Goal: Task Accomplishment & Management: Complete application form

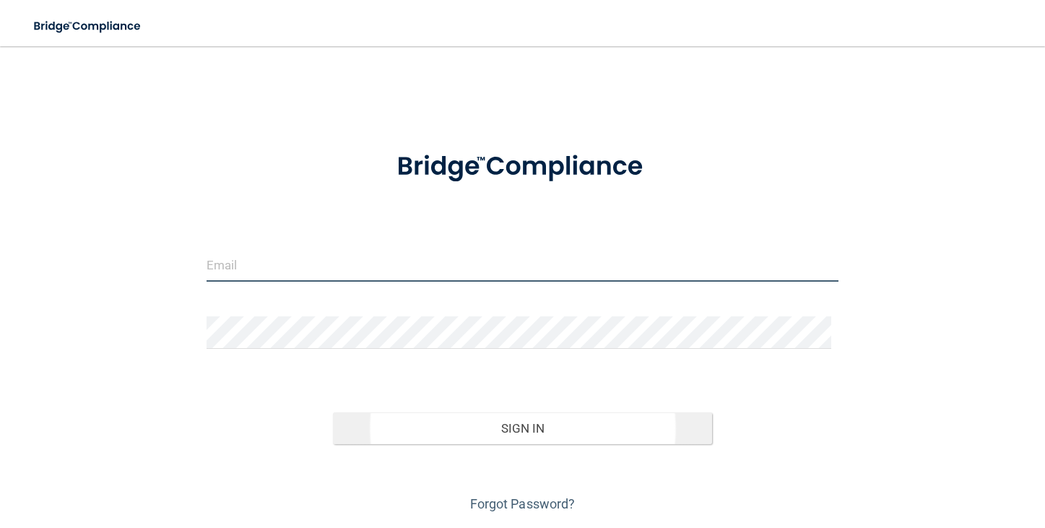
type input "[EMAIL_ADDRESS][DOMAIN_NAME]"
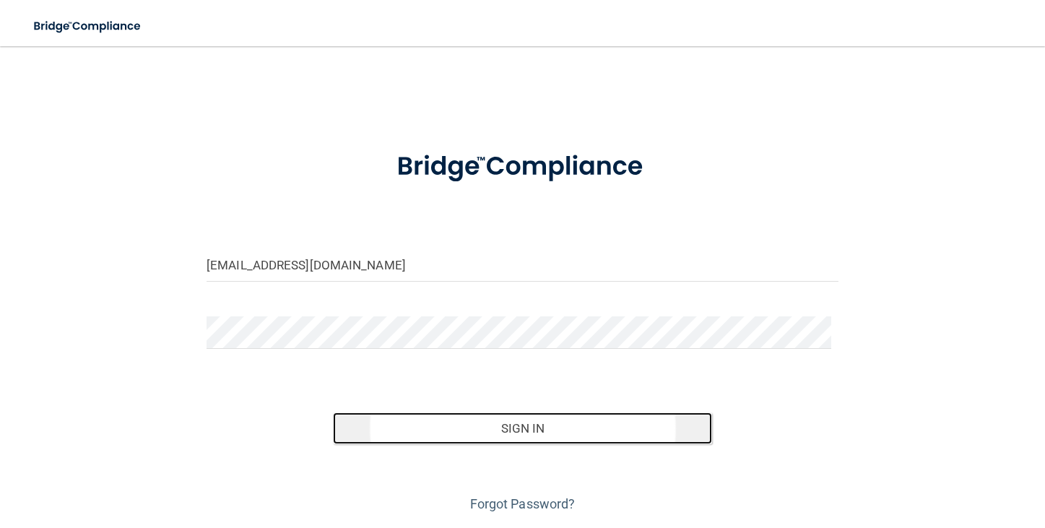
click at [481, 434] on button "Sign In" at bounding box center [522, 428] width 379 height 32
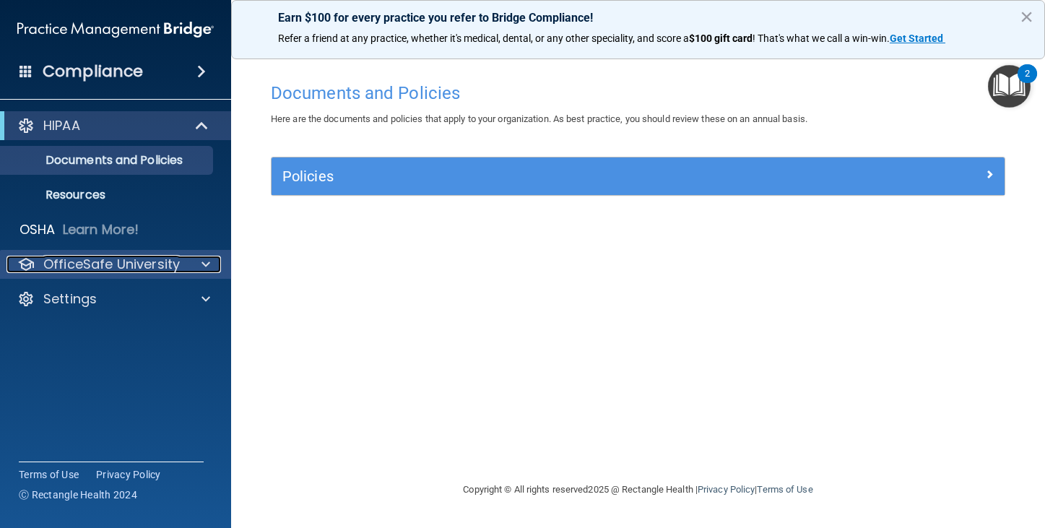
click at [204, 265] on span at bounding box center [205, 264] width 9 height 17
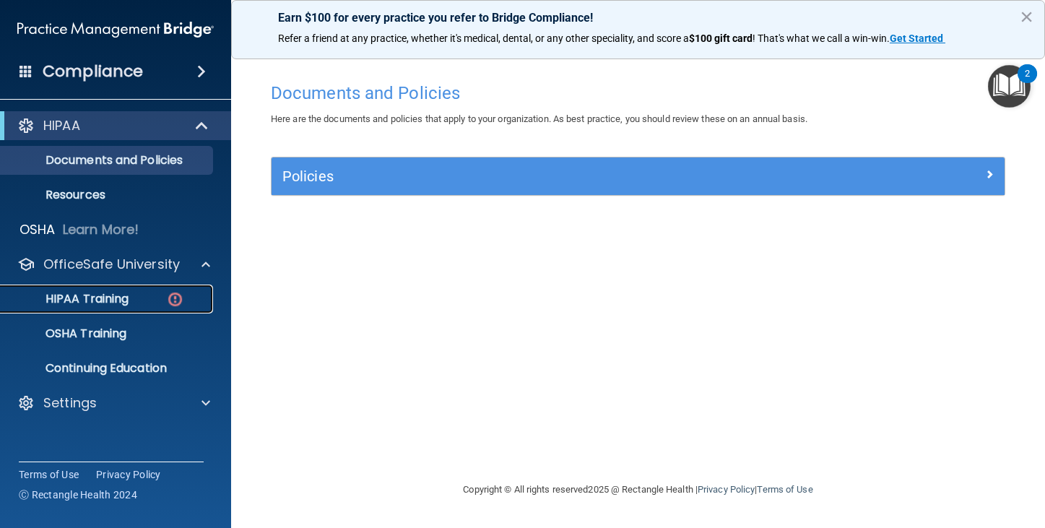
click at [122, 305] on p "HIPAA Training" at bounding box center [68, 299] width 119 height 14
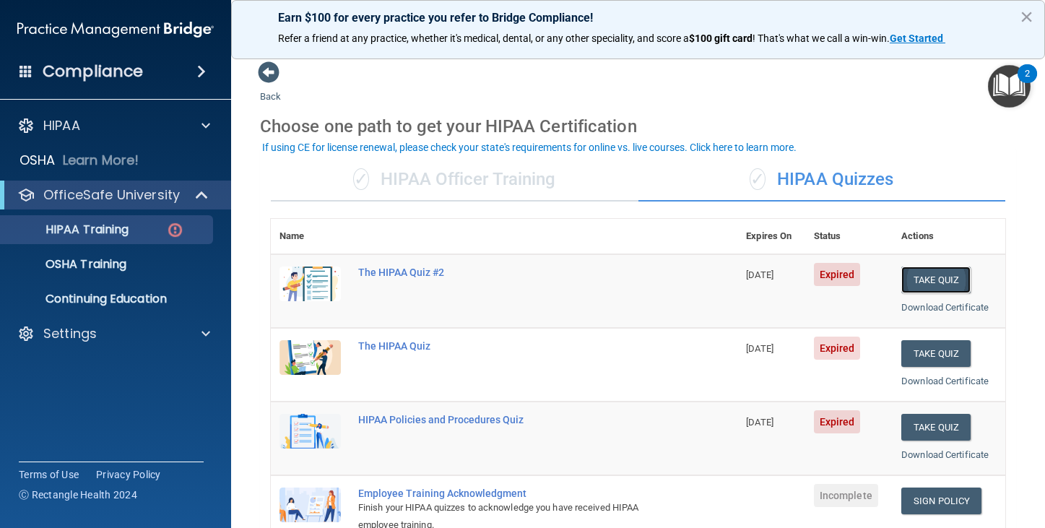
click at [924, 285] on button "Take Quiz" at bounding box center [935, 279] width 69 height 27
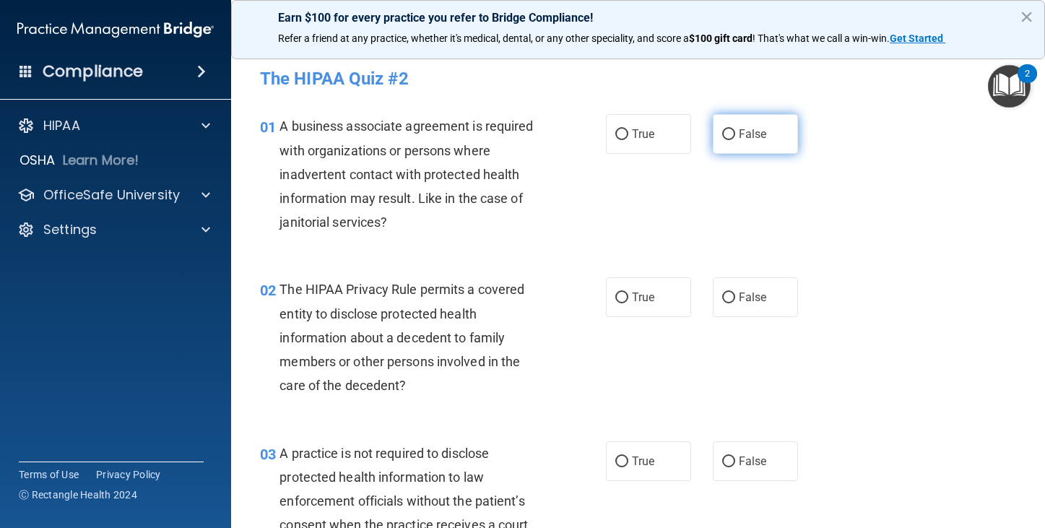
click at [723, 131] on input "False" at bounding box center [728, 134] width 13 height 11
radio input "true"
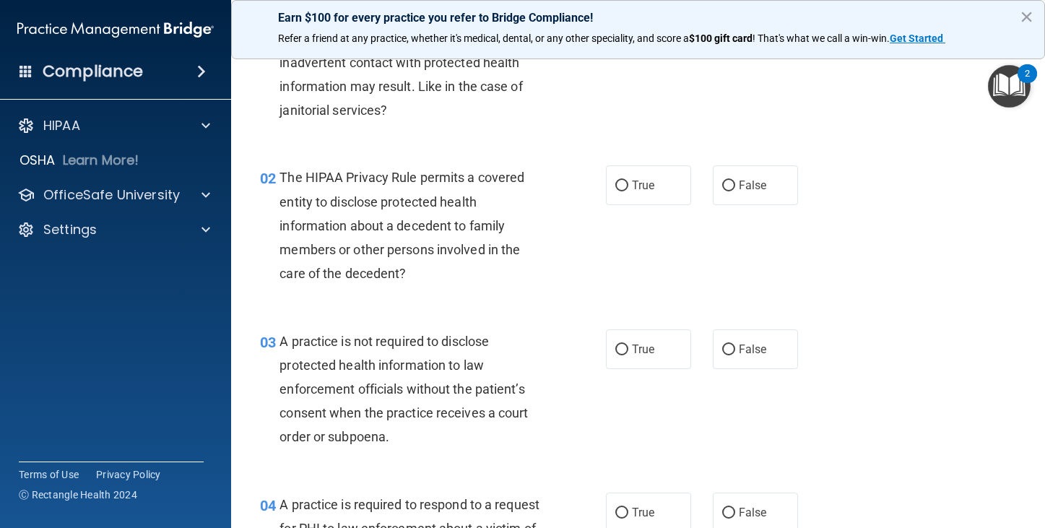
scroll to position [144, 0]
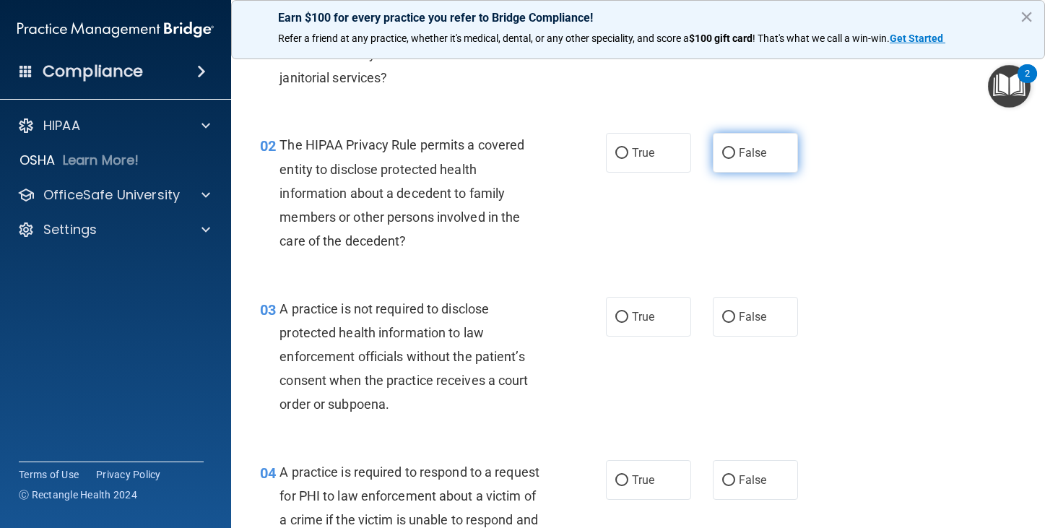
click at [724, 152] on input "False" at bounding box center [728, 153] width 13 height 11
radio input "true"
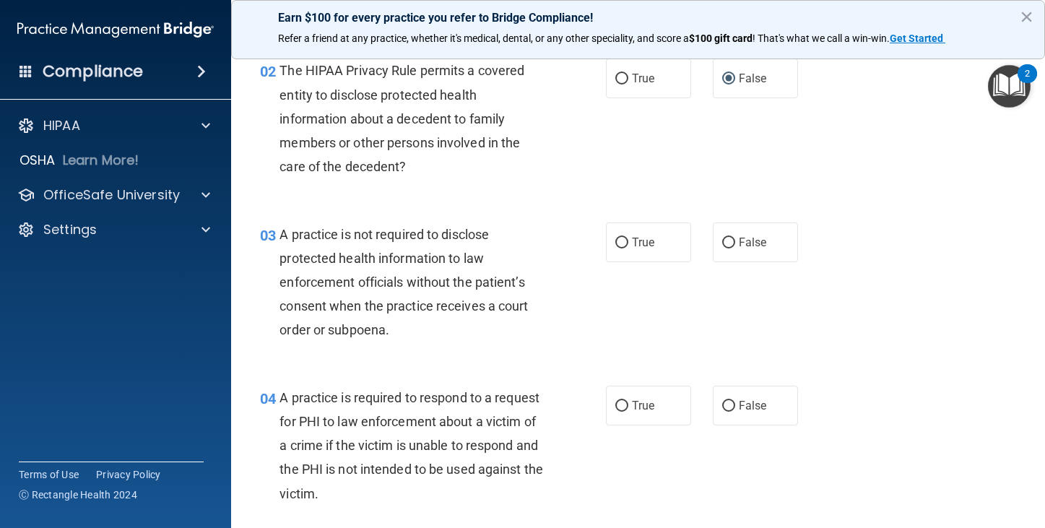
scroll to position [289, 0]
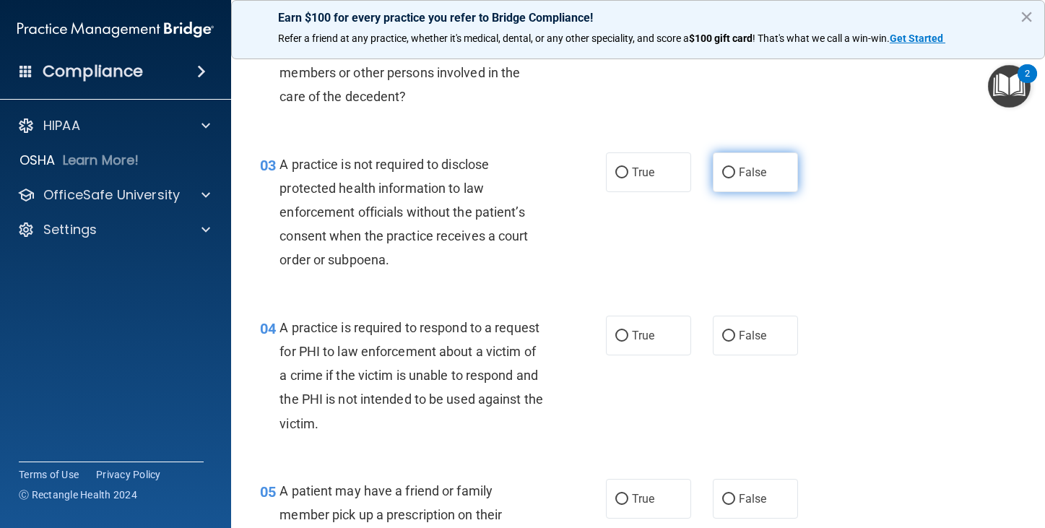
click at [751, 176] on span "False" at bounding box center [753, 172] width 28 height 14
click at [735, 176] on input "False" at bounding box center [728, 172] width 13 height 11
radio input "true"
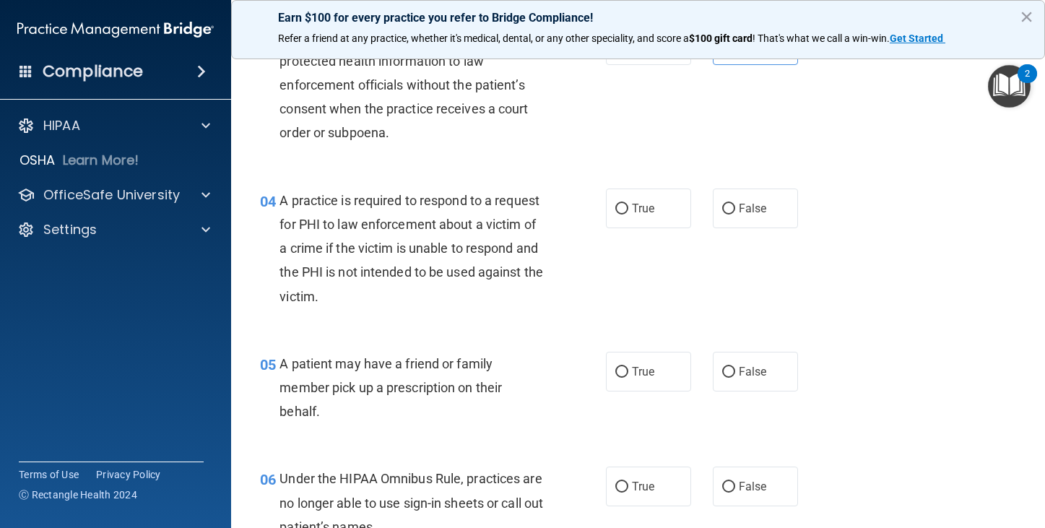
scroll to position [433, 0]
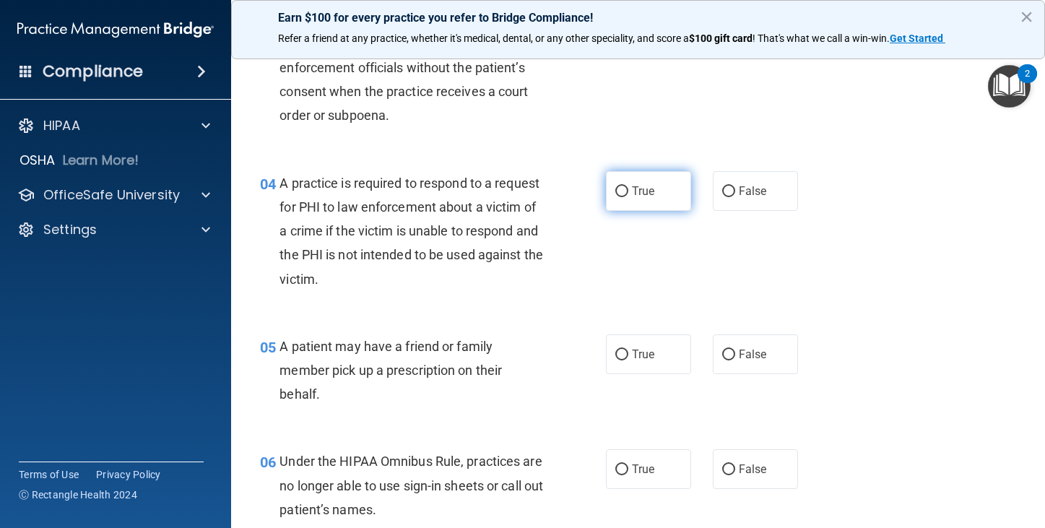
click at [638, 192] on span "True" at bounding box center [643, 191] width 22 height 14
click at [628, 192] on input "True" at bounding box center [621, 191] width 13 height 11
radio input "true"
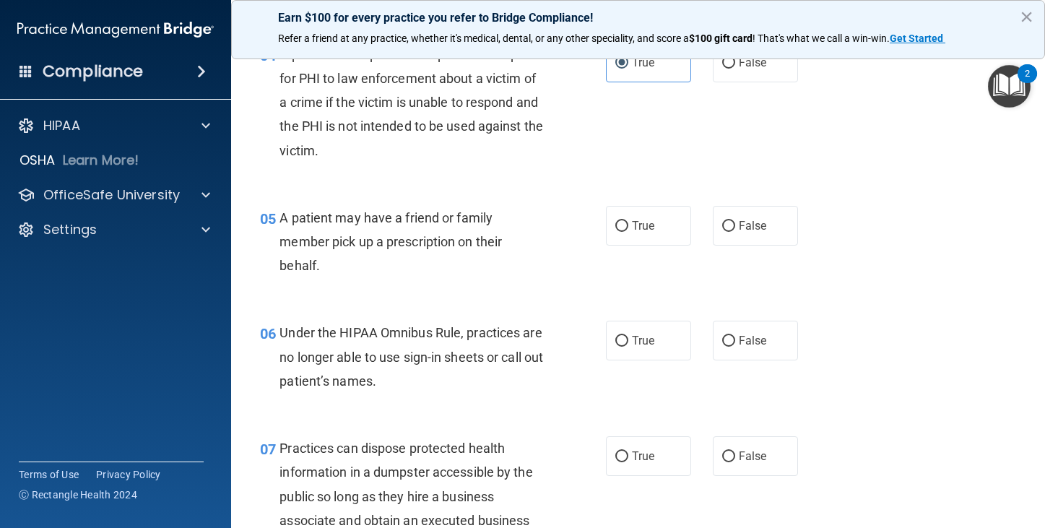
scroll to position [578, 0]
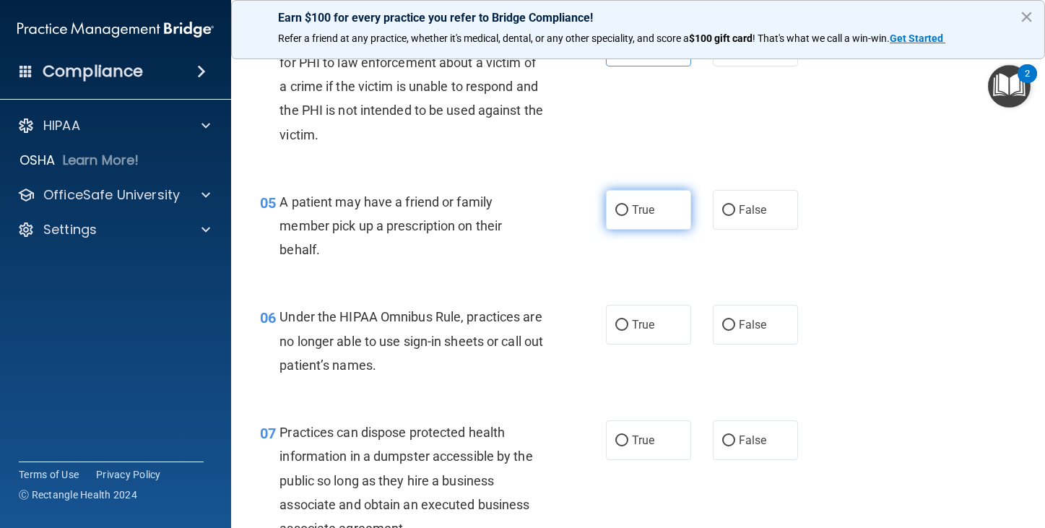
click at [617, 215] on input "True" at bounding box center [621, 210] width 13 height 11
radio input "true"
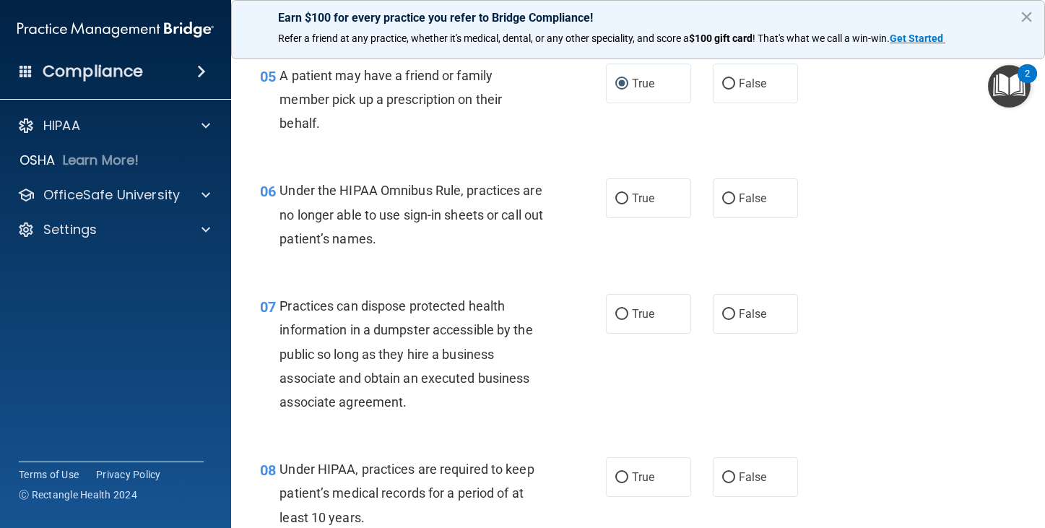
scroll to position [722, 0]
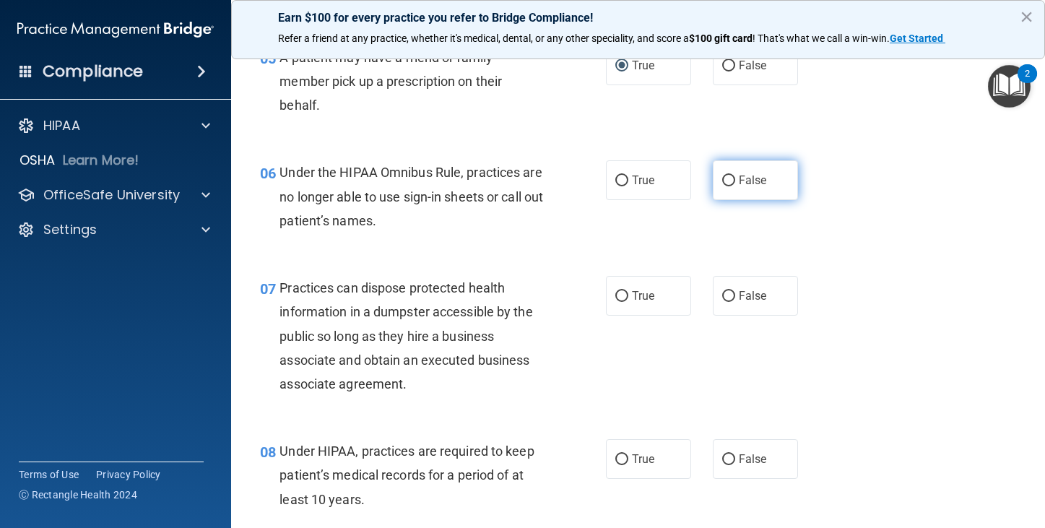
click at [722, 177] on input "False" at bounding box center [728, 180] width 13 height 11
radio input "true"
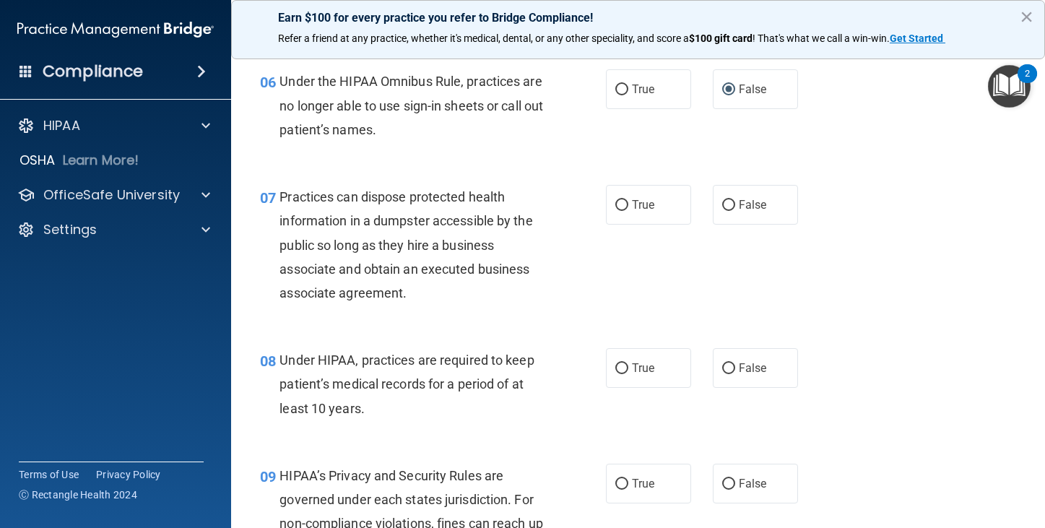
scroll to position [866, 0]
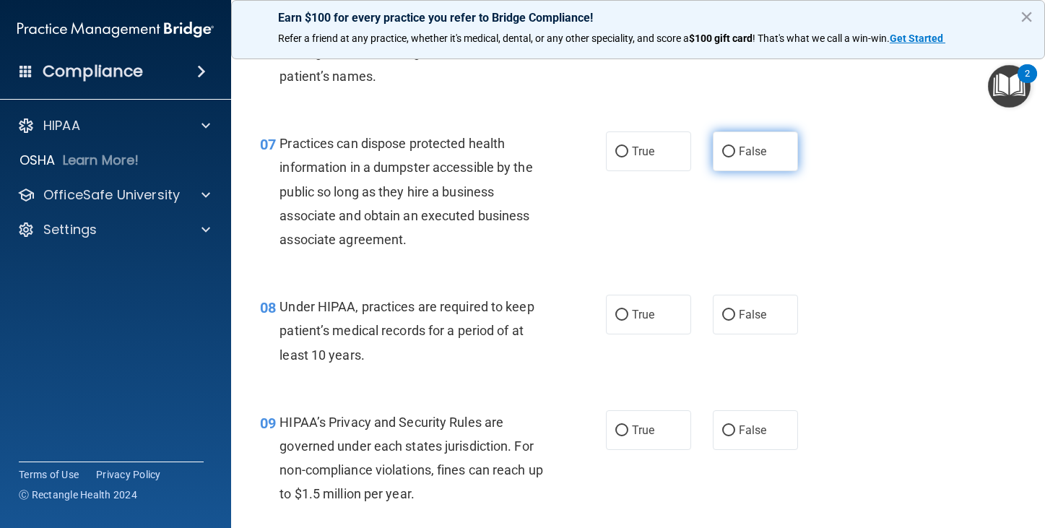
click at [751, 160] on label "False" at bounding box center [755, 151] width 85 height 40
click at [735, 157] on input "False" at bounding box center [728, 152] width 13 height 11
radio input "true"
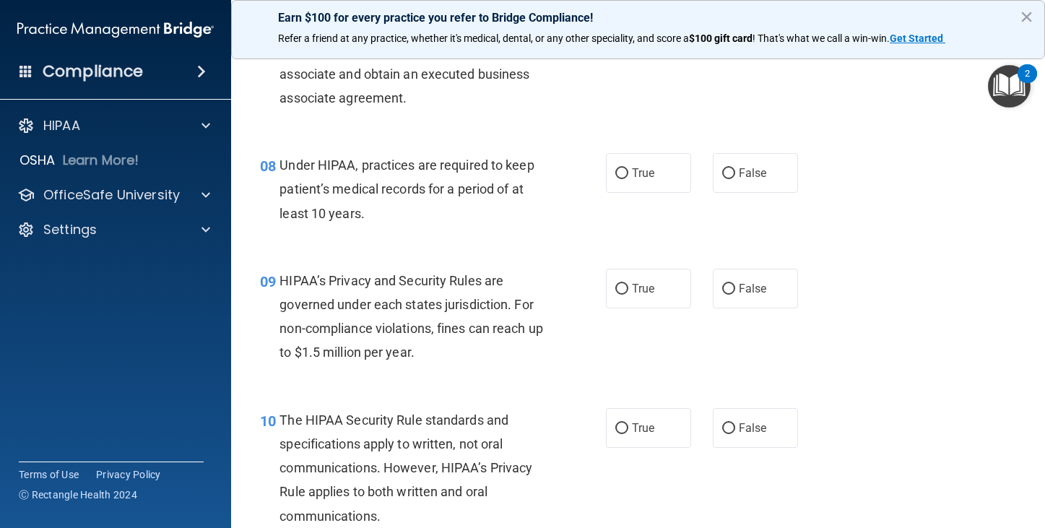
scroll to position [1011, 0]
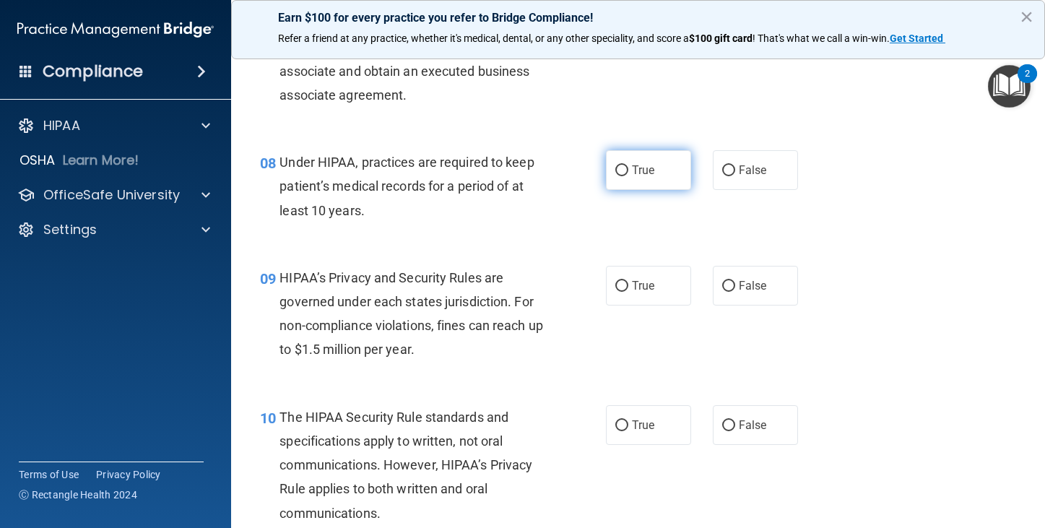
click at [627, 183] on label "True" at bounding box center [648, 170] width 85 height 40
click at [627, 176] on input "True" at bounding box center [621, 170] width 13 height 11
radio input "true"
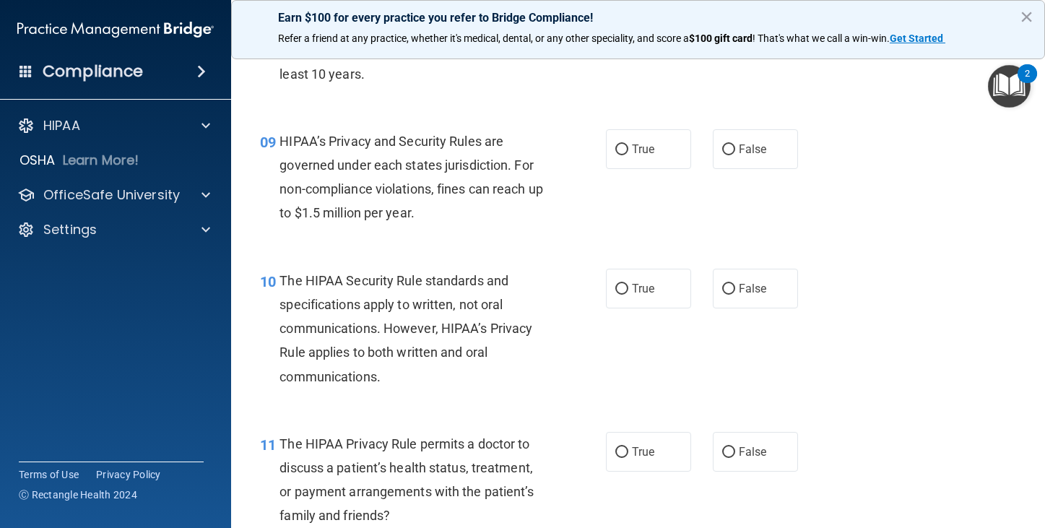
scroll to position [1155, 0]
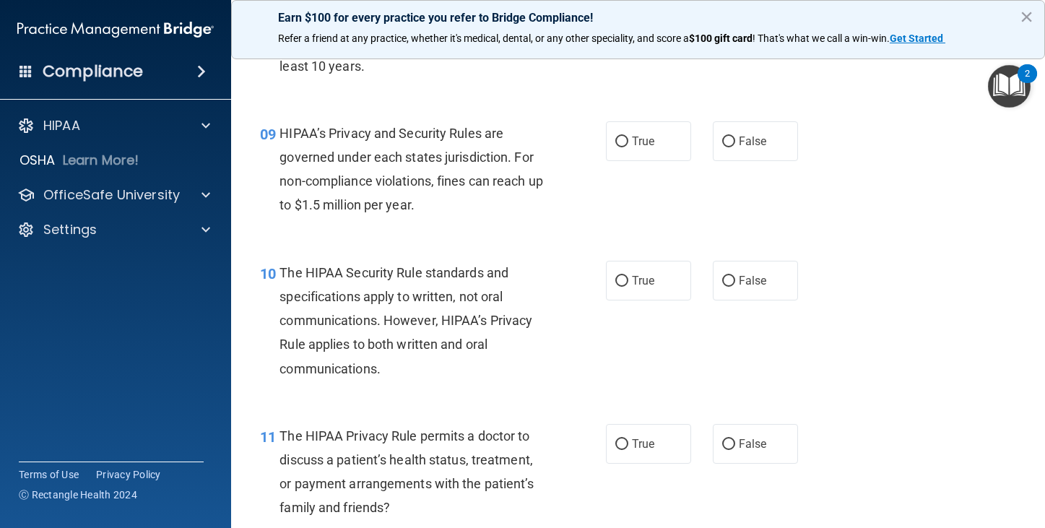
drag, startPoint x: 627, startPoint y: 152, endPoint x: 632, endPoint y: 162, distance: 12.3
click at [632, 162] on div "09 HIPAA’s Privacy and Security Rules are governed under each states jurisdicti…" at bounding box center [637, 172] width 777 height 139
drag, startPoint x: 636, startPoint y: 139, endPoint x: 630, endPoint y: 149, distance: 11.6
click at [636, 139] on span "True" at bounding box center [643, 141] width 22 height 14
click at [628, 139] on input "True" at bounding box center [621, 141] width 13 height 11
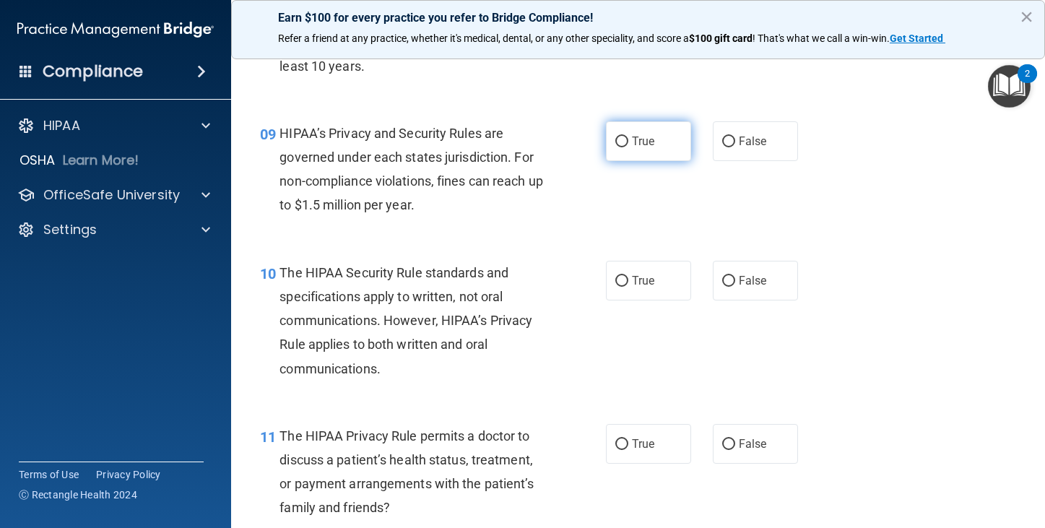
radio input "true"
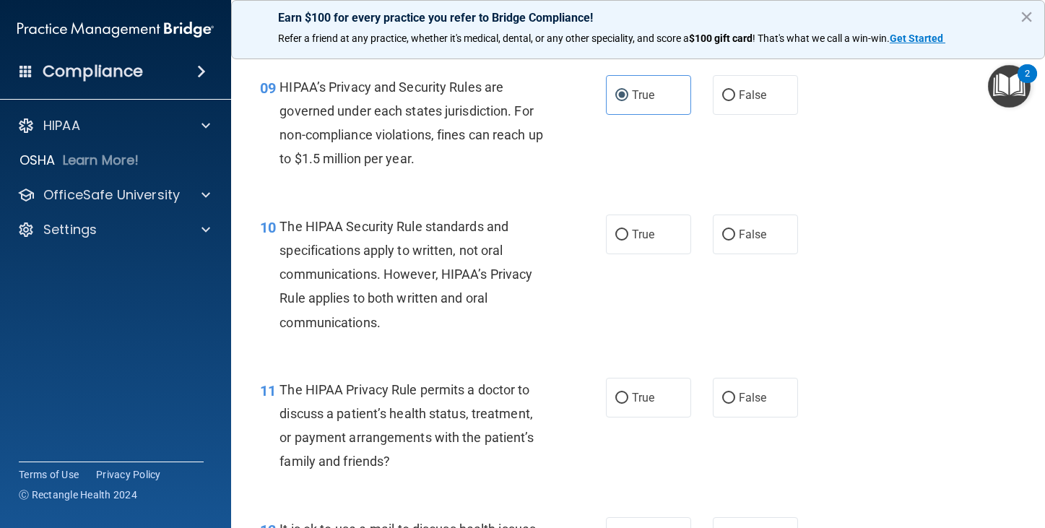
scroll to position [1227, 0]
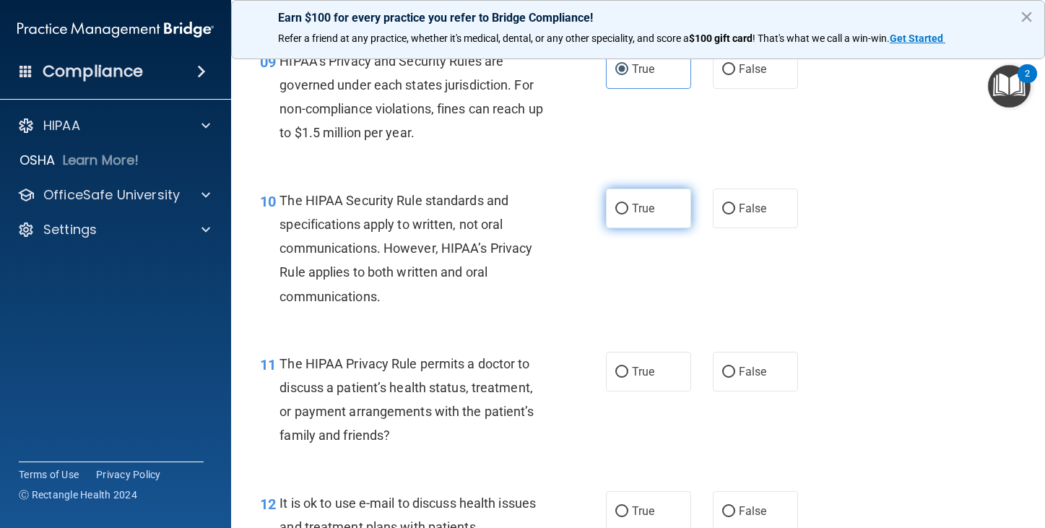
click at [643, 214] on span "True" at bounding box center [643, 208] width 22 height 14
click at [628, 214] on input "True" at bounding box center [621, 209] width 13 height 11
radio input "true"
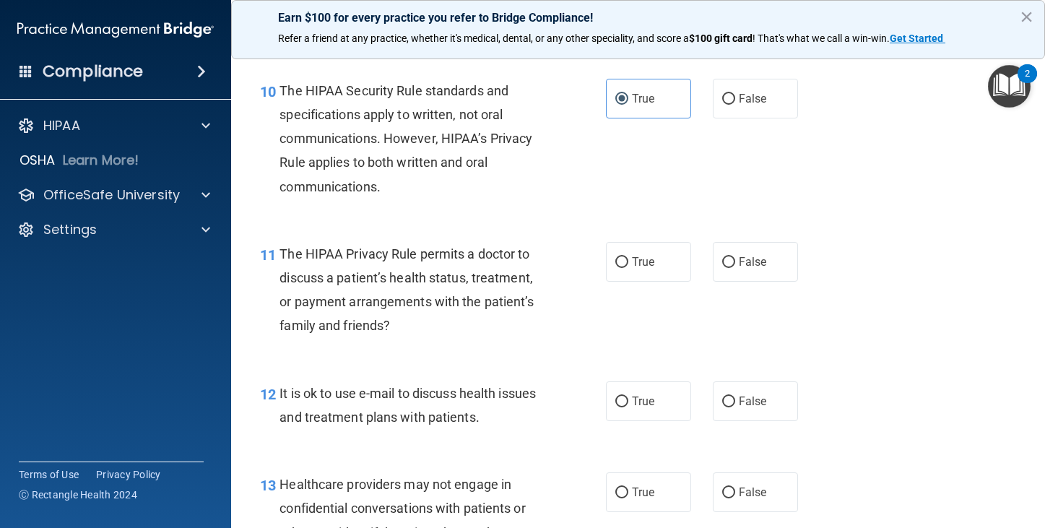
scroll to position [1372, 0]
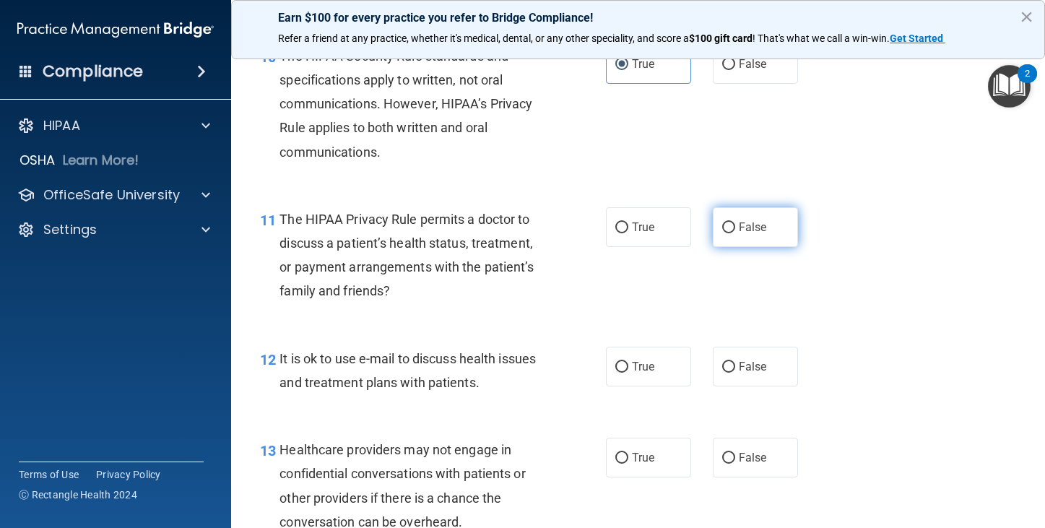
click at [745, 231] on span "False" at bounding box center [753, 227] width 28 height 14
click at [735, 231] on input "False" at bounding box center [728, 227] width 13 height 11
radio input "true"
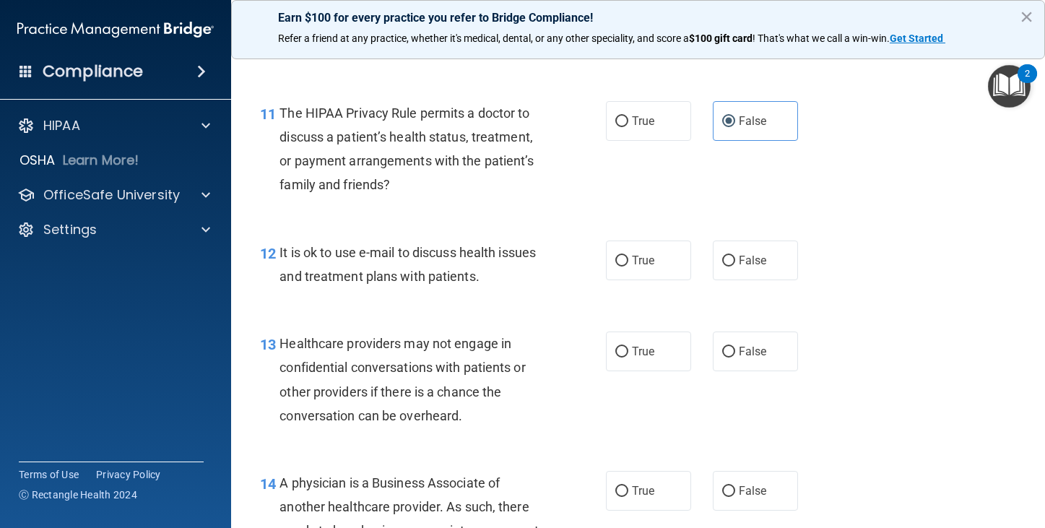
scroll to position [1516, 0]
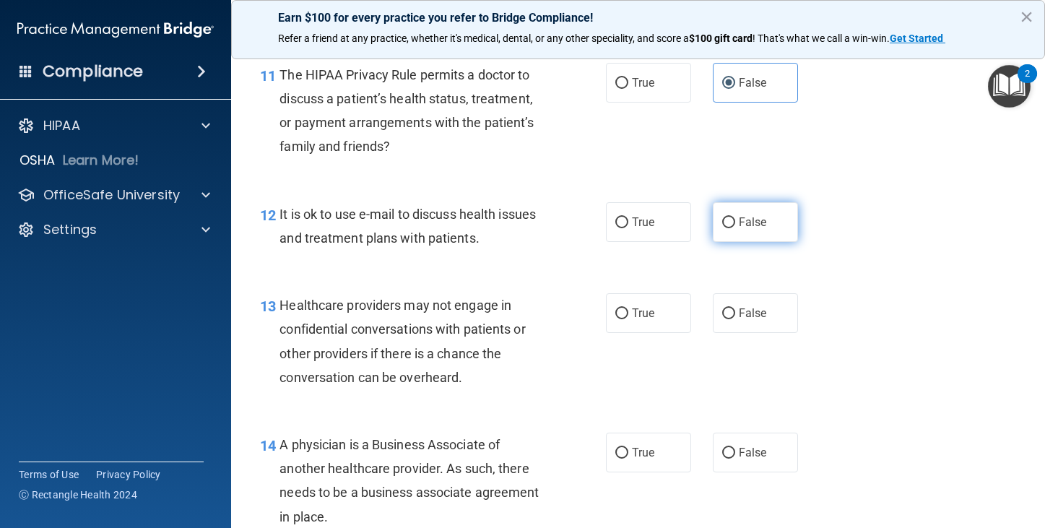
click at [745, 219] on span "False" at bounding box center [753, 222] width 28 height 14
click at [735, 219] on input "False" at bounding box center [728, 222] width 13 height 11
radio input "true"
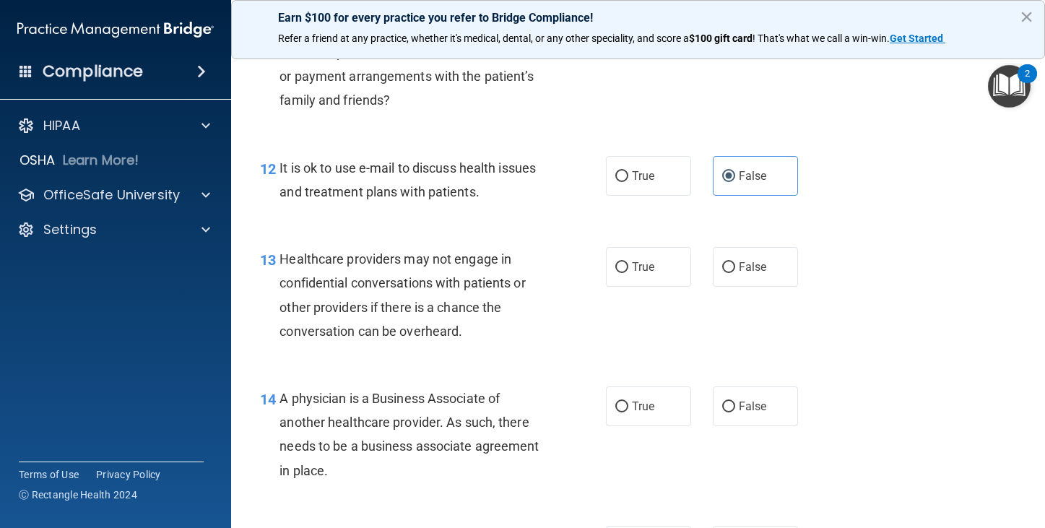
scroll to position [1588, 0]
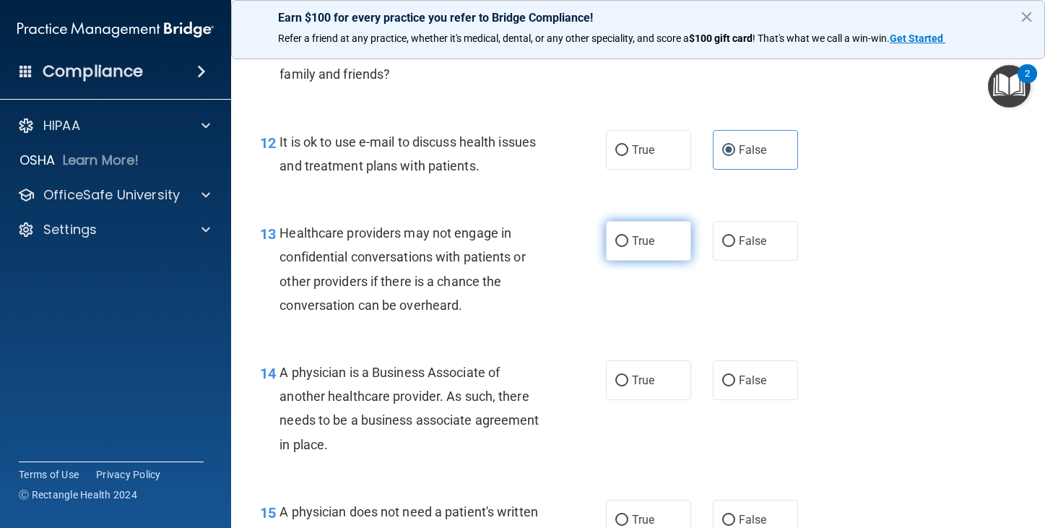
drag, startPoint x: 641, startPoint y: 244, endPoint x: 619, endPoint y: 256, distance: 25.2
click at [641, 245] on span "True" at bounding box center [643, 241] width 22 height 14
click at [628, 245] on input "True" at bounding box center [621, 241] width 13 height 11
radio input "true"
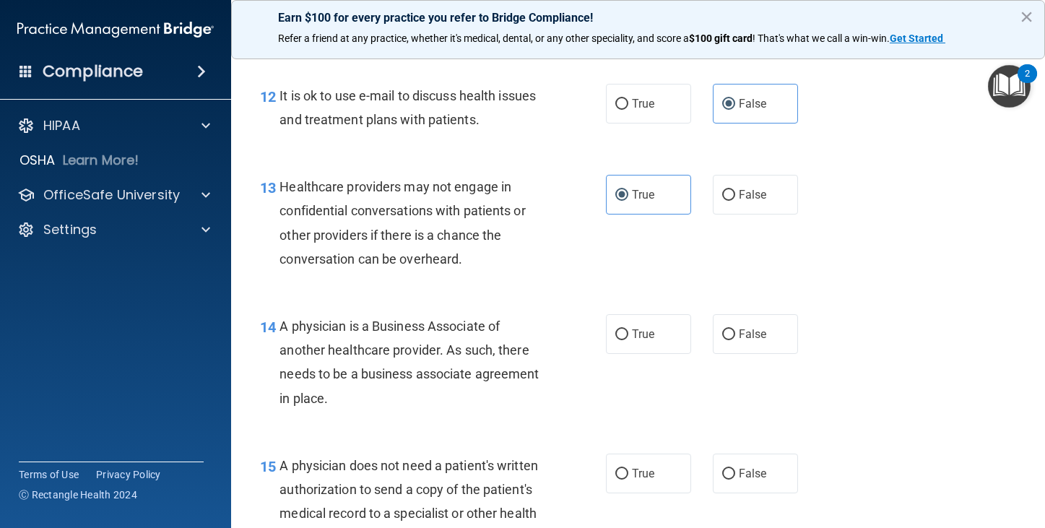
scroll to position [1733, 0]
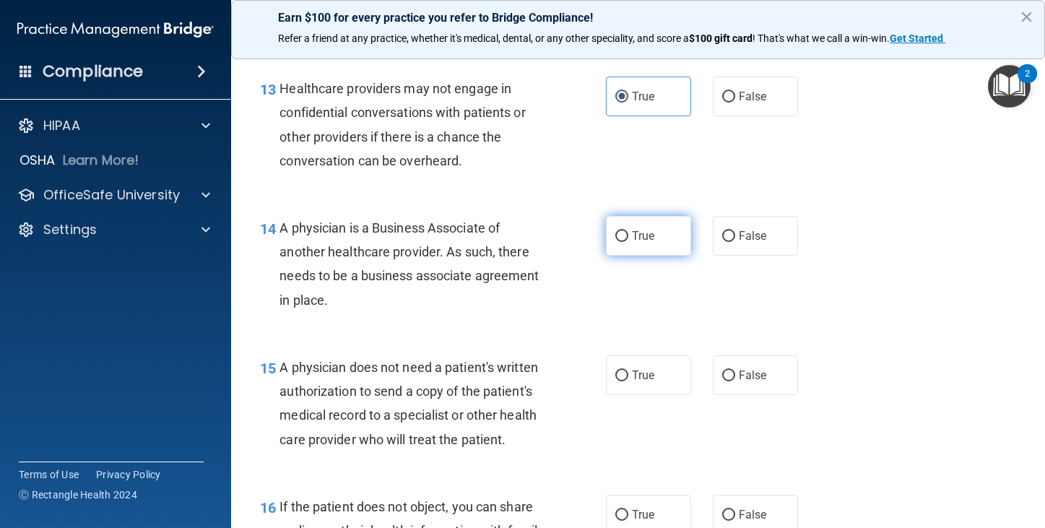
drag, startPoint x: 627, startPoint y: 246, endPoint x: 622, endPoint y: 253, distance: 8.4
click at [630, 248] on label "True" at bounding box center [648, 236] width 85 height 40
click at [617, 236] on input "True" at bounding box center [621, 236] width 13 height 11
radio input "true"
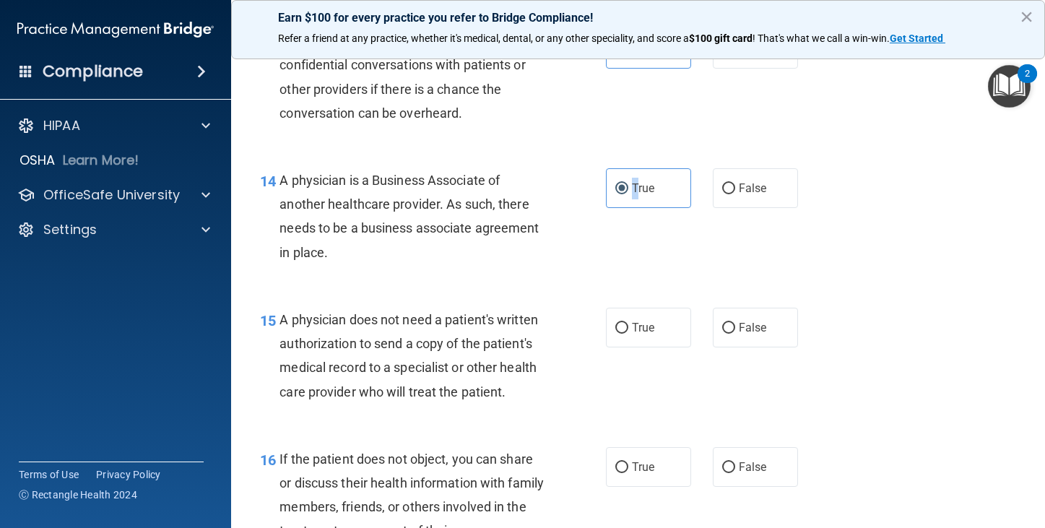
scroll to position [1877, 0]
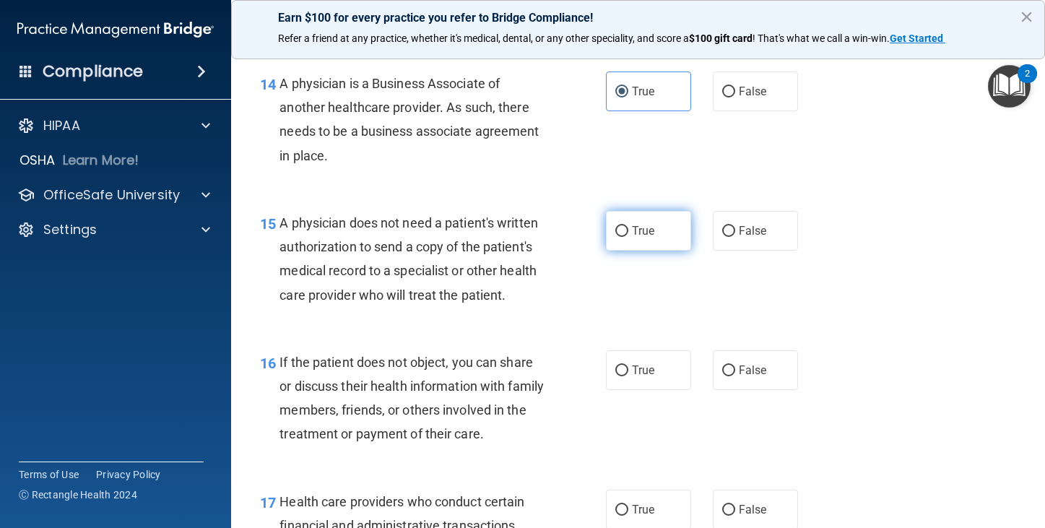
click at [632, 235] on span "True" at bounding box center [643, 231] width 22 height 14
click at [626, 235] on input "True" at bounding box center [621, 231] width 13 height 11
radio input "true"
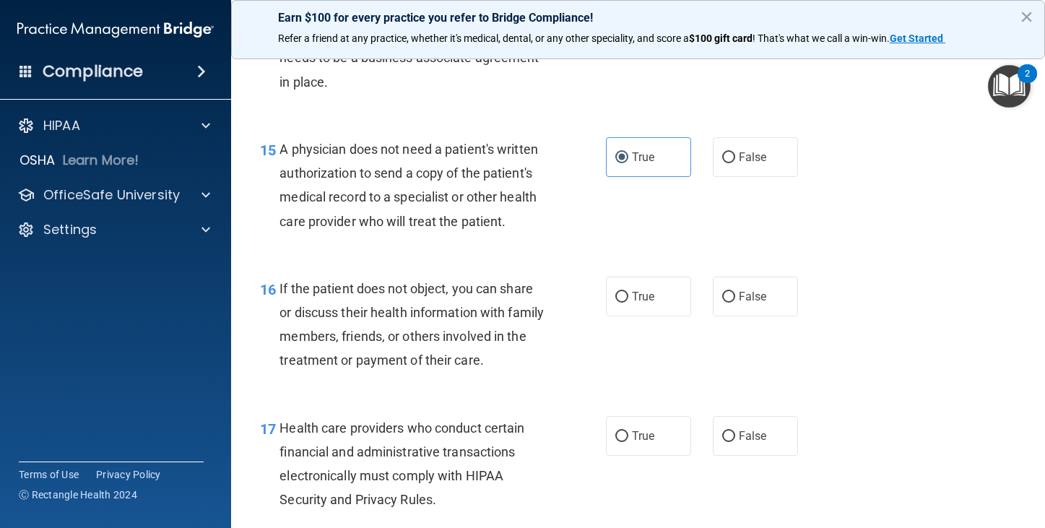
scroll to position [2021, 0]
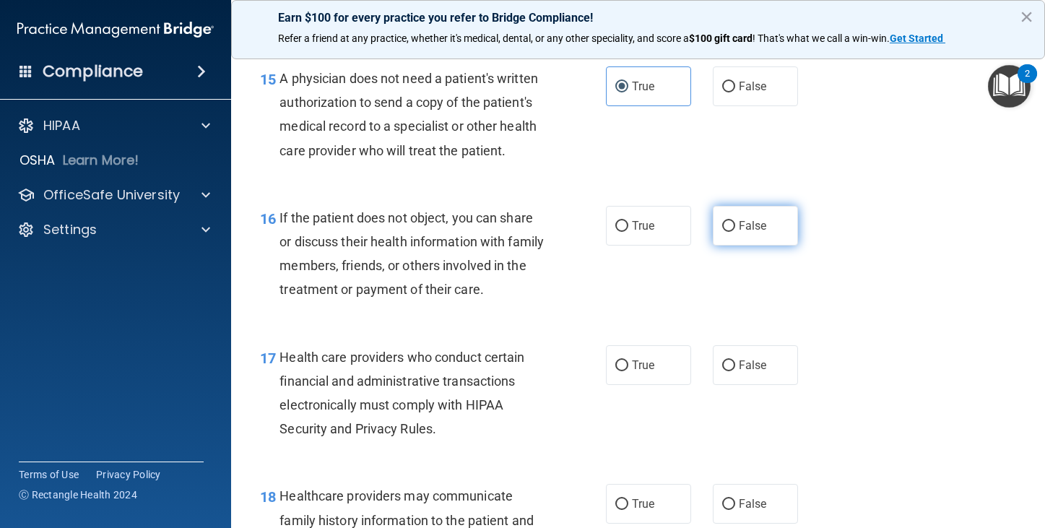
click at [723, 221] on input "False" at bounding box center [728, 226] width 13 height 11
radio input "true"
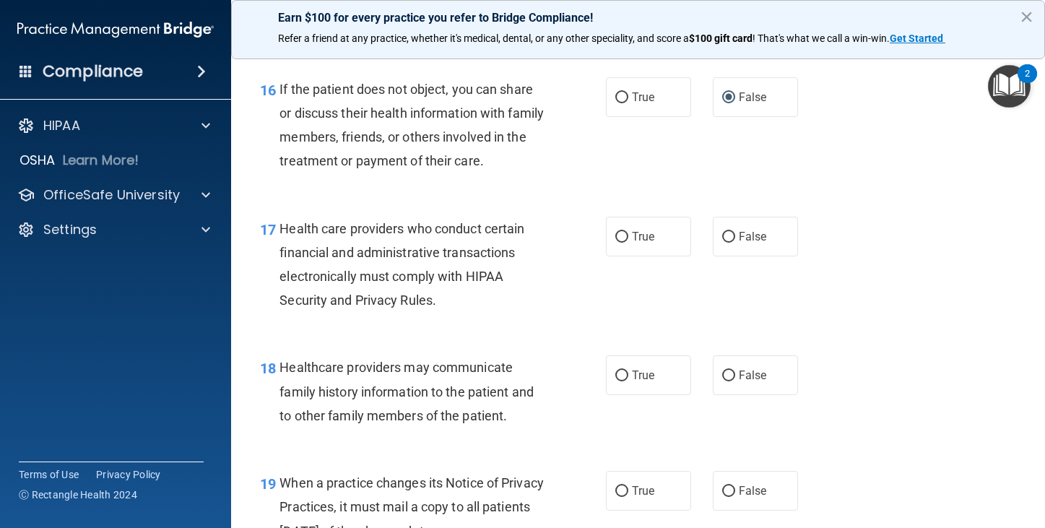
scroll to position [2166, 0]
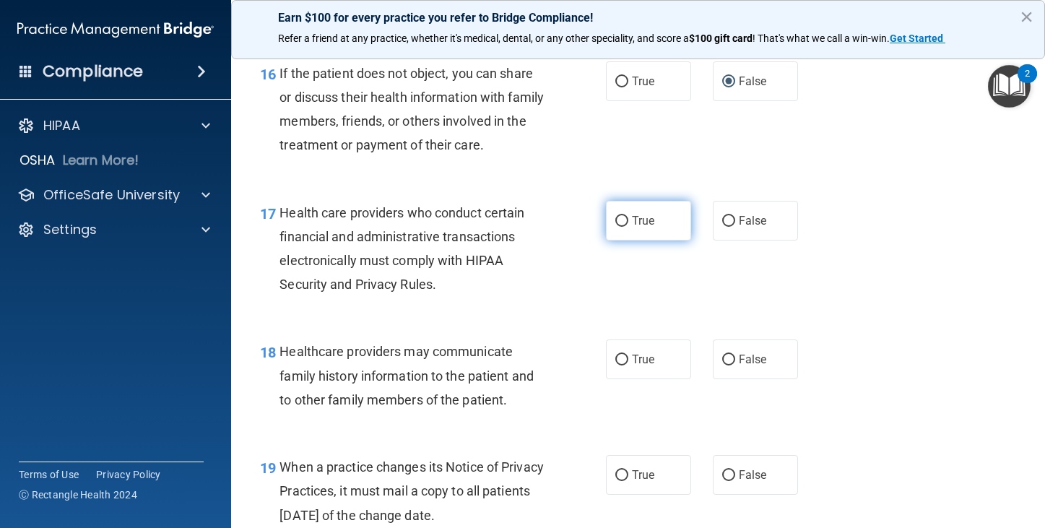
click at [619, 229] on label "True" at bounding box center [648, 221] width 85 height 40
click at [619, 227] on input "True" at bounding box center [621, 221] width 13 height 11
radio input "true"
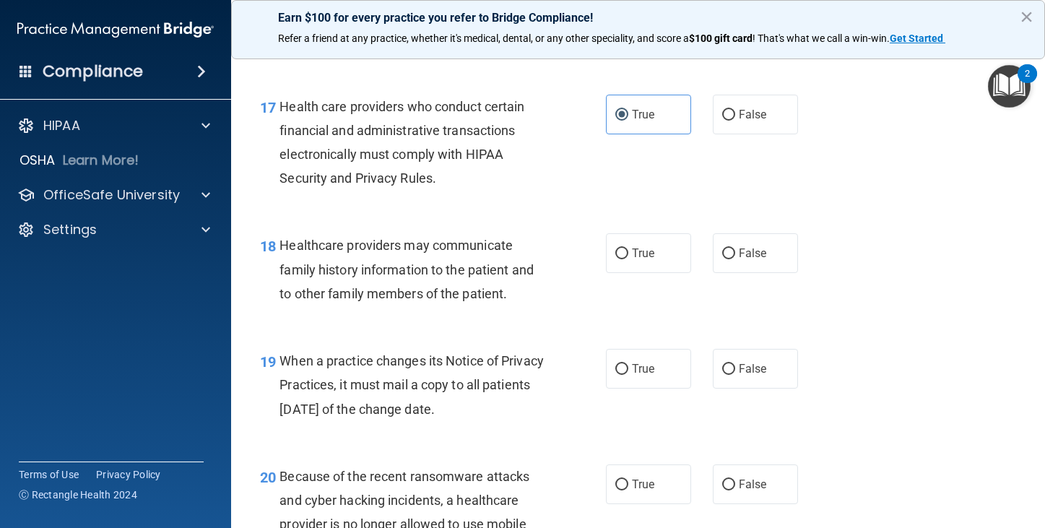
scroll to position [2310, 0]
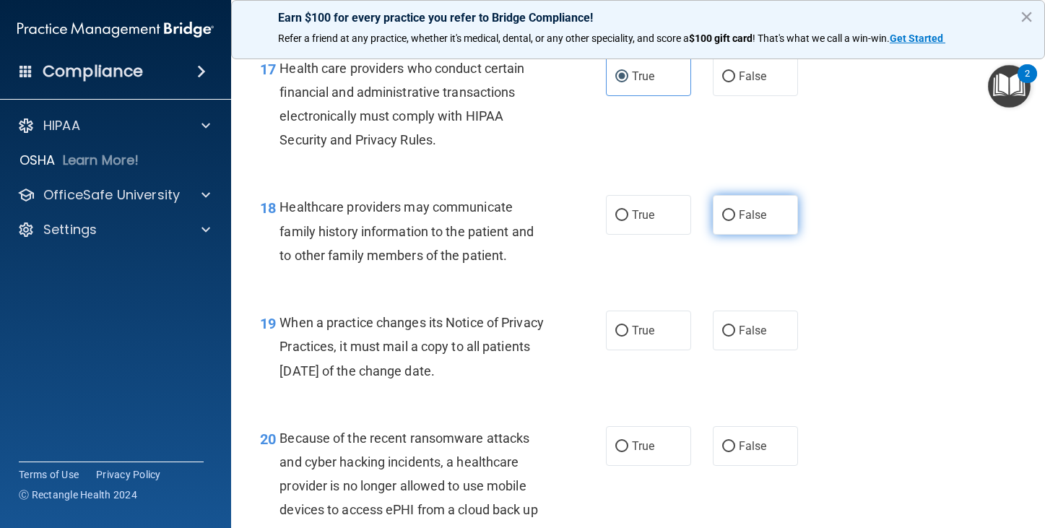
click at [723, 212] on input "False" at bounding box center [728, 215] width 13 height 11
radio input "true"
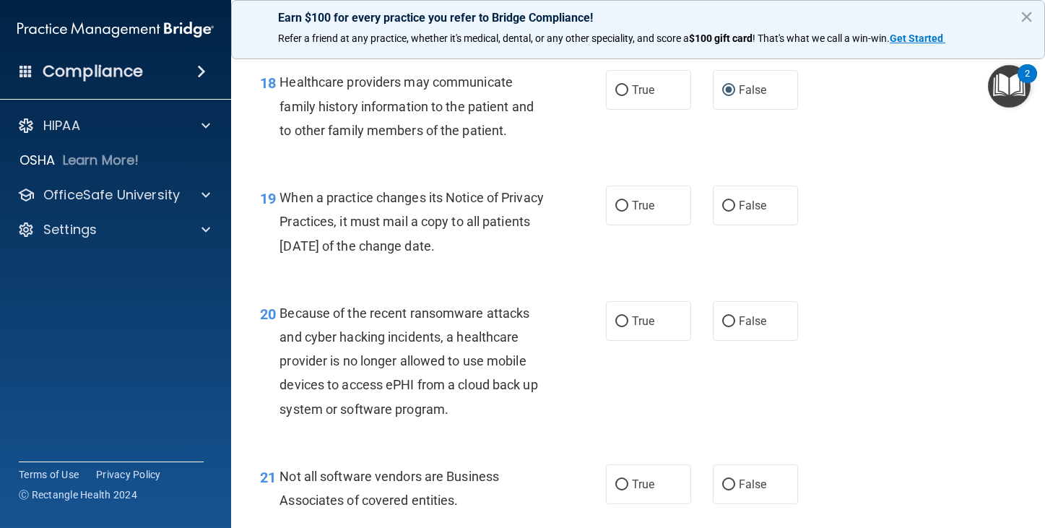
scroll to position [2454, 0]
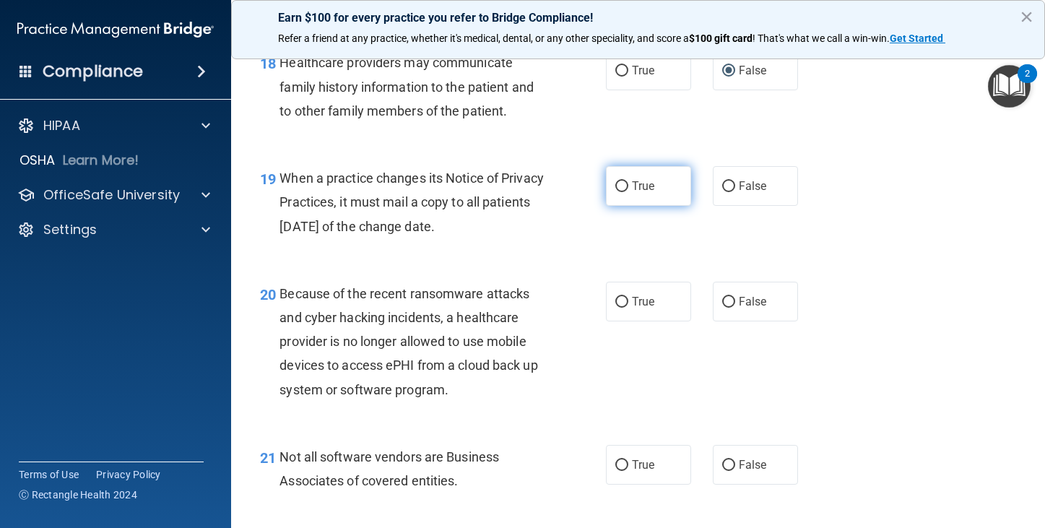
click at [622, 183] on label "True" at bounding box center [648, 186] width 85 height 40
click at [622, 183] on input "True" at bounding box center [621, 186] width 13 height 11
radio input "true"
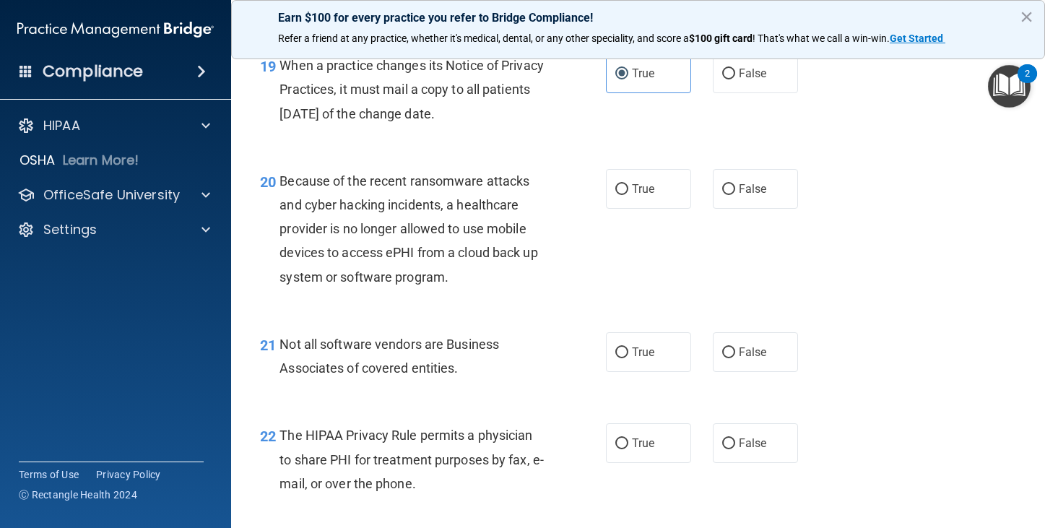
scroll to position [2599, 0]
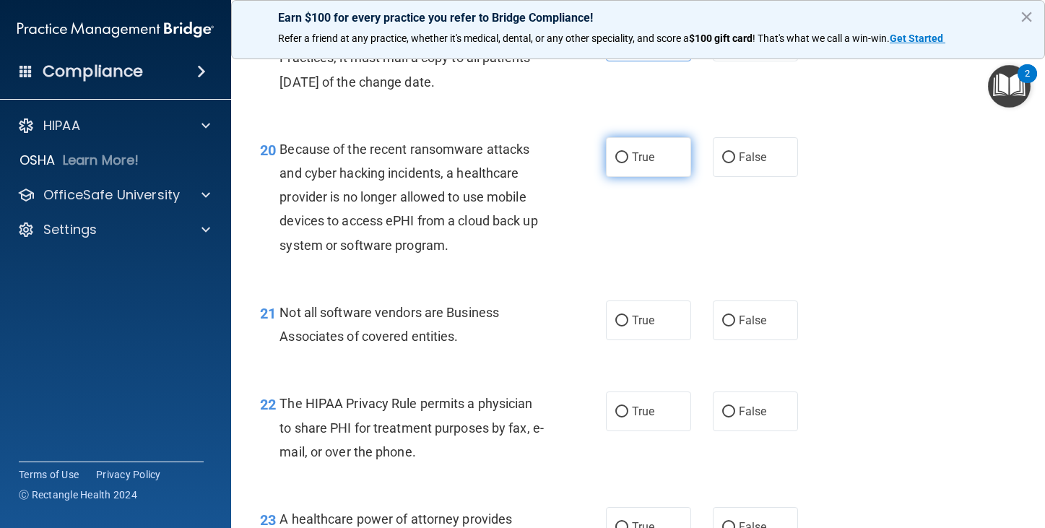
click at [615, 155] on input "True" at bounding box center [621, 157] width 13 height 11
radio input "true"
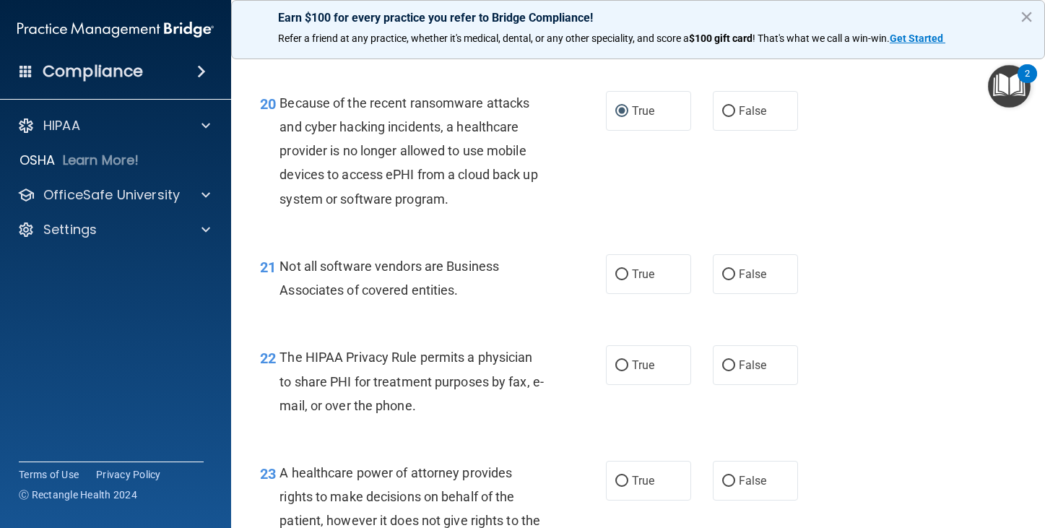
scroll to position [2743, 0]
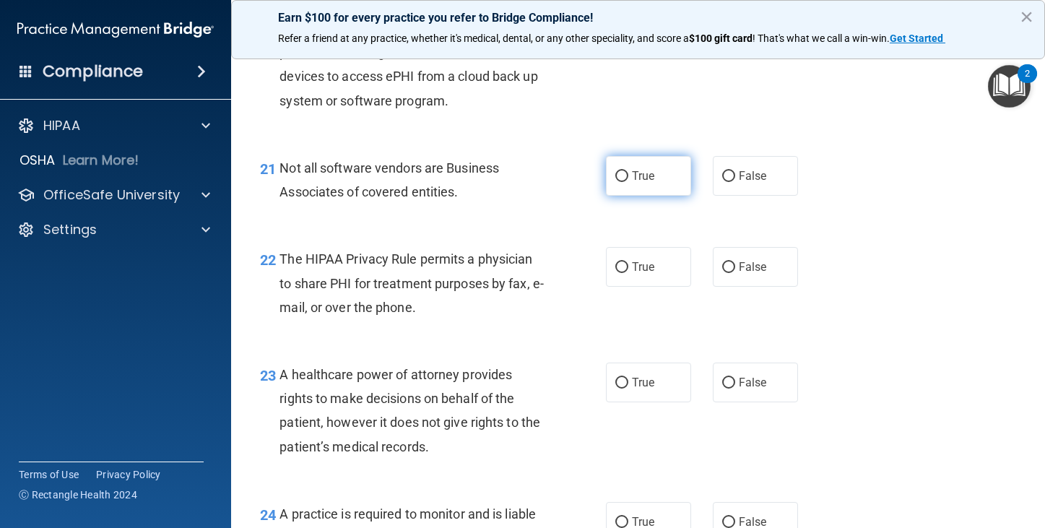
click at [619, 173] on input "True" at bounding box center [621, 176] width 13 height 11
radio input "true"
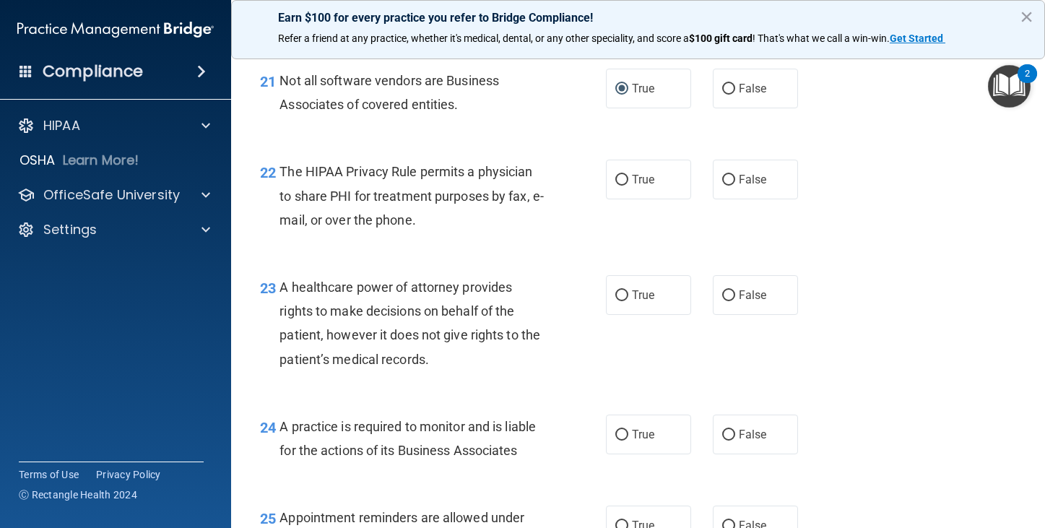
scroll to position [2888, 0]
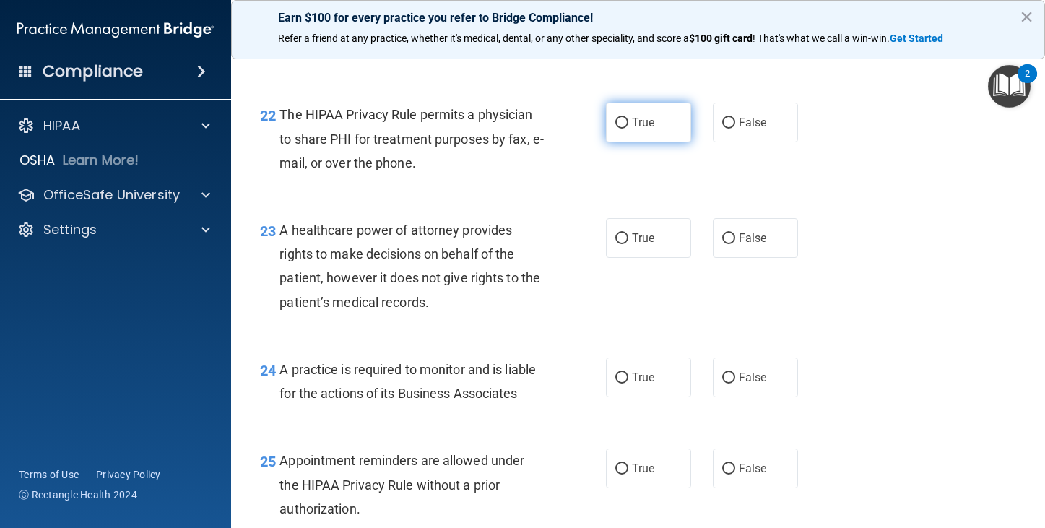
click at [615, 127] on input "True" at bounding box center [621, 123] width 13 height 11
radio input "true"
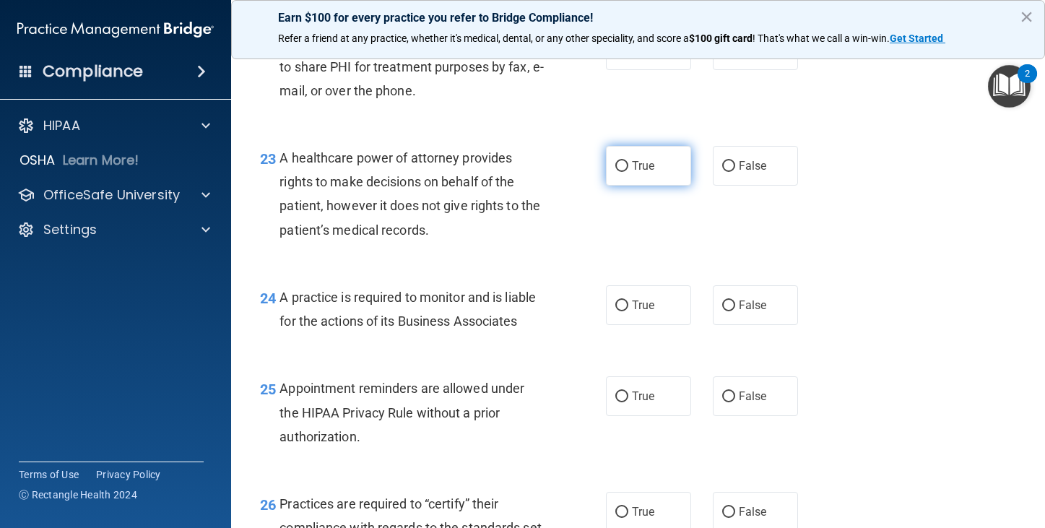
click at [624, 164] on label "True" at bounding box center [648, 166] width 85 height 40
click at [624, 164] on input "True" at bounding box center [621, 166] width 13 height 11
radio input "true"
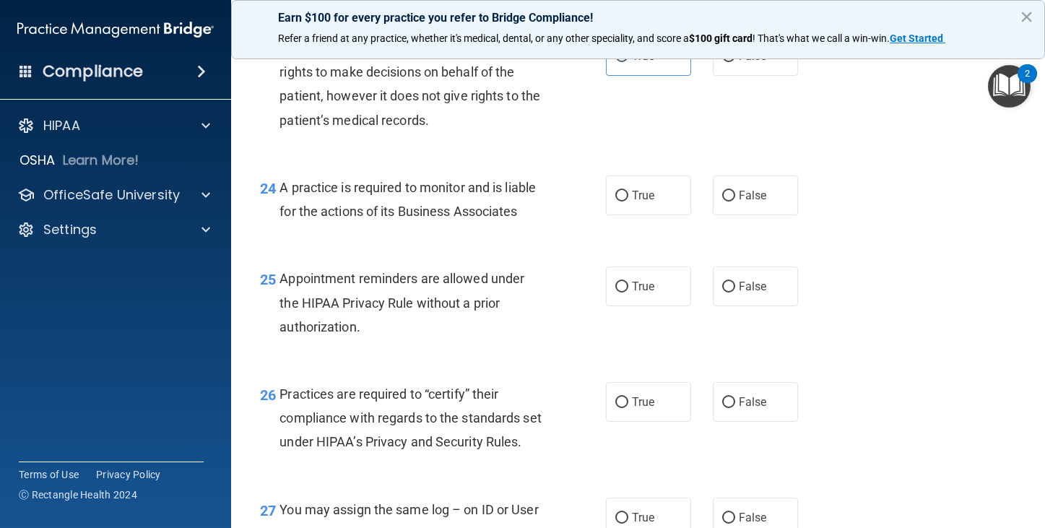
scroll to position [3104, 0]
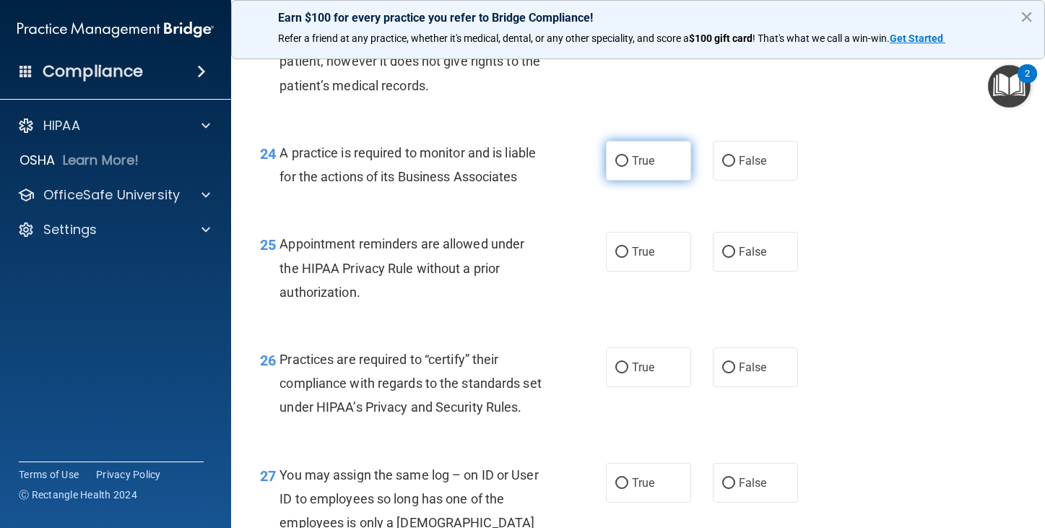
click at [618, 160] on input "True" at bounding box center [621, 161] width 13 height 11
radio input "true"
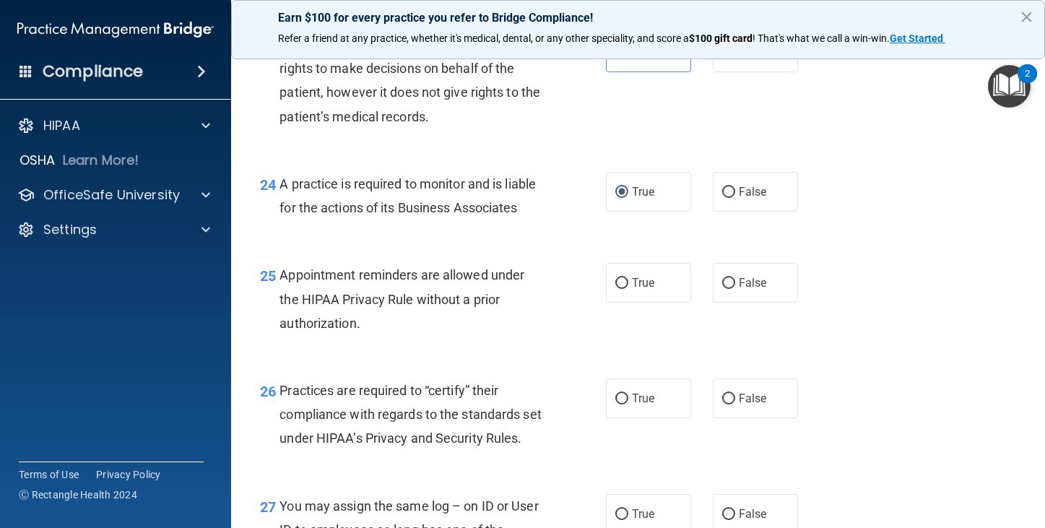
scroll to position [3032, 0]
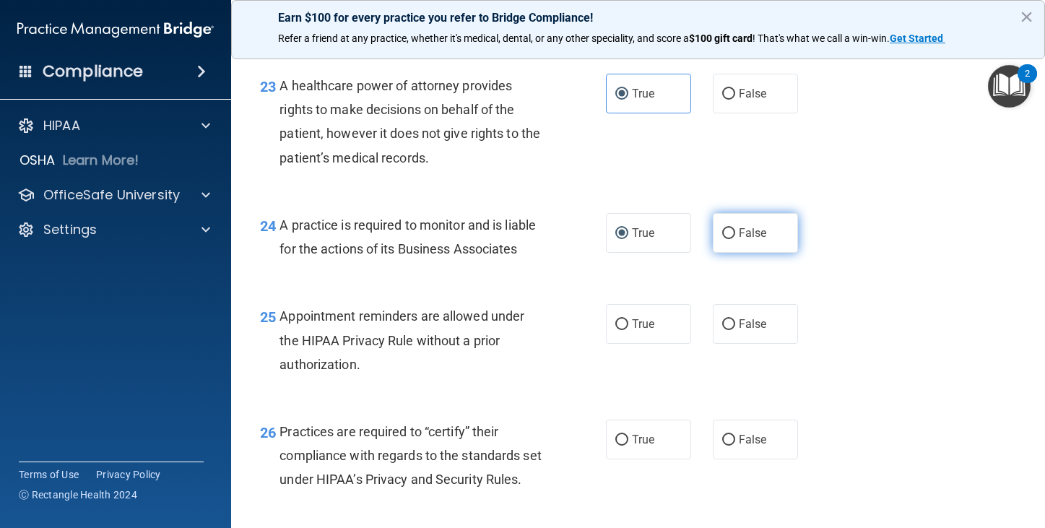
click at [722, 228] on input "False" at bounding box center [728, 233] width 13 height 11
radio input "true"
click at [625, 231] on label "True" at bounding box center [648, 233] width 85 height 40
click at [625, 231] on input "True" at bounding box center [621, 233] width 13 height 11
radio input "true"
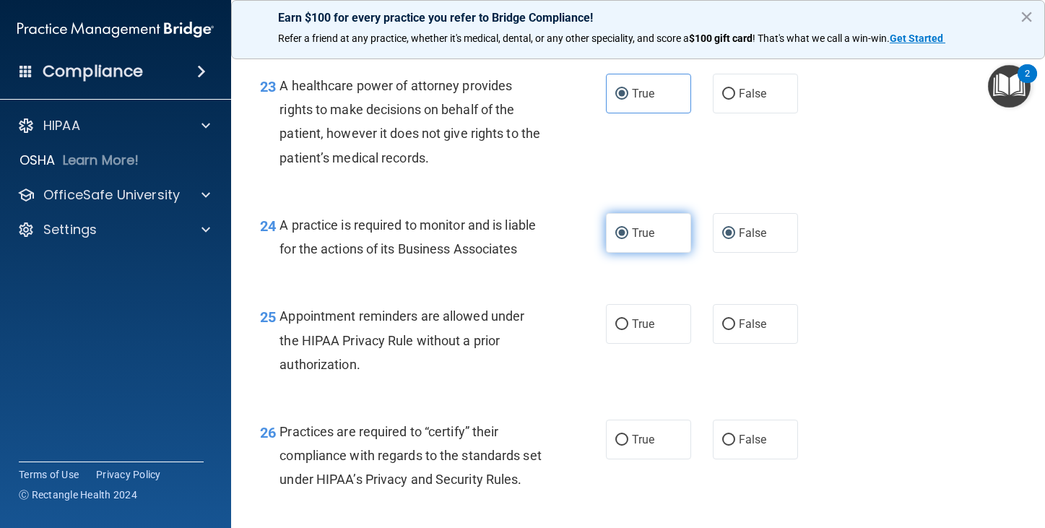
radio input "false"
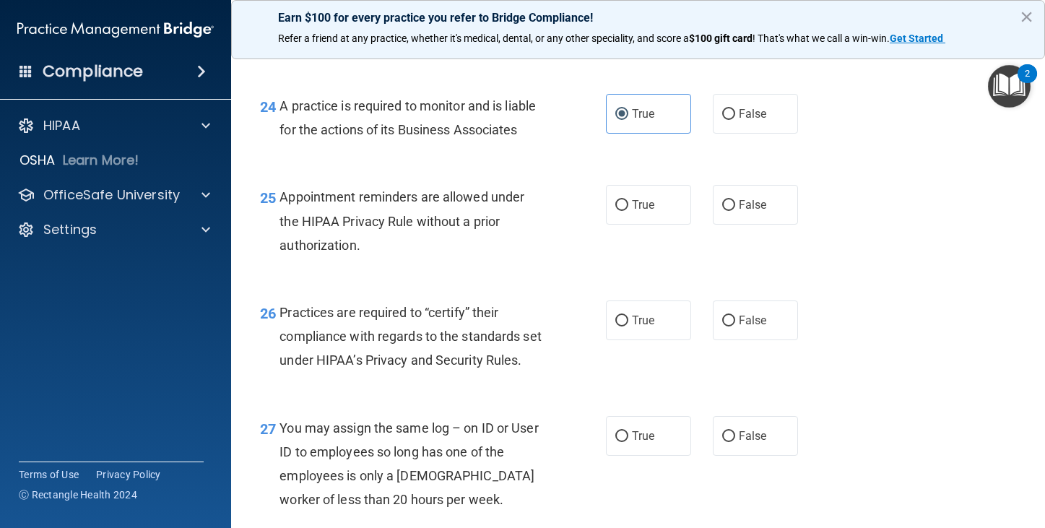
scroll to position [3176, 0]
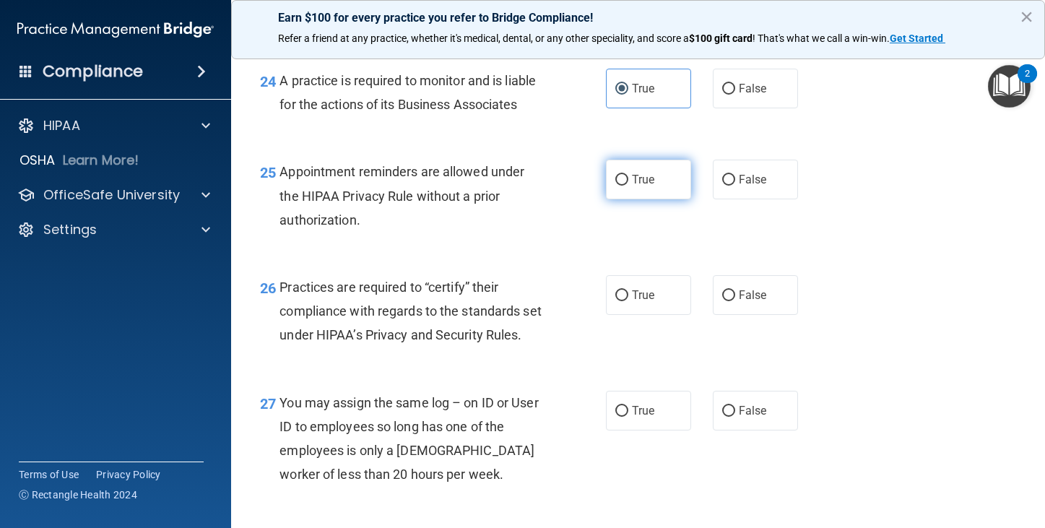
click at [615, 181] on input "True" at bounding box center [621, 180] width 13 height 11
radio input "true"
click at [724, 178] on input "False" at bounding box center [728, 180] width 13 height 11
radio input "true"
click at [619, 185] on input "True" at bounding box center [621, 180] width 13 height 11
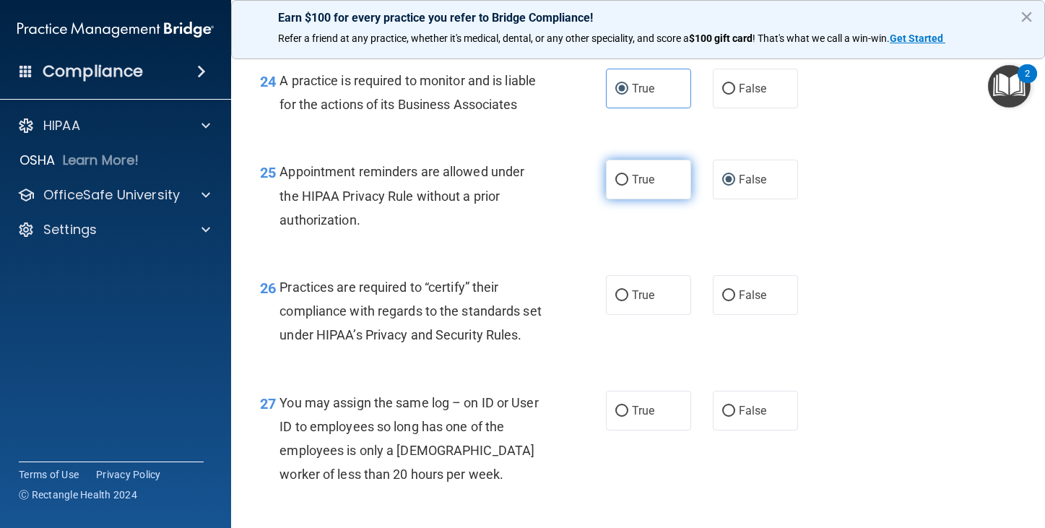
radio input "true"
radio input "false"
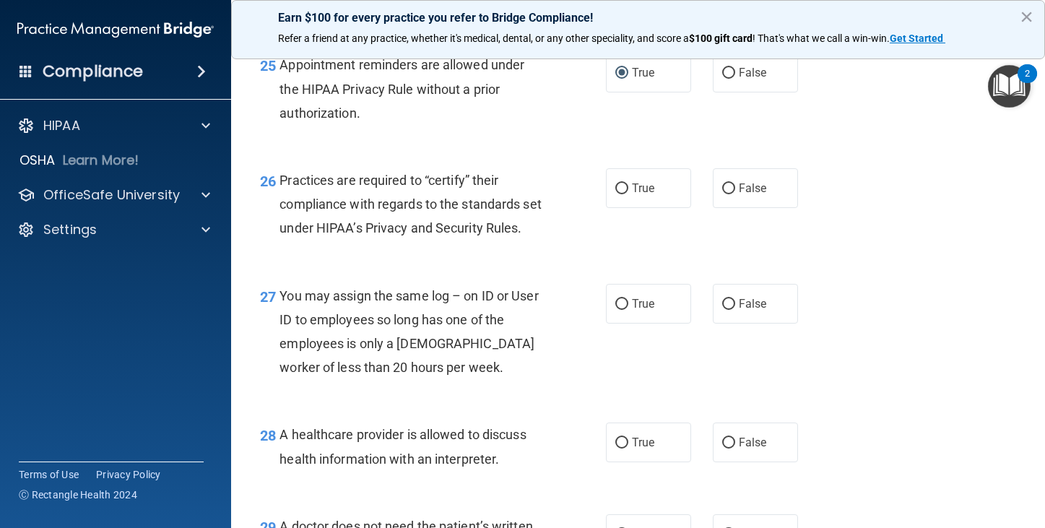
scroll to position [3321, 0]
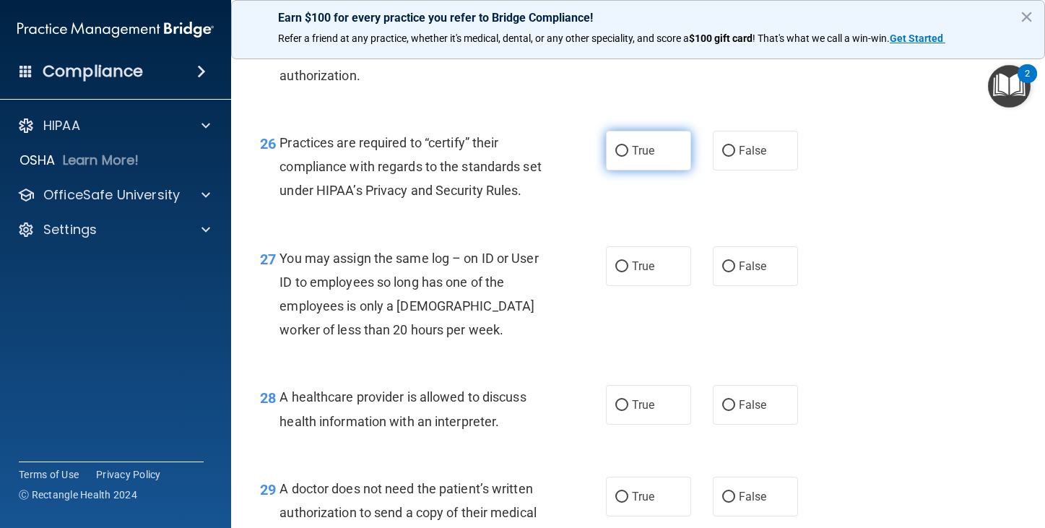
click at [615, 148] on input "True" at bounding box center [621, 151] width 13 height 11
radio input "true"
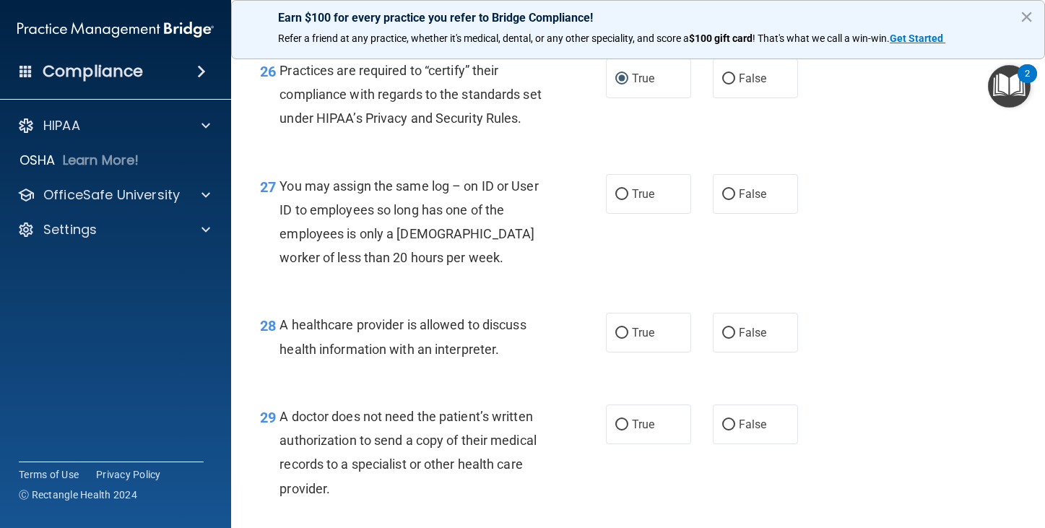
scroll to position [3465, 0]
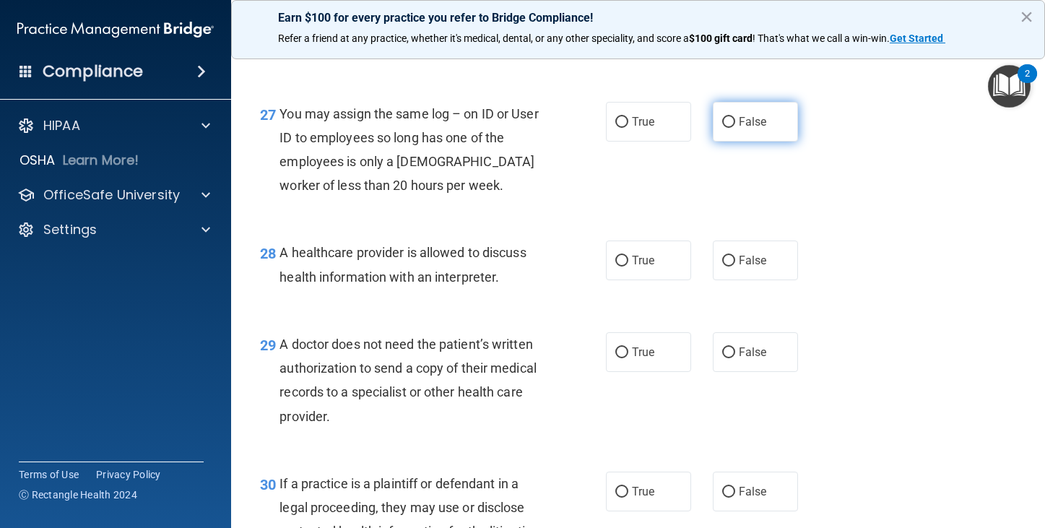
click at [722, 128] on input "False" at bounding box center [728, 122] width 13 height 11
radio input "true"
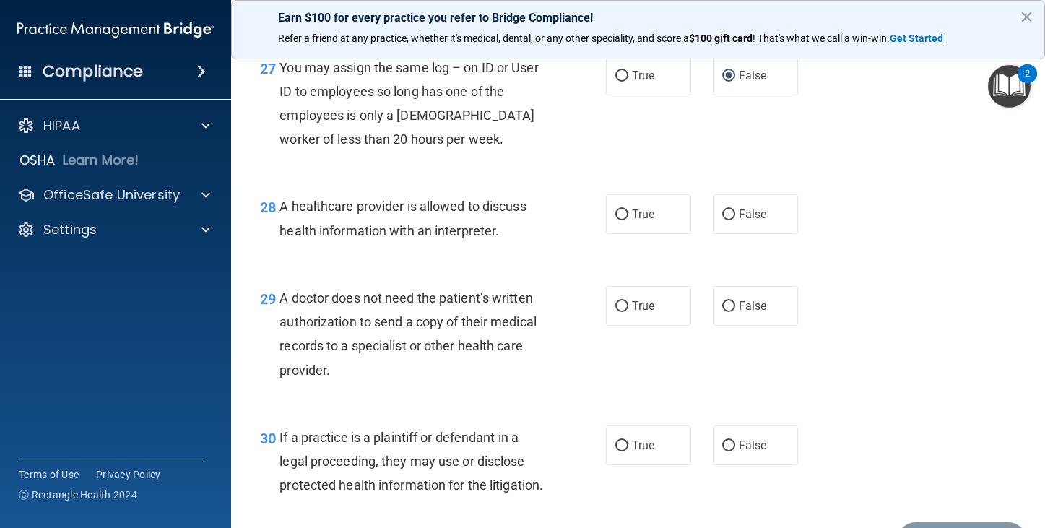
scroll to position [3537, 0]
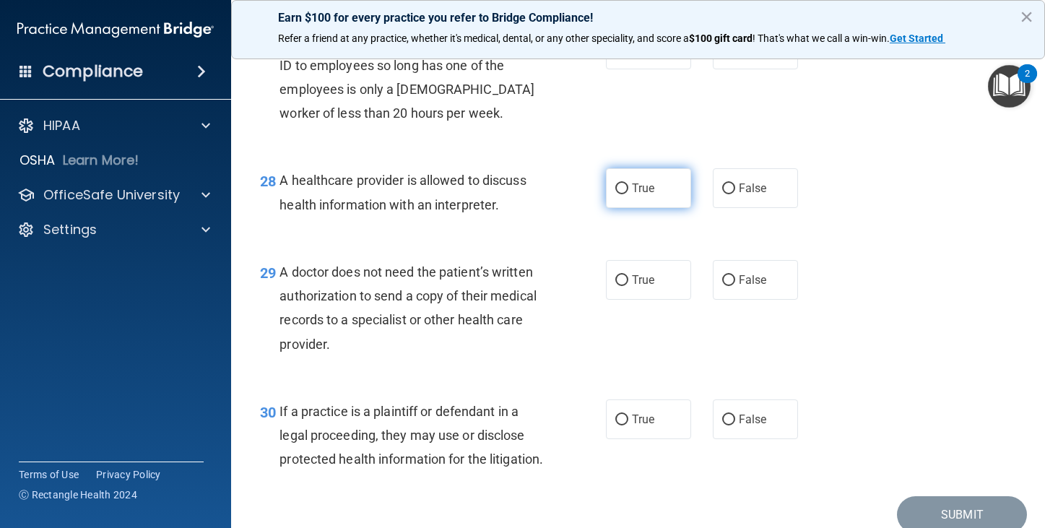
click at [623, 207] on label "True" at bounding box center [648, 188] width 85 height 40
click at [623, 194] on input "True" at bounding box center [621, 188] width 13 height 11
radio input "true"
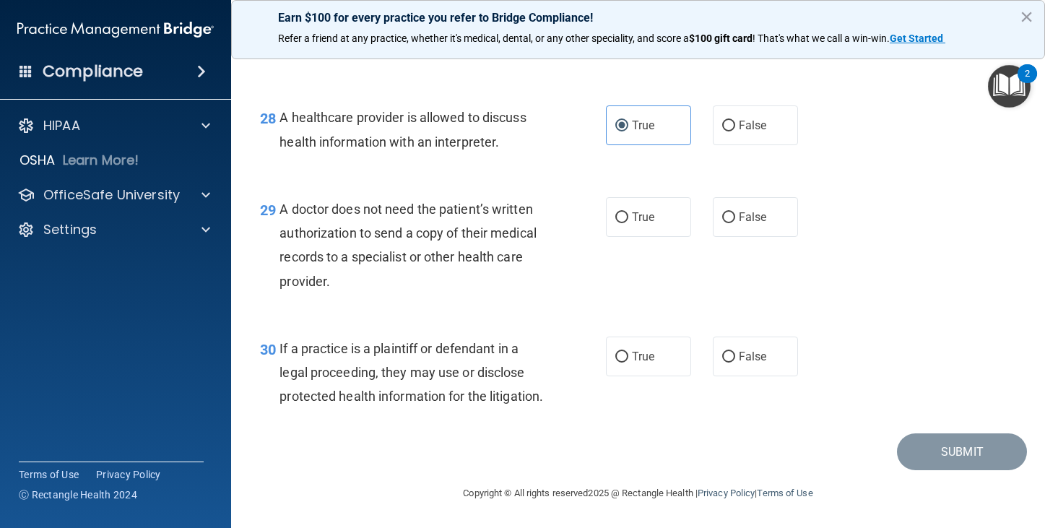
scroll to position [3648, 0]
click at [615, 212] on input "True" at bounding box center [621, 217] width 13 height 11
radio input "true"
click at [623, 336] on label "True" at bounding box center [648, 356] width 85 height 40
click at [623, 352] on input "True" at bounding box center [621, 357] width 13 height 11
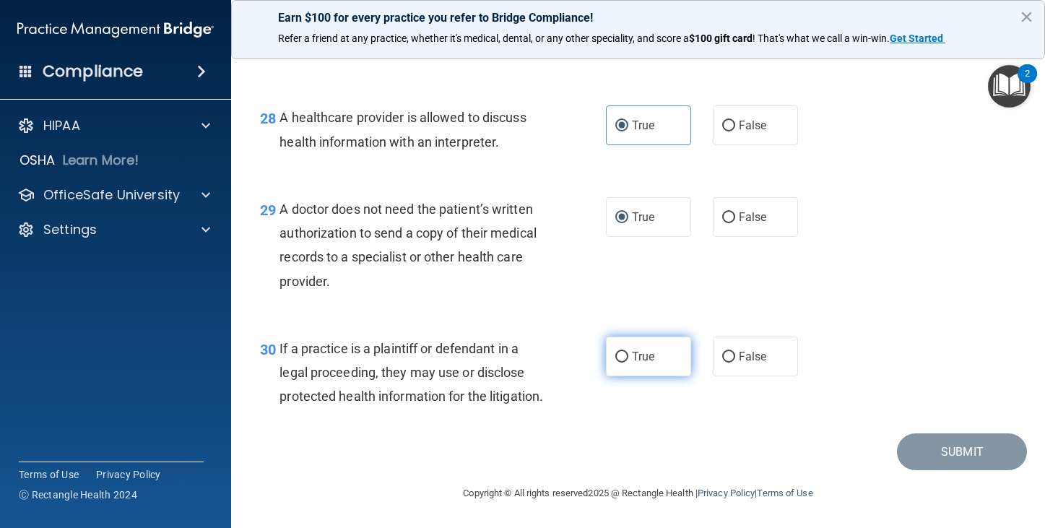
radio input "true"
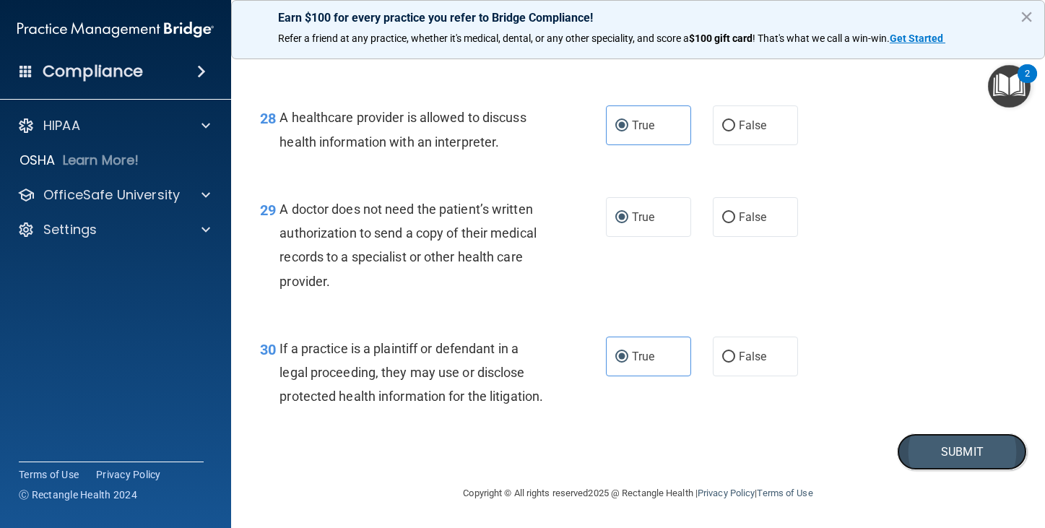
click at [935, 456] on button "Submit" at bounding box center [962, 451] width 130 height 37
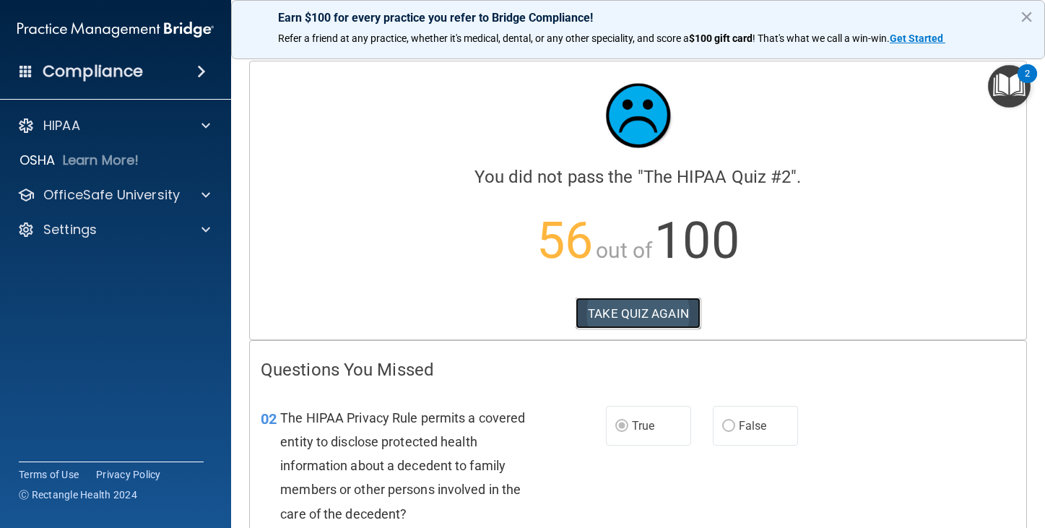
click at [635, 312] on button "TAKE QUIZ AGAIN" at bounding box center [637, 313] width 125 height 32
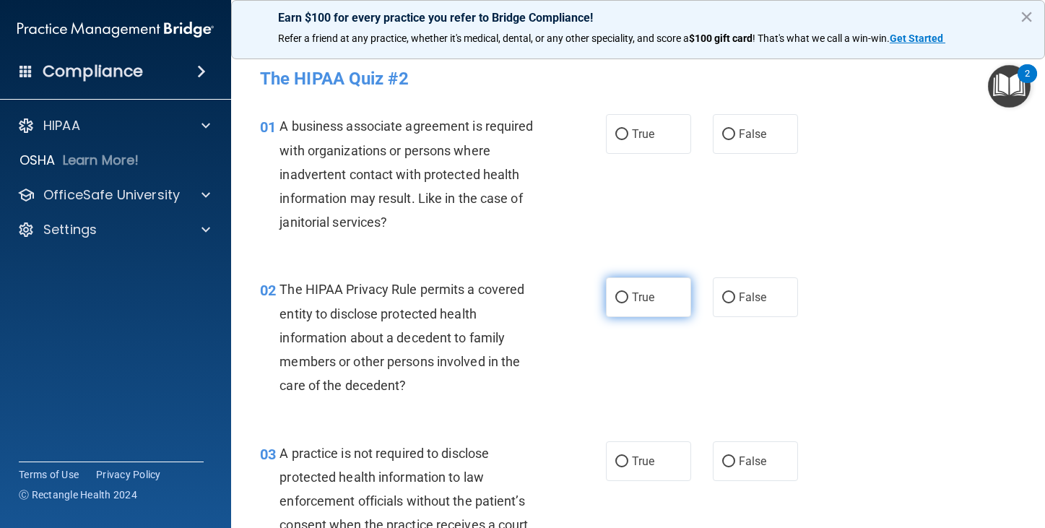
click at [609, 295] on label "True" at bounding box center [648, 297] width 85 height 40
click at [615, 295] on input "True" at bounding box center [621, 297] width 13 height 11
radio input "true"
click at [727, 132] on input "False" at bounding box center [728, 134] width 13 height 11
radio input "true"
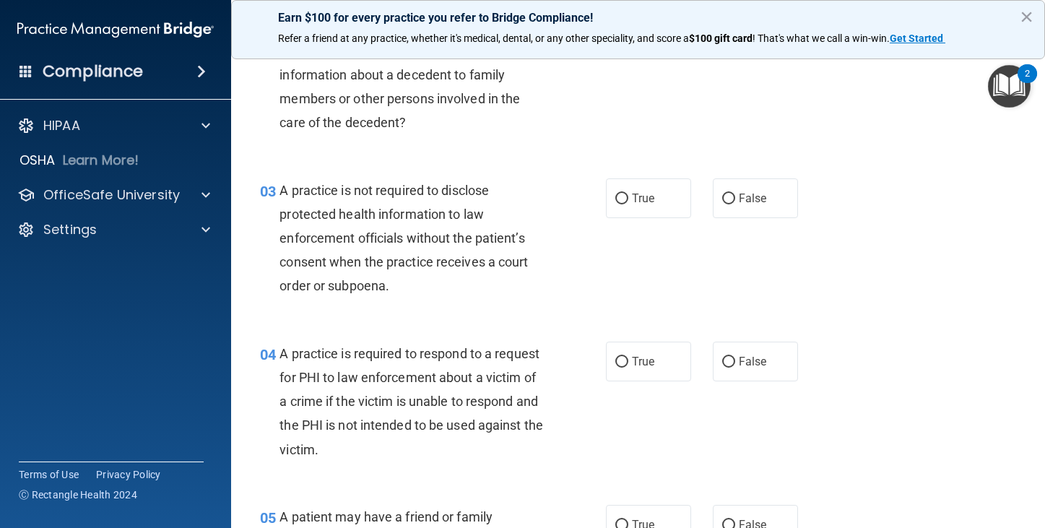
scroll to position [289, 0]
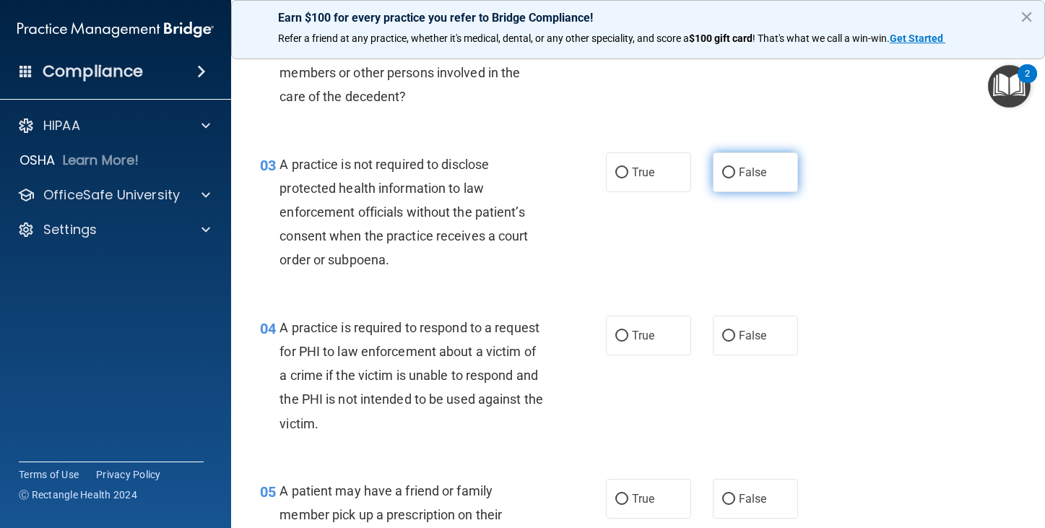
click at [724, 174] on input "False" at bounding box center [728, 172] width 13 height 11
radio input "true"
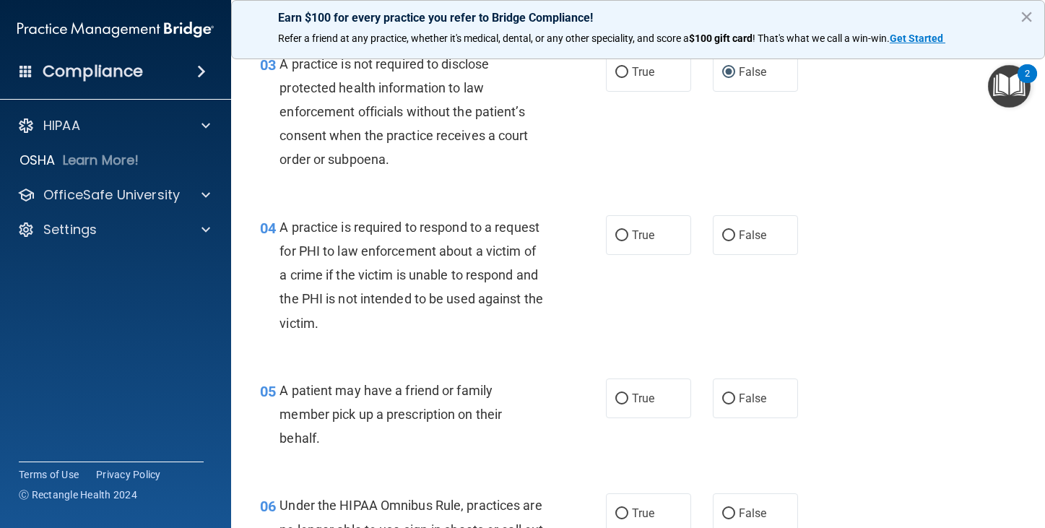
scroll to position [433, 0]
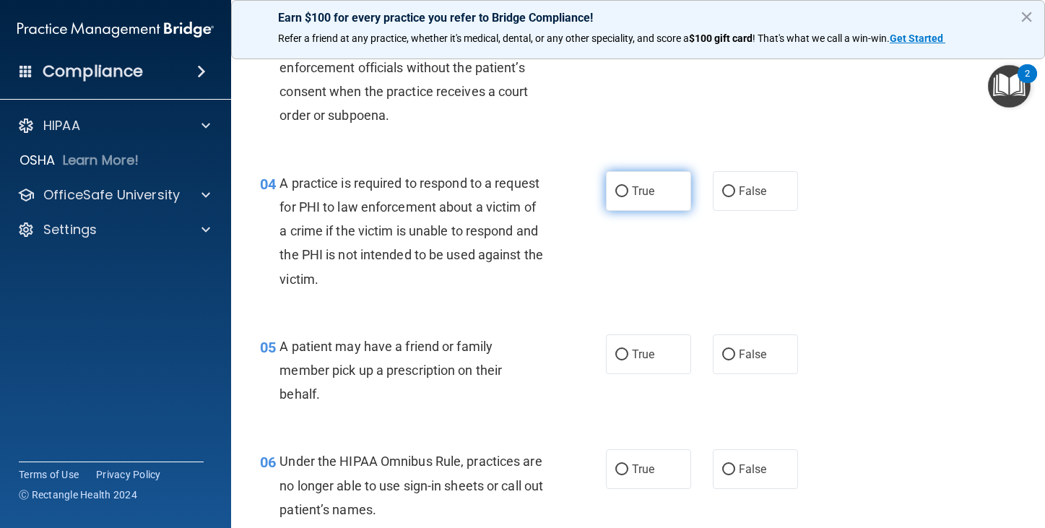
click at [615, 188] on input "True" at bounding box center [621, 191] width 13 height 11
radio input "true"
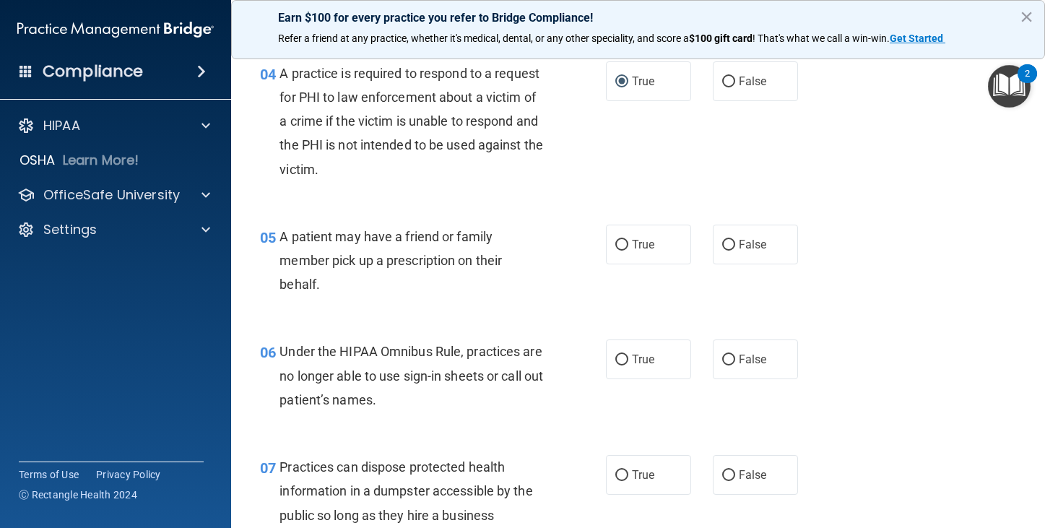
scroll to position [578, 0]
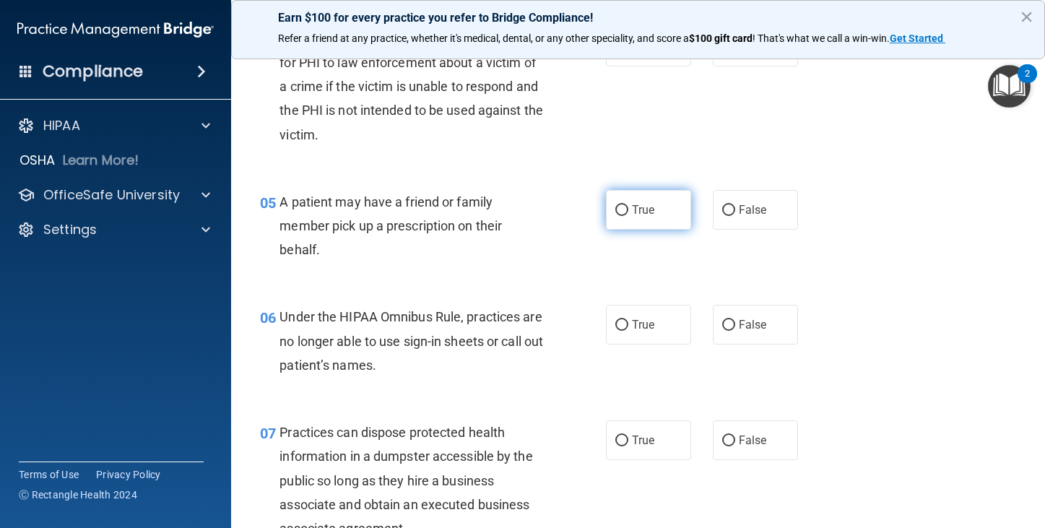
click at [624, 206] on label "True" at bounding box center [648, 210] width 85 height 40
click at [624, 206] on input "True" at bounding box center [621, 210] width 13 height 11
radio input "true"
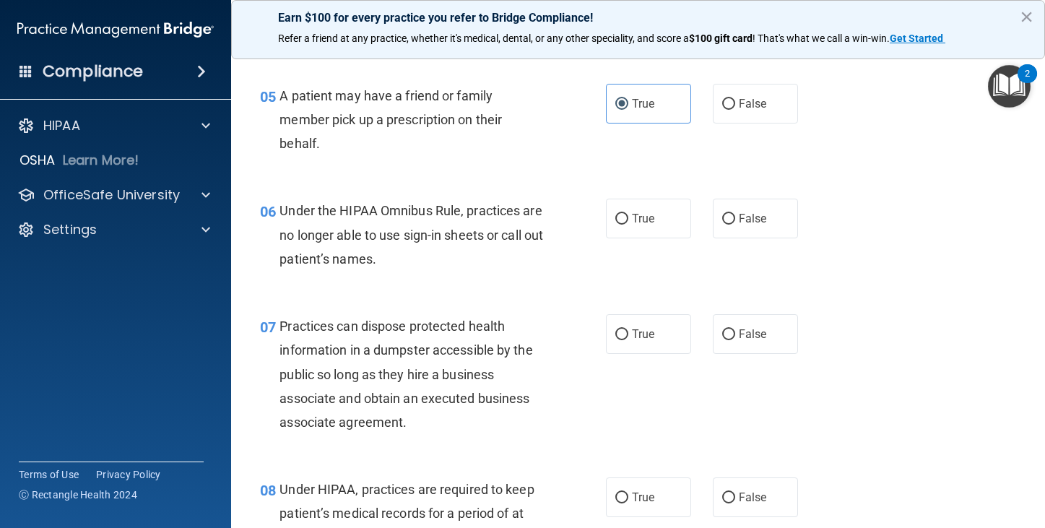
scroll to position [722, 0]
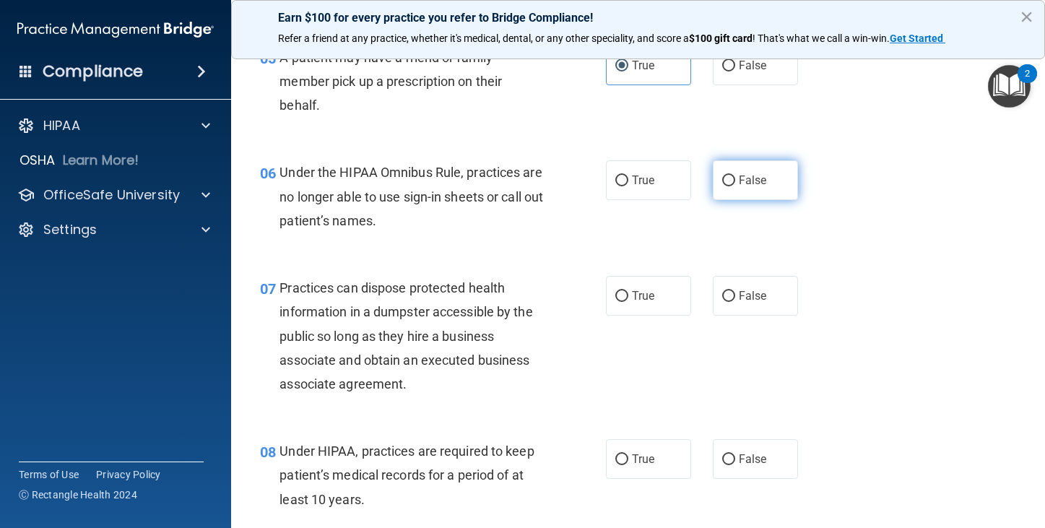
click at [722, 182] on input "False" at bounding box center [728, 180] width 13 height 11
radio input "true"
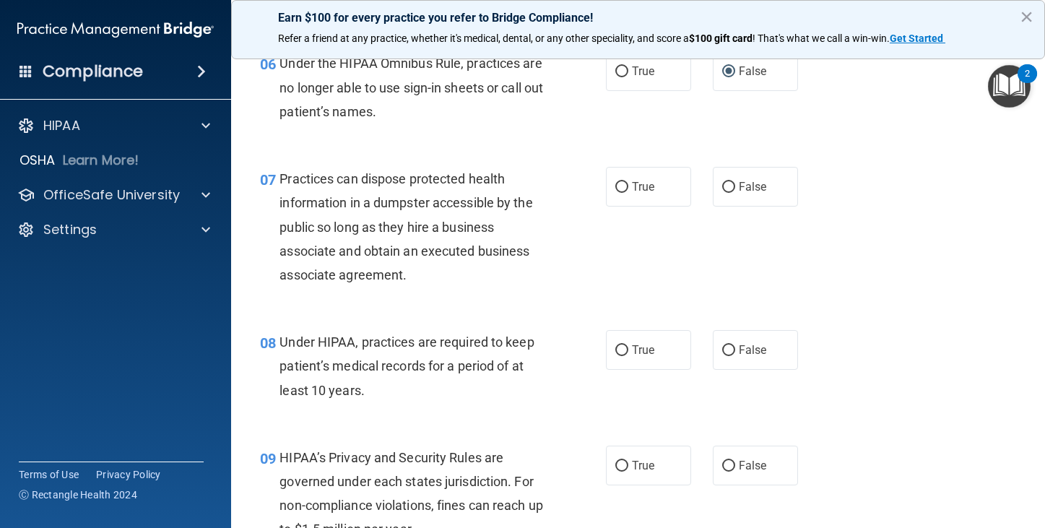
scroll to position [866, 0]
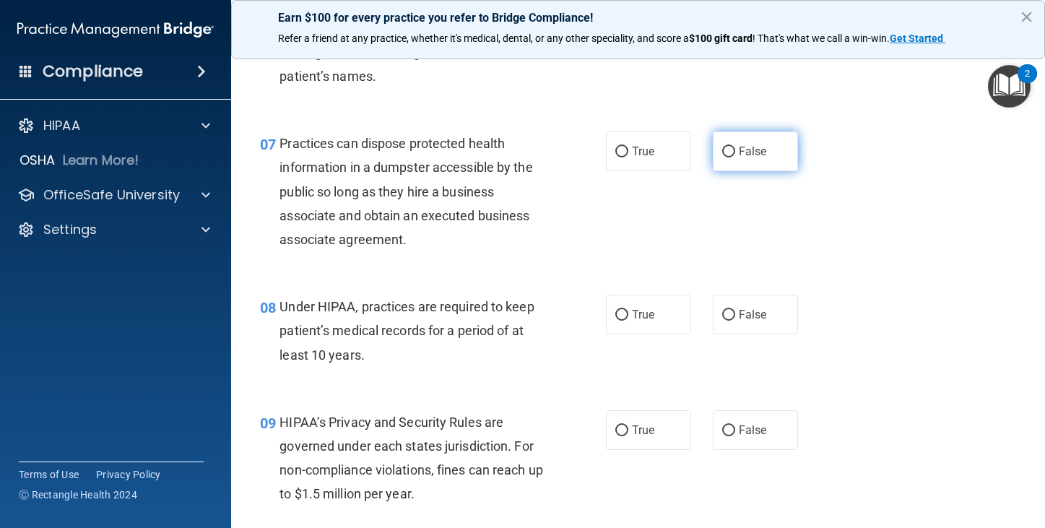
click at [722, 149] on input "False" at bounding box center [728, 152] width 13 height 11
radio input "true"
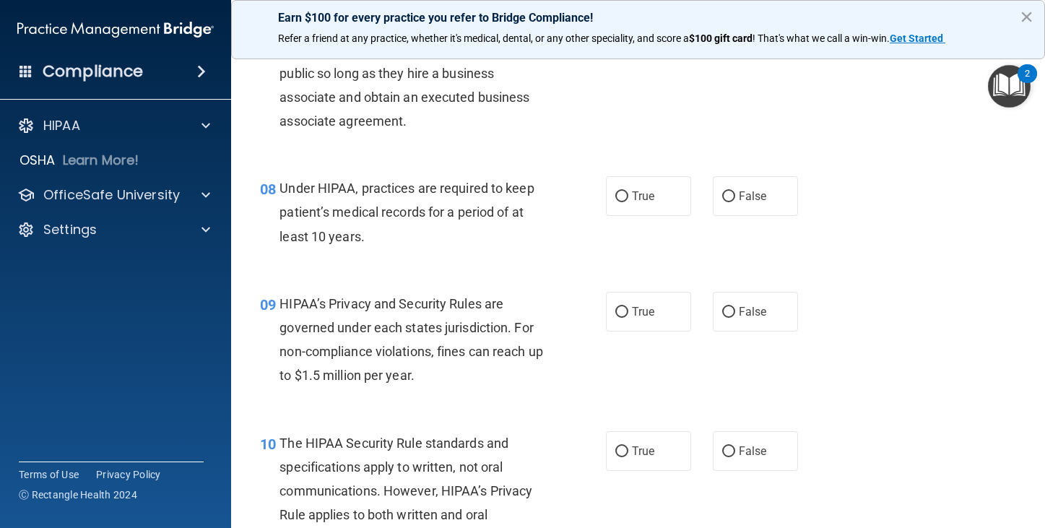
scroll to position [1011, 0]
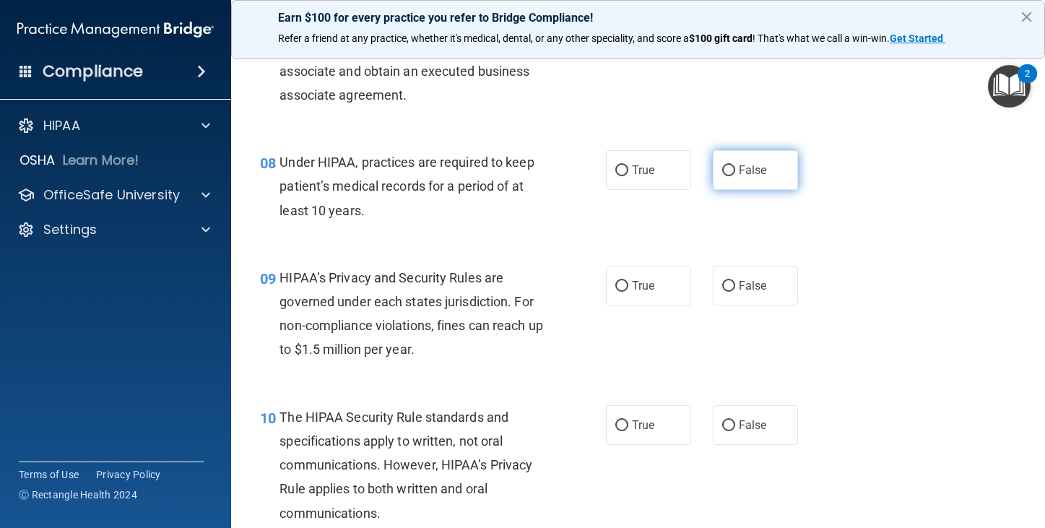
click at [725, 167] on input "False" at bounding box center [728, 170] width 13 height 11
radio input "true"
drag, startPoint x: 718, startPoint y: 284, endPoint x: 697, endPoint y: 282, distance: 21.0
click at [722, 284] on input "False" at bounding box center [728, 286] width 13 height 11
radio input "true"
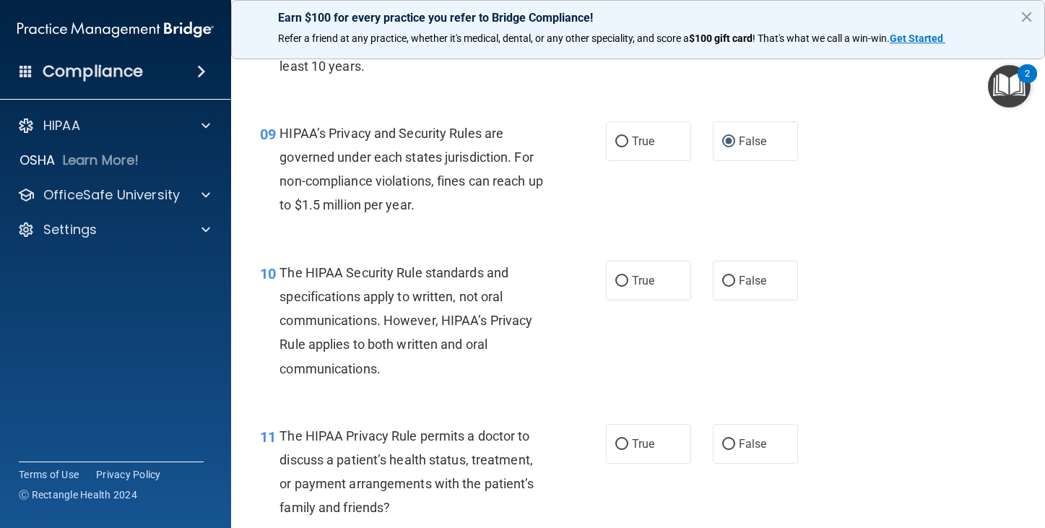
scroll to position [1227, 0]
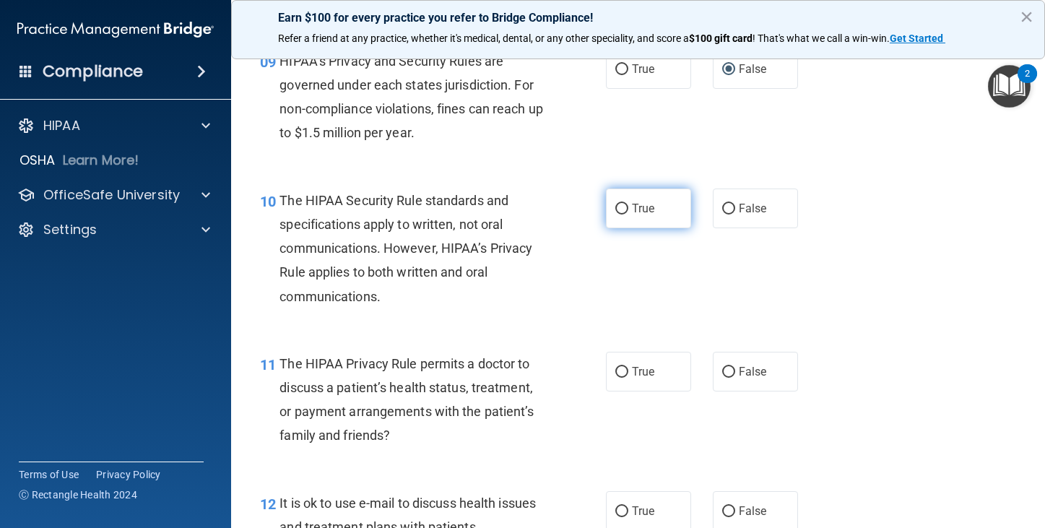
click at [608, 204] on label "True" at bounding box center [648, 208] width 85 height 40
click at [615, 204] on input "True" at bounding box center [621, 209] width 13 height 11
radio input "true"
click at [722, 206] on input "False" at bounding box center [728, 209] width 13 height 11
radio input "true"
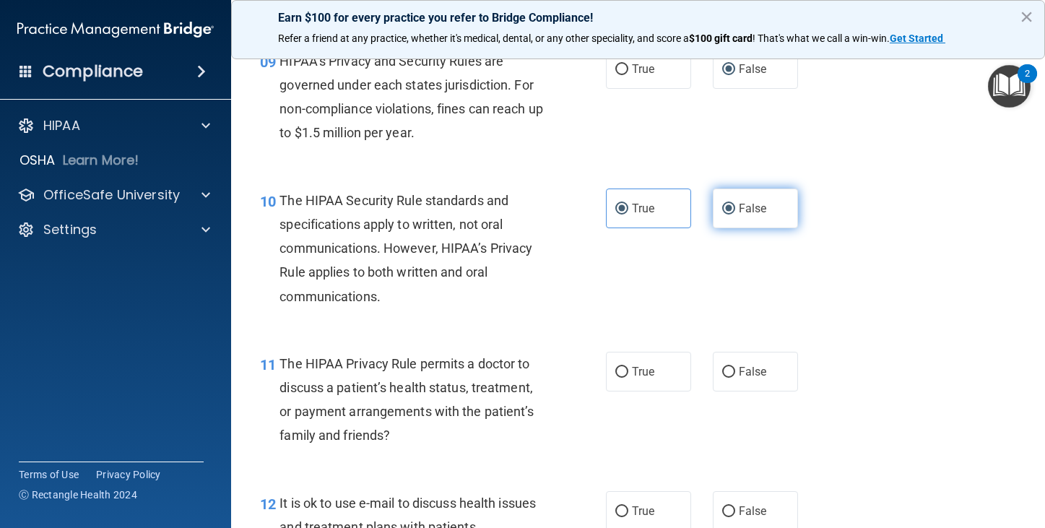
radio input "false"
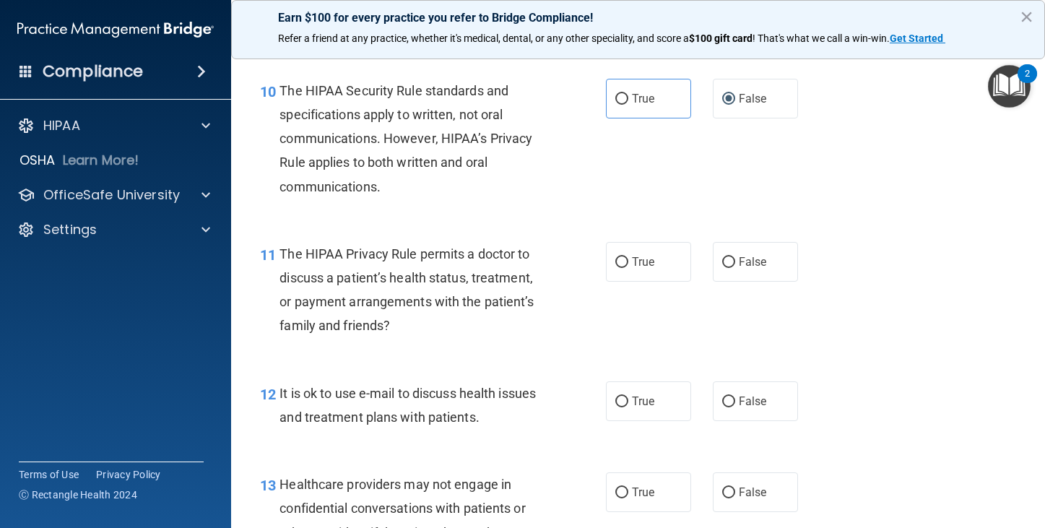
scroll to position [1372, 0]
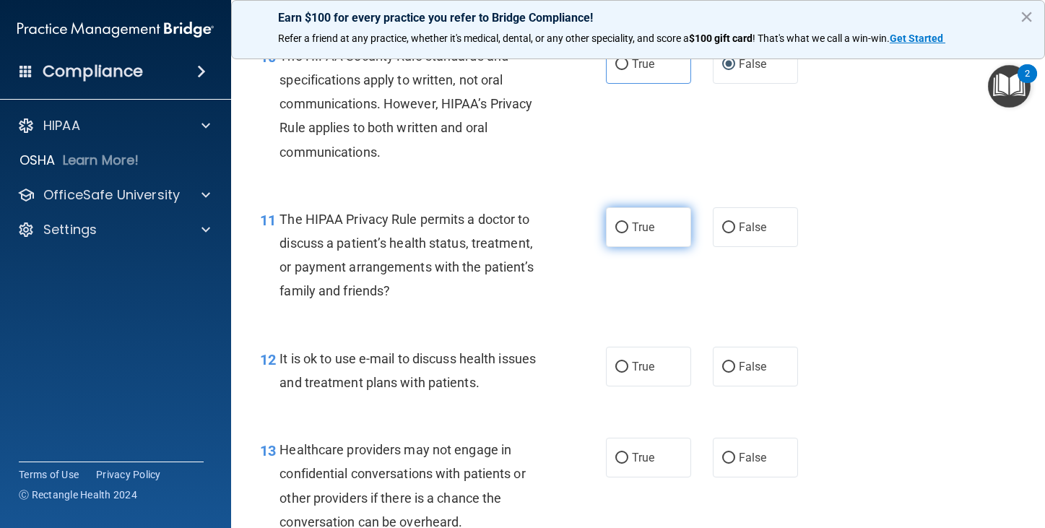
click at [616, 222] on input "True" at bounding box center [621, 227] width 13 height 11
radio input "true"
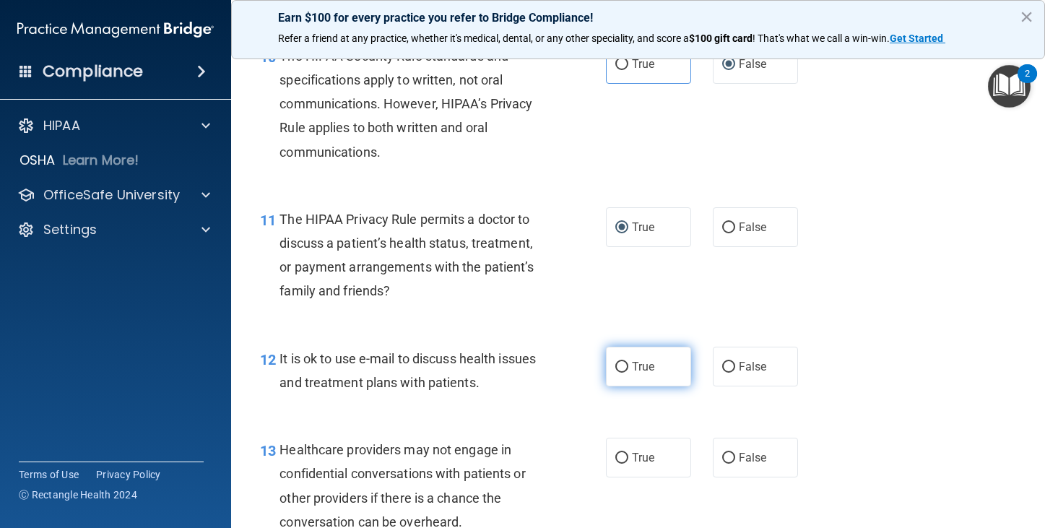
click at [617, 364] on input "True" at bounding box center [621, 367] width 13 height 11
radio input "true"
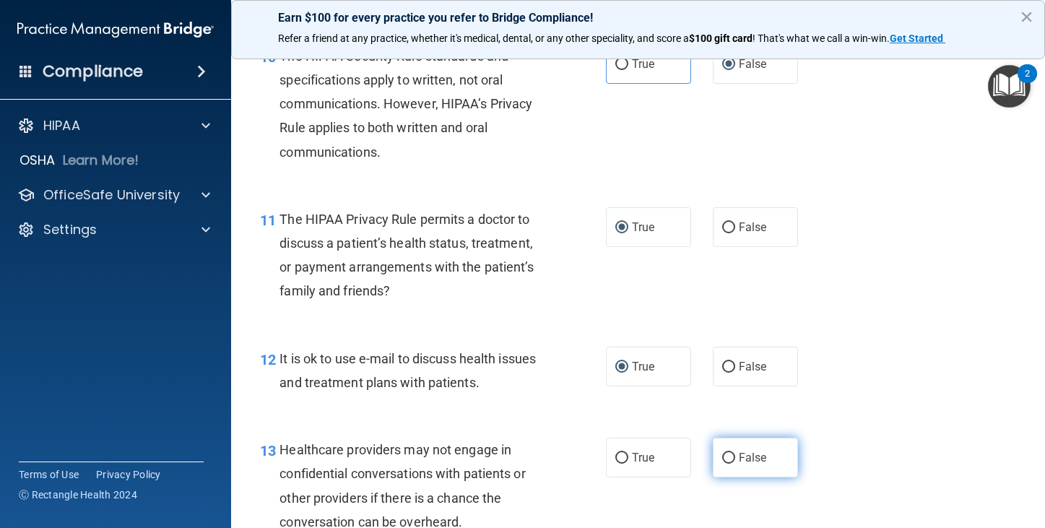
click at [722, 453] on input "False" at bounding box center [728, 458] width 13 height 11
radio input "true"
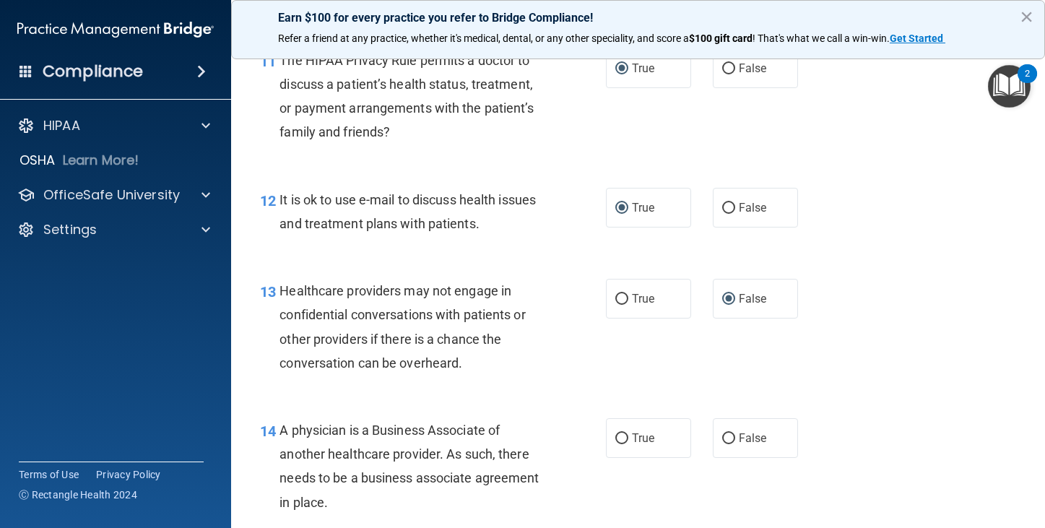
scroll to position [1588, 0]
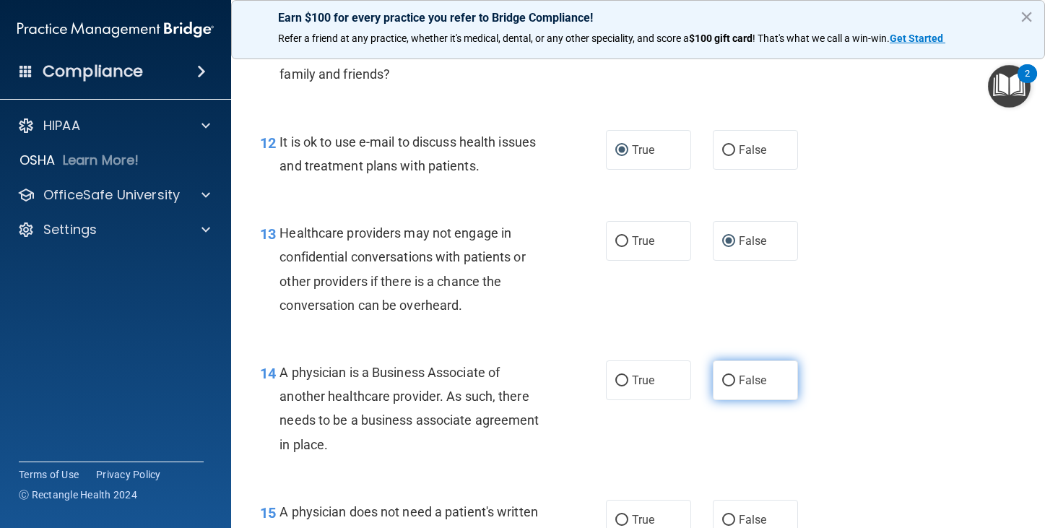
click at [739, 383] on span "False" at bounding box center [753, 380] width 28 height 14
click at [732, 383] on input "False" at bounding box center [728, 380] width 13 height 11
radio input "true"
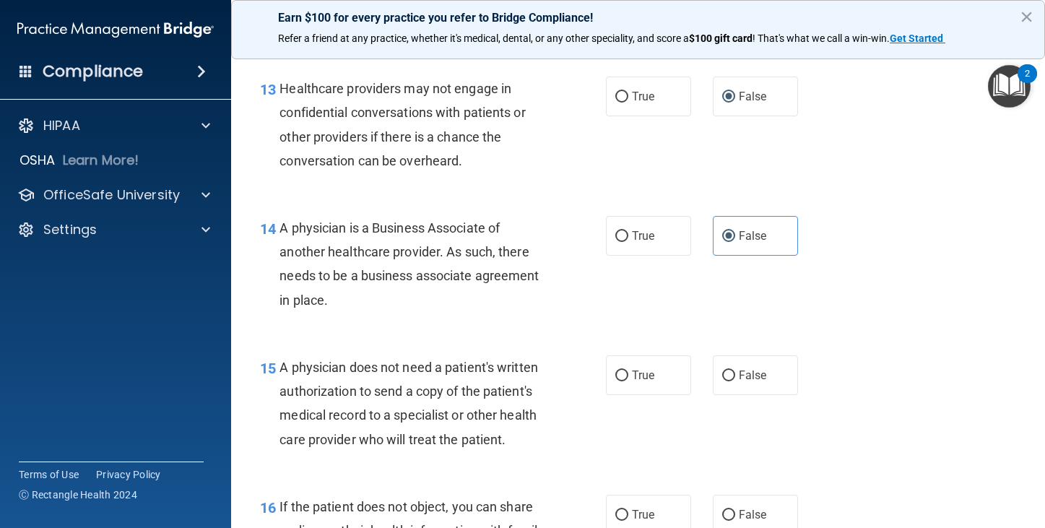
scroll to position [1805, 0]
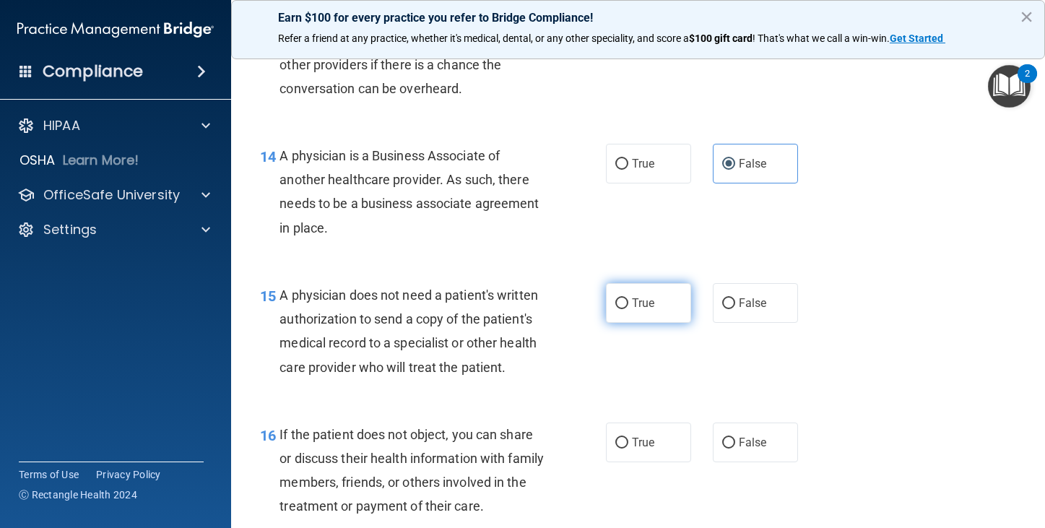
click at [632, 302] on span "True" at bounding box center [643, 303] width 22 height 14
click at [627, 302] on input "True" at bounding box center [621, 303] width 13 height 11
radio input "true"
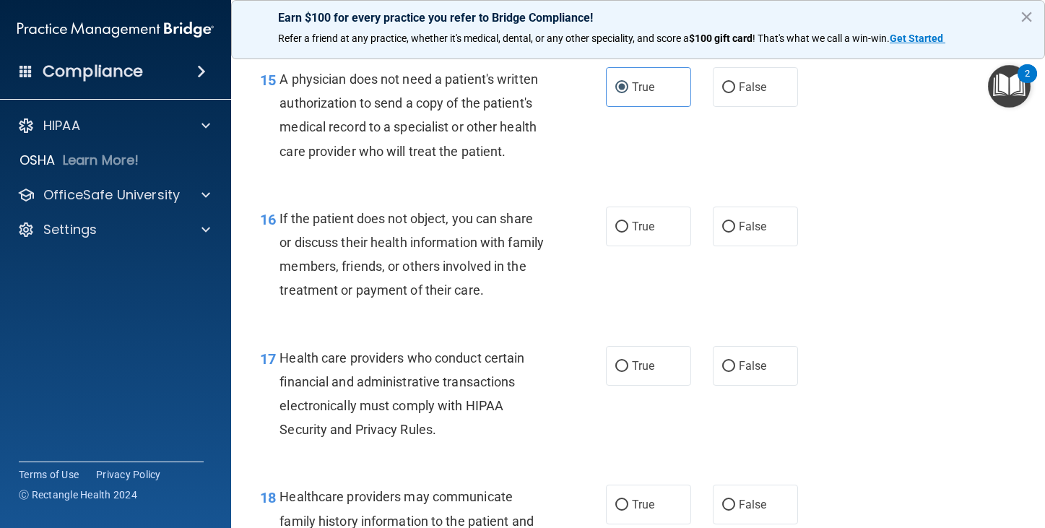
scroll to position [2021, 0]
click at [615, 221] on input "True" at bounding box center [621, 226] width 13 height 11
radio input "true"
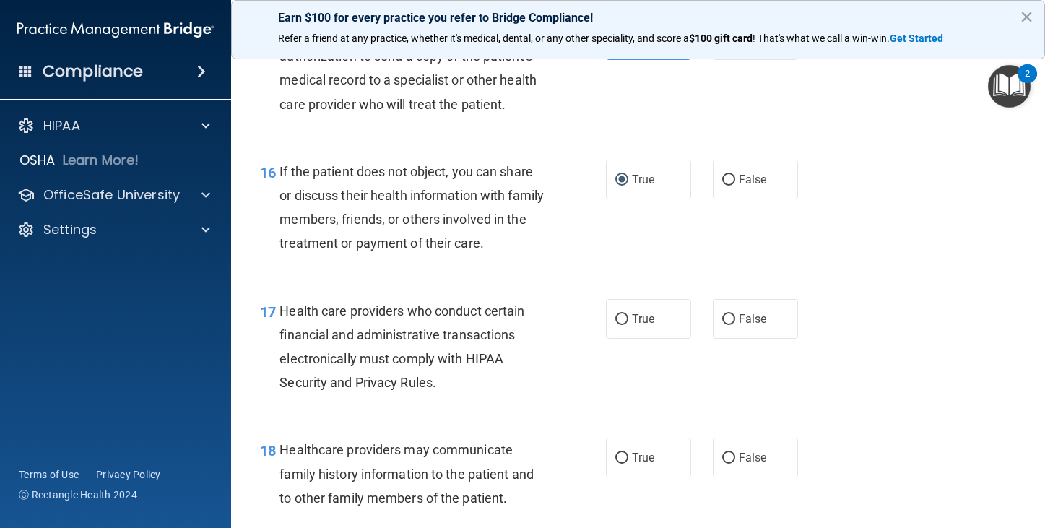
scroll to position [2166, 0]
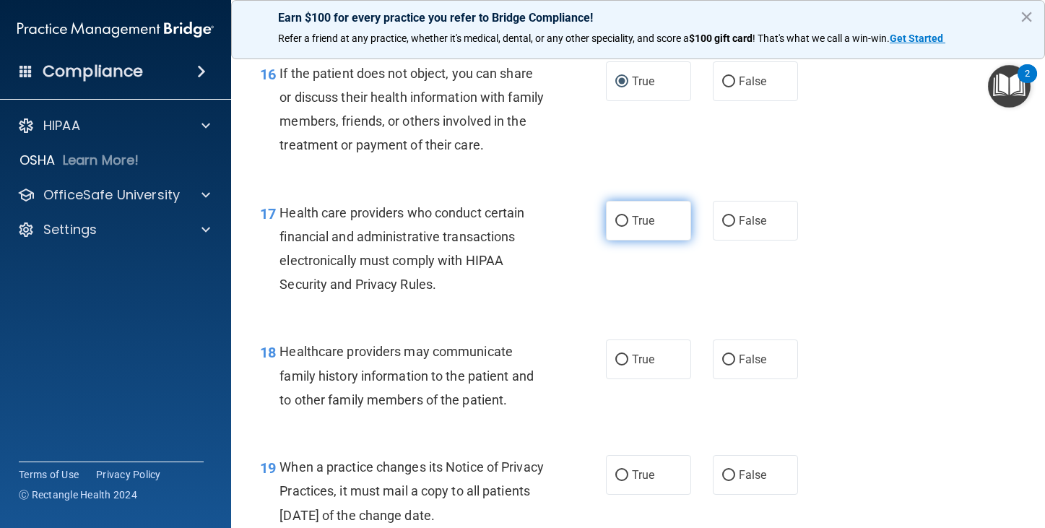
click at [619, 219] on input "True" at bounding box center [621, 221] width 13 height 11
radio input "true"
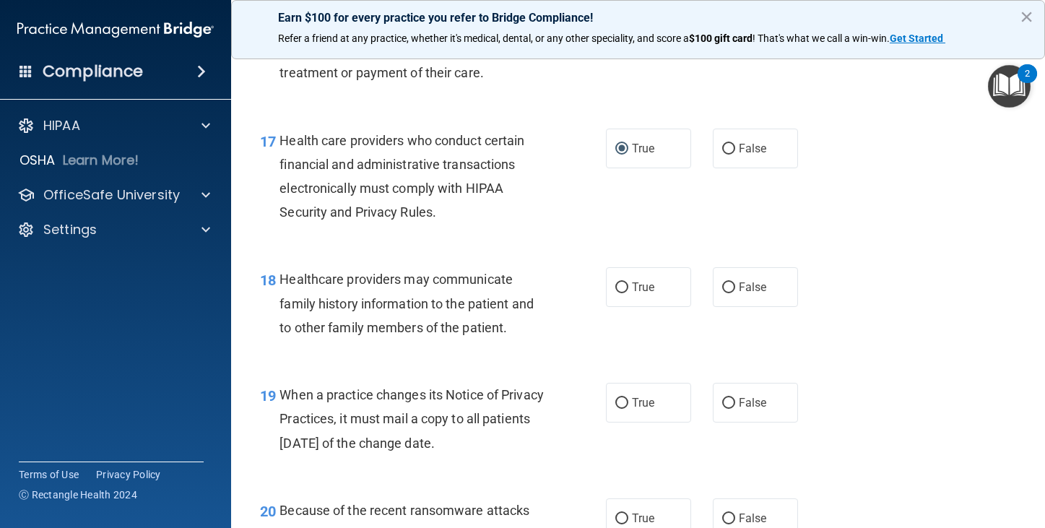
scroll to position [2310, 0]
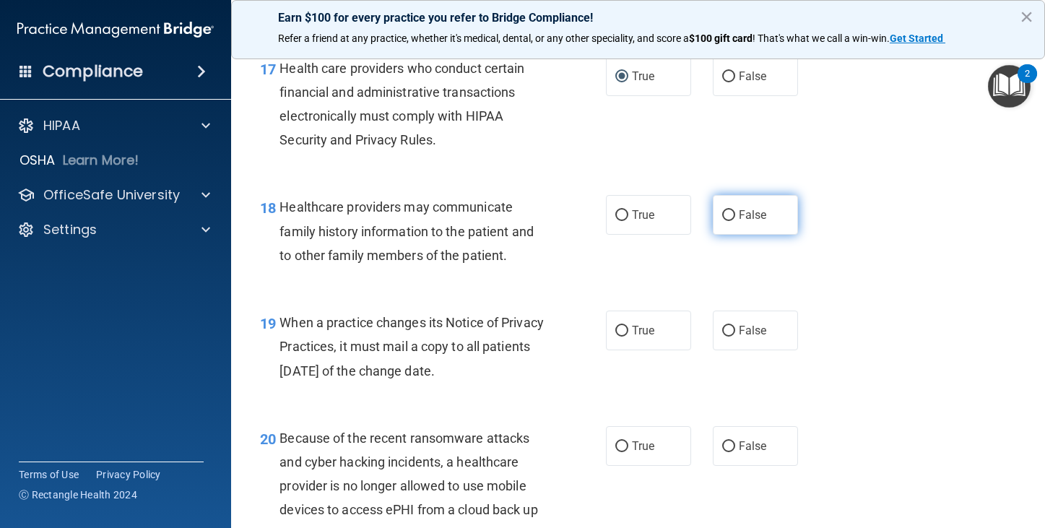
click at [722, 210] on input "False" at bounding box center [728, 215] width 13 height 11
radio input "true"
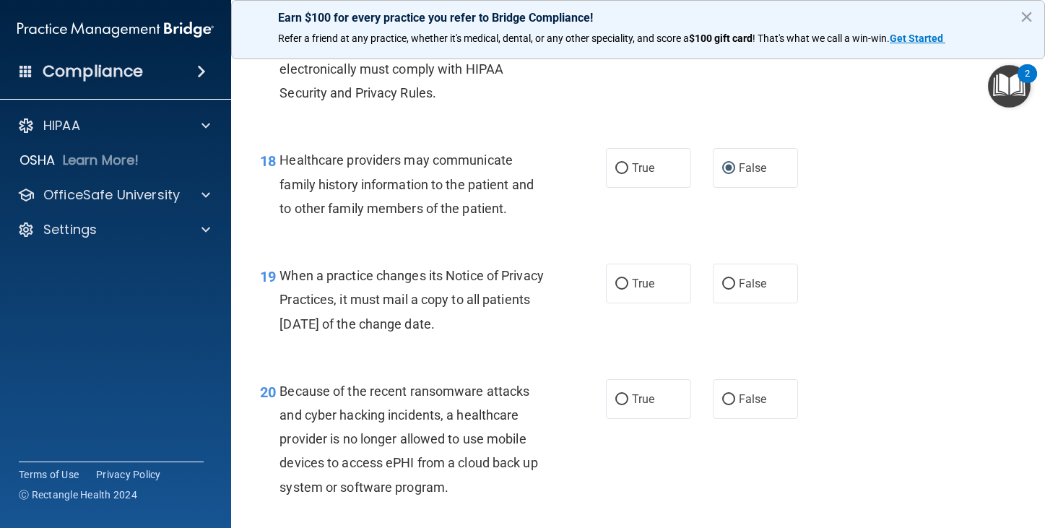
scroll to position [2454, 0]
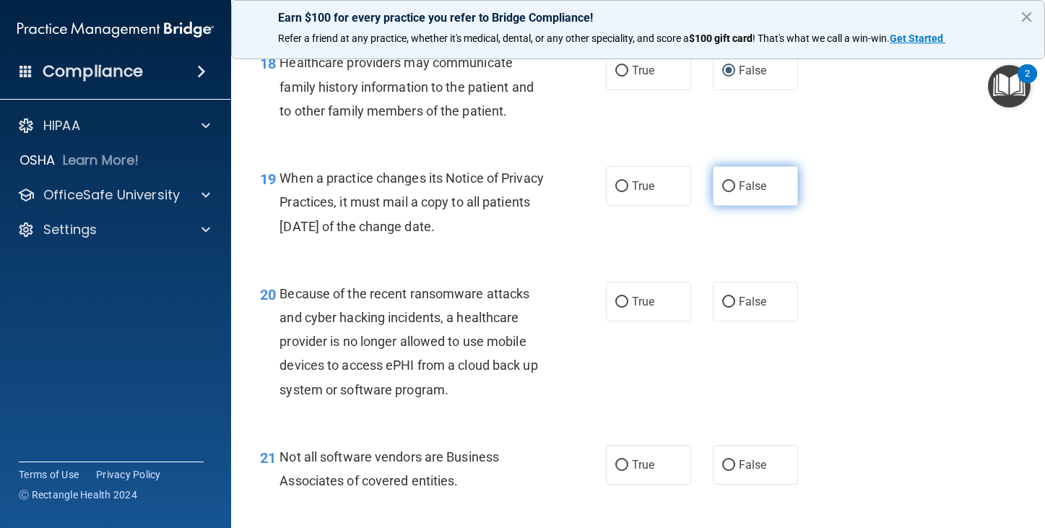
click at [729, 184] on label "False" at bounding box center [755, 186] width 85 height 40
click at [729, 184] on input "False" at bounding box center [728, 186] width 13 height 11
radio input "true"
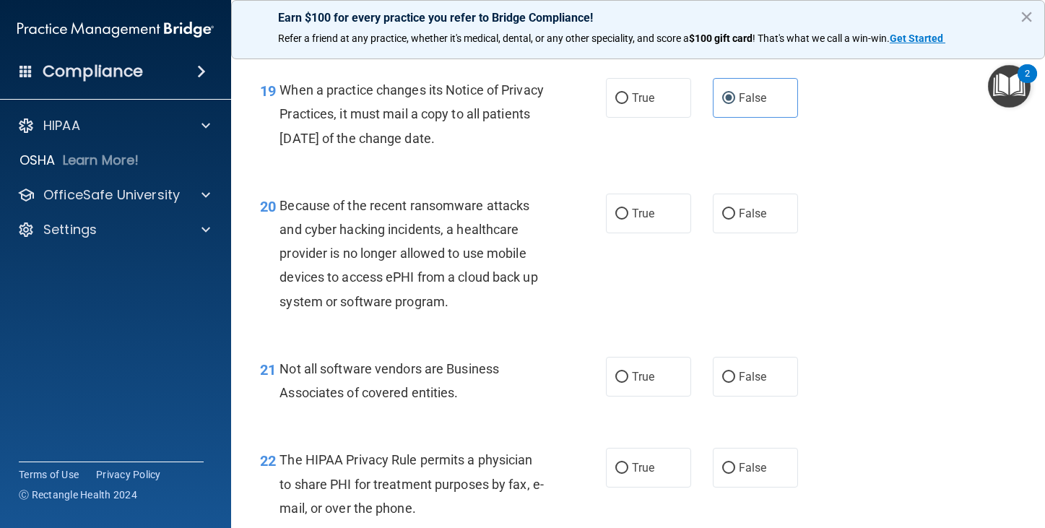
scroll to position [2599, 0]
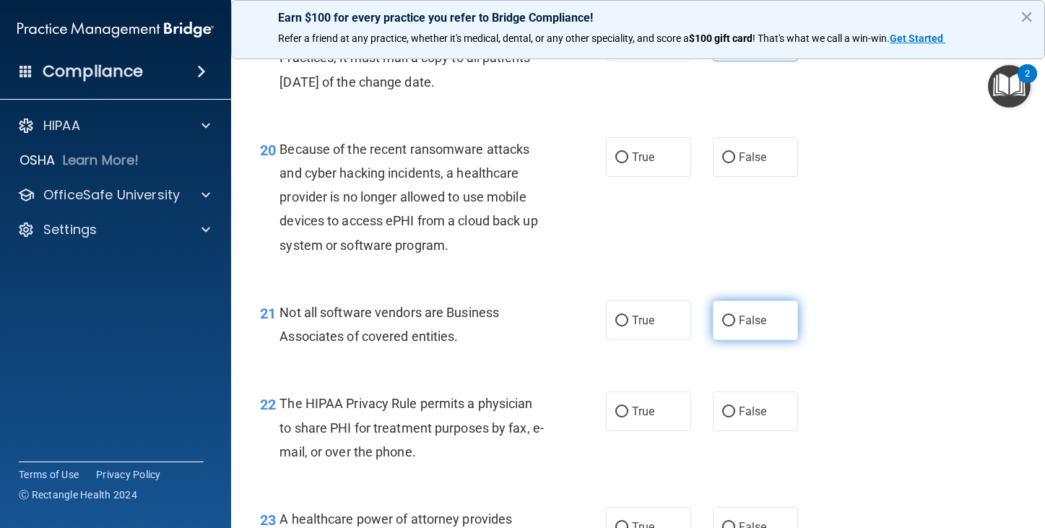
click at [722, 316] on input "False" at bounding box center [728, 320] width 13 height 11
radio input "true"
click at [723, 156] on input "False" at bounding box center [728, 157] width 13 height 11
radio input "true"
click at [625, 318] on label "True" at bounding box center [648, 320] width 85 height 40
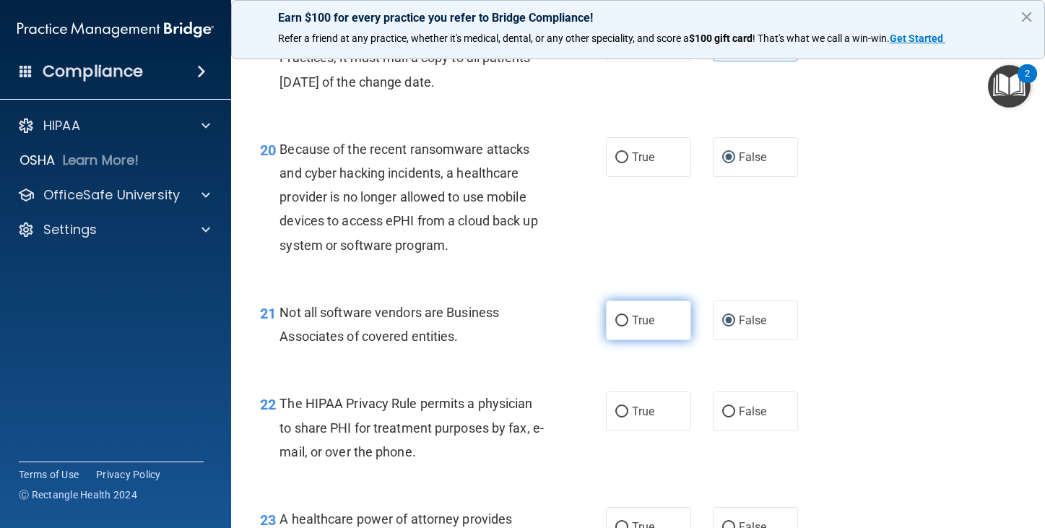
click at [625, 318] on input "True" at bounding box center [621, 320] width 13 height 11
radio input "true"
radio input "false"
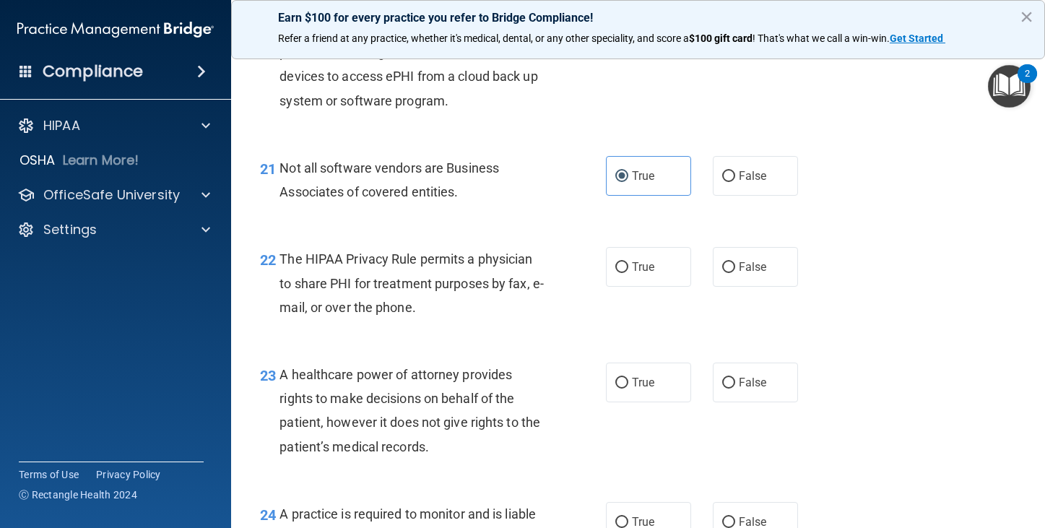
scroll to position [2815, 0]
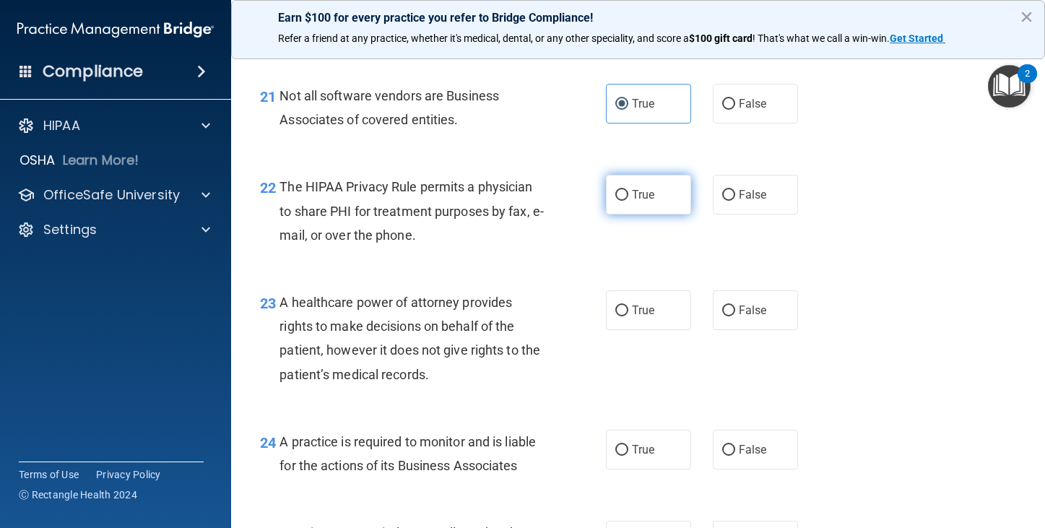
click at [615, 190] on input "True" at bounding box center [621, 195] width 13 height 11
radio input "true"
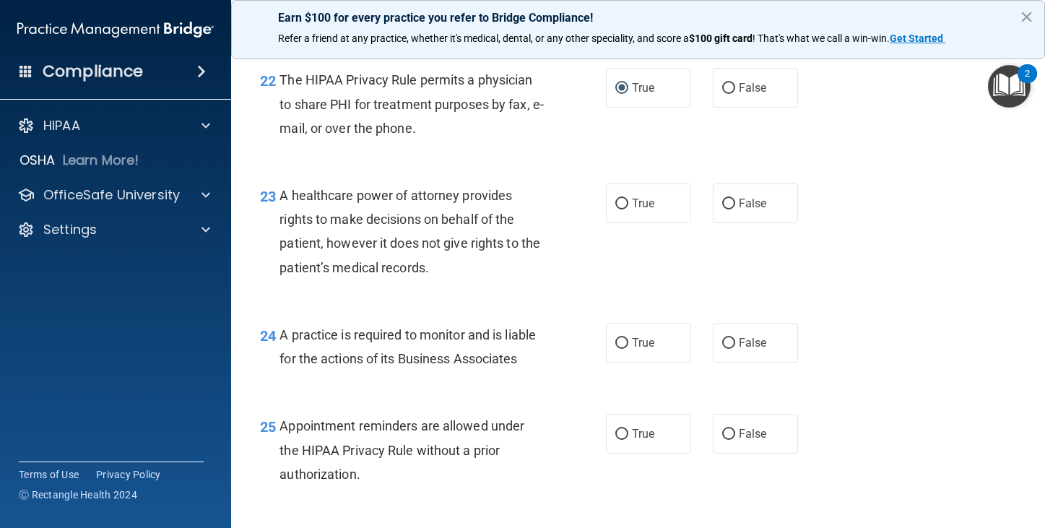
scroll to position [2960, 0]
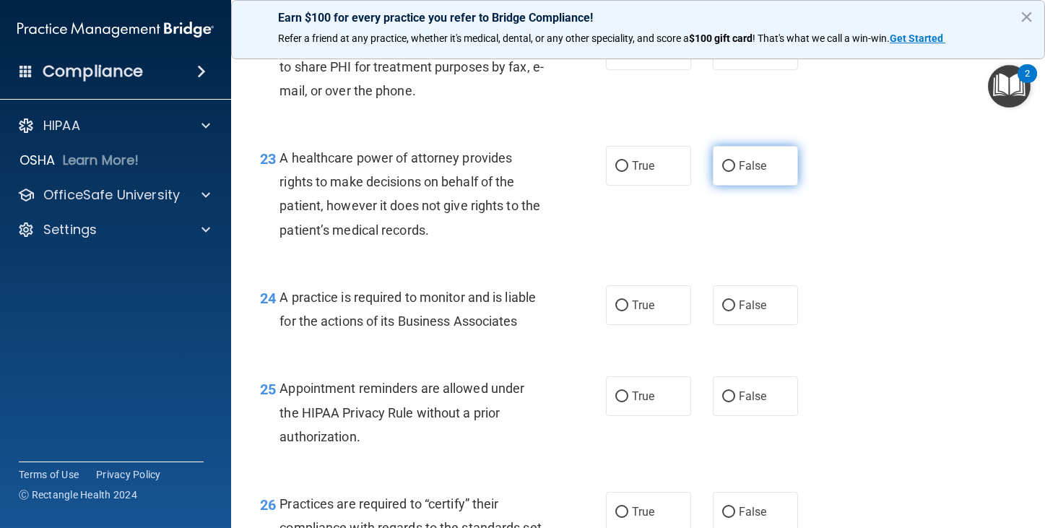
click at [723, 162] on input "False" at bounding box center [728, 166] width 13 height 11
radio input "true"
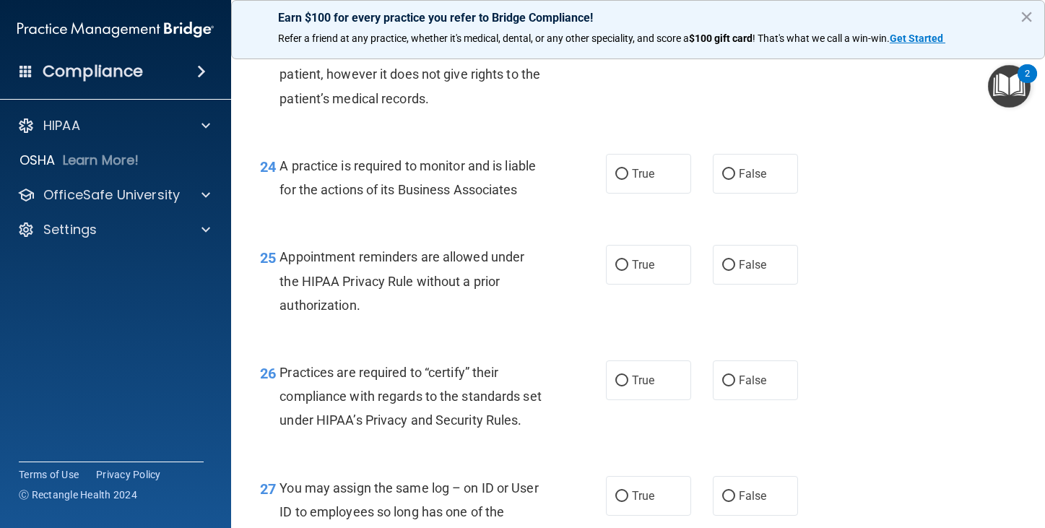
scroll to position [3104, 0]
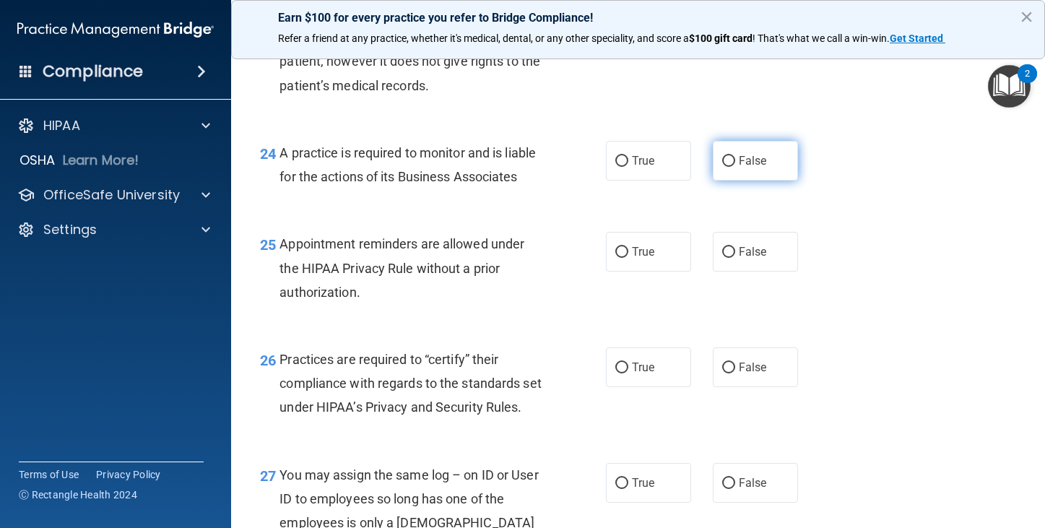
click at [724, 156] on input "False" at bounding box center [728, 161] width 13 height 11
radio input "true"
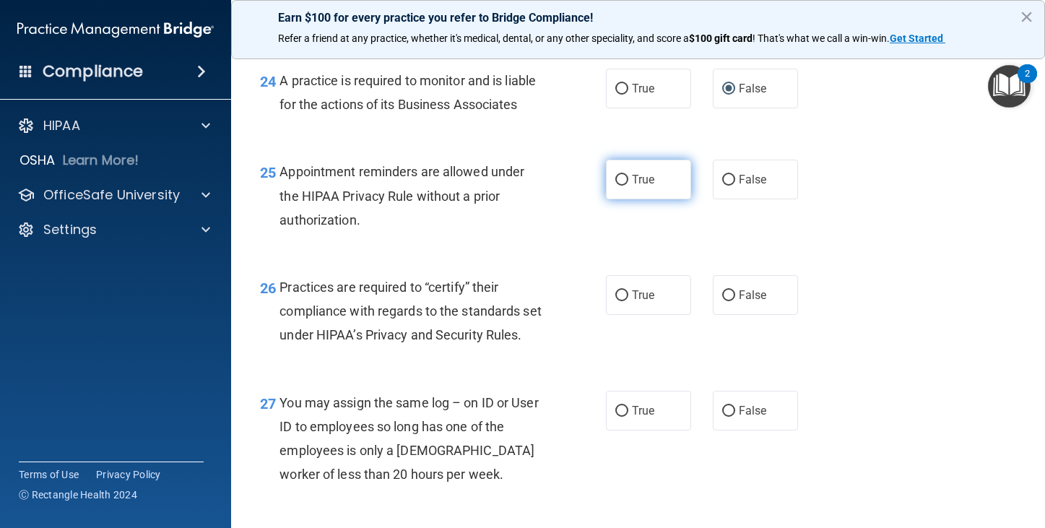
click at [624, 176] on label "True" at bounding box center [648, 180] width 85 height 40
click at [624, 176] on input "True" at bounding box center [621, 180] width 13 height 11
radio input "true"
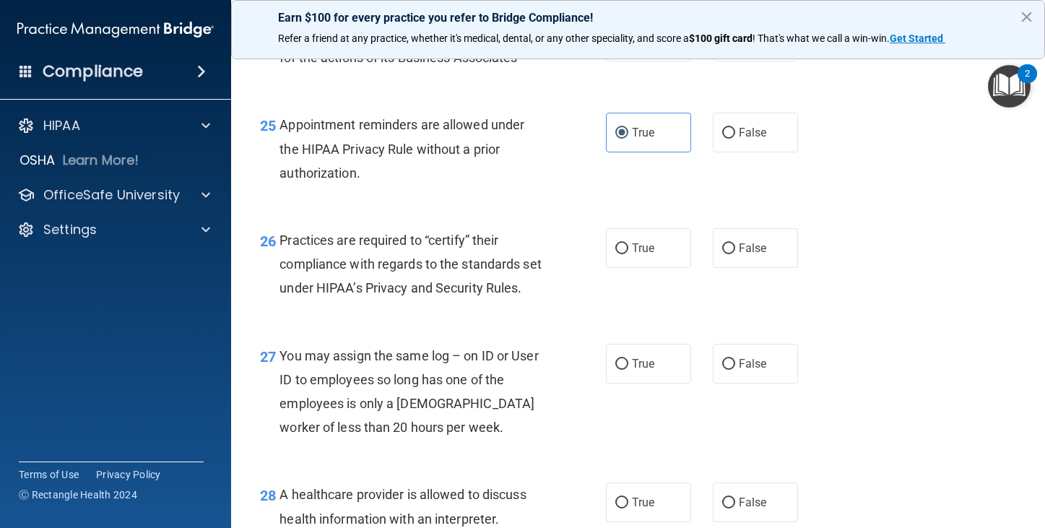
scroll to position [3321, 0]
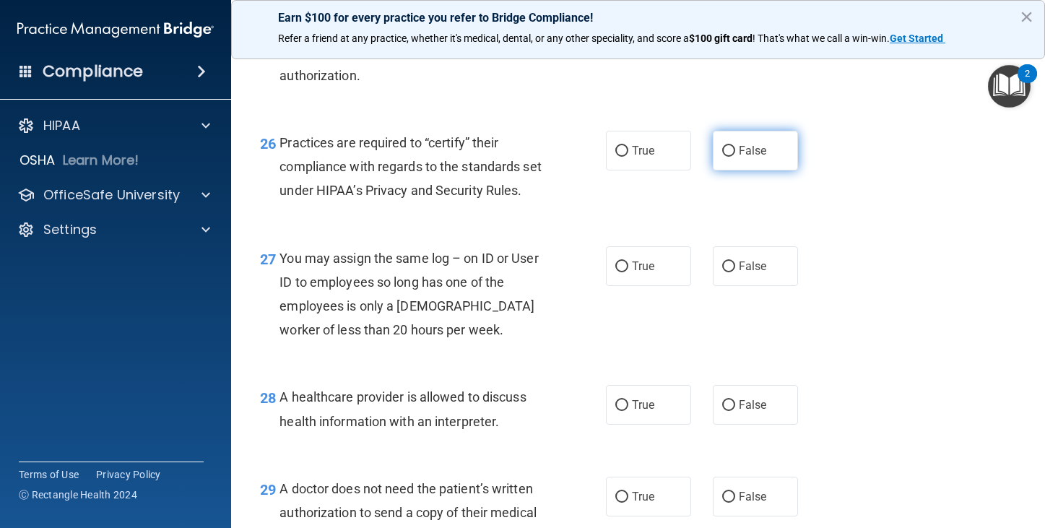
click at [722, 147] on input "False" at bounding box center [728, 151] width 13 height 11
radio input "true"
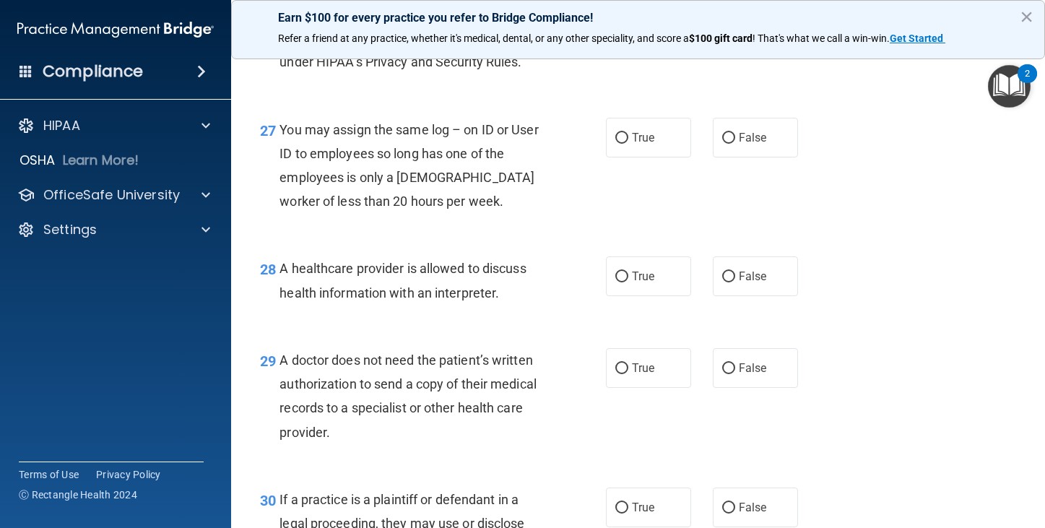
scroll to position [3465, 0]
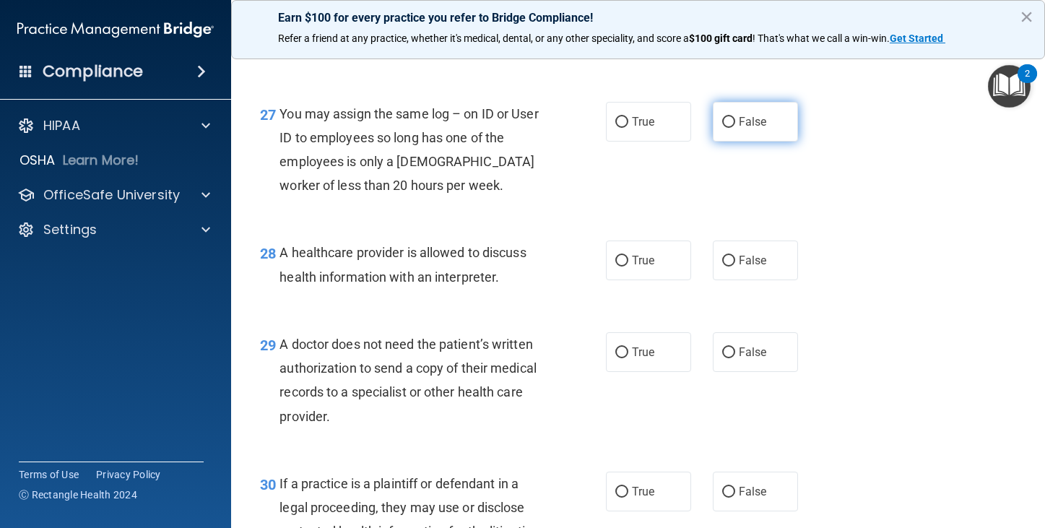
click at [730, 141] on label "False" at bounding box center [755, 122] width 85 height 40
click at [730, 128] on input "False" at bounding box center [728, 122] width 13 height 11
radio input "true"
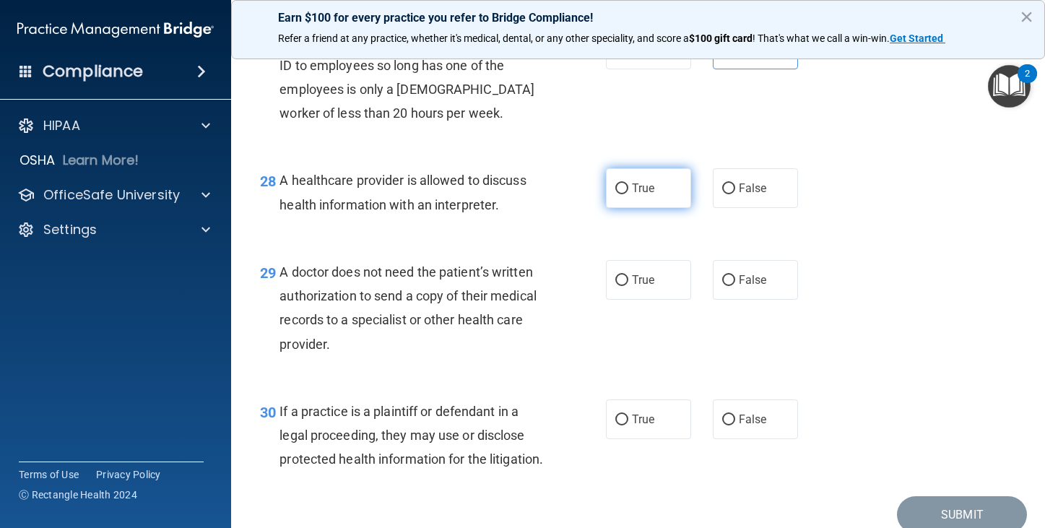
click at [632, 195] on span "True" at bounding box center [643, 188] width 22 height 14
click at [628, 194] on input "True" at bounding box center [621, 188] width 13 height 11
radio input "true"
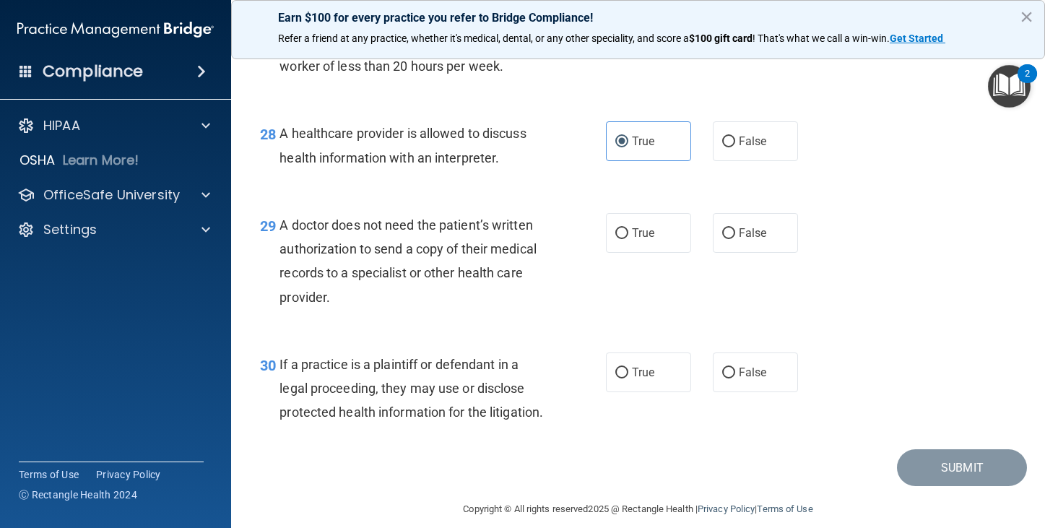
scroll to position [3648, 0]
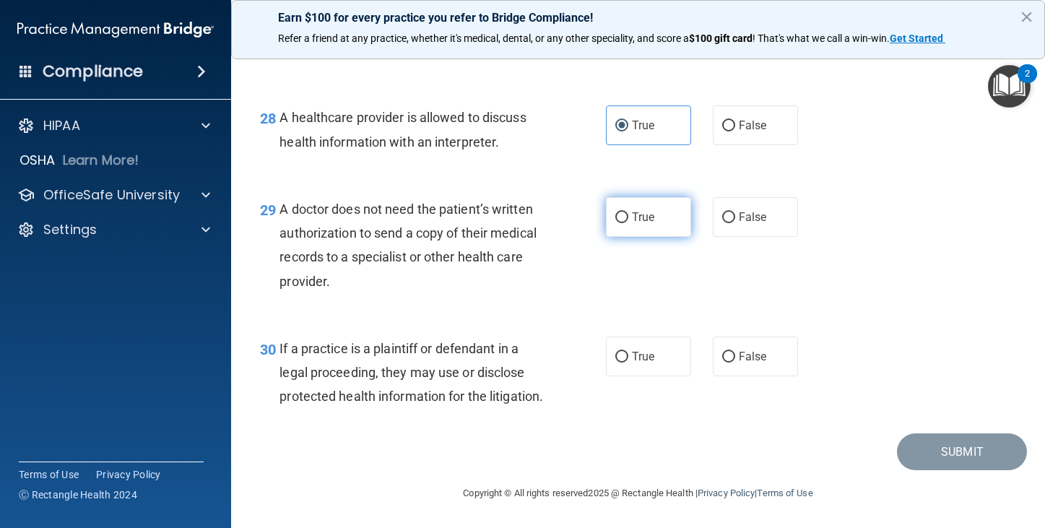
click at [623, 197] on label "True" at bounding box center [648, 217] width 85 height 40
click at [623, 212] on input "True" at bounding box center [621, 217] width 13 height 11
radio input "true"
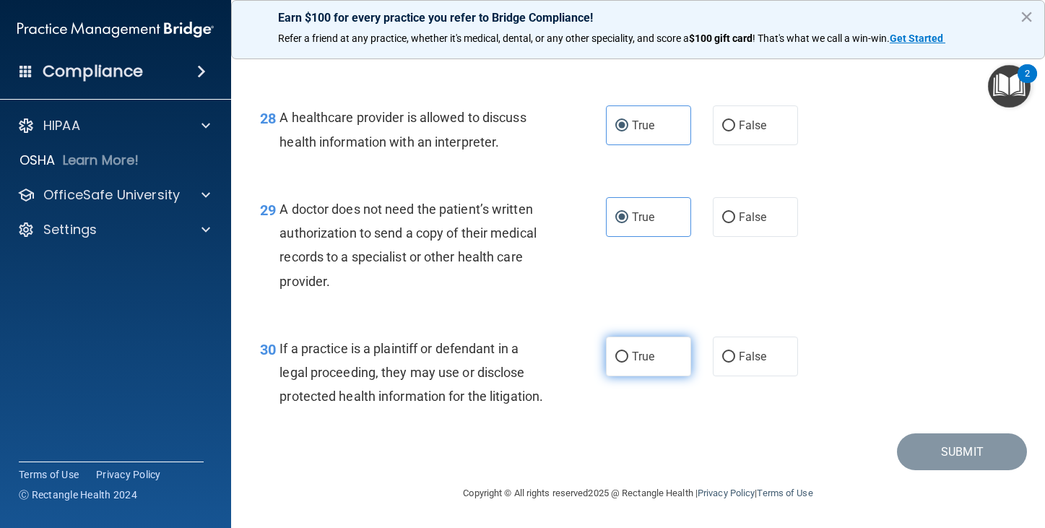
click at [624, 336] on label "True" at bounding box center [648, 356] width 85 height 40
click at [624, 352] on input "True" at bounding box center [621, 357] width 13 height 11
radio input "true"
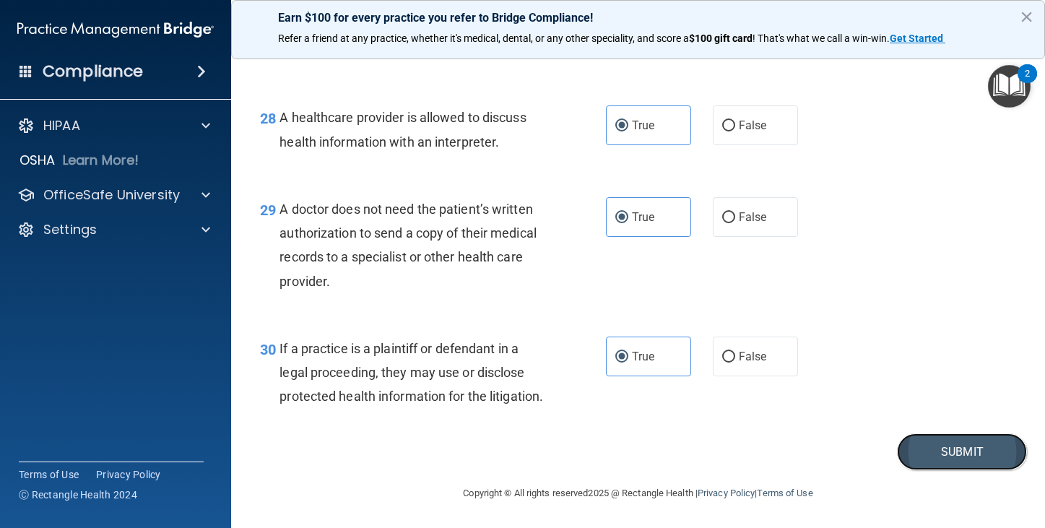
click at [926, 459] on button "Submit" at bounding box center [962, 451] width 130 height 37
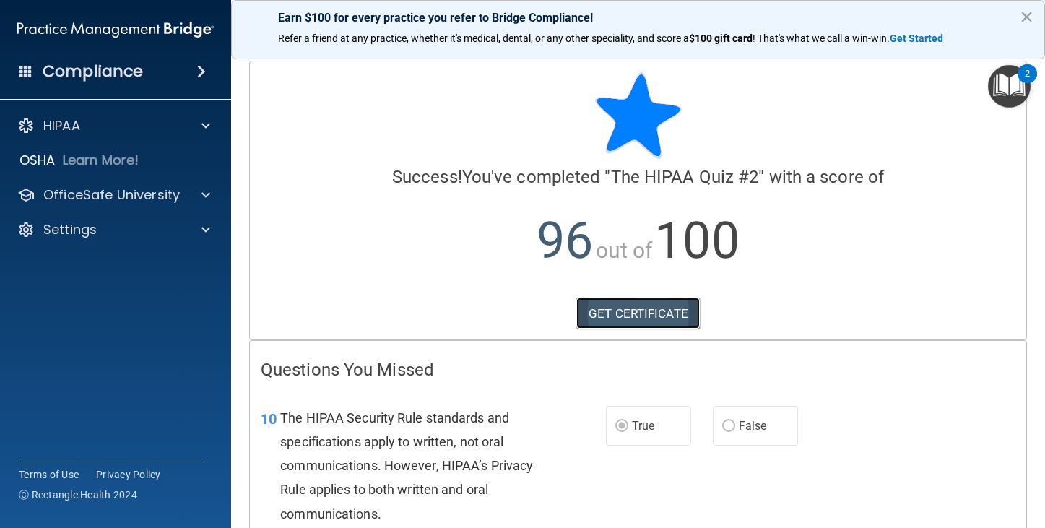
click at [631, 313] on link "GET CERTIFICATE" at bounding box center [637, 313] width 123 height 32
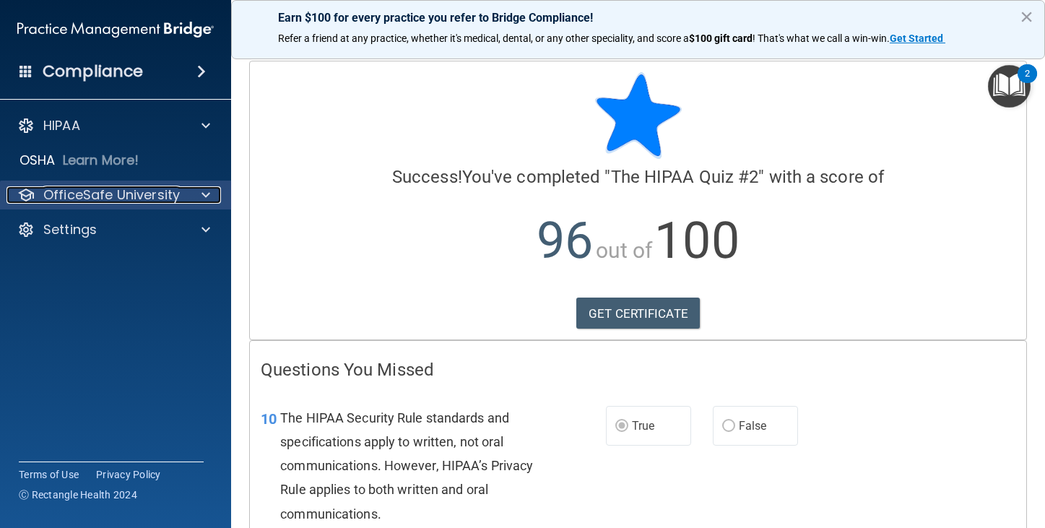
click at [199, 193] on div at bounding box center [204, 194] width 36 height 17
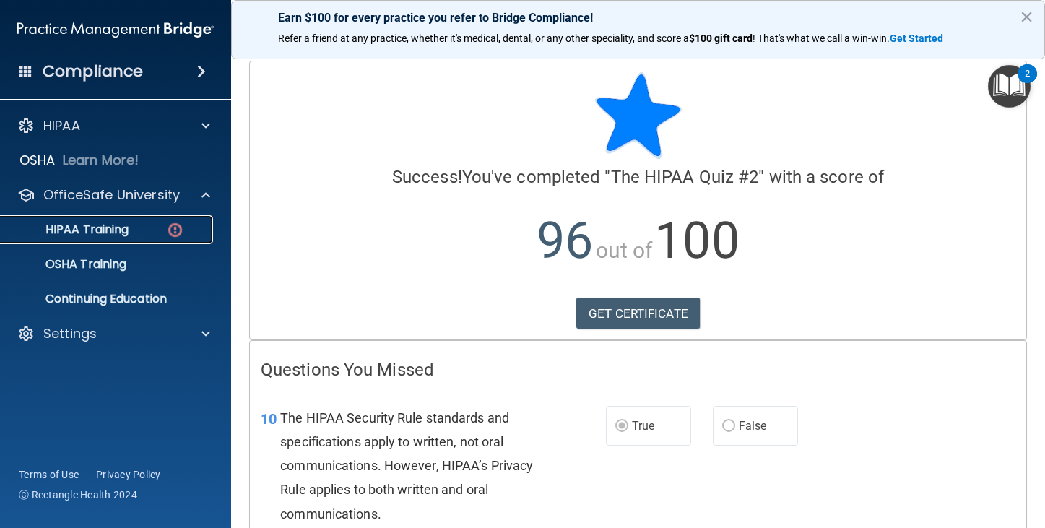
click at [154, 229] on div "HIPAA Training" at bounding box center [107, 229] width 197 height 14
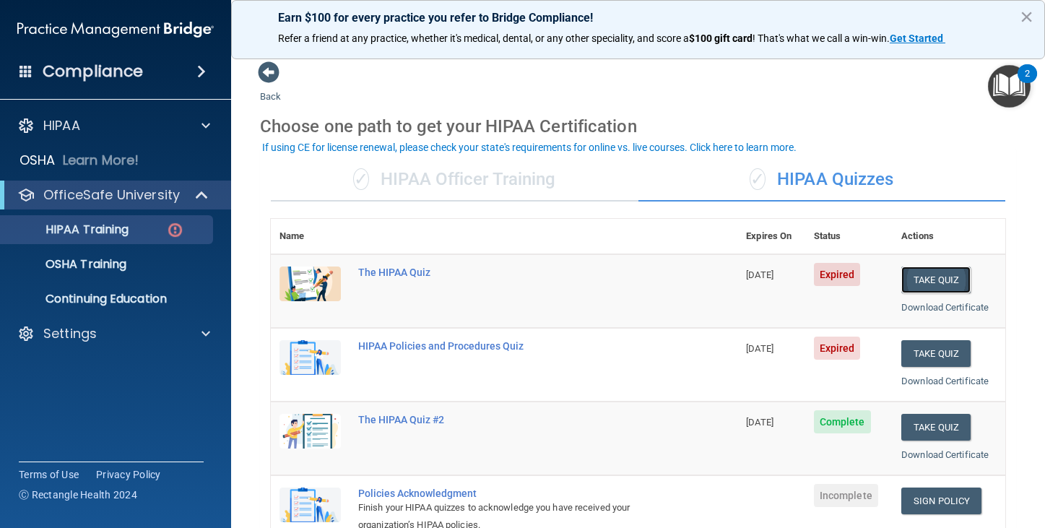
click at [907, 273] on button "Take Quiz" at bounding box center [935, 279] width 69 height 27
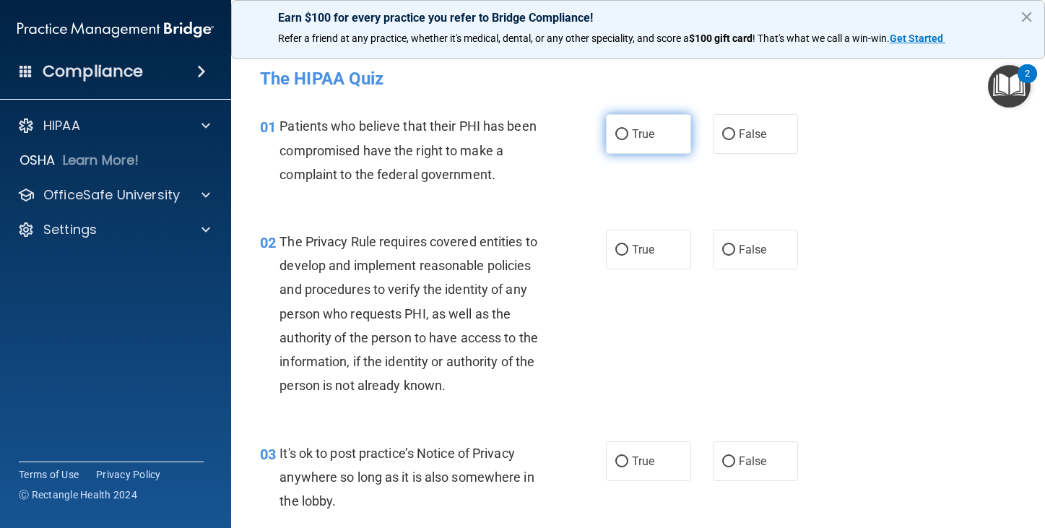
click at [615, 131] on input "True" at bounding box center [621, 134] width 13 height 11
radio input "true"
click at [615, 247] on input "True" at bounding box center [621, 250] width 13 height 11
radio input "true"
drag, startPoint x: 622, startPoint y: 454, endPoint x: 635, endPoint y: 443, distance: 17.5
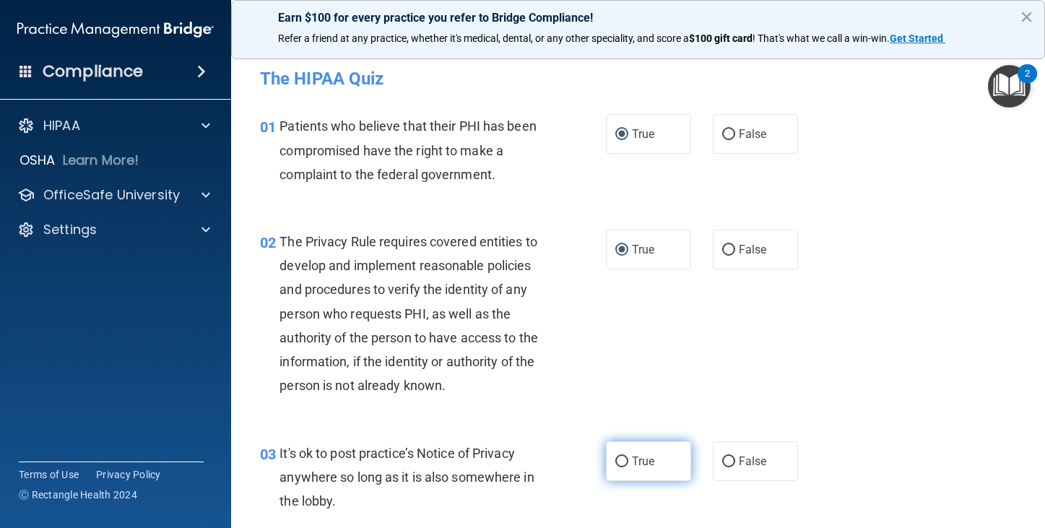
click at [629, 451] on label "True" at bounding box center [648, 461] width 85 height 40
click at [628, 456] on input "True" at bounding box center [621, 461] width 13 height 11
radio input "true"
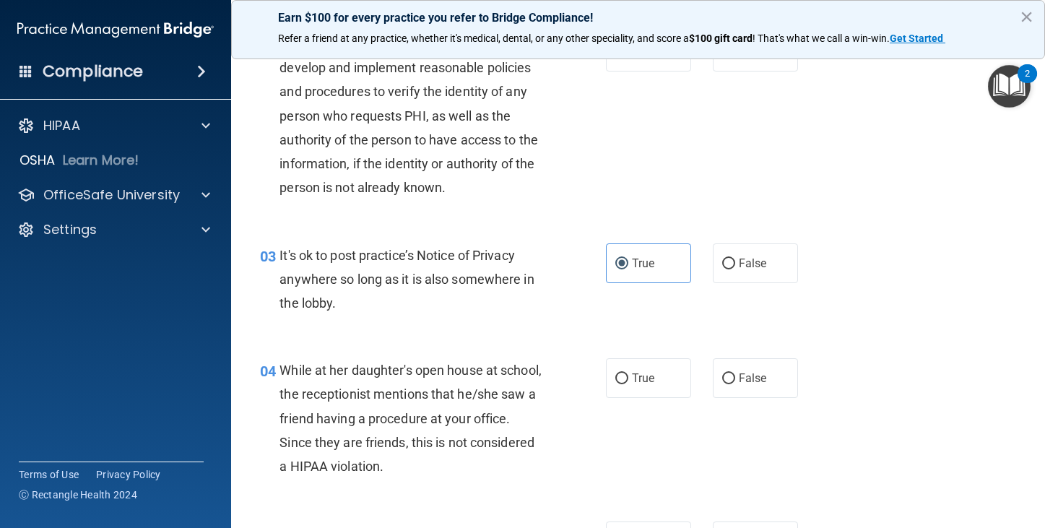
scroll to position [217, 0]
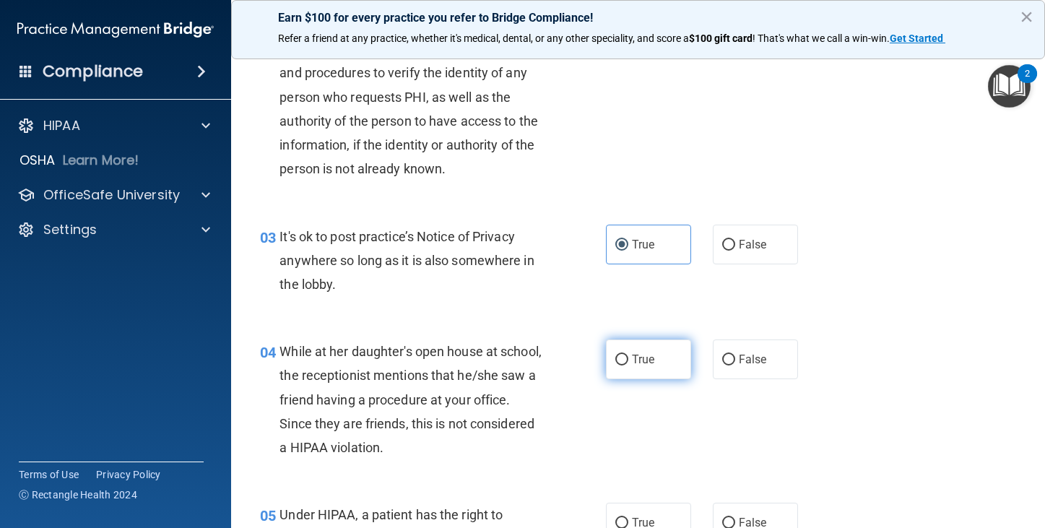
drag, startPoint x: 616, startPoint y: 354, endPoint x: 623, endPoint y: 361, distance: 9.7
click at [618, 354] on input "True" at bounding box center [621, 359] width 13 height 11
radio input "true"
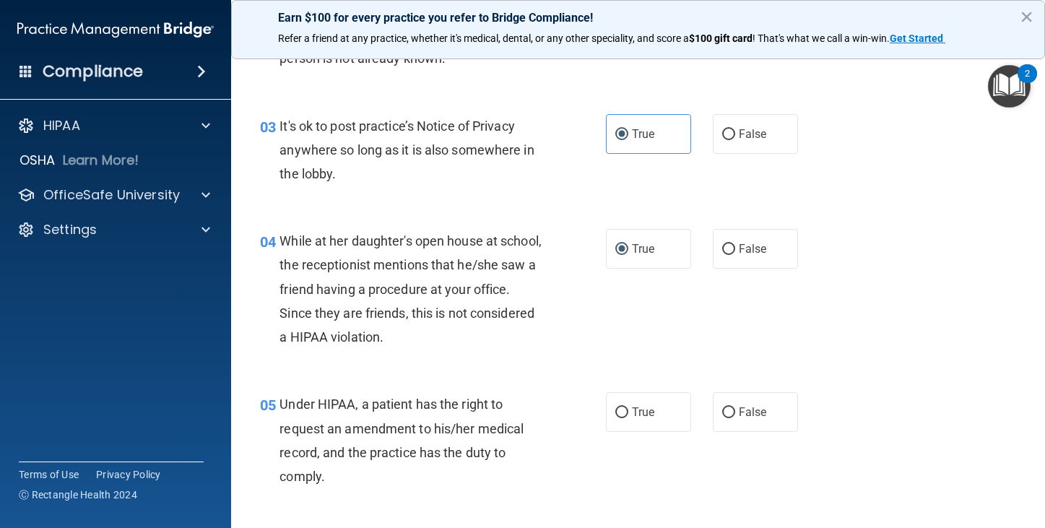
scroll to position [361, 0]
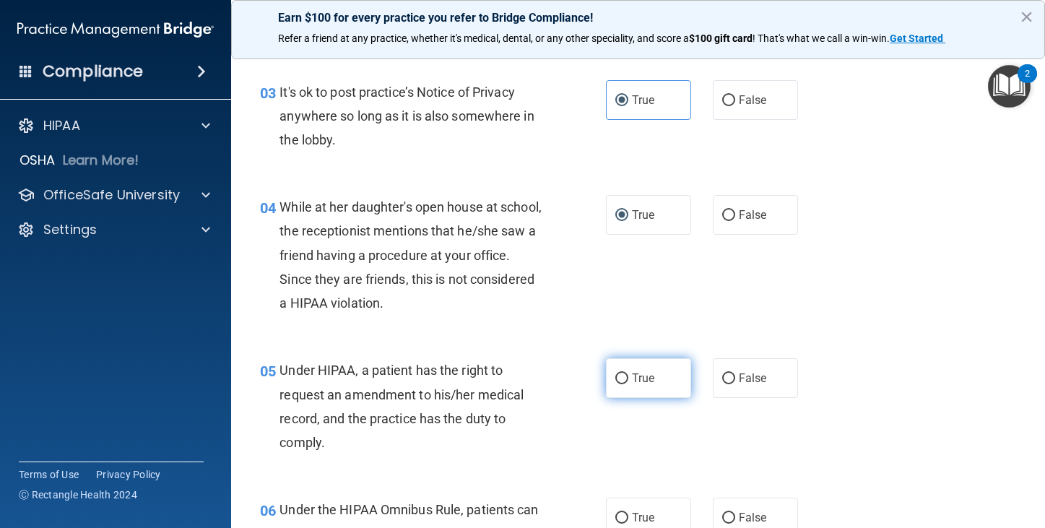
click at [617, 378] on input "True" at bounding box center [621, 378] width 13 height 11
radio input "true"
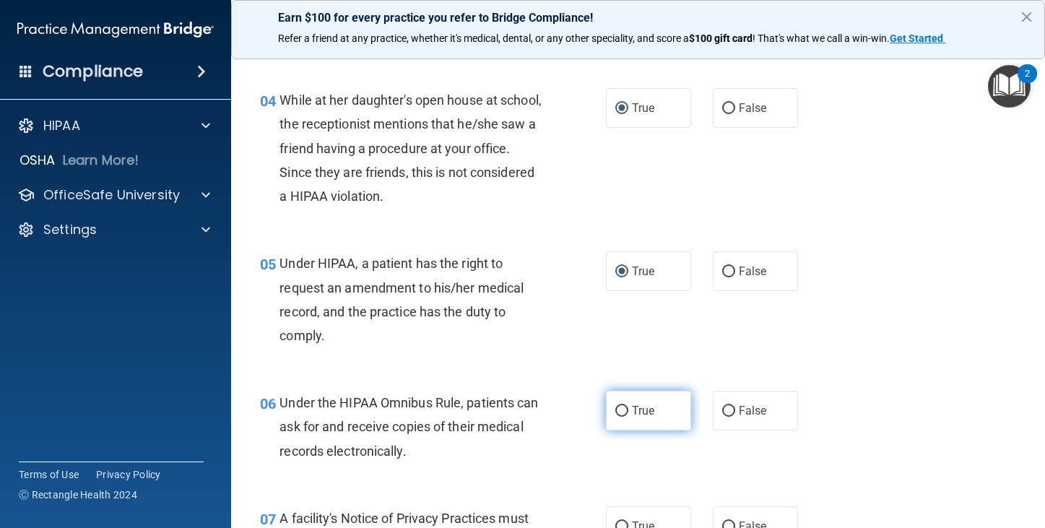
scroll to position [505, 0]
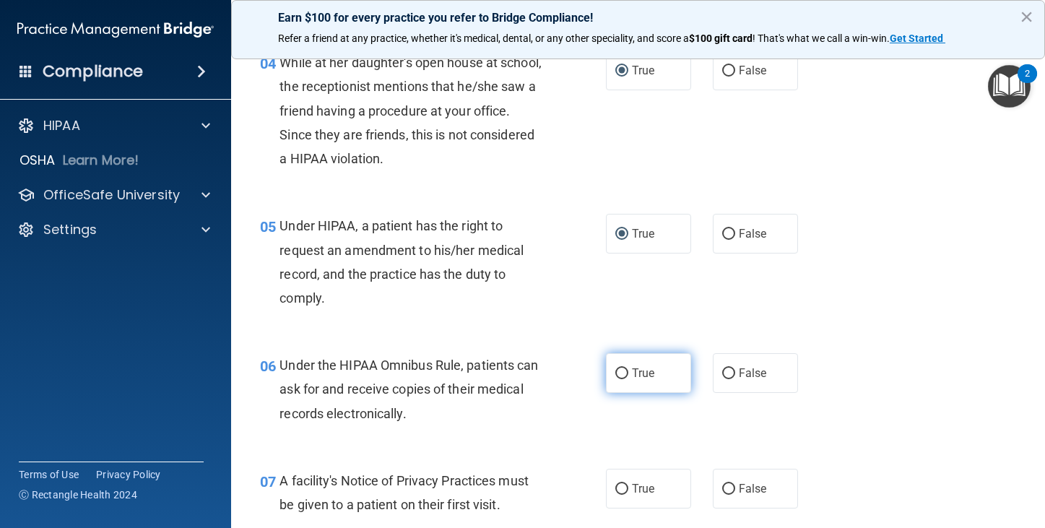
click at [618, 373] on input "True" at bounding box center [621, 373] width 13 height 11
radio input "true"
click at [619, 482] on label "True" at bounding box center [648, 489] width 85 height 40
click at [619, 484] on input "True" at bounding box center [621, 489] width 13 height 11
radio input "true"
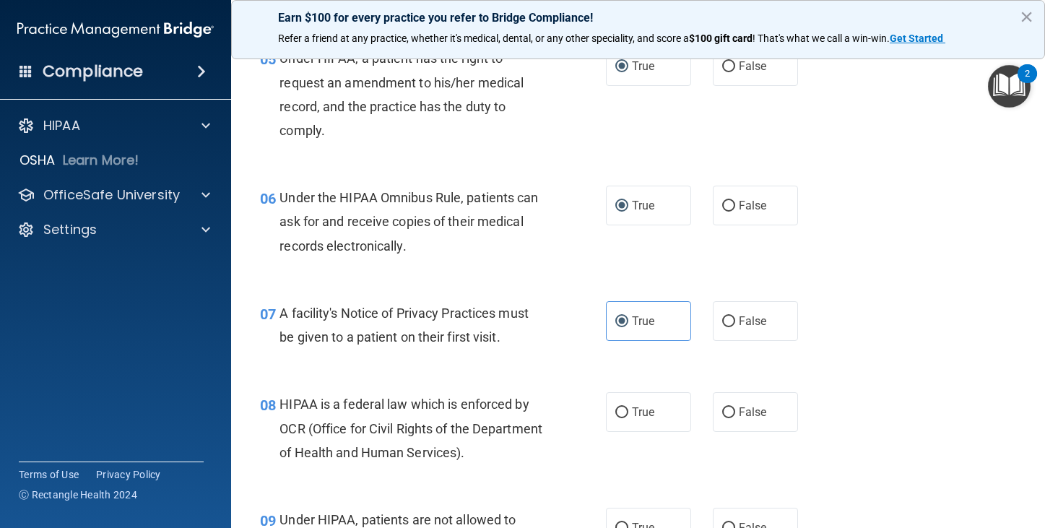
scroll to position [722, 0]
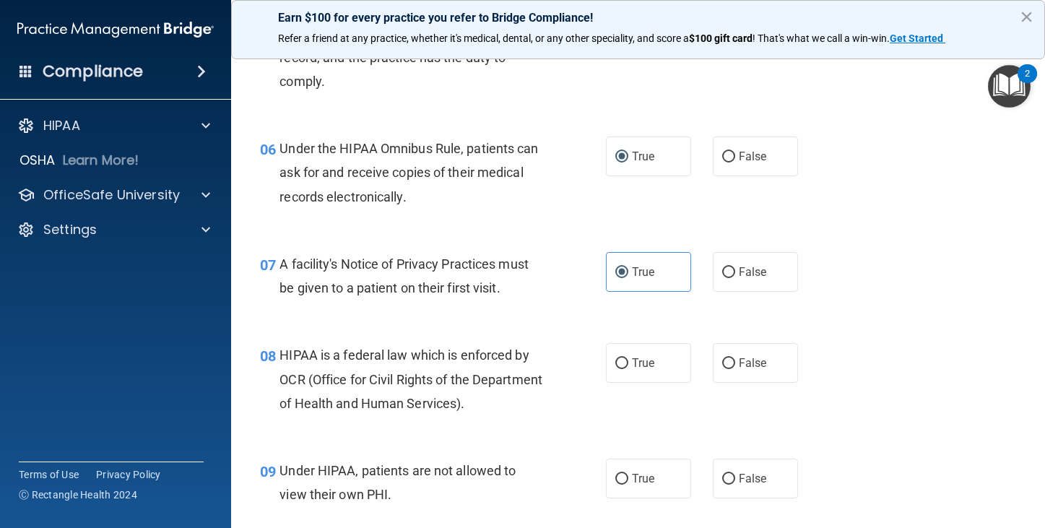
drag, startPoint x: 612, startPoint y: 362, endPoint x: 623, endPoint y: 412, distance: 51.7
click at [615, 362] on input "True" at bounding box center [621, 363] width 13 height 11
radio input "true"
drag, startPoint x: 615, startPoint y: 482, endPoint x: 621, endPoint y: 476, distance: 8.7
click at [620, 477] on input "True" at bounding box center [621, 479] width 13 height 11
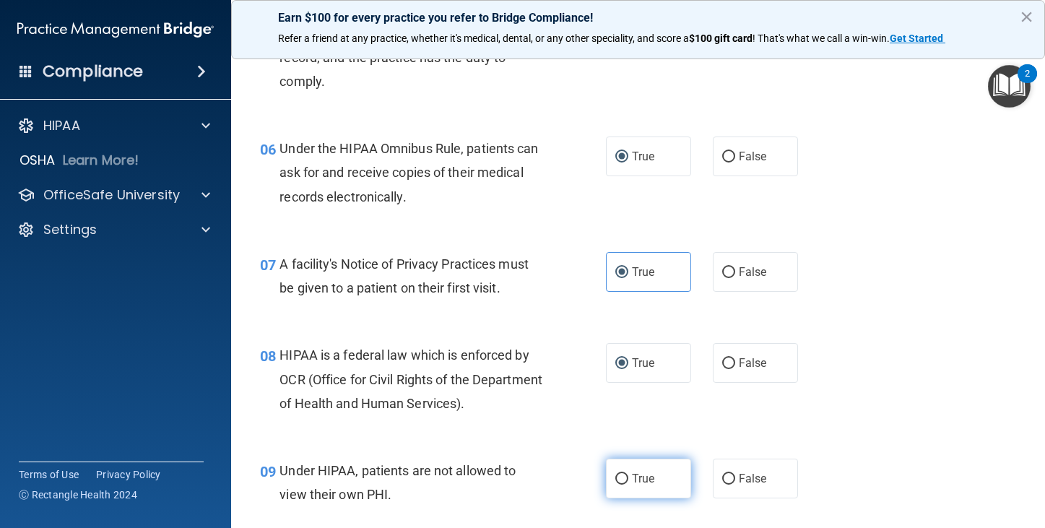
radio input "true"
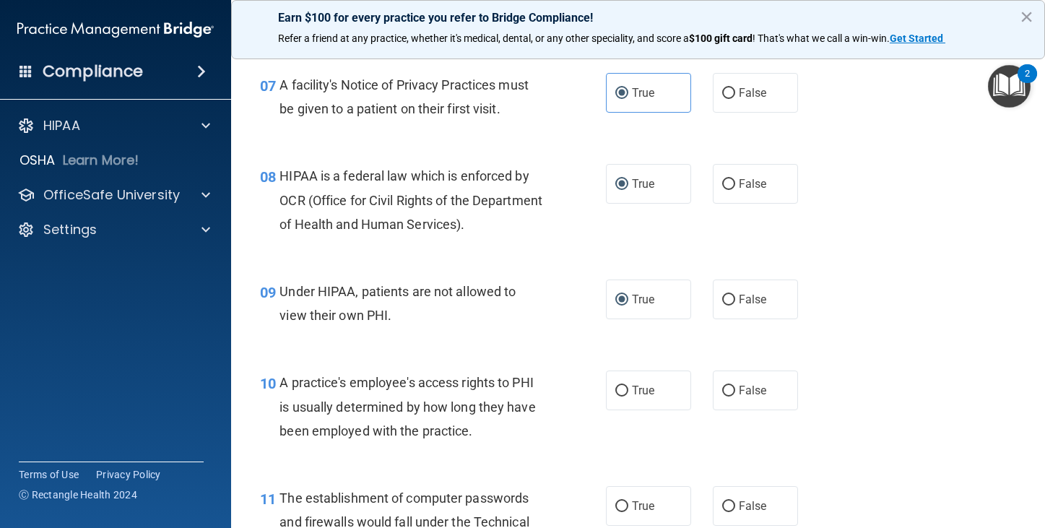
scroll to position [938, 0]
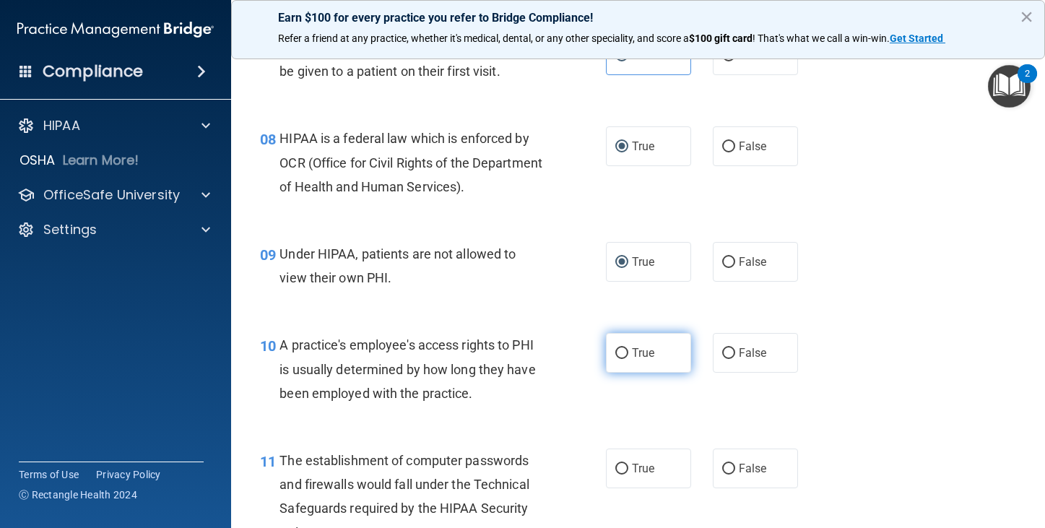
click at [617, 351] on input "True" at bounding box center [621, 353] width 13 height 11
radio input "true"
drag, startPoint x: 617, startPoint y: 475, endPoint x: 620, endPoint y: 468, distance: 7.8
click at [620, 473] on label "True" at bounding box center [648, 468] width 85 height 40
drag, startPoint x: 616, startPoint y: 466, endPoint x: 611, endPoint y: 453, distance: 13.3
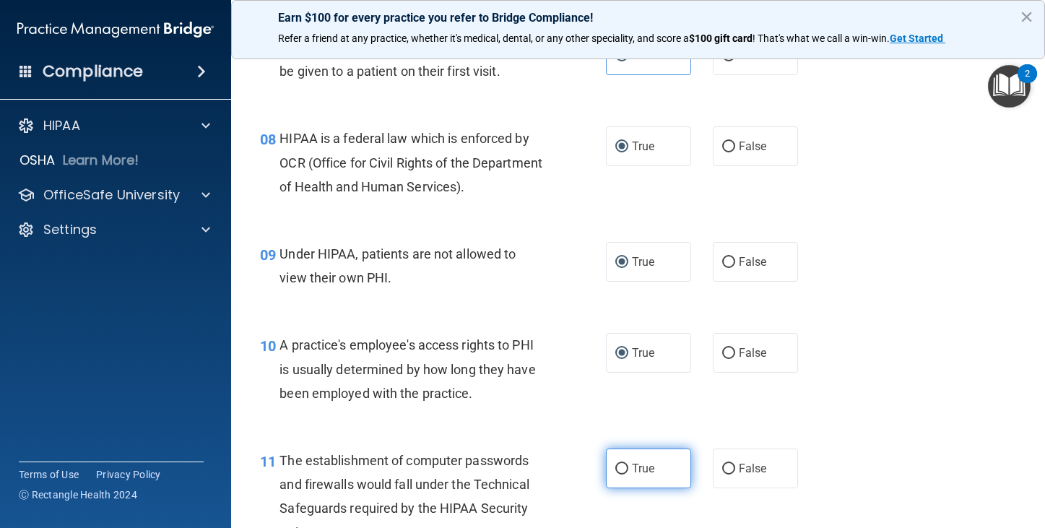
click at [617, 465] on input "True" at bounding box center [621, 468] width 13 height 11
radio input "true"
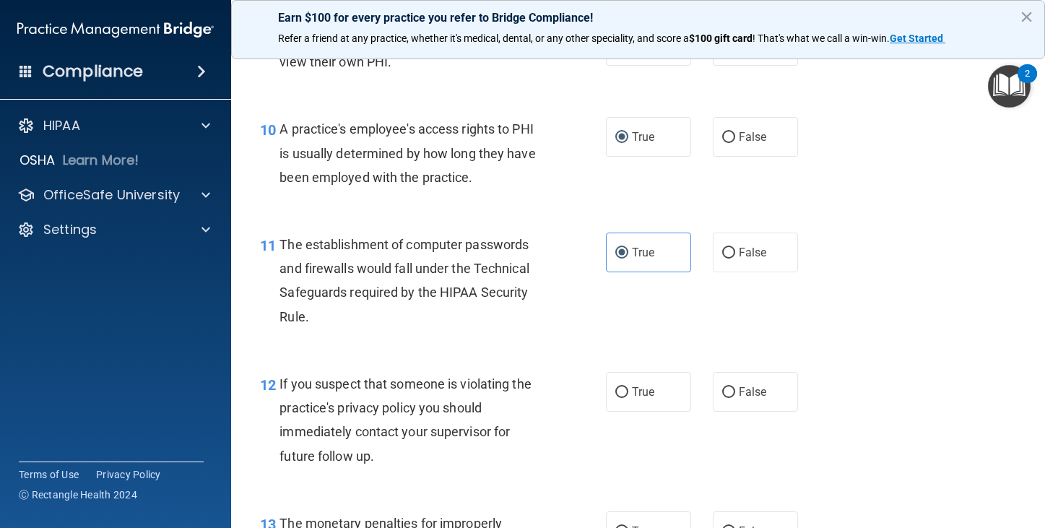
scroll to position [1155, 0]
click at [615, 392] on input "True" at bounding box center [621, 391] width 13 height 11
radio input "true"
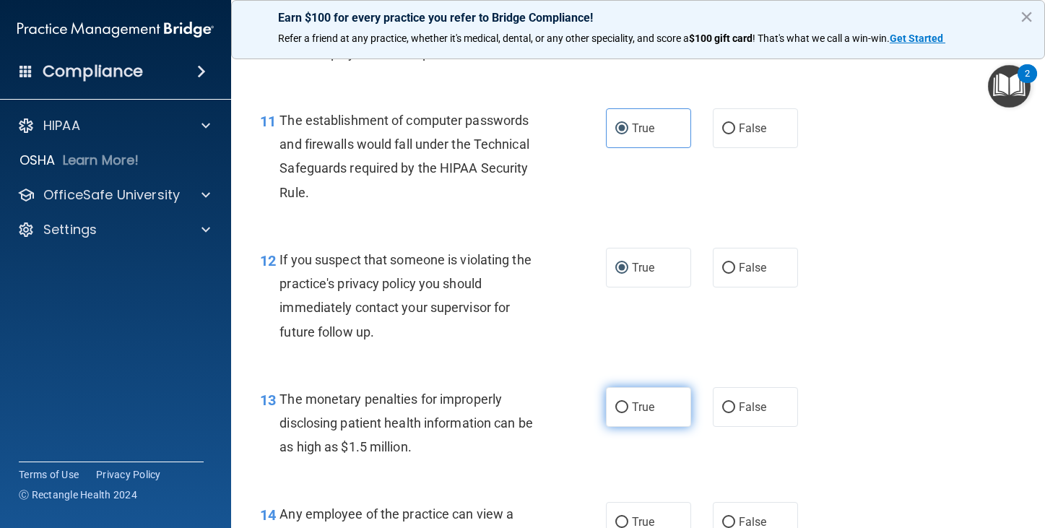
scroll to position [1299, 0]
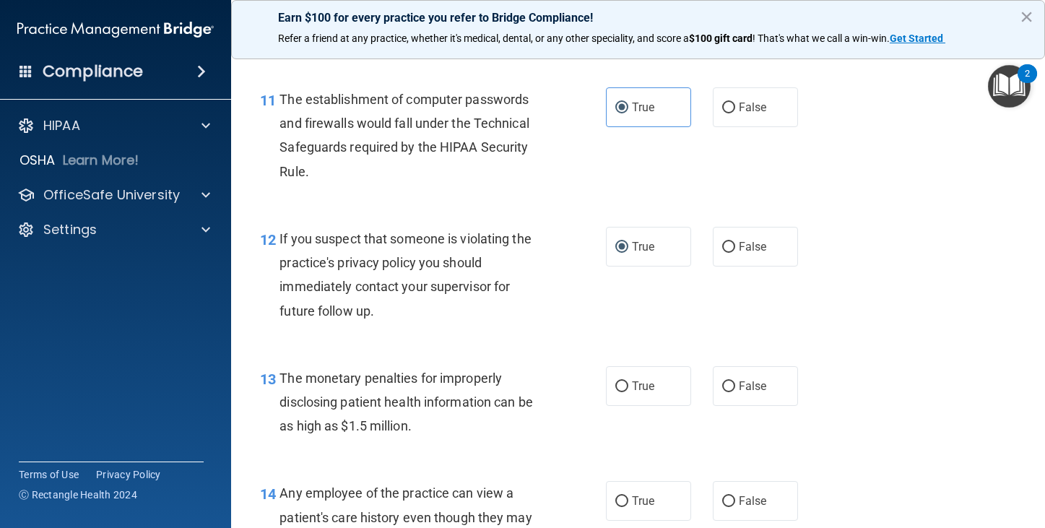
drag, startPoint x: 618, startPoint y: 384, endPoint x: 622, endPoint y: 431, distance: 47.1
click at [619, 384] on input "True" at bounding box center [621, 386] width 13 height 11
radio input "true"
click at [619, 496] on input "True" at bounding box center [621, 501] width 13 height 11
radio input "true"
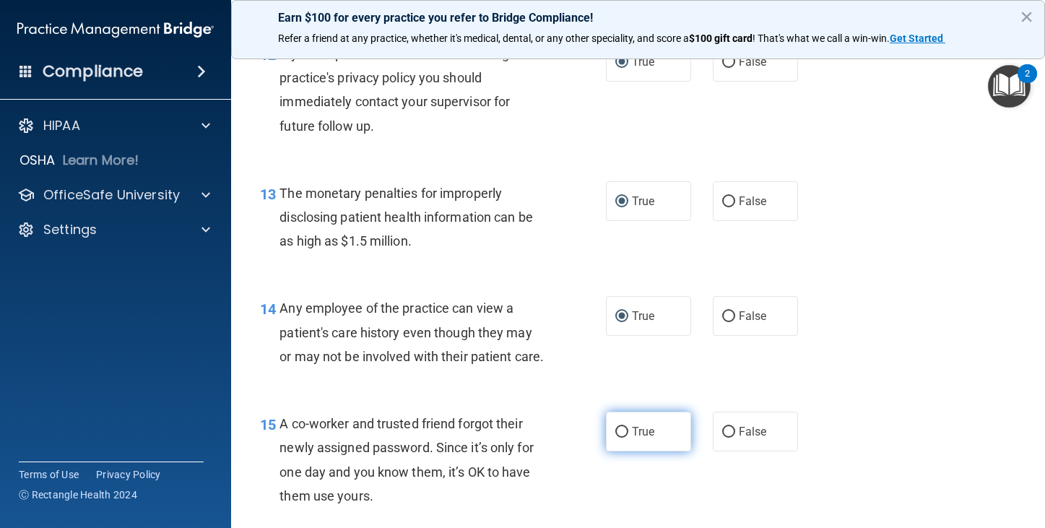
scroll to position [1516, 0]
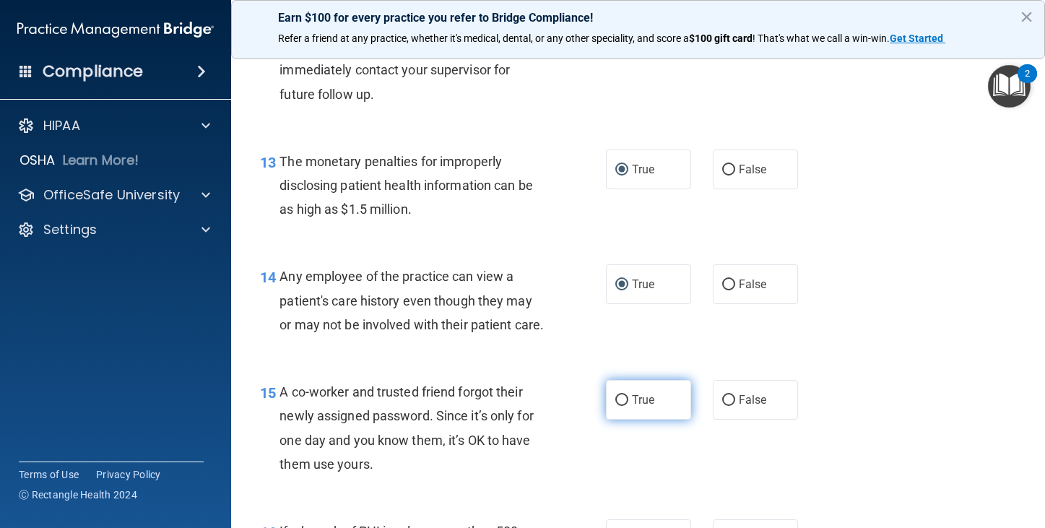
click at [618, 406] on input "True" at bounding box center [621, 400] width 13 height 11
radio input "true"
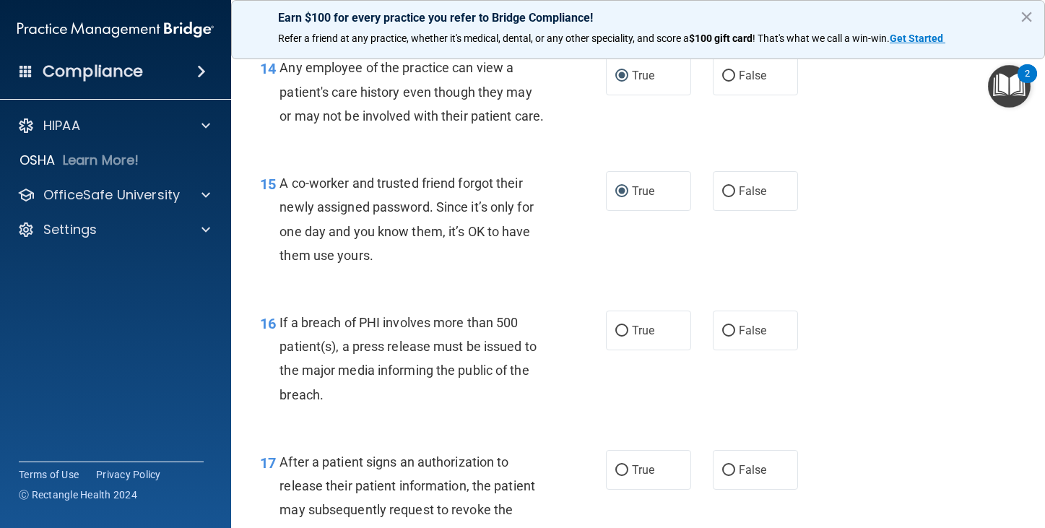
scroll to position [1733, 0]
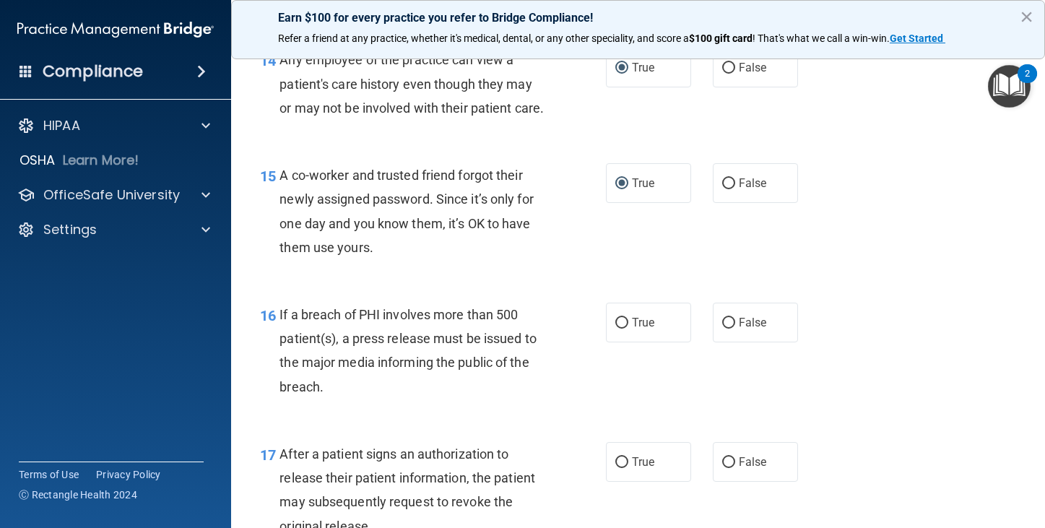
drag, startPoint x: 619, startPoint y: 342, endPoint x: 627, endPoint y: 398, distance: 56.8
click at [619, 328] on input "True" at bounding box center [621, 323] width 13 height 11
radio input "true"
click at [615, 468] on input "True" at bounding box center [621, 462] width 13 height 11
radio input "true"
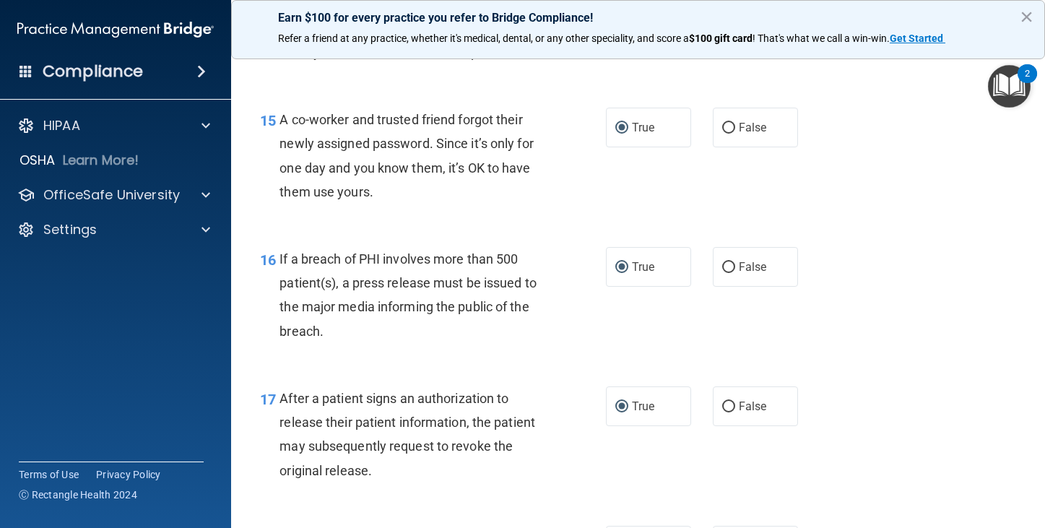
scroll to position [1949, 0]
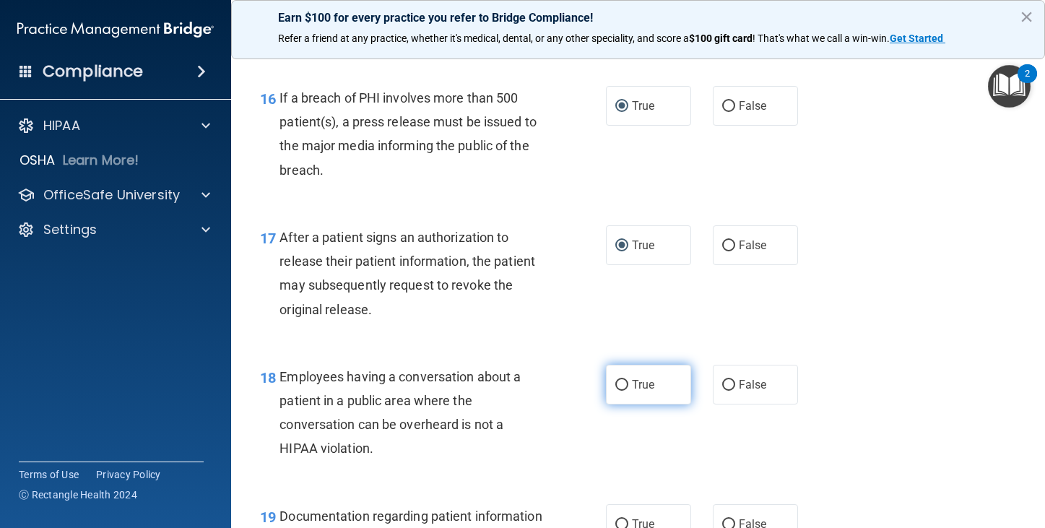
drag, startPoint x: 614, startPoint y: 406, endPoint x: 606, endPoint y: 404, distance: 7.8
click at [615, 391] on input "True" at bounding box center [621, 385] width 13 height 11
radio input "true"
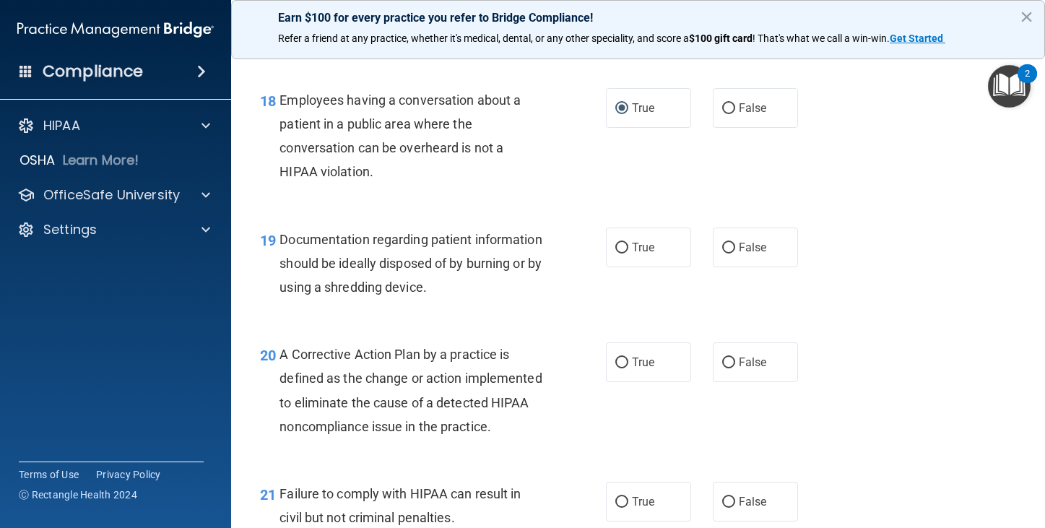
scroll to position [2238, 0]
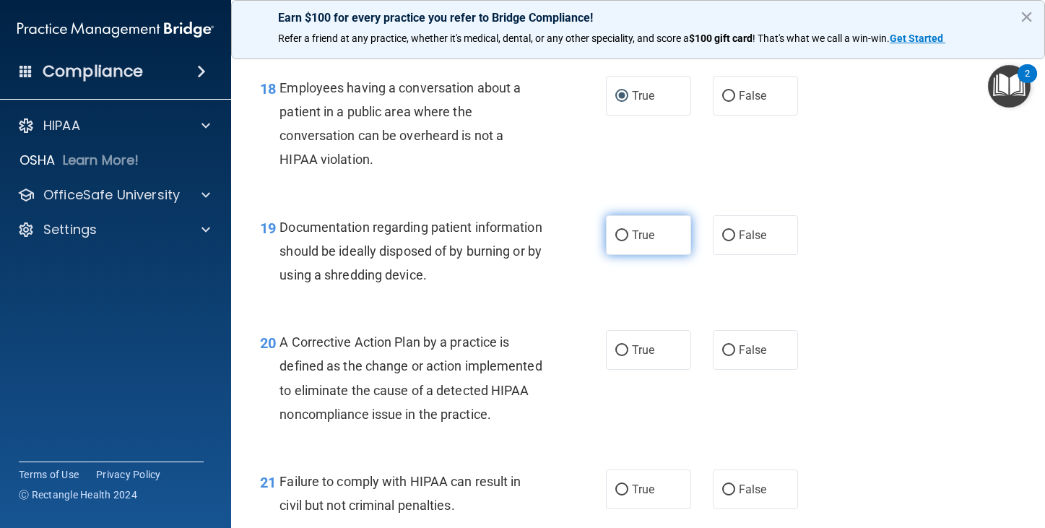
click at [617, 241] on input "True" at bounding box center [621, 235] width 13 height 11
radio input "true"
click at [615, 356] on input "True" at bounding box center [621, 350] width 13 height 11
radio input "true"
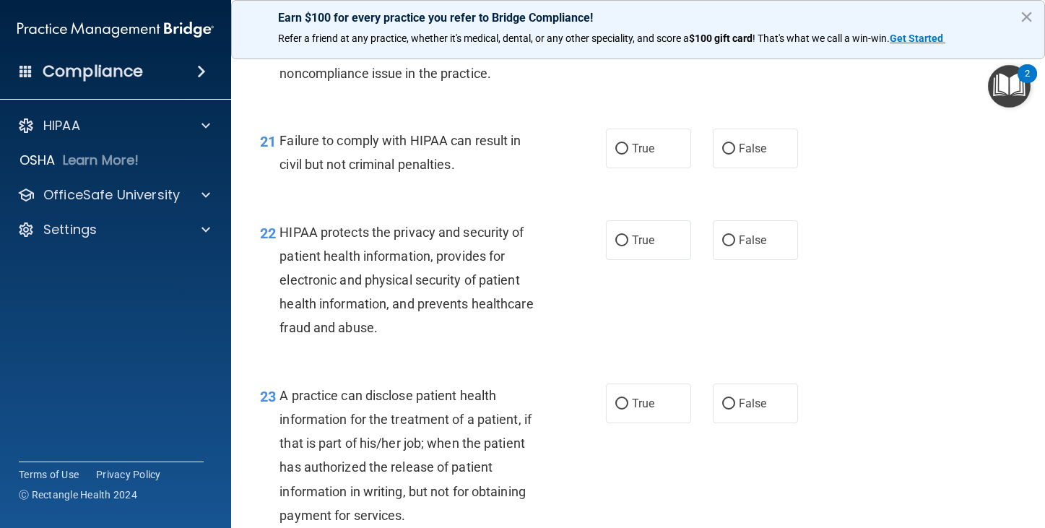
scroll to position [2599, 0]
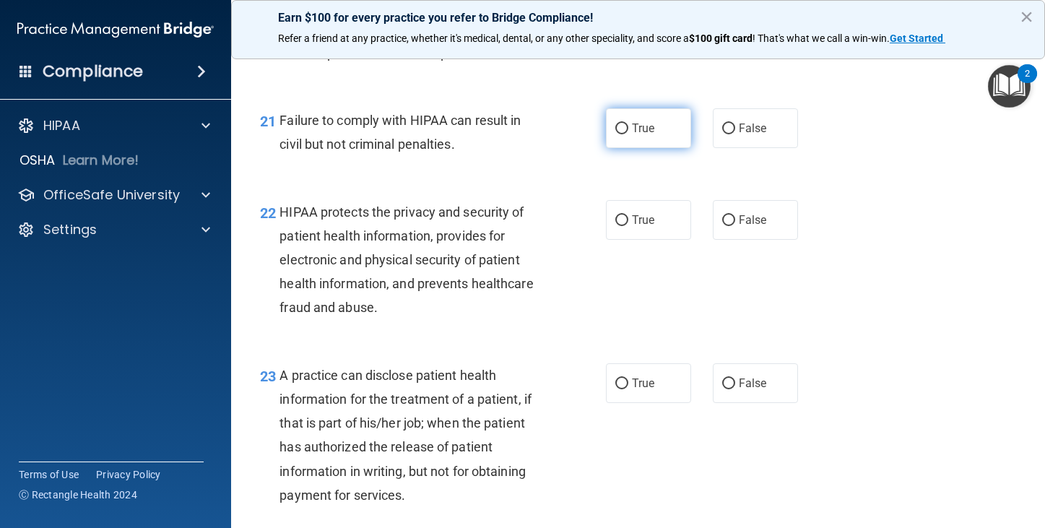
click at [622, 134] on input "True" at bounding box center [621, 128] width 13 height 11
radio input "true"
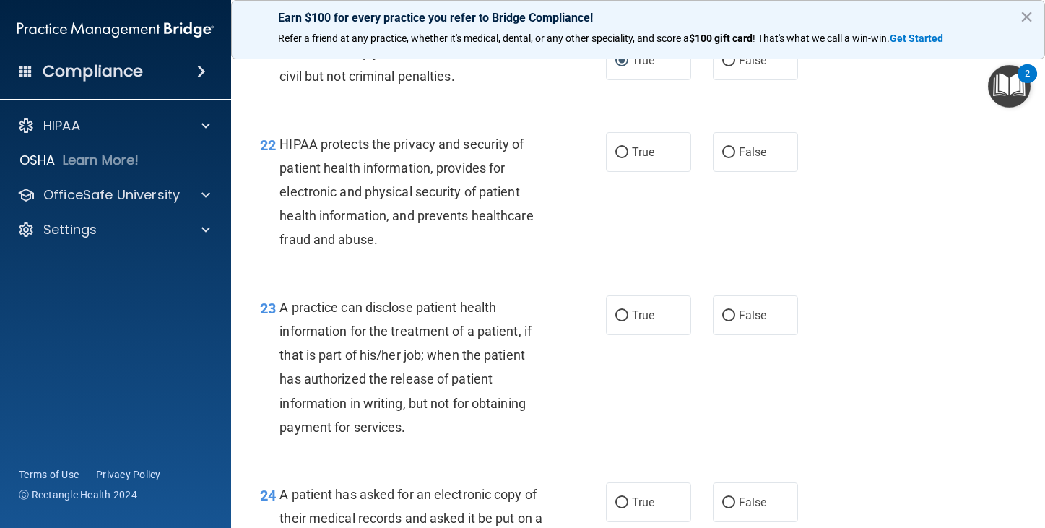
scroll to position [2671, 0]
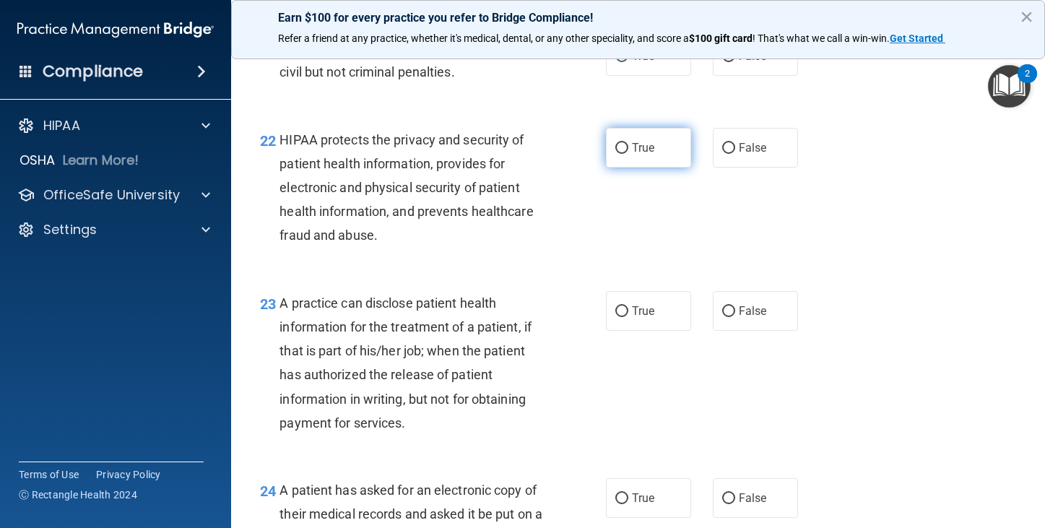
drag, startPoint x: 618, startPoint y: 194, endPoint x: 617, endPoint y: 201, distance: 7.3
click at [617, 154] on input "True" at bounding box center [621, 148] width 13 height 11
radio input "true"
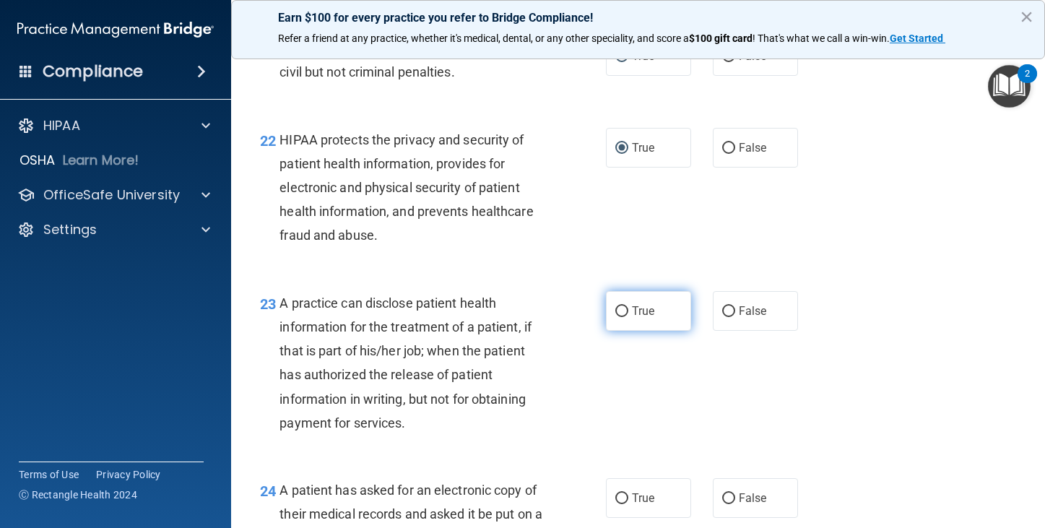
click at [615, 317] on input "True" at bounding box center [621, 311] width 13 height 11
radio input "true"
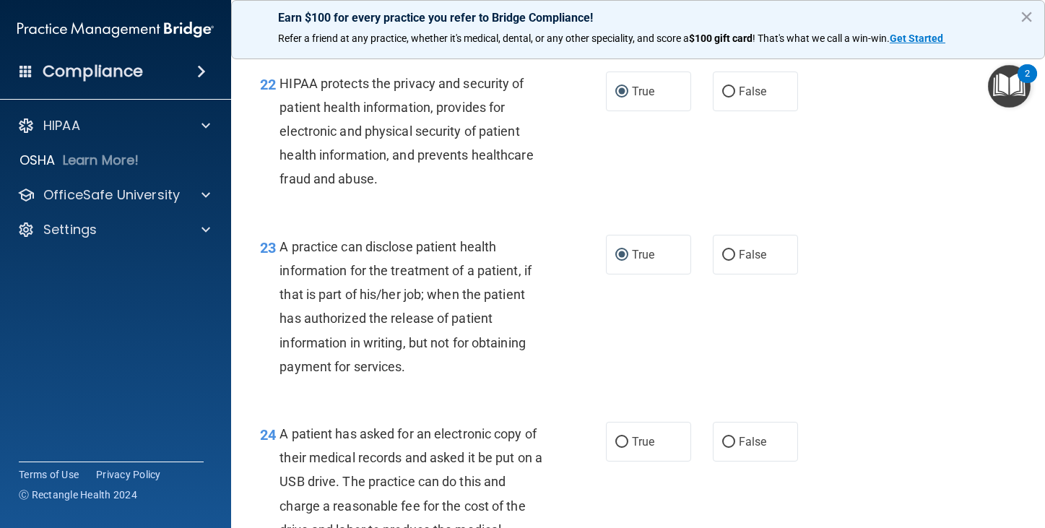
scroll to position [2888, 0]
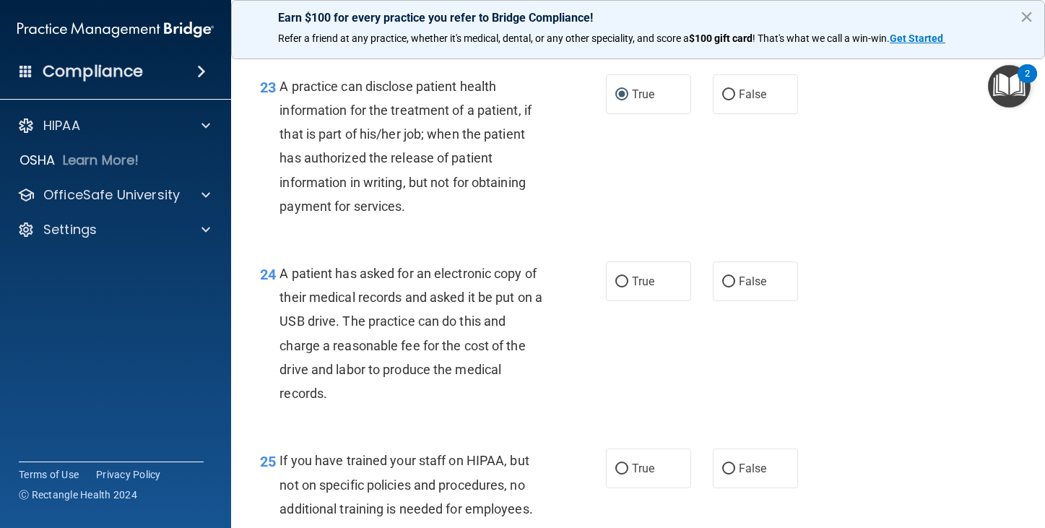
drag, startPoint x: 617, startPoint y: 330, endPoint x: 625, endPoint y: 415, distance: 85.6
click at [619, 287] on input "True" at bounding box center [621, 281] width 13 height 11
radio input "true"
click at [620, 488] on label "True" at bounding box center [648, 468] width 85 height 40
click at [615, 474] on input "True" at bounding box center [621, 468] width 13 height 11
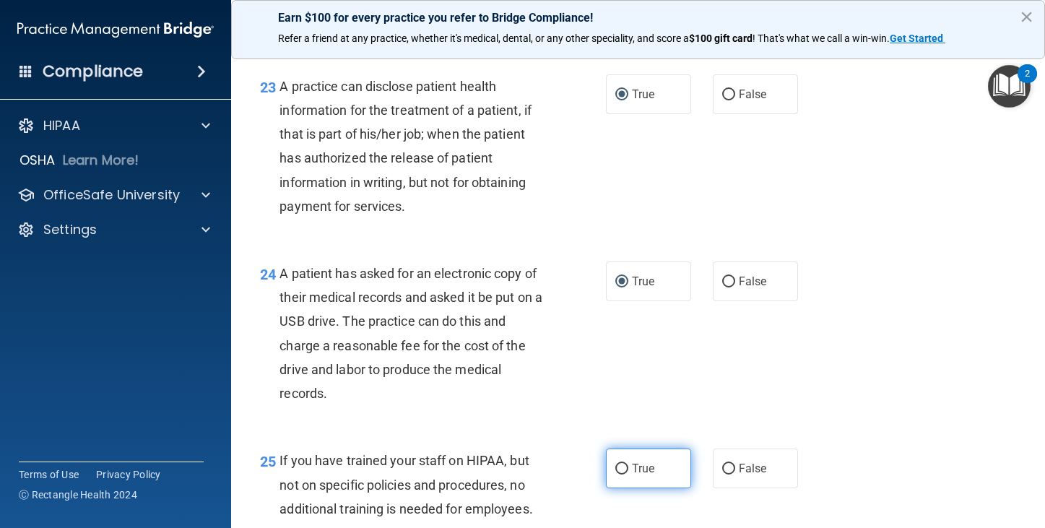
radio input "true"
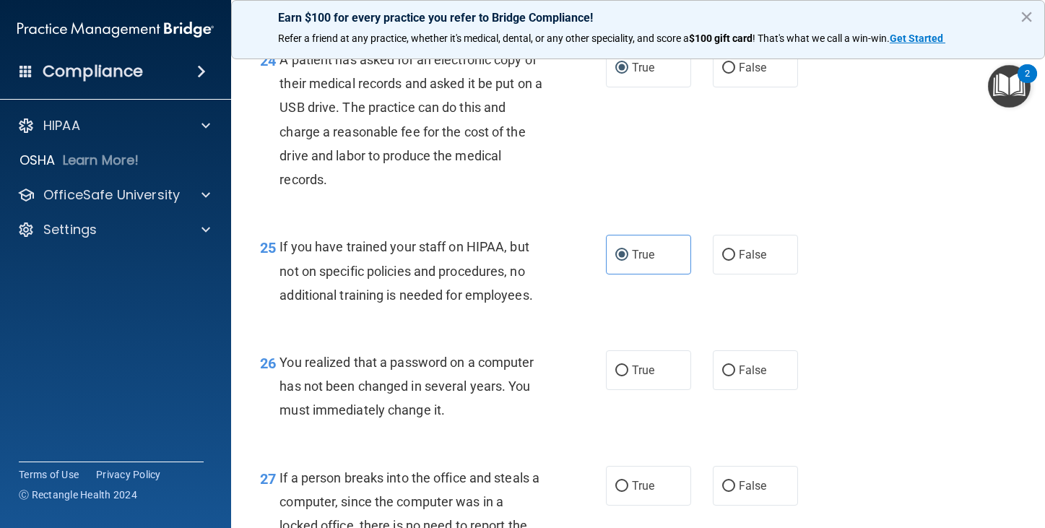
scroll to position [3176, 0]
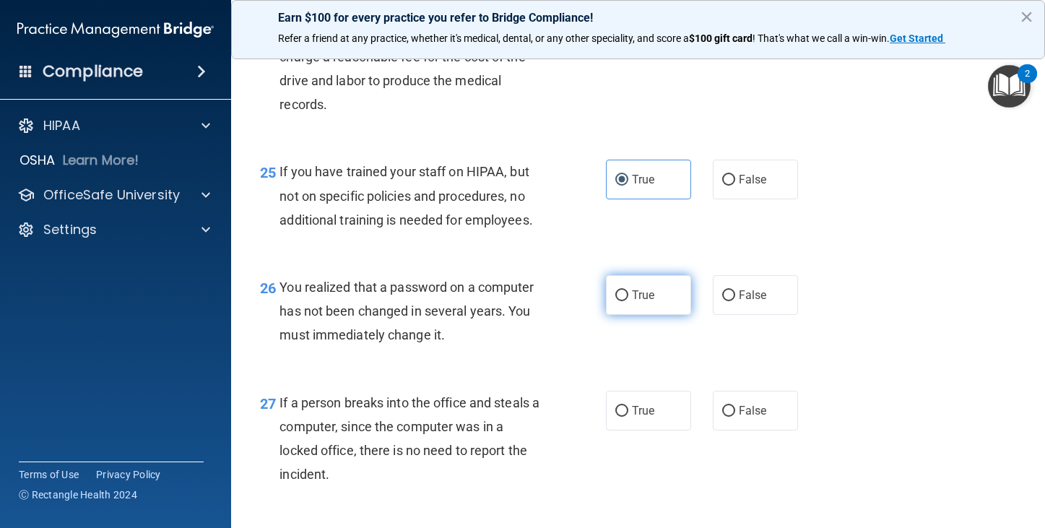
click at [615, 301] on input "True" at bounding box center [621, 295] width 13 height 11
radio input "true"
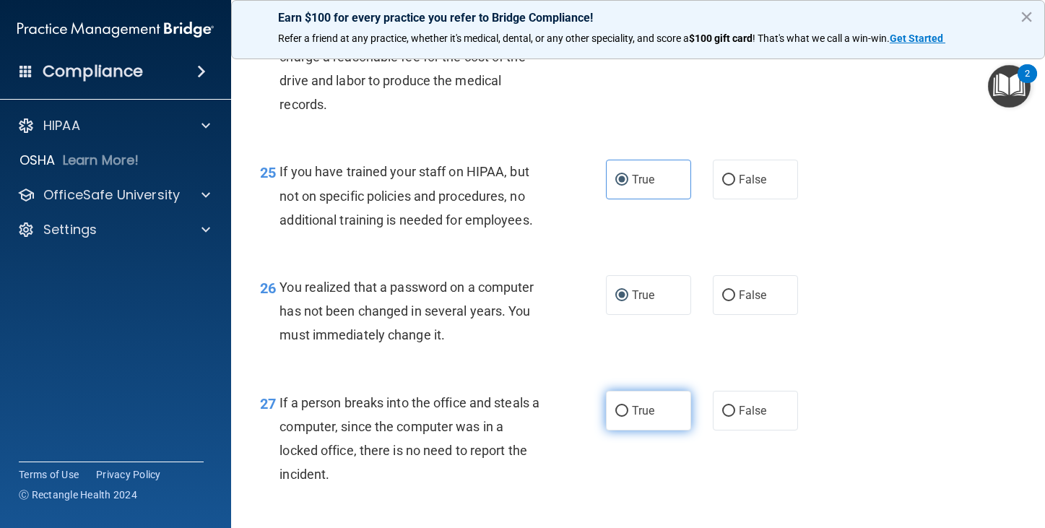
click at [607, 430] on label "True" at bounding box center [648, 411] width 85 height 40
click at [615, 417] on input "True" at bounding box center [621, 411] width 13 height 11
radio input "true"
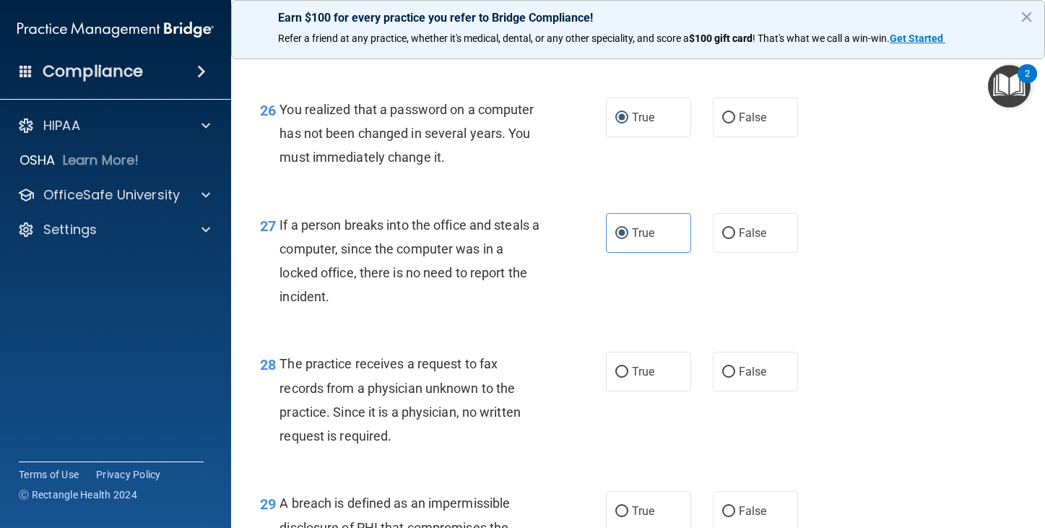
scroll to position [3393, 0]
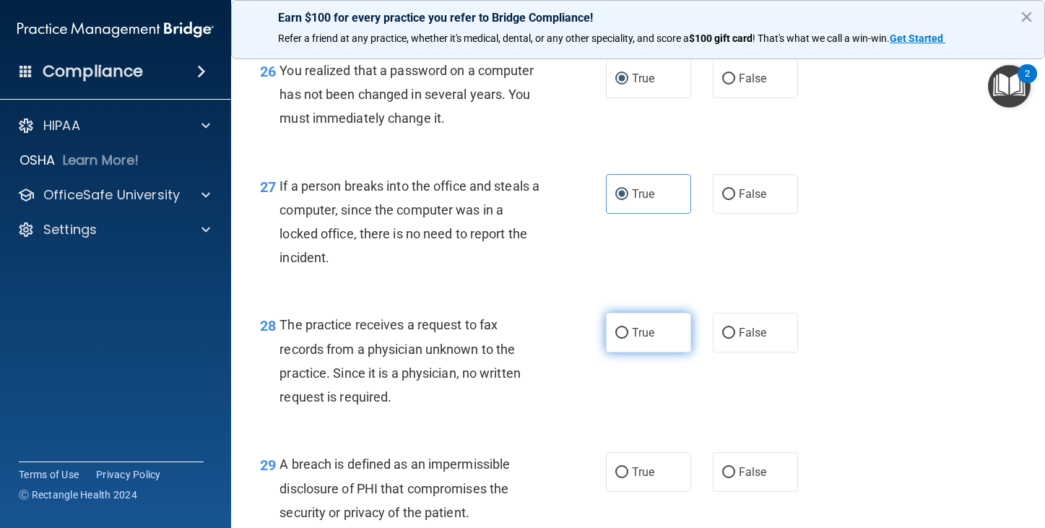
click at [617, 339] on input "True" at bounding box center [621, 333] width 13 height 11
radio input "true"
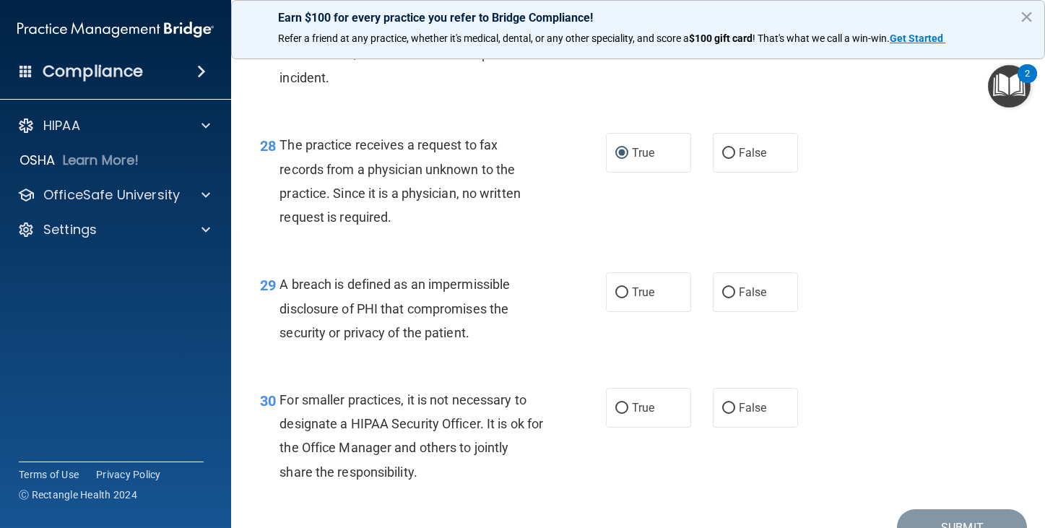
scroll to position [3610, 0]
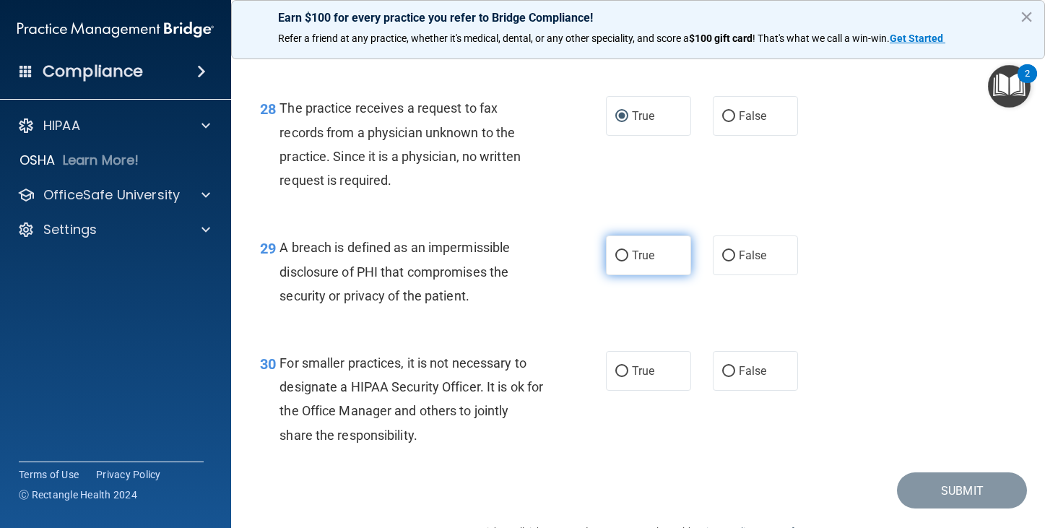
click at [614, 275] on label "True" at bounding box center [648, 255] width 85 height 40
click at [615, 261] on input "True" at bounding box center [621, 256] width 13 height 11
radio input "true"
click at [616, 377] on input "True" at bounding box center [621, 371] width 13 height 11
radio input "true"
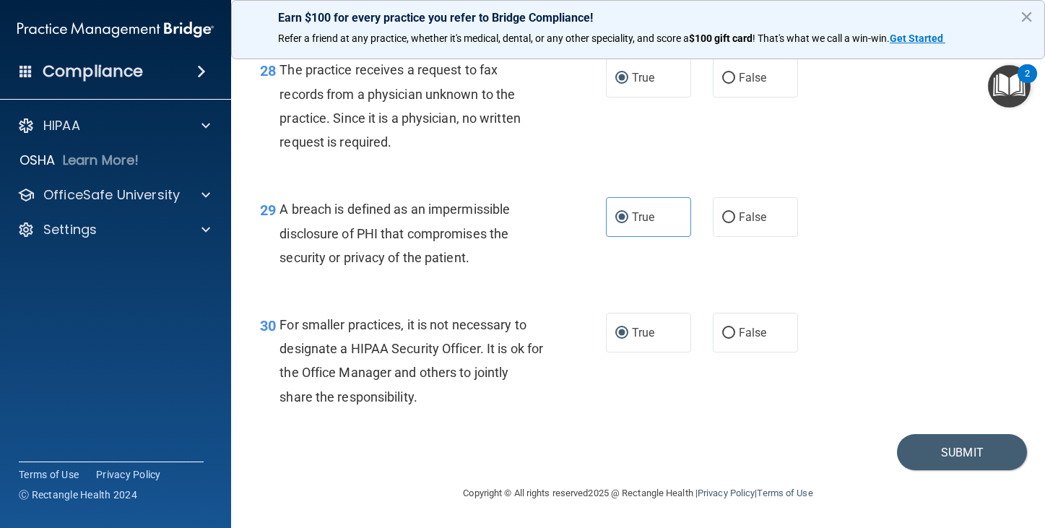
scroll to position [3696, 0]
click at [928, 450] on button "Submit" at bounding box center [962, 452] width 130 height 37
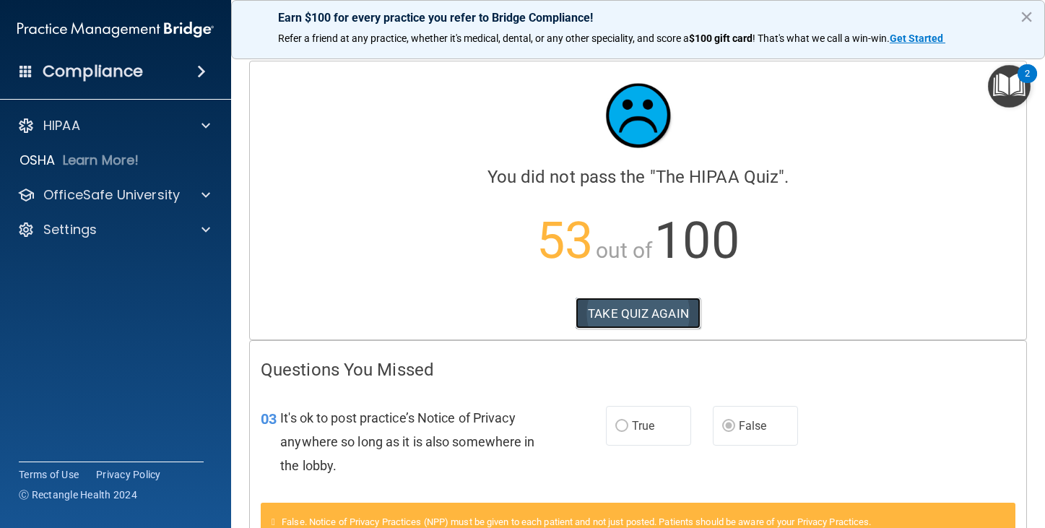
click at [650, 315] on button "TAKE QUIZ AGAIN" at bounding box center [637, 313] width 125 height 32
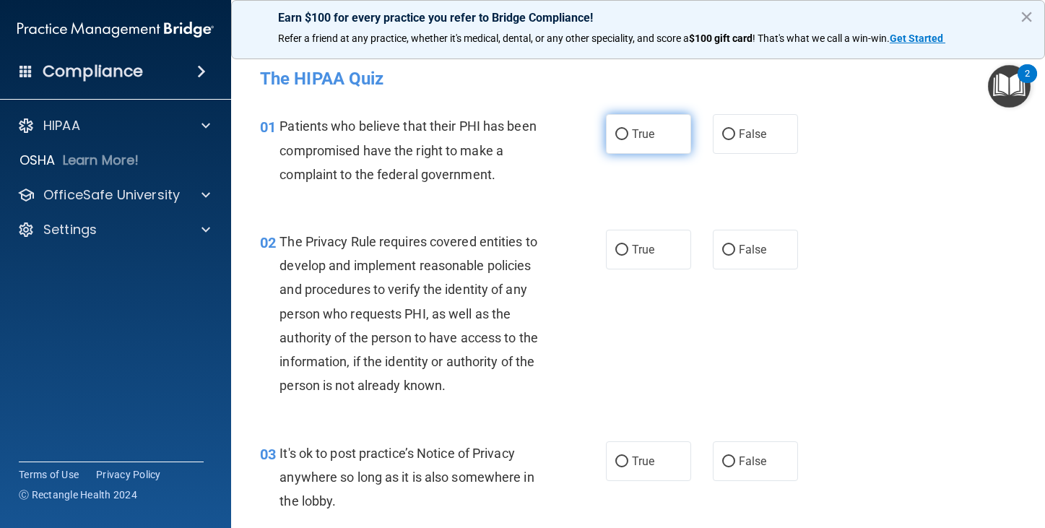
click at [622, 134] on input "True" at bounding box center [621, 134] width 13 height 11
radio input "true"
click at [615, 255] on input "True" at bounding box center [621, 250] width 13 height 11
radio input "true"
click at [723, 461] on input "False" at bounding box center [728, 461] width 13 height 11
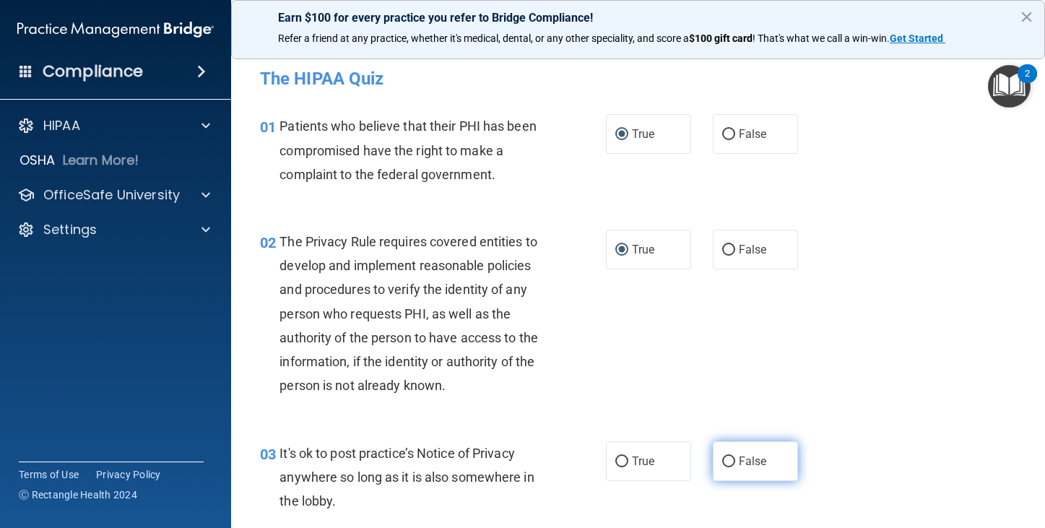
radio input "true"
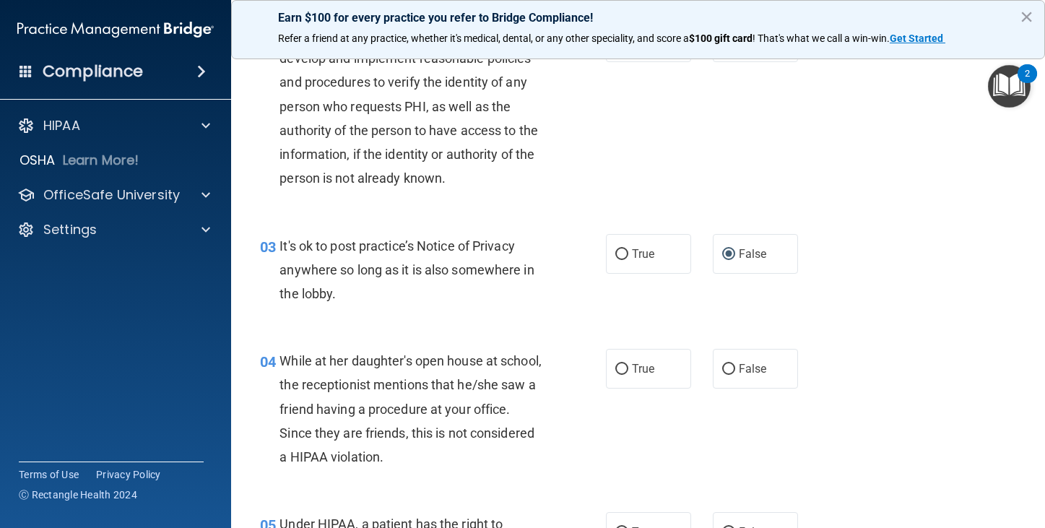
scroll to position [217, 0]
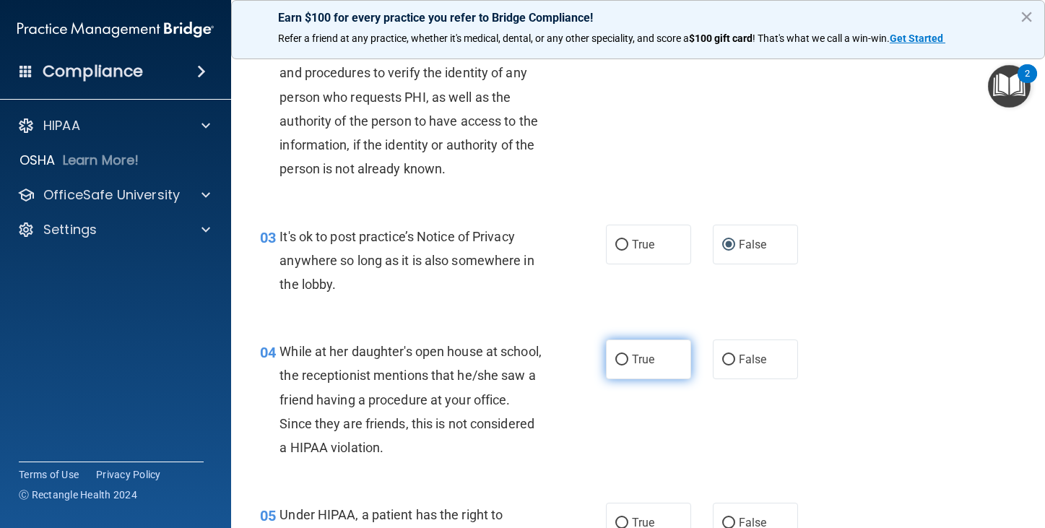
drag, startPoint x: 724, startPoint y: 357, endPoint x: 668, endPoint y: 340, distance: 58.0
click at [725, 357] on input "False" at bounding box center [728, 359] width 13 height 11
radio input "true"
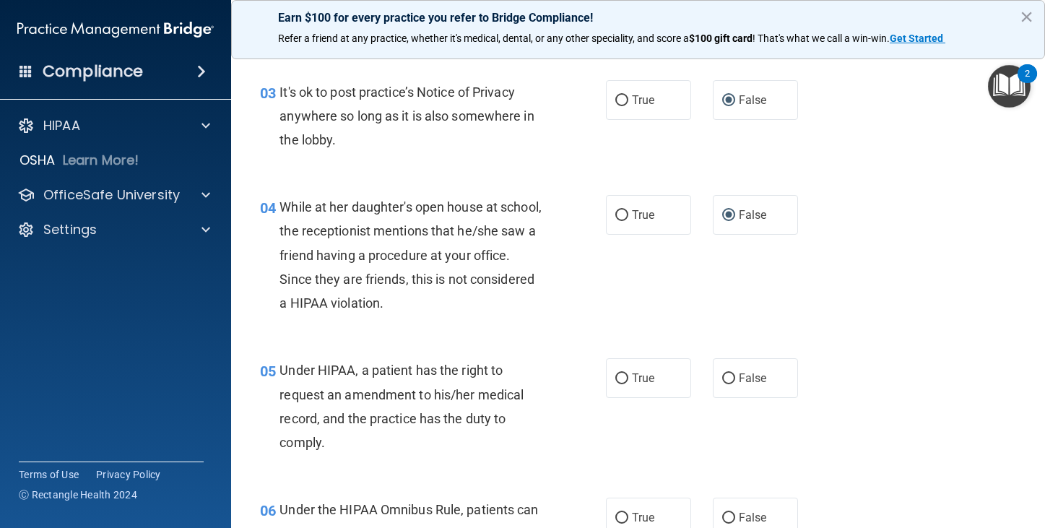
scroll to position [433, 0]
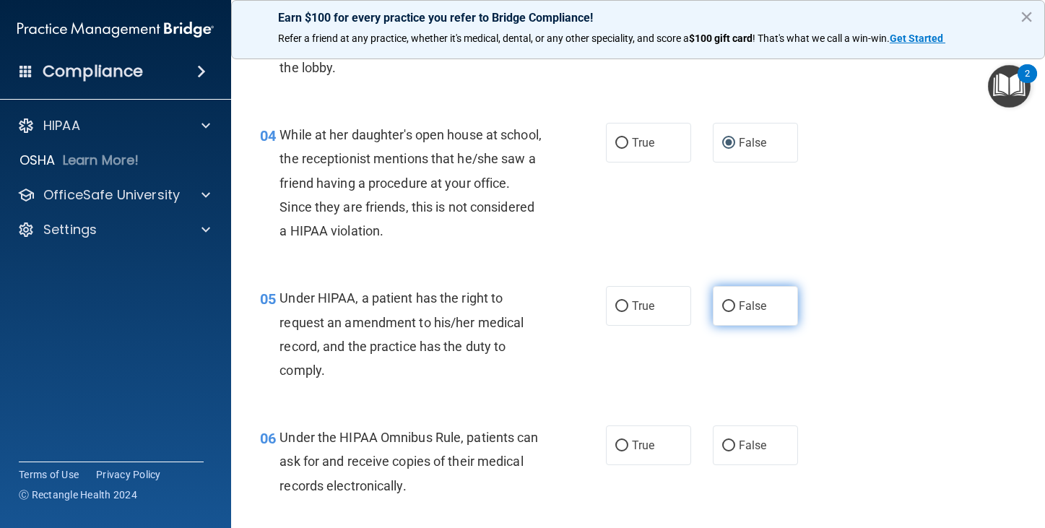
click at [723, 303] on input "False" at bounding box center [728, 306] width 13 height 11
radio input "true"
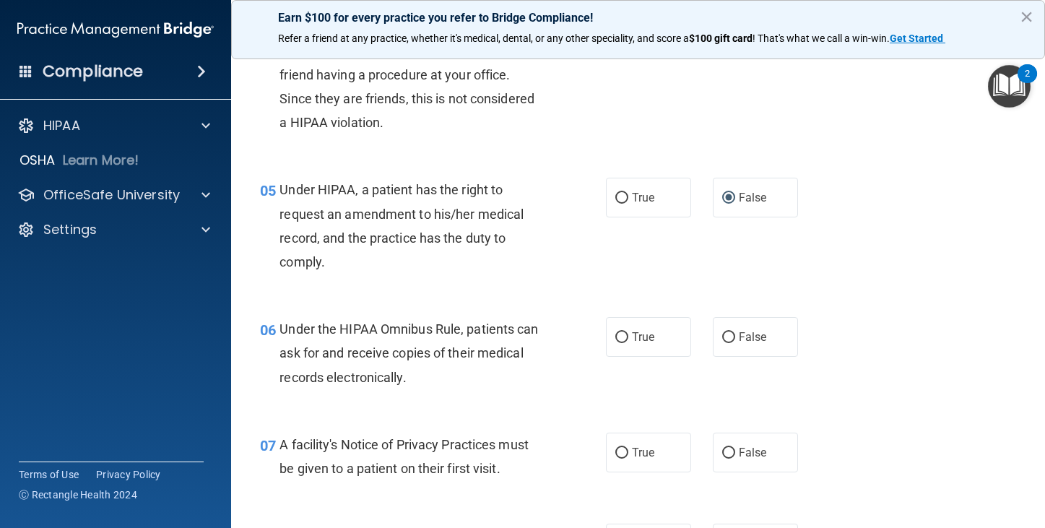
scroll to position [578, 0]
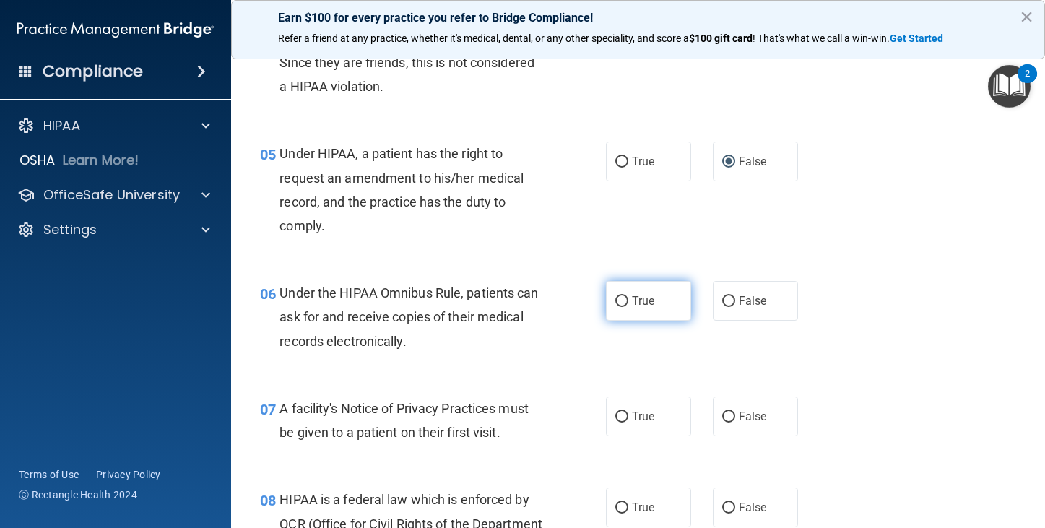
click at [618, 299] on input "True" at bounding box center [621, 301] width 13 height 11
radio input "true"
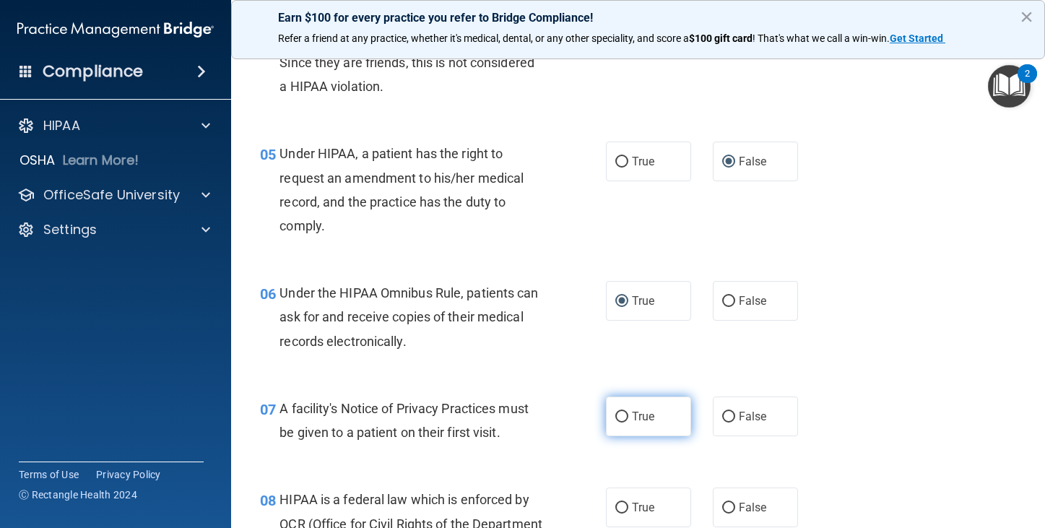
drag, startPoint x: 609, startPoint y: 420, endPoint x: 601, endPoint y: 415, distance: 10.0
click at [615, 420] on input "True" at bounding box center [621, 416] width 13 height 11
radio input "true"
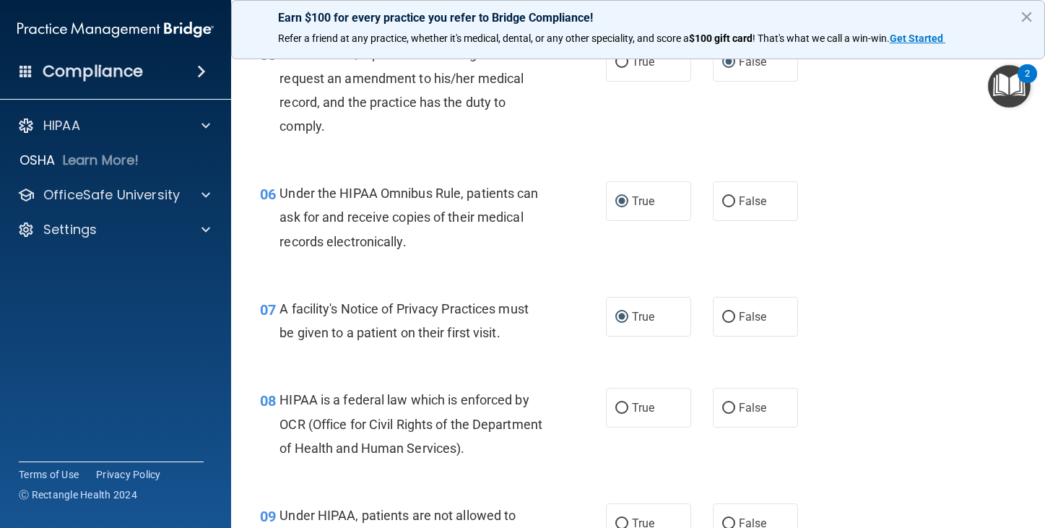
scroll to position [722, 0]
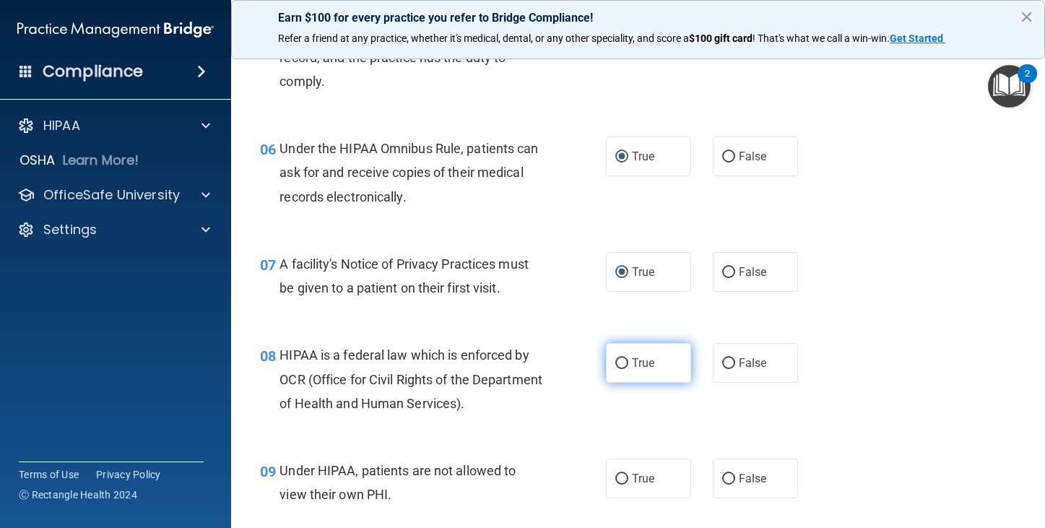
click at [621, 365] on label "True" at bounding box center [648, 363] width 85 height 40
click at [615, 360] on input "True" at bounding box center [621, 363] width 13 height 11
radio input "true"
click at [722, 479] on input "False" at bounding box center [728, 479] width 13 height 11
radio input "true"
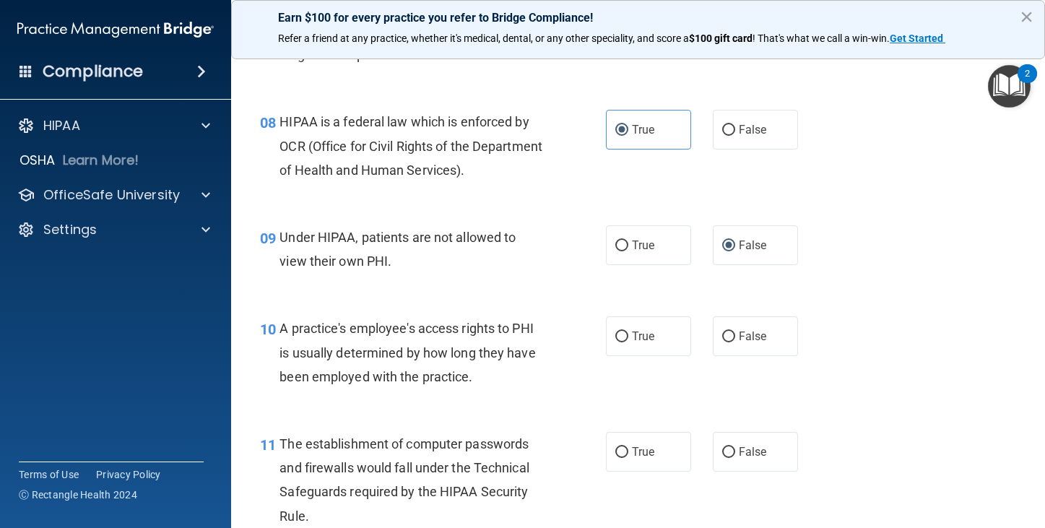
scroll to position [1011, 0]
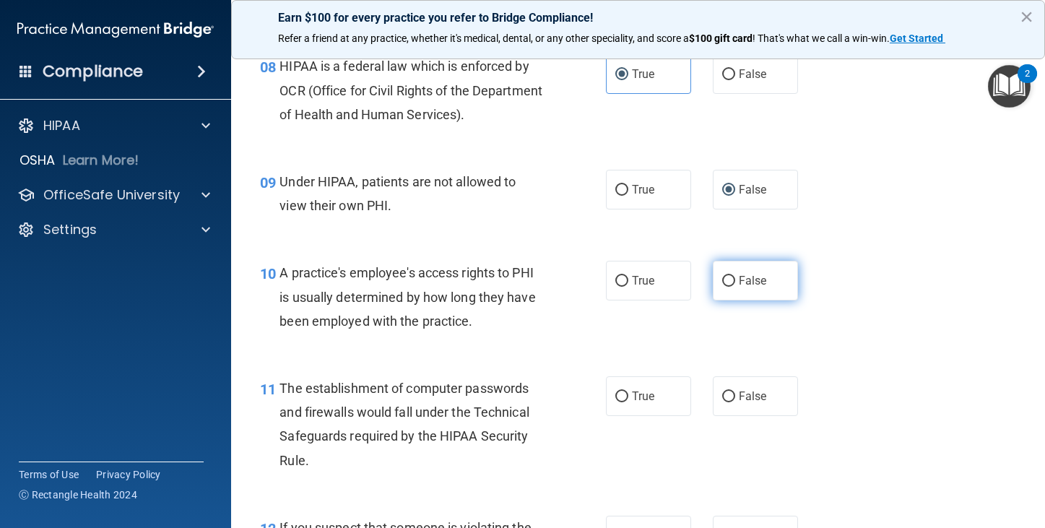
click at [722, 282] on input "False" at bounding box center [728, 281] width 13 height 11
radio input "true"
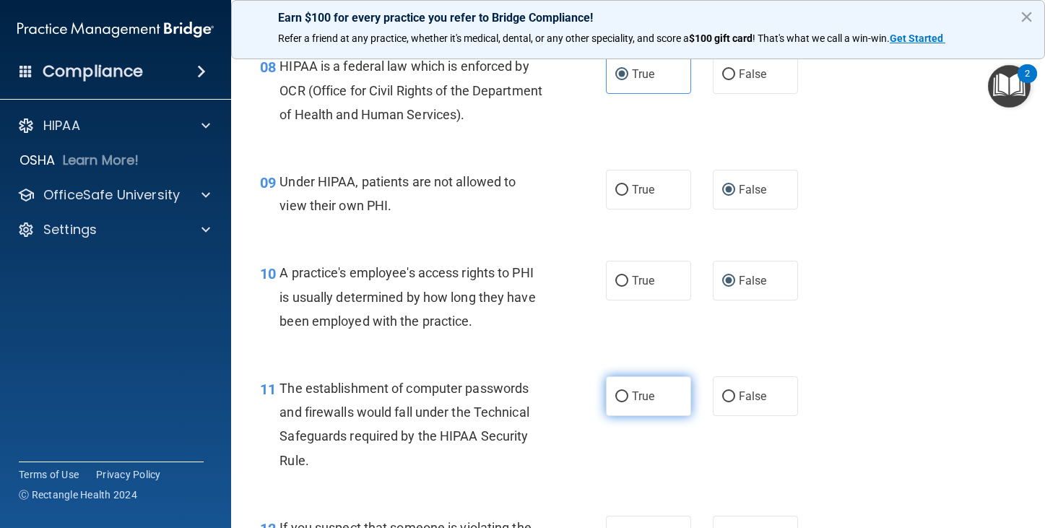
click at [612, 388] on label "True" at bounding box center [648, 396] width 85 height 40
click at [615, 391] on input "True" at bounding box center [621, 396] width 13 height 11
radio input "true"
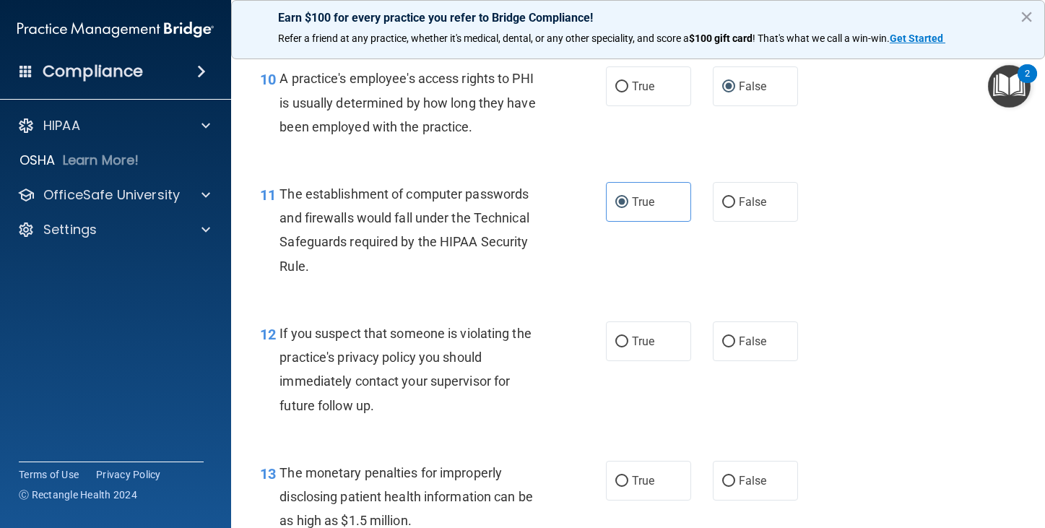
scroll to position [1227, 0]
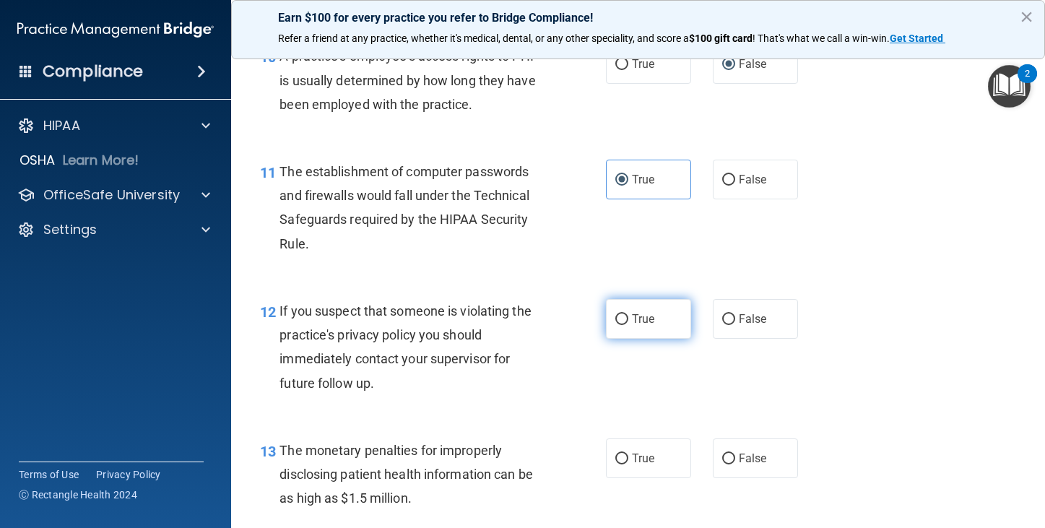
click at [617, 318] on input "True" at bounding box center [621, 319] width 13 height 11
radio input "true"
click at [615, 456] on input "True" at bounding box center [621, 458] width 13 height 11
radio input "true"
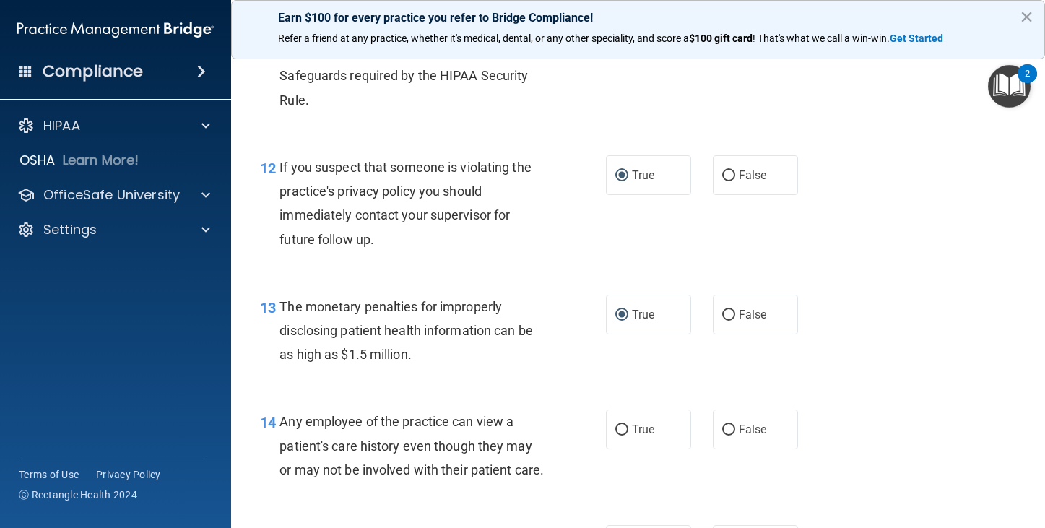
scroll to position [1372, 0]
drag, startPoint x: 723, startPoint y: 424, endPoint x: 700, endPoint y: 419, distance: 23.6
click at [724, 424] on input "False" at bounding box center [728, 429] width 13 height 11
radio input "true"
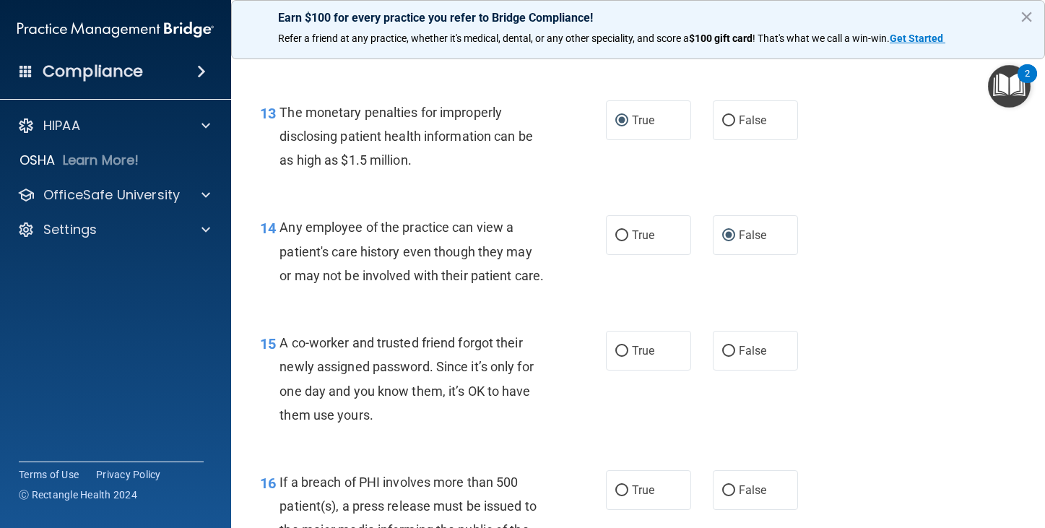
scroll to position [1588, 0]
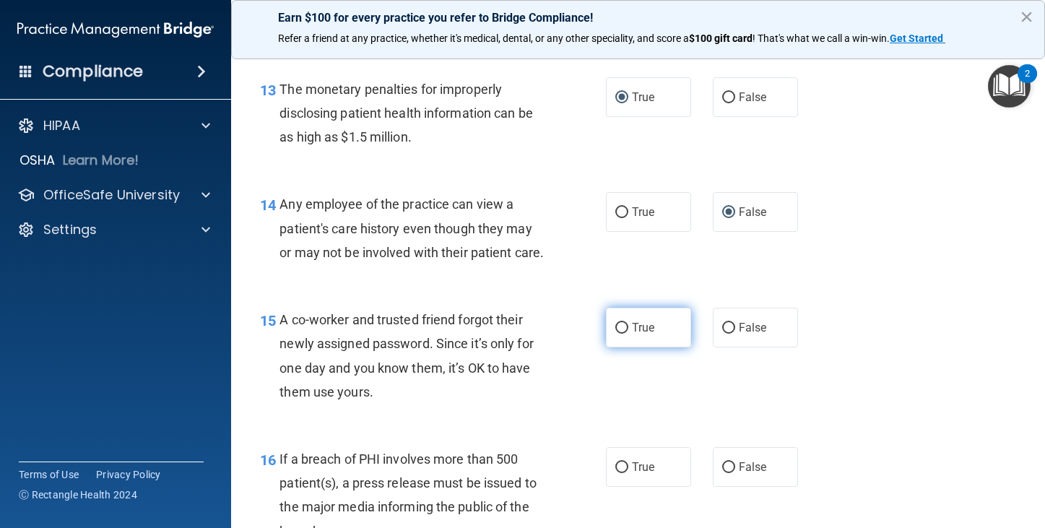
click at [617, 334] on input "True" at bounding box center [621, 328] width 13 height 11
radio input "true"
click at [727, 334] on input "False" at bounding box center [728, 328] width 13 height 11
radio input "true"
radio input "false"
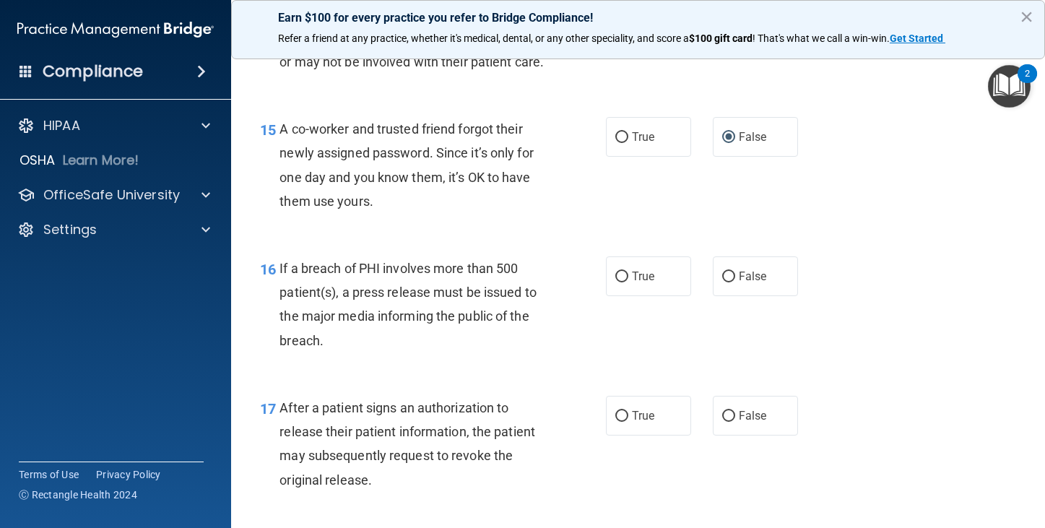
scroll to position [1805, 0]
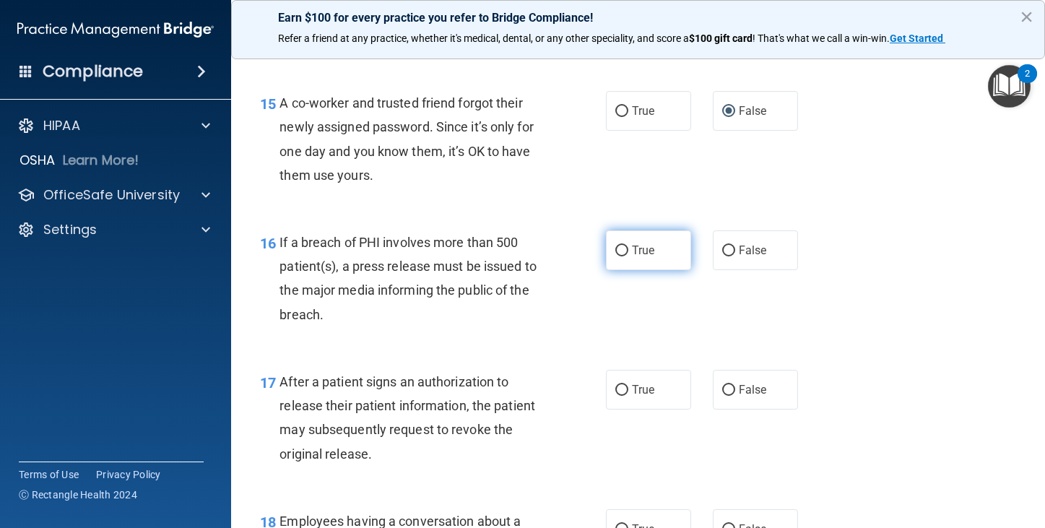
click at [623, 270] on label "True" at bounding box center [648, 250] width 85 height 40
click at [623, 256] on input "True" at bounding box center [621, 250] width 13 height 11
radio input "true"
click at [615, 396] on input "True" at bounding box center [621, 390] width 13 height 11
radio input "true"
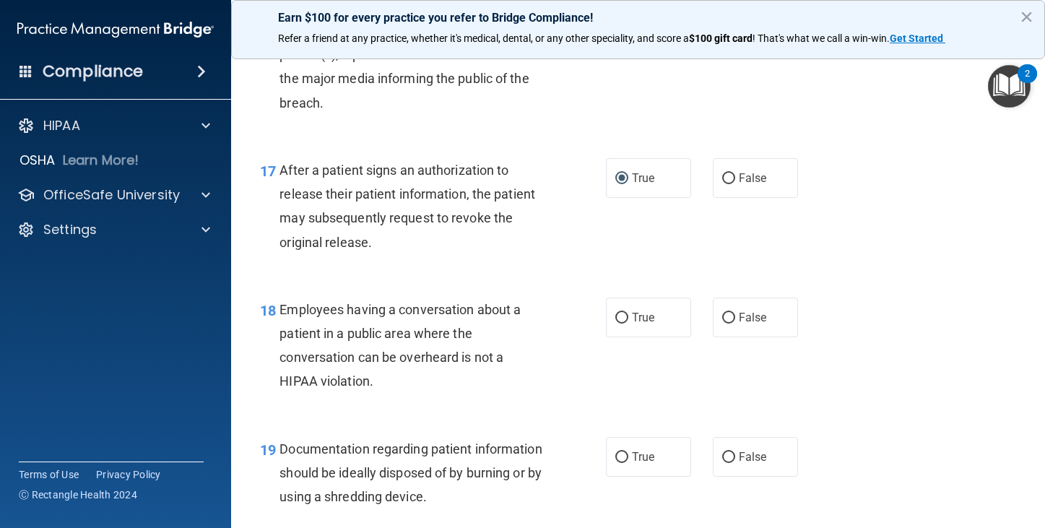
scroll to position [2021, 0]
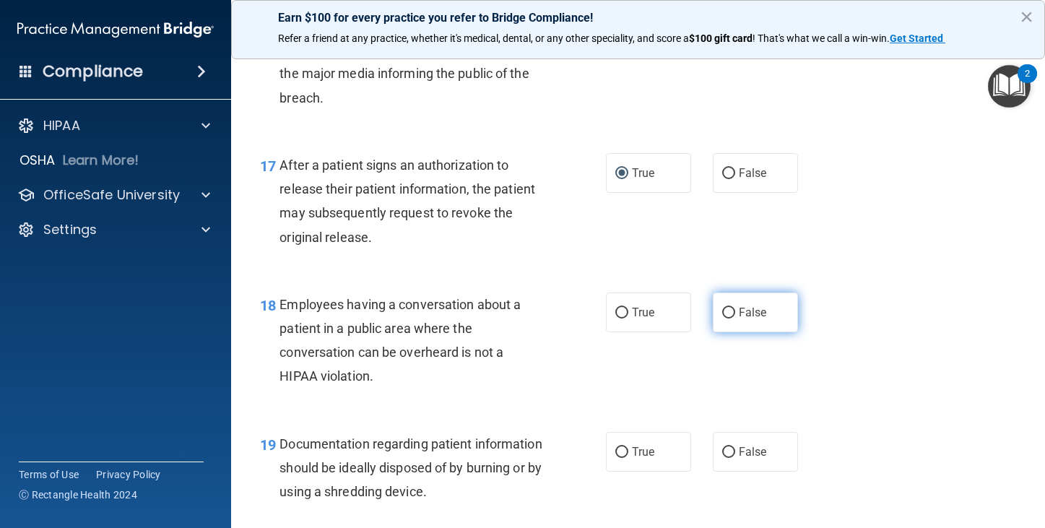
click at [725, 318] on input "False" at bounding box center [728, 313] width 13 height 11
radio input "true"
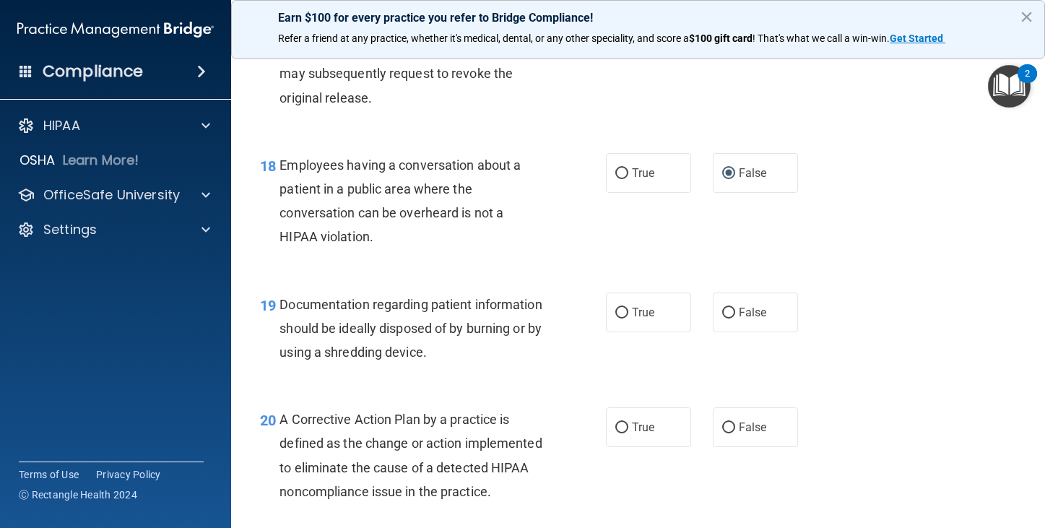
scroll to position [2166, 0]
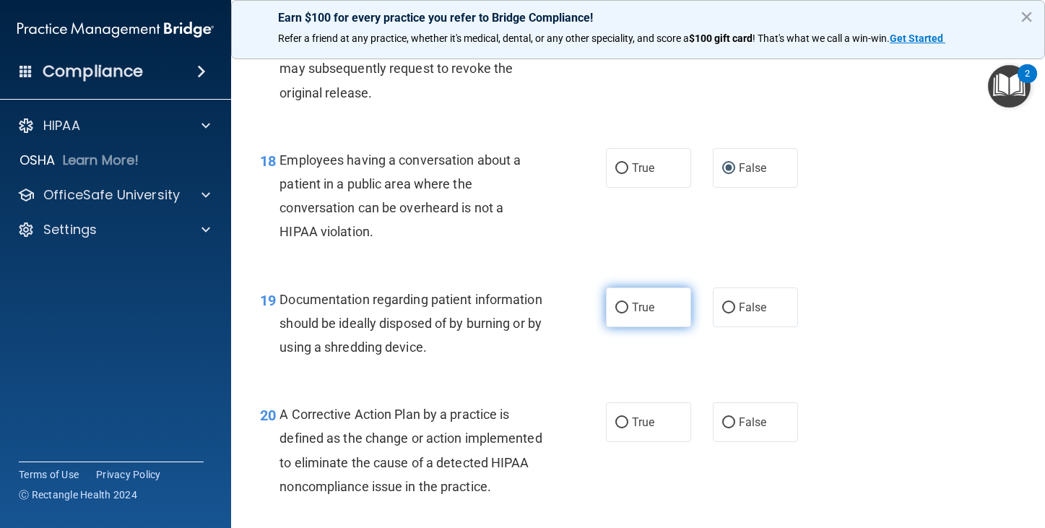
click at [615, 313] on input "True" at bounding box center [621, 307] width 13 height 11
radio input "true"
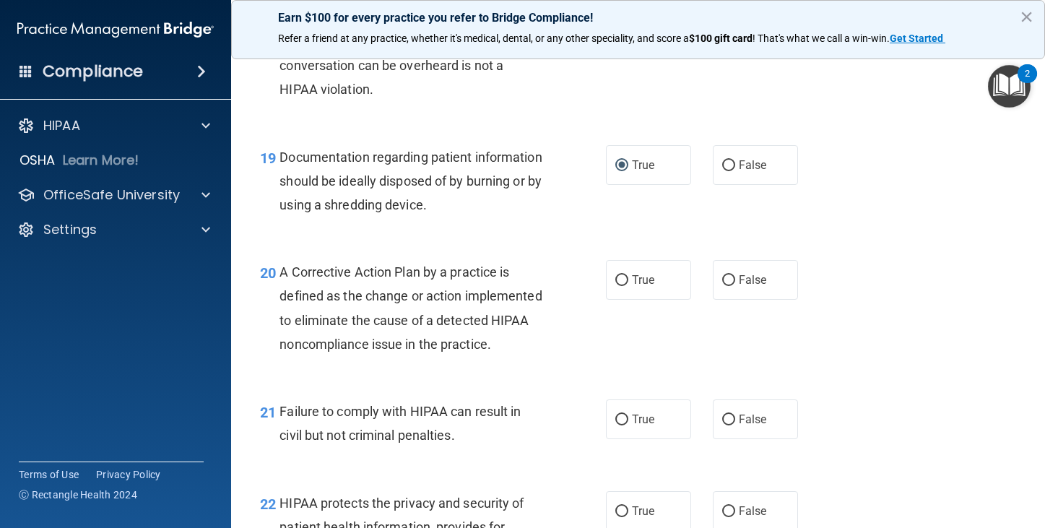
scroll to position [2310, 0]
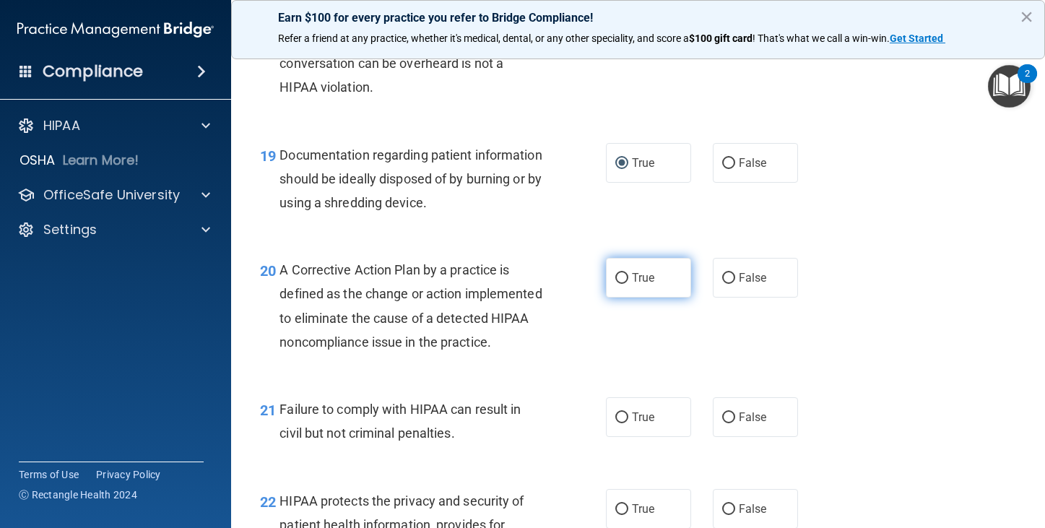
drag, startPoint x: 615, startPoint y: 302, endPoint x: 632, endPoint y: 317, distance: 22.0
click at [619, 284] on input "True" at bounding box center [621, 278] width 13 height 11
radio input "true"
click at [722, 423] on input "False" at bounding box center [728, 417] width 13 height 11
radio input "true"
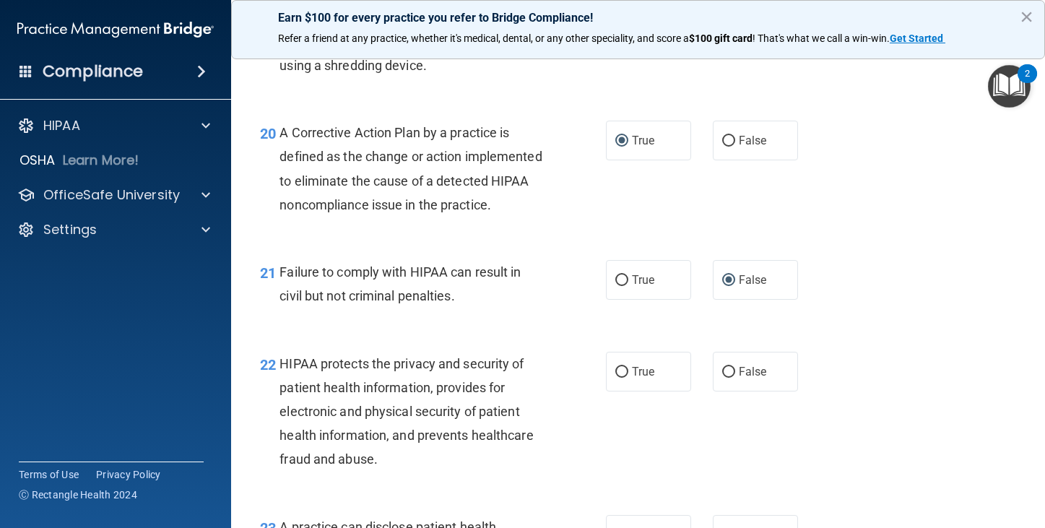
scroll to position [2454, 0]
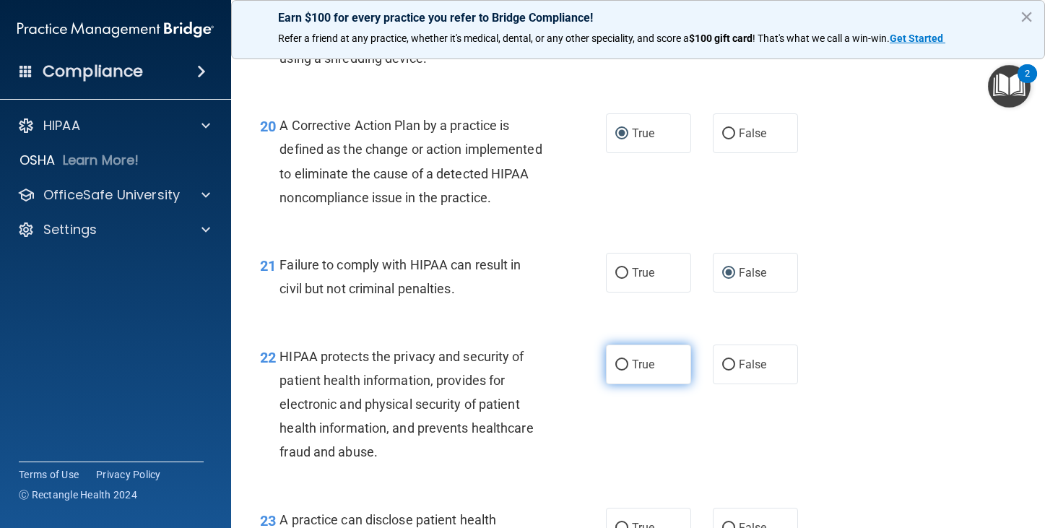
click at [623, 384] on label "True" at bounding box center [648, 364] width 85 height 40
click at [623, 370] on input "True" at bounding box center [621, 365] width 13 height 11
radio input "true"
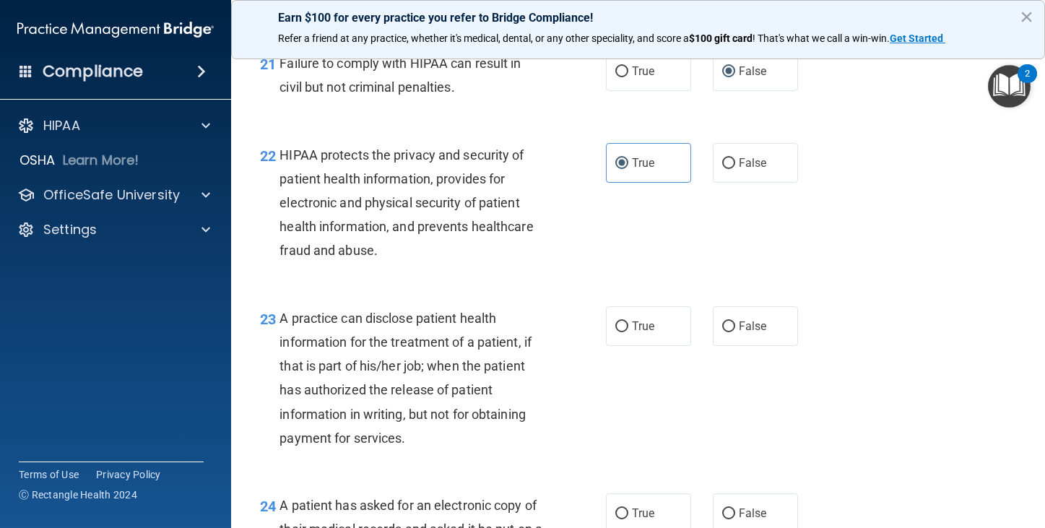
scroll to position [2671, 0]
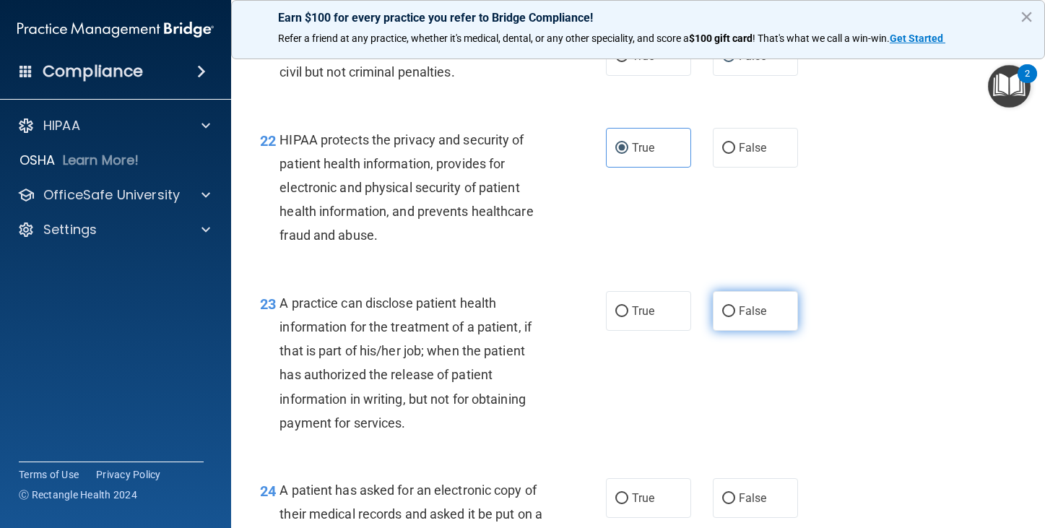
click at [722, 317] on input "False" at bounding box center [728, 311] width 13 height 11
radio input "true"
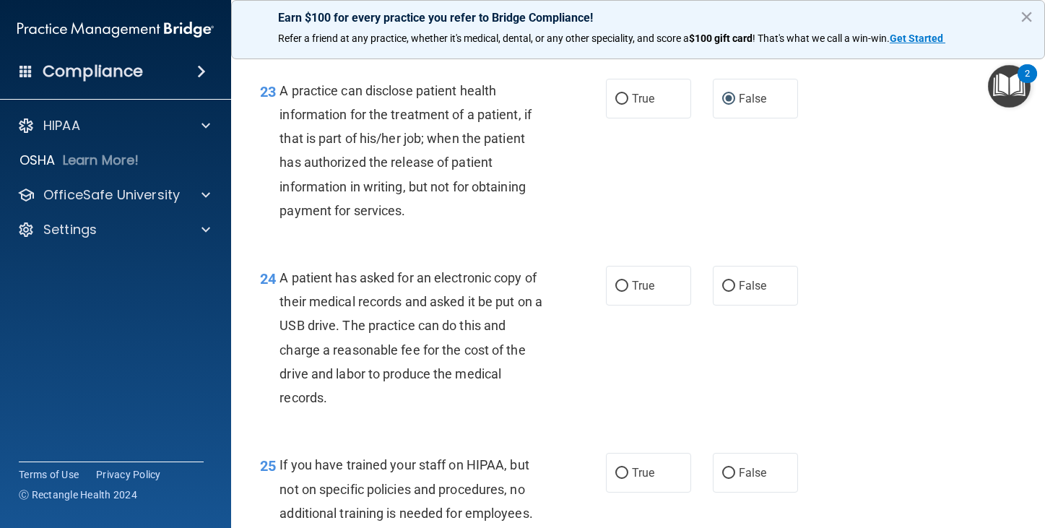
scroll to position [2888, 0]
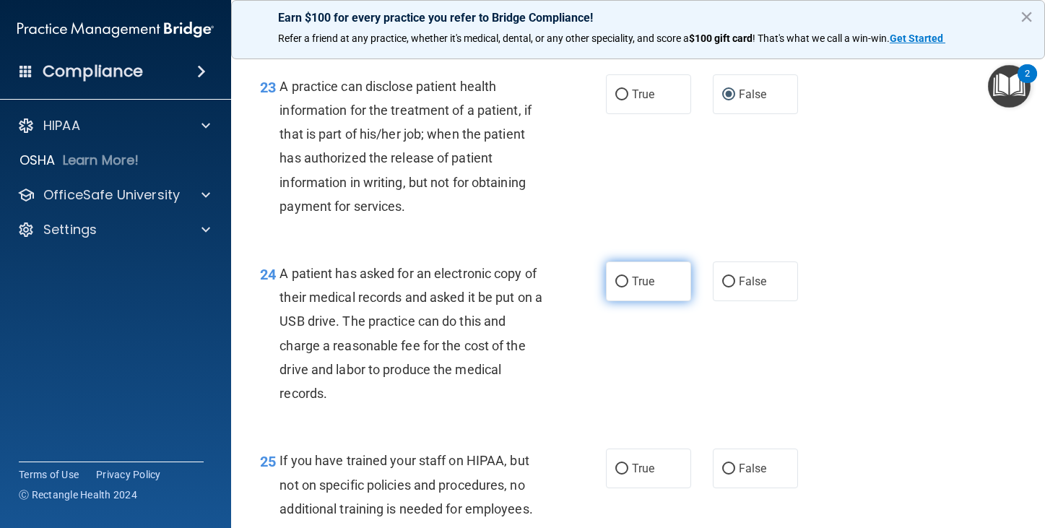
click at [625, 301] on label "True" at bounding box center [648, 281] width 85 height 40
click at [625, 287] on input "True" at bounding box center [621, 281] width 13 height 11
radio input "true"
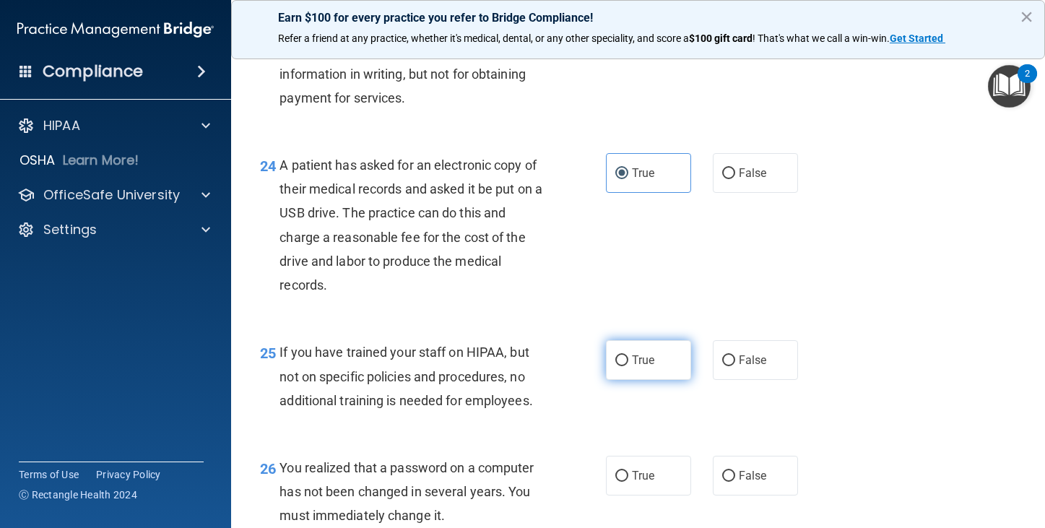
scroll to position [3032, 0]
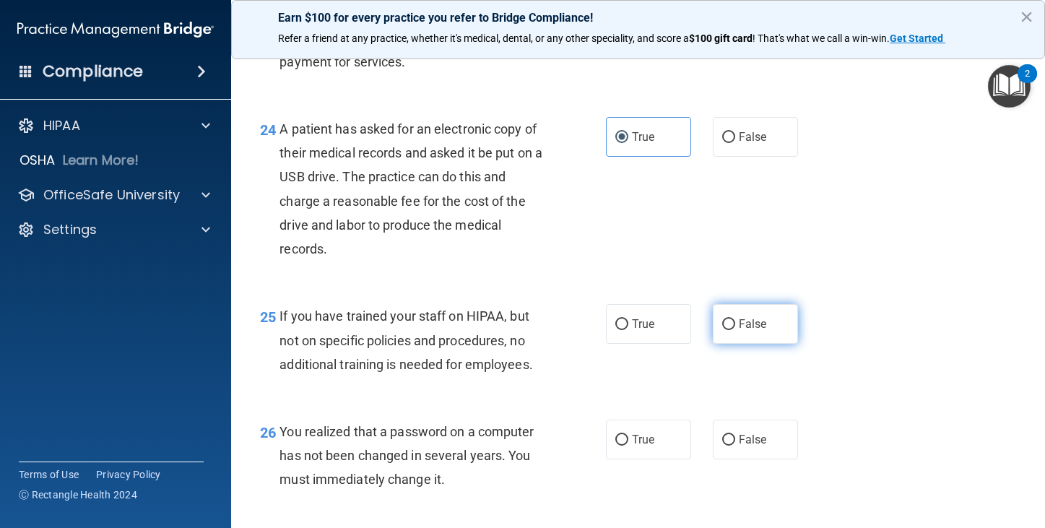
click at [728, 330] on input "False" at bounding box center [728, 324] width 13 height 11
radio input "true"
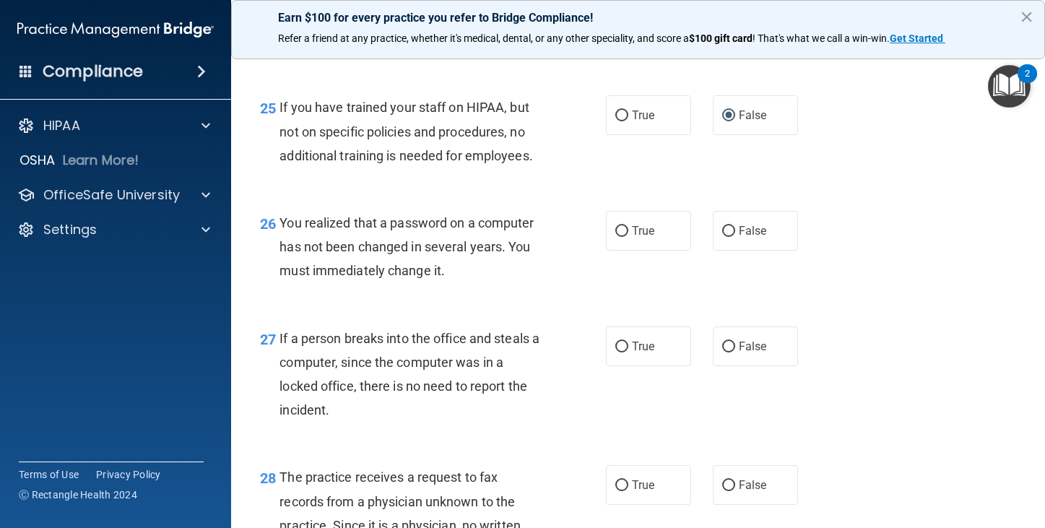
scroll to position [3249, 0]
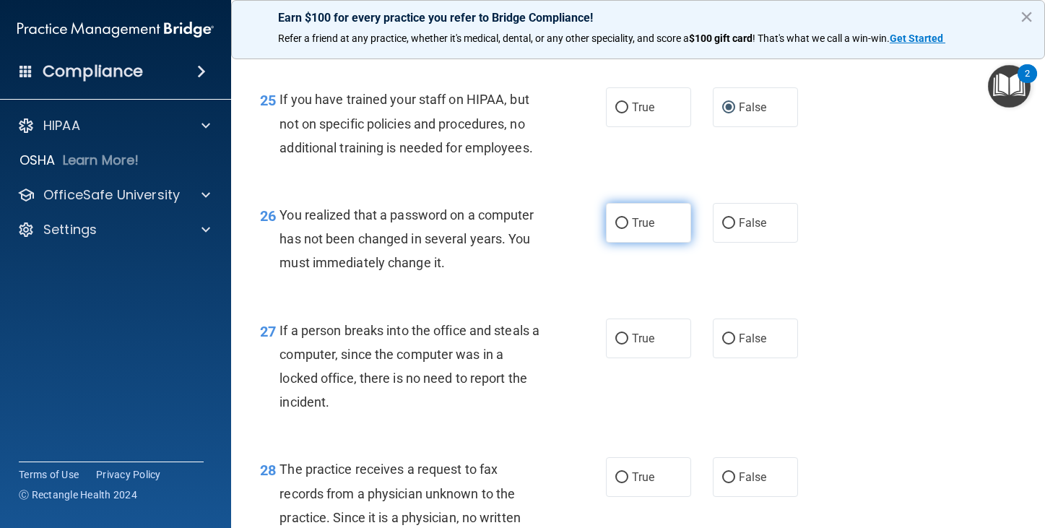
click at [619, 229] on input "True" at bounding box center [621, 223] width 13 height 11
radio input "true"
click at [722, 344] on input "False" at bounding box center [728, 339] width 13 height 11
radio input "true"
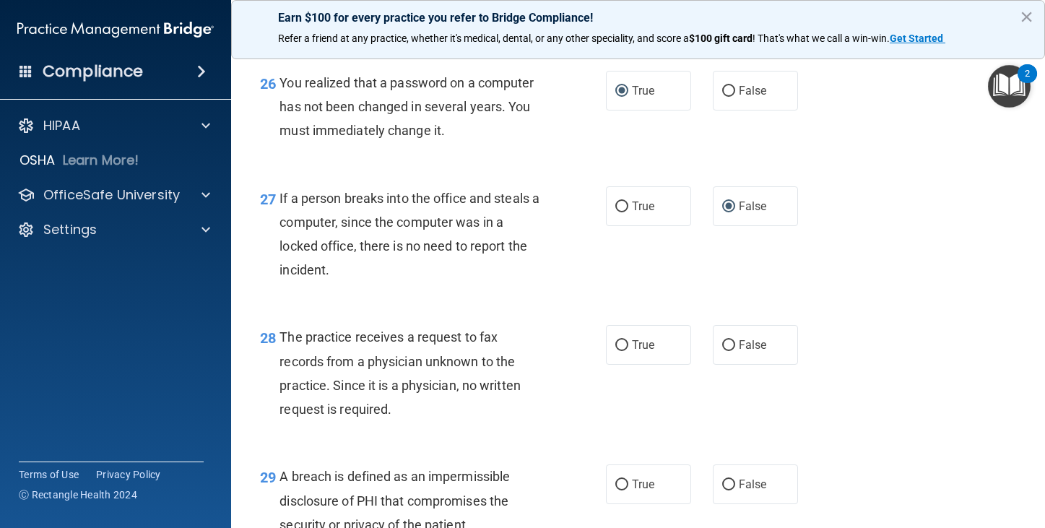
scroll to position [3393, 0]
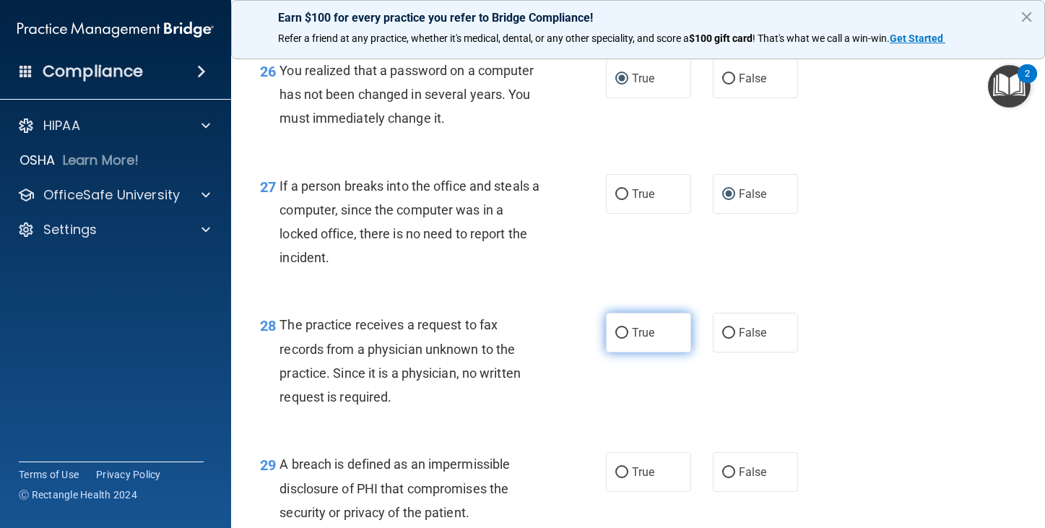
click at [619, 339] on input "True" at bounding box center [621, 333] width 13 height 11
radio input "true"
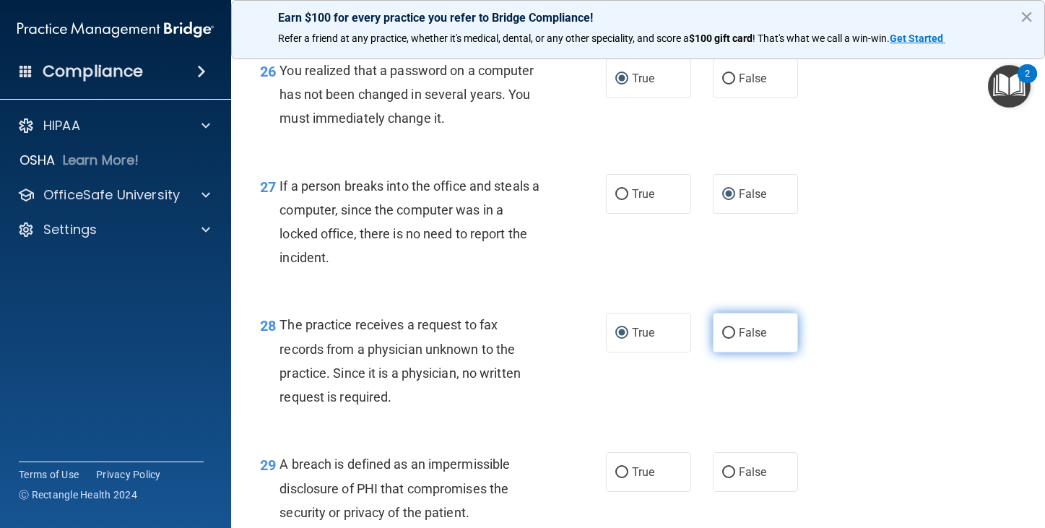
click at [713, 352] on label "False" at bounding box center [755, 333] width 85 height 40
click at [722, 339] on input "False" at bounding box center [728, 333] width 13 height 11
radio input "true"
radio input "false"
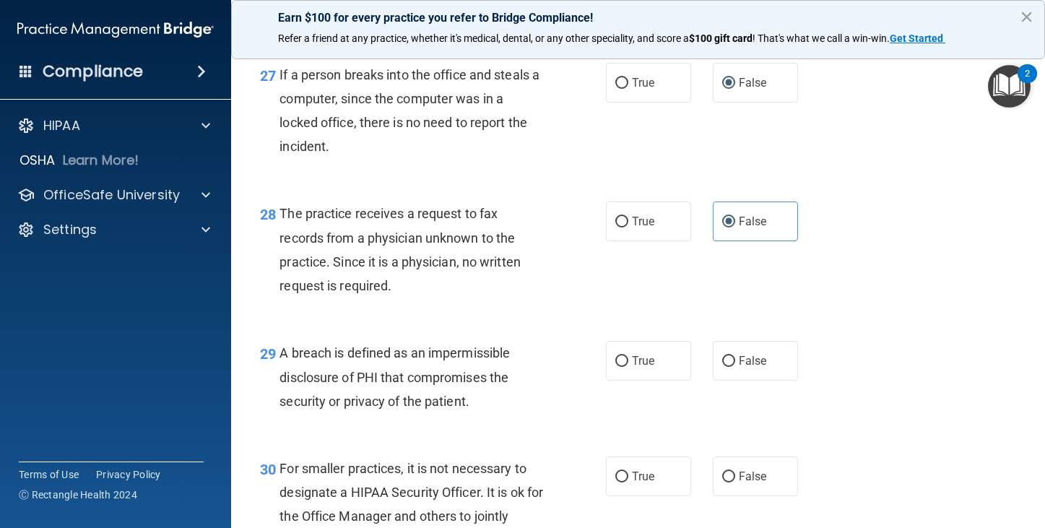
scroll to position [3537, 0]
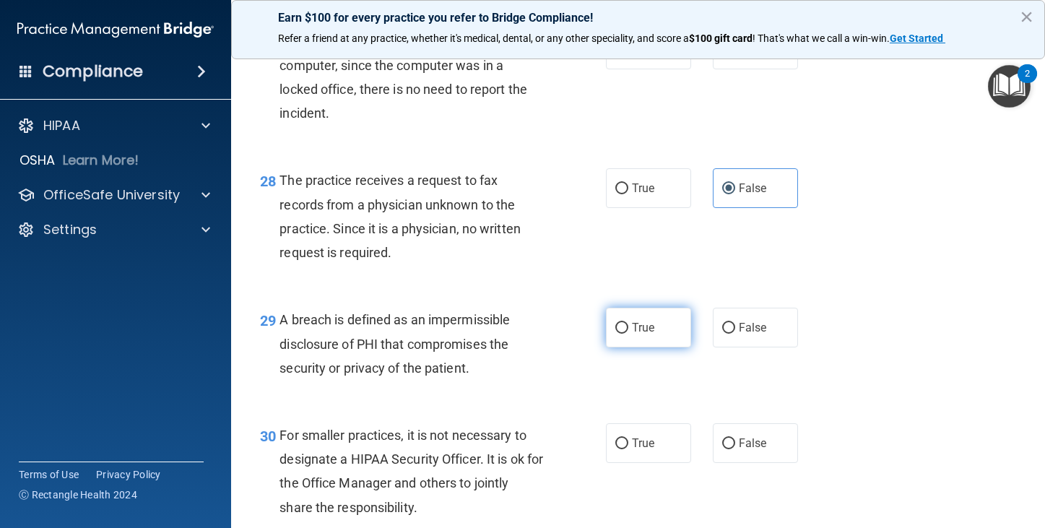
click at [617, 334] on input "True" at bounding box center [621, 328] width 13 height 11
radio input "true"
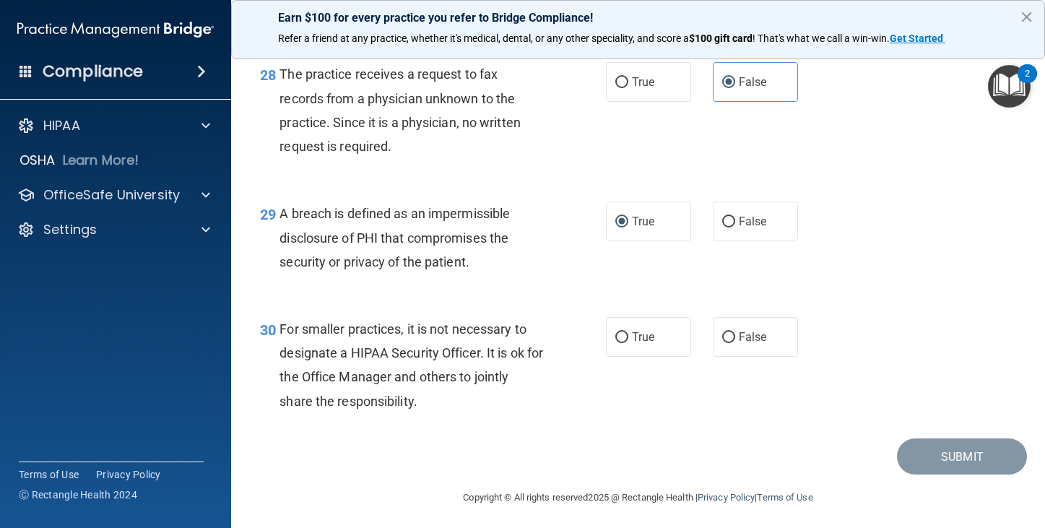
scroll to position [3682, 0]
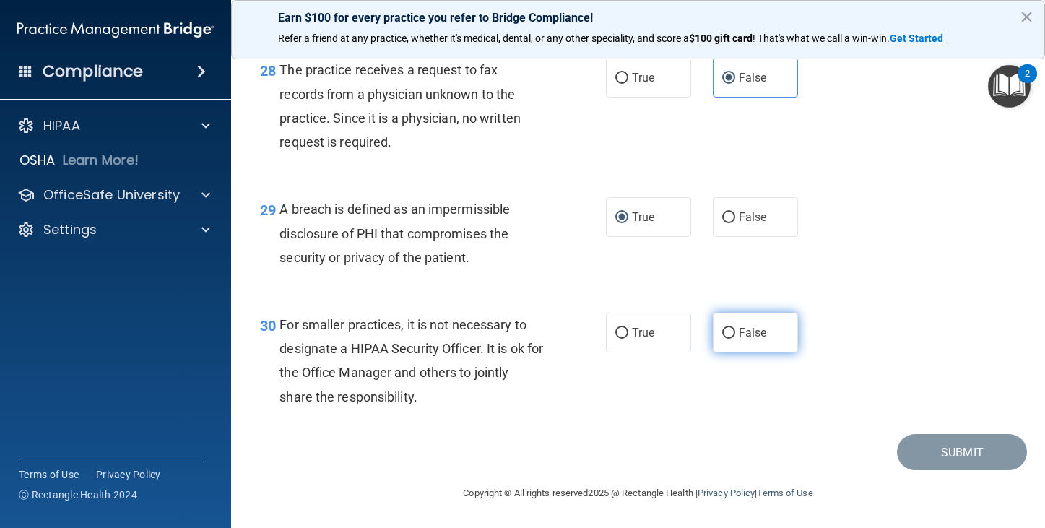
click at [725, 339] on input "False" at bounding box center [728, 333] width 13 height 11
radio input "true"
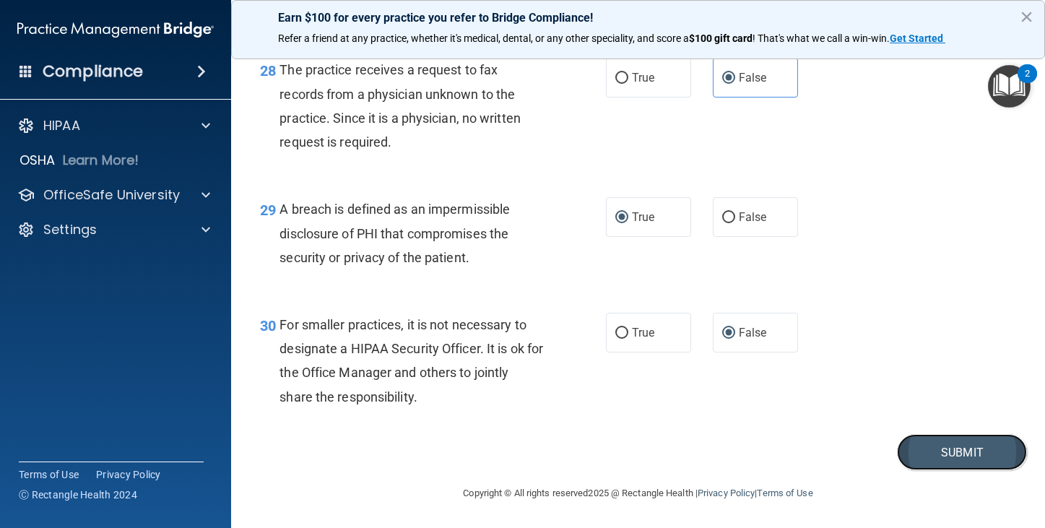
click at [928, 452] on button "Submit" at bounding box center [962, 452] width 130 height 37
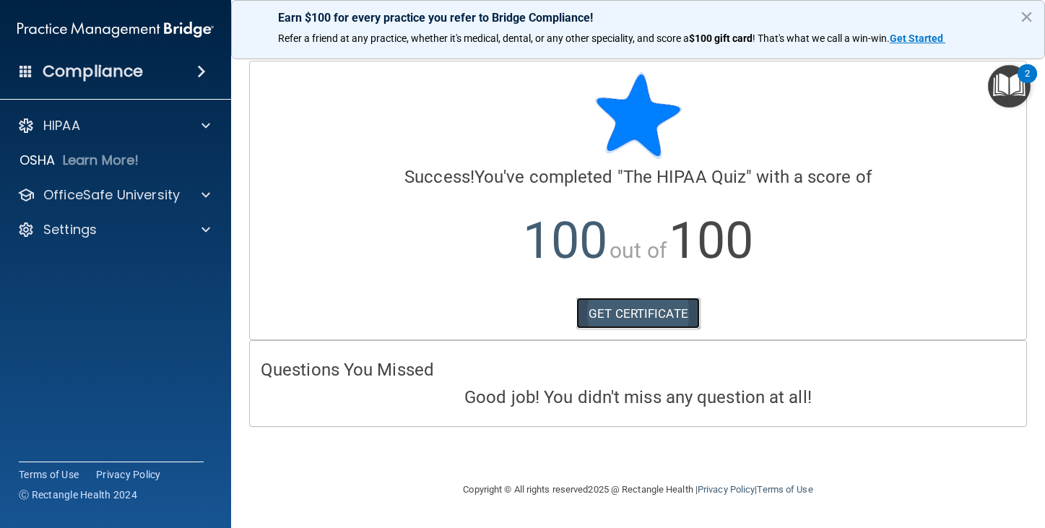
click at [663, 305] on link "GET CERTIFICATE" at bounding box center [637, 313] width 123 height 32
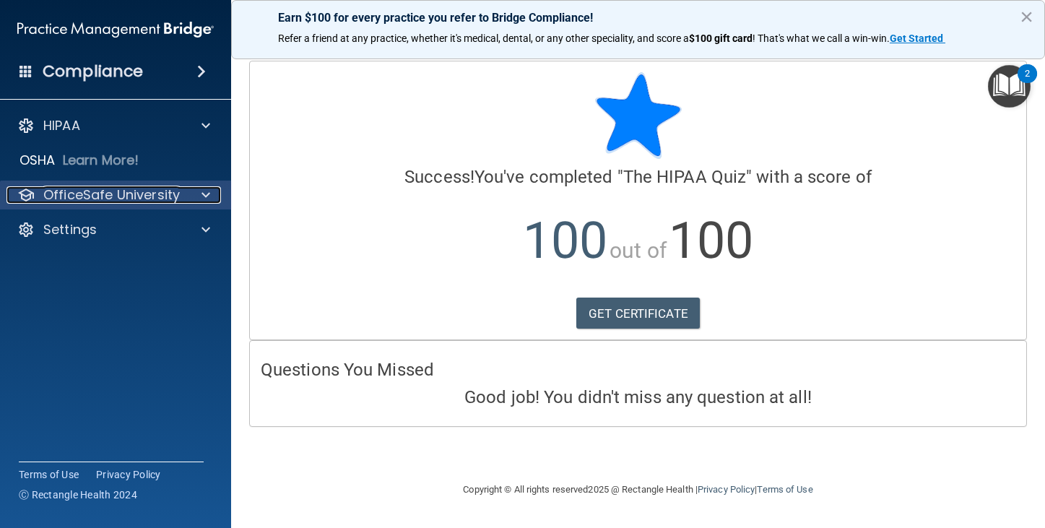
click at [205, 194] on span at bounding box center [205, 194] width 9 height 17
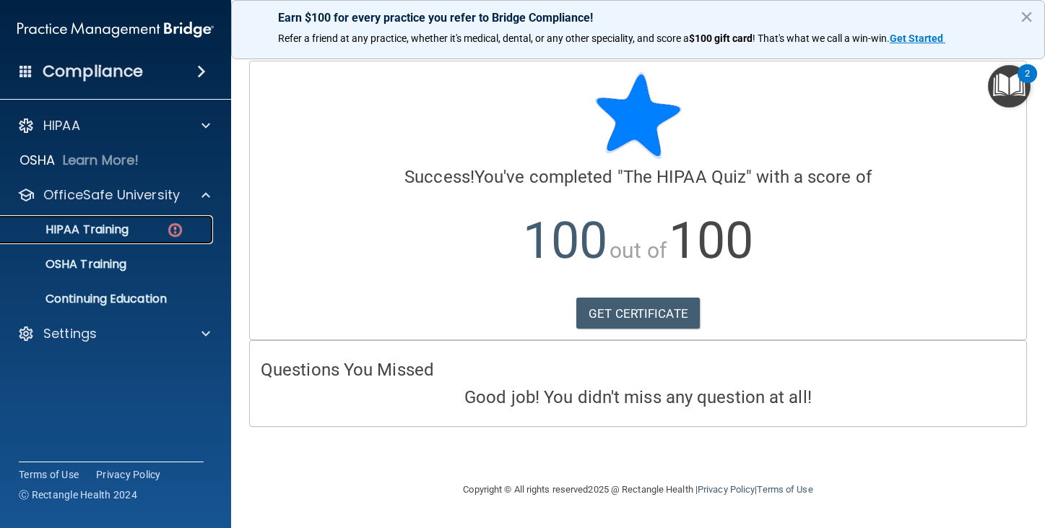
click at [125, 223] on p "HIPAA Training" at bounding box center [68, 229] width 119 height 14
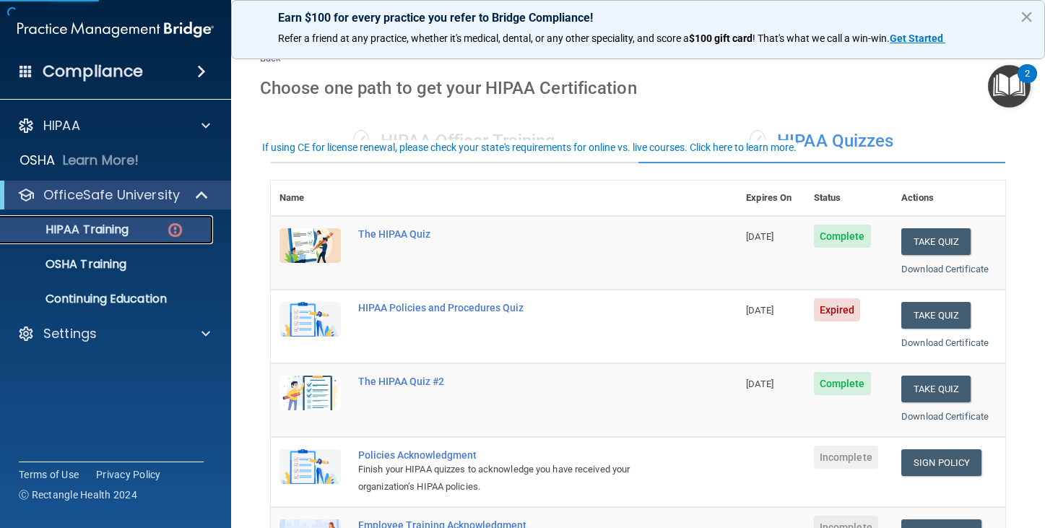
scroll to position [72, 0]
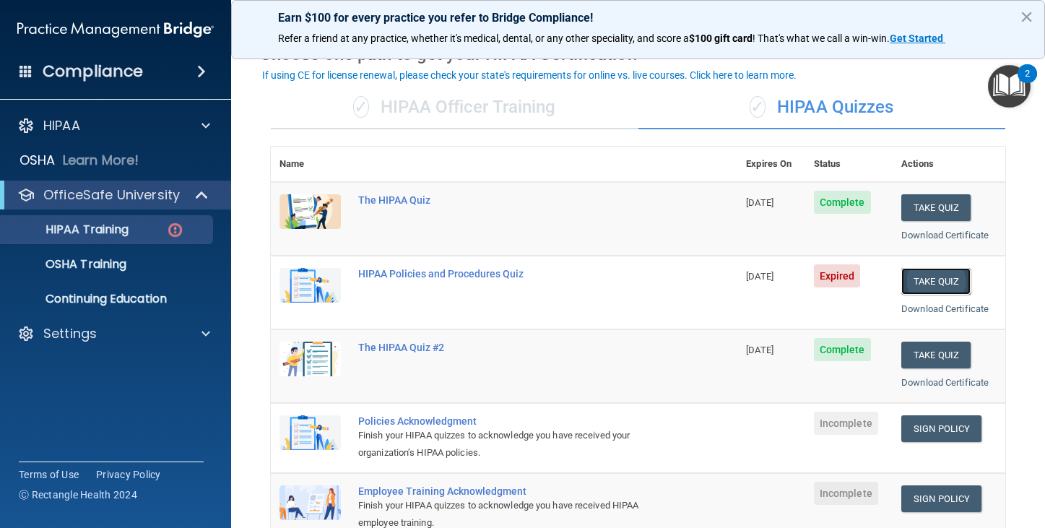
click at [910, 280] on button "Take Quiz" at bounding box center [935, 281] width 69 height 27
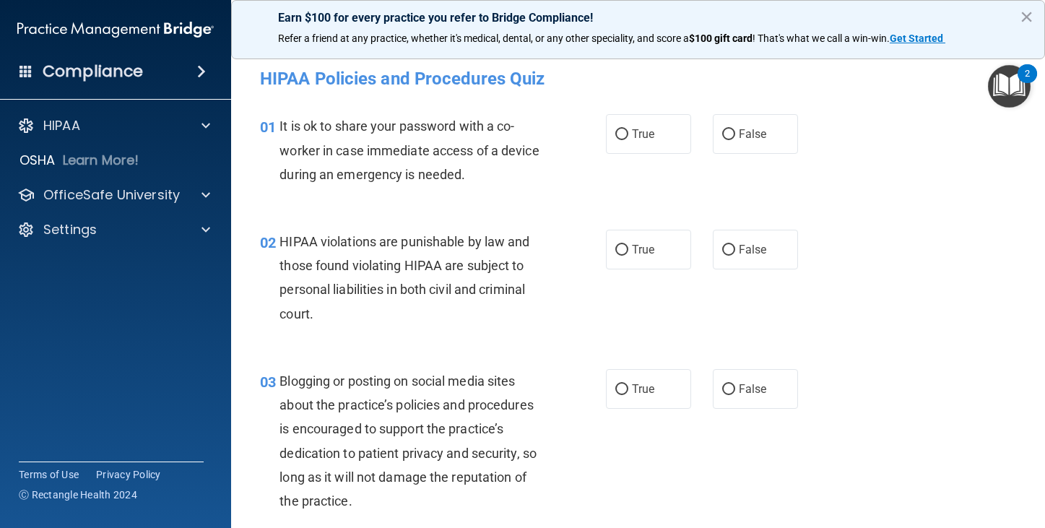
click at [849, 185] on div "01 It is ok to share your password with a co-worker in case immediate access of…" at bounding box center [637, 154] width 777 height 116
drag, startPoint x: 621, startPoint y: 135, endPoint x: 614, endPoint y: 160, distance: 25.4
click at [620, 135] on input "True" at bounding box center [621, 134] width 13 height 11
radio input "true"
drag, startPoint x: 624, startPoint y: 244, endPoint x: 614, endPoint y: 302, distance: 59.2
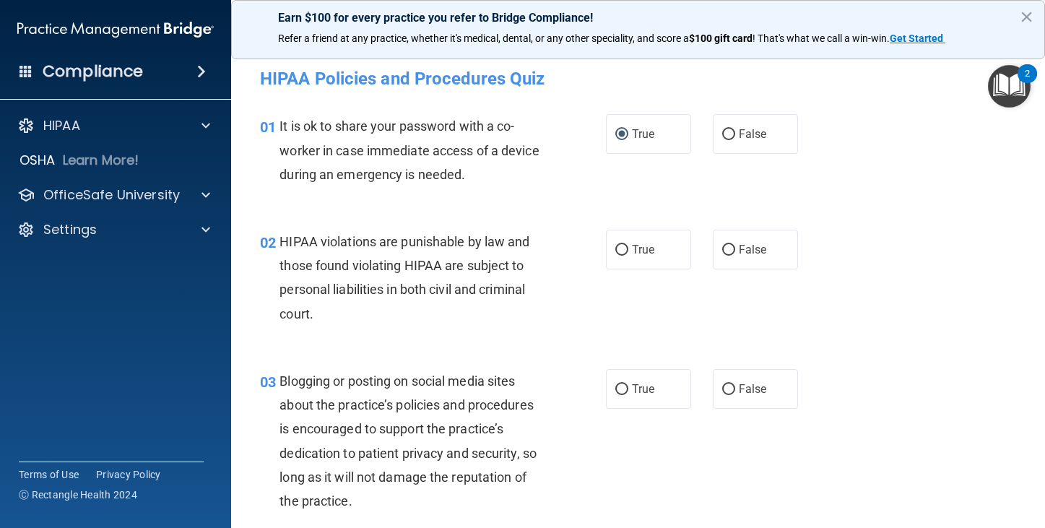
click at [624, 245] on label "True" at bounding box center [648, 250] width 85 height 40
click at [624, 245] on input "True" at bounding box center [621, 250] width 13 height 11
radio input "true"
drag, startPoint x: 617, startPoint y: 389, endPoint x: 592, endPoint y: 372, distance: 30.6
click at [617, 389] on input "True" at bounding box center [621, 389] width 13 height 11
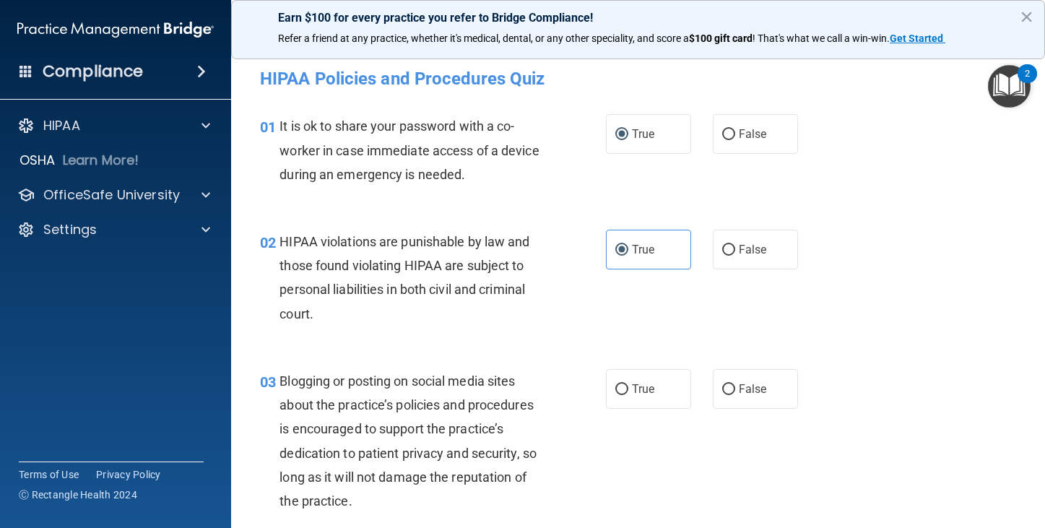
radio input "true"
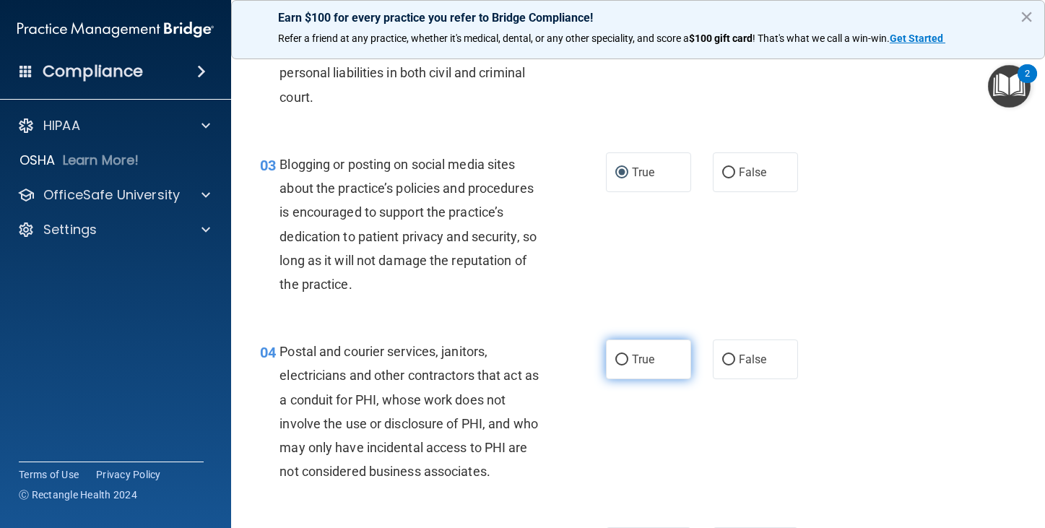
click at [615, 360] on input "True" at bounding box center [621, 359] width 13 height 11
radio input "true"
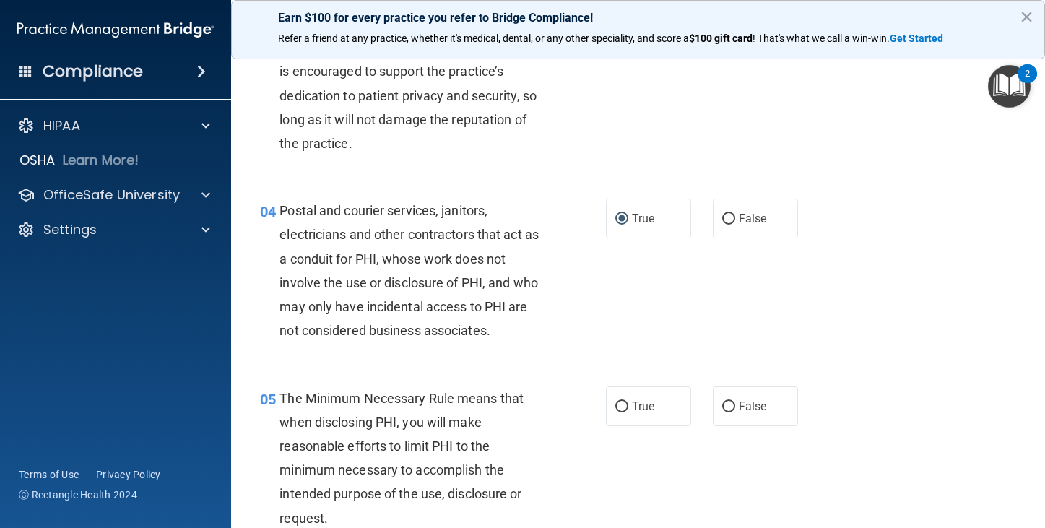
scroll to position [361, 0]
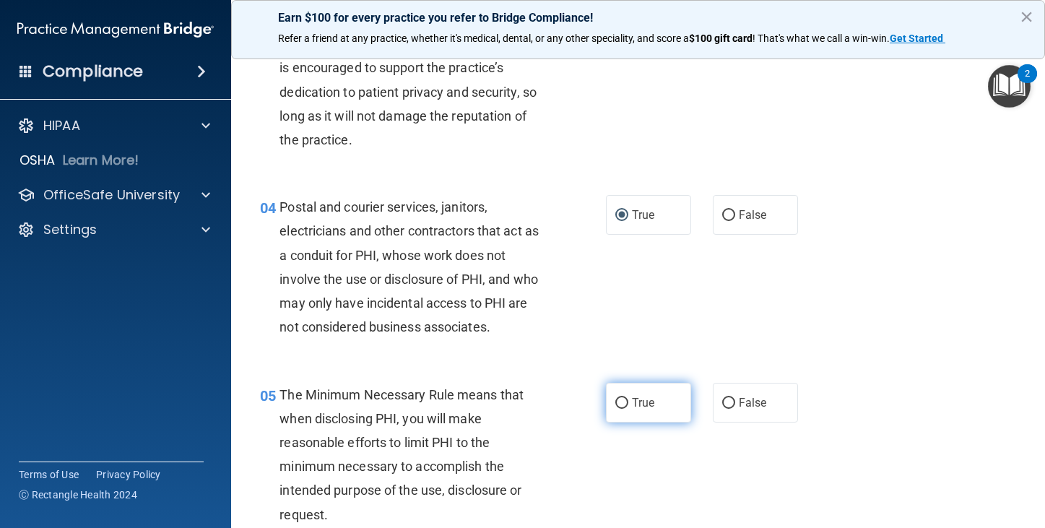
click at [615, 402] on input "True" at bounding box center [621, 403] width 13 height 11
radio input "true"
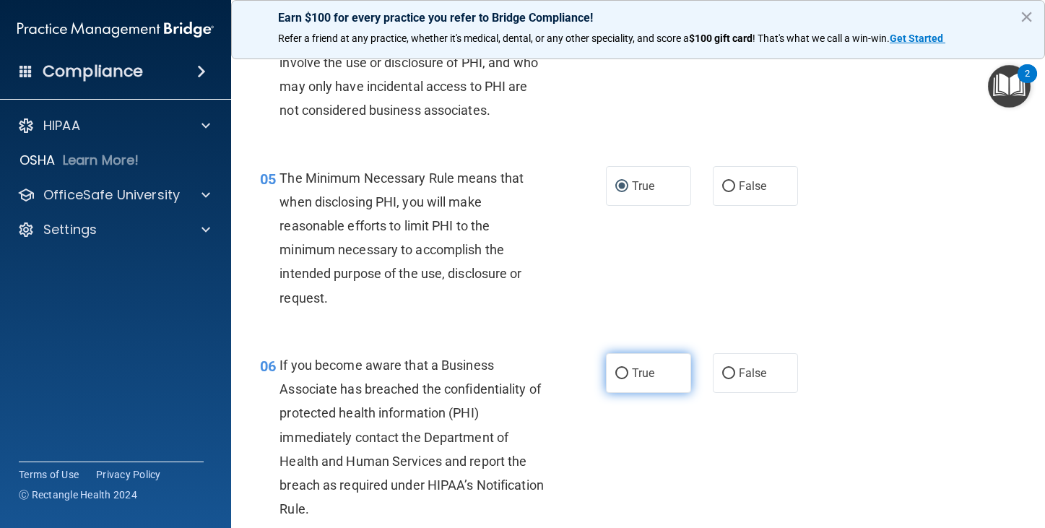
click at [619, 370] on input "True" at bounding box center [621, 373] width 13 height 11
radio input "true"
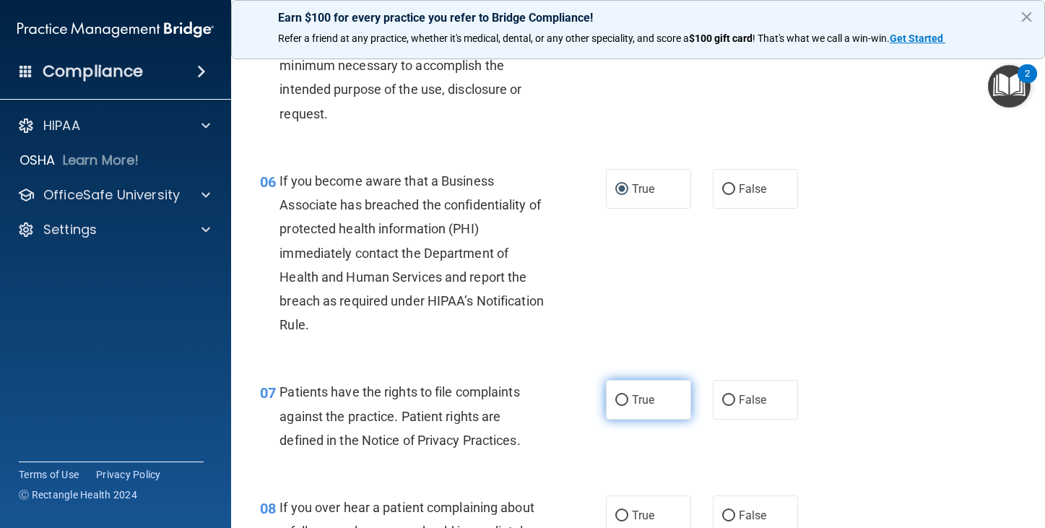
scroll to position [794, 0]
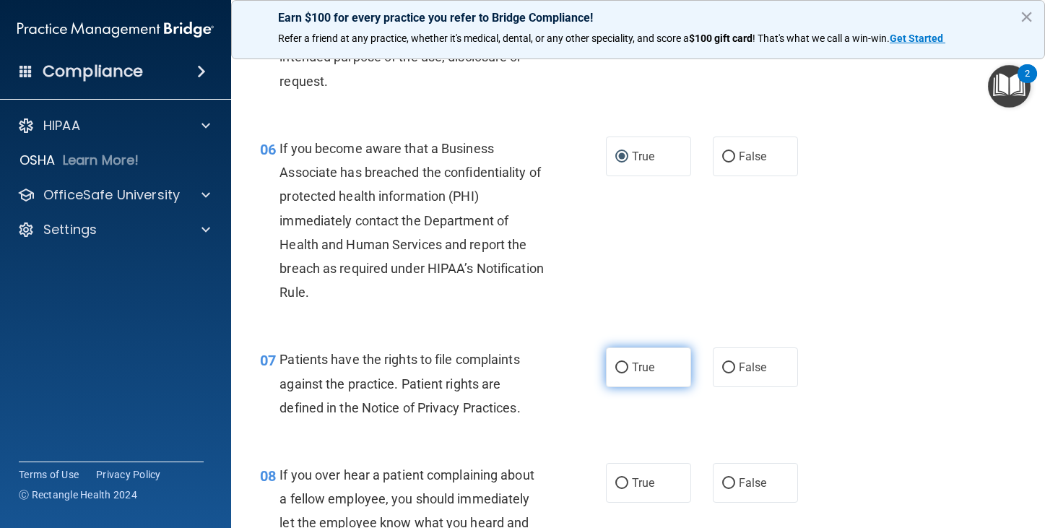
click at [622, 364] on label "True" at bounding box center [648, 367] width 85 height 40
click at [622, 364] on input "True" at bounding box center [621, 367] width 13 height 11
radio input "true"
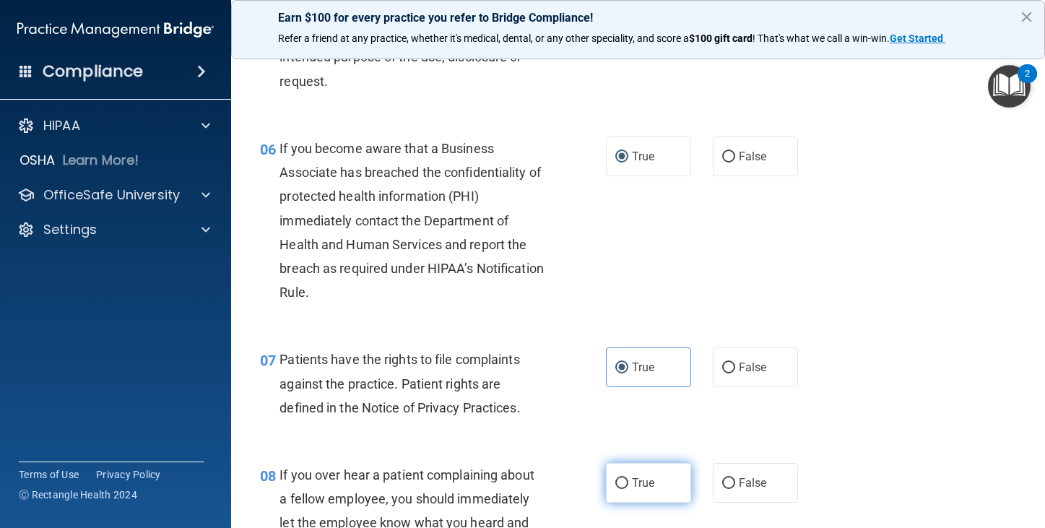
click at [621, 479] on input "True" at bounding box center [621, 483] width 13 height 11
radio input "true"
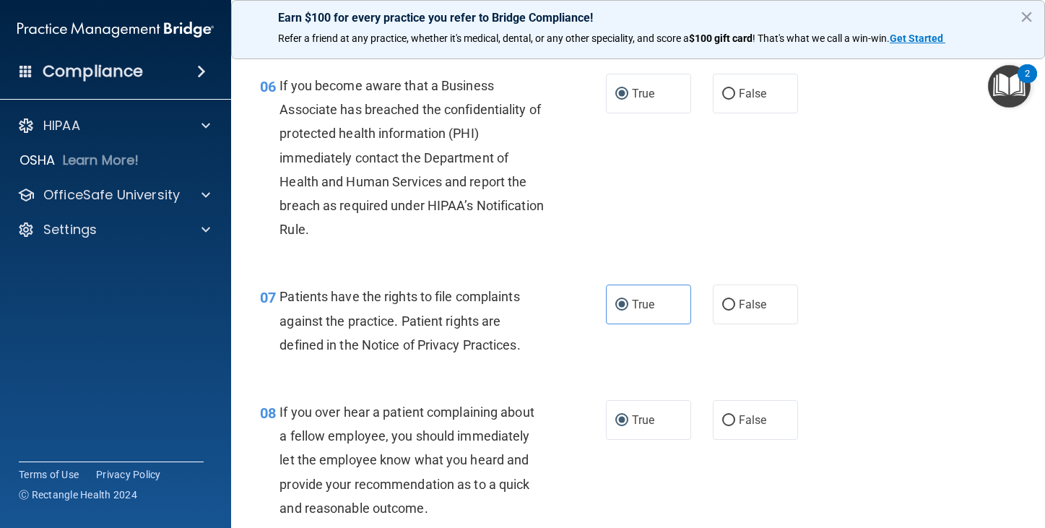
scroll to position [1083, 0]
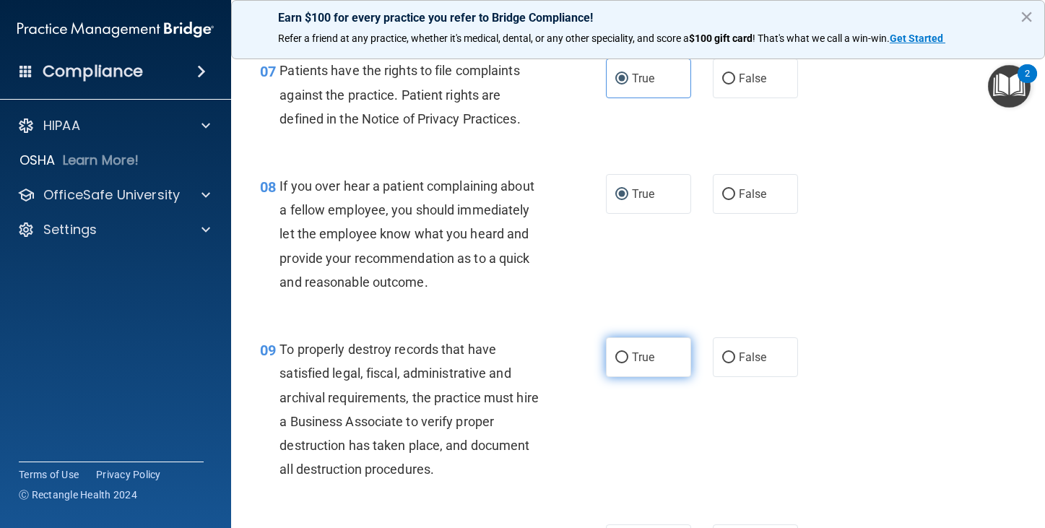
drag, startPoint x: 614, startPoint y: 352, endPoint x: 603, endPoint y: 362, distance: 14.8
click at [615, 352] on input "True" at bounding box center [621, 357] width 13 height 11
radio input "true"
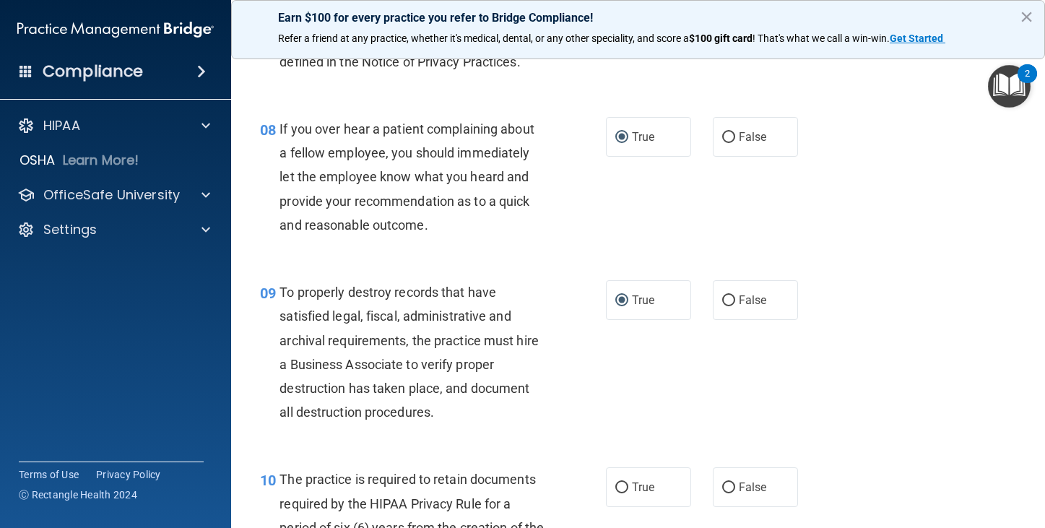
scroll to position [1299, 0]
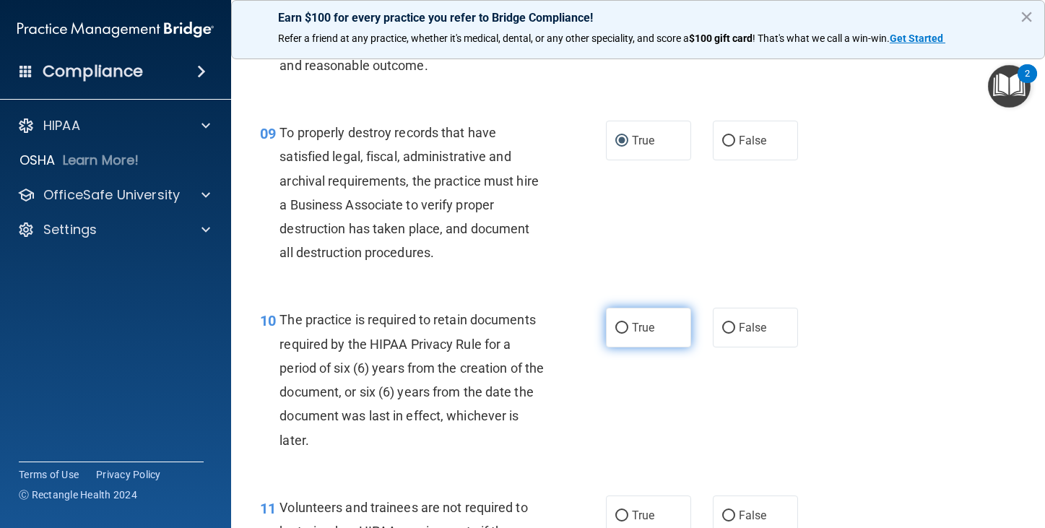
click at [617, 326] on input "True" at bounding box center [621, 328] width 13 height 11
radio input "true"
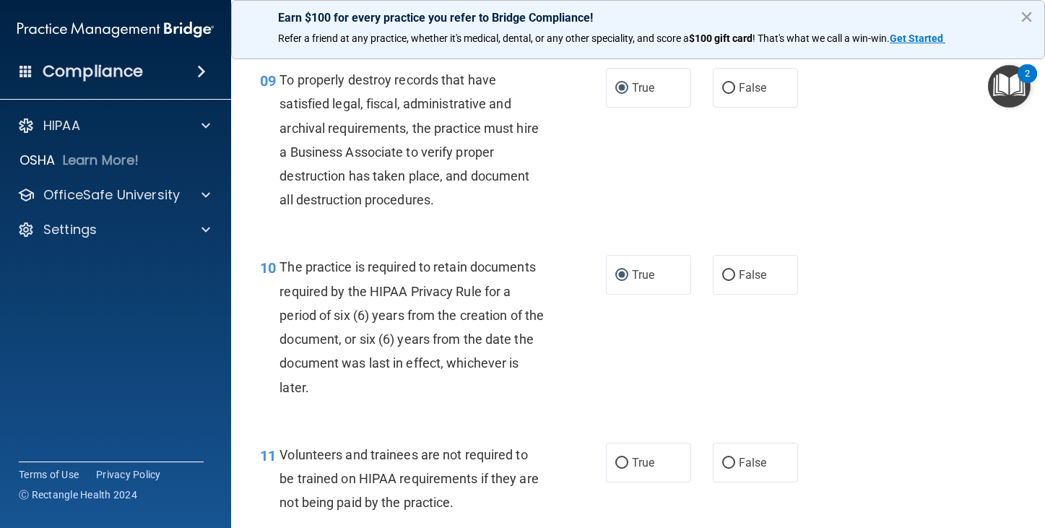
scroll to position [1516, 0]
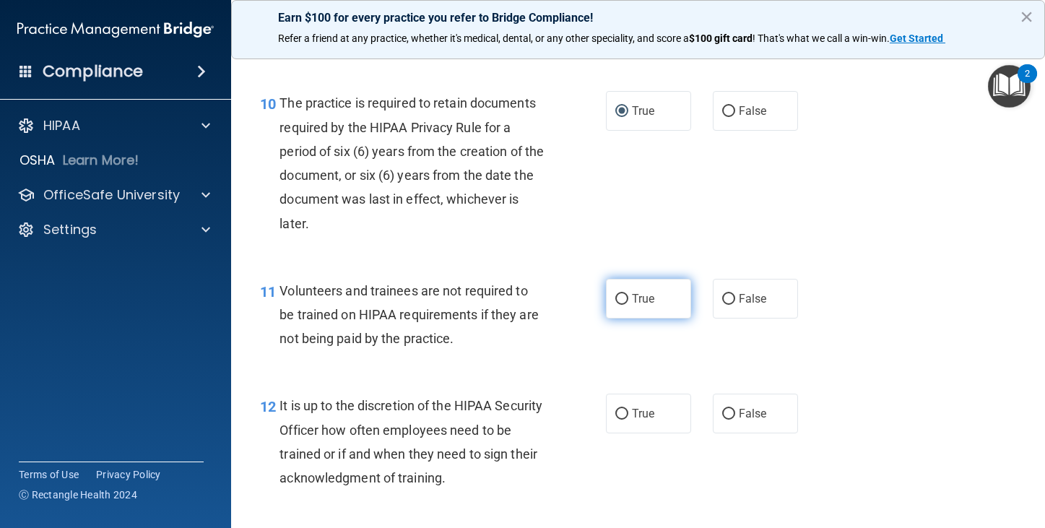
click at [616, 294] on input "True" at bounding box center [621, 299] width 13 height 11
radio input "true"
click at [619, 414] on input "True" at bounding box center [621, 414] width 13 height 11
radio input "true"
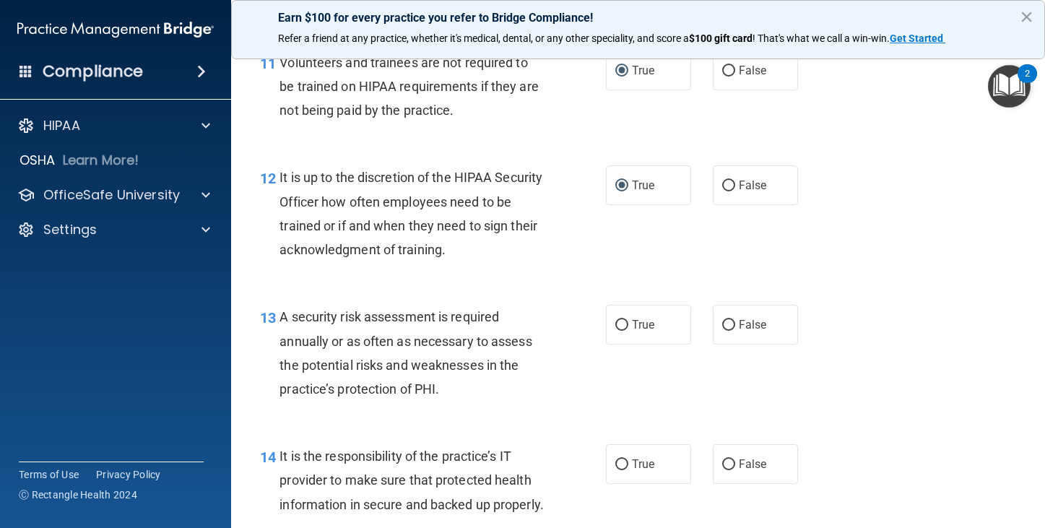
scroll to position [1805, 0]
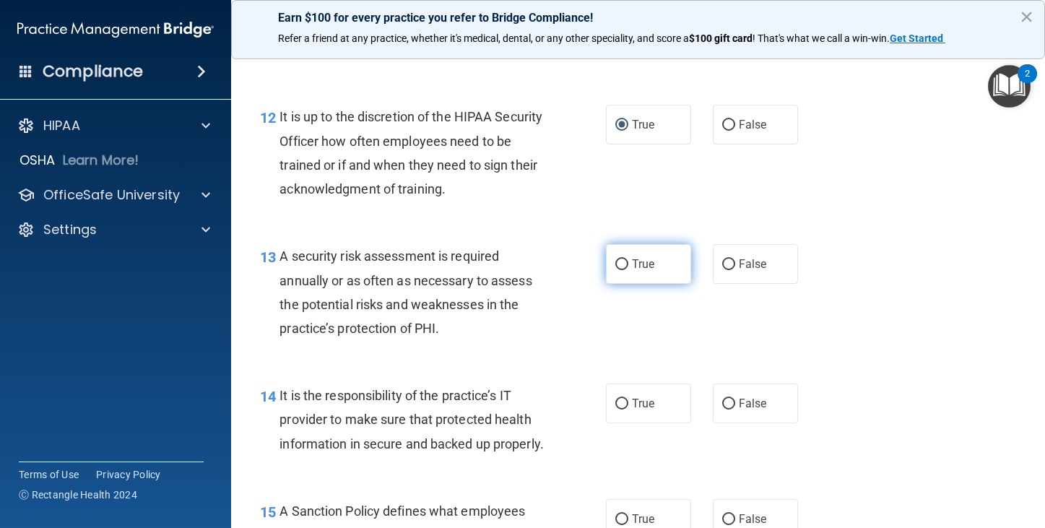
click at [614, 255] on label "True" at bounding box center [648, 264] width 85 height 40
click at [615, 259] on input "True" at bounding box center [621, 264] width 13 height 11
radio input "true"
click at [615, 399] on input "True" at bounding box center [621, 403] width 13 height 11
radio input "true"
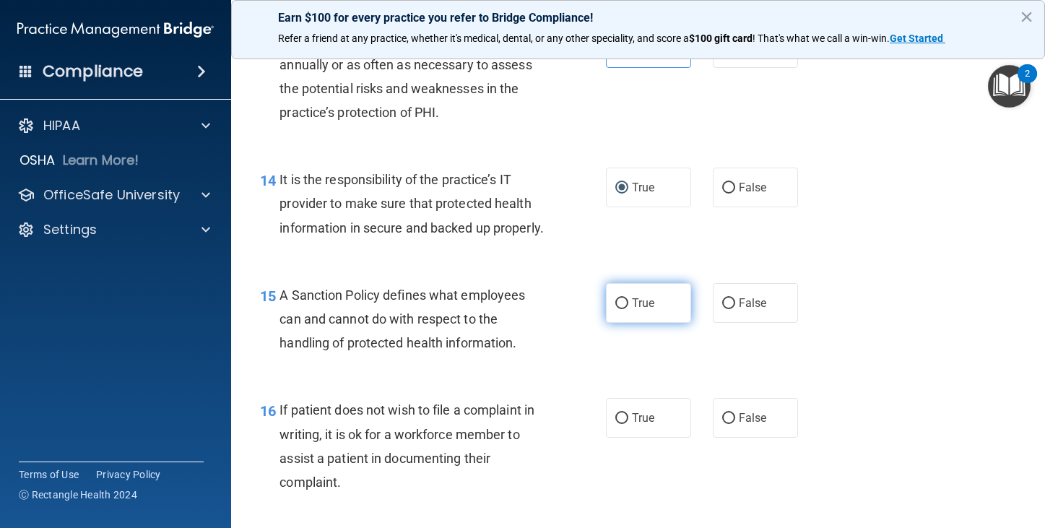
scroll to position [2021, 0]
click at [619, 308] on input "True" at bounding box center [621, 302] width 13 height 11
radio input "true"
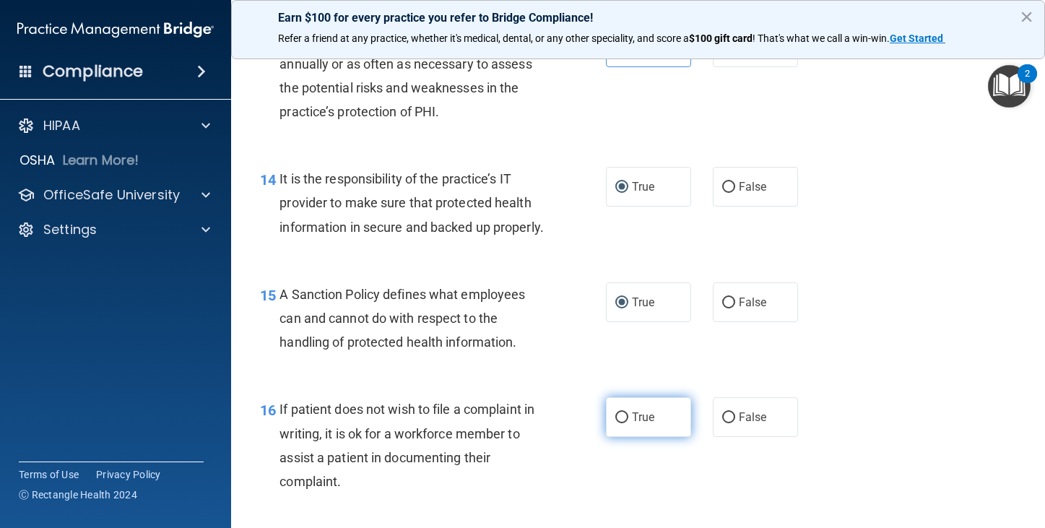
drag, startPoint x: 611, startPoint y: 442, endPoint x: 613, endPoint y: 435, distance: 7.4
click at [615, 423] on input "True" at bounding box center [621, 417] width 13 height 11
radio input "true"
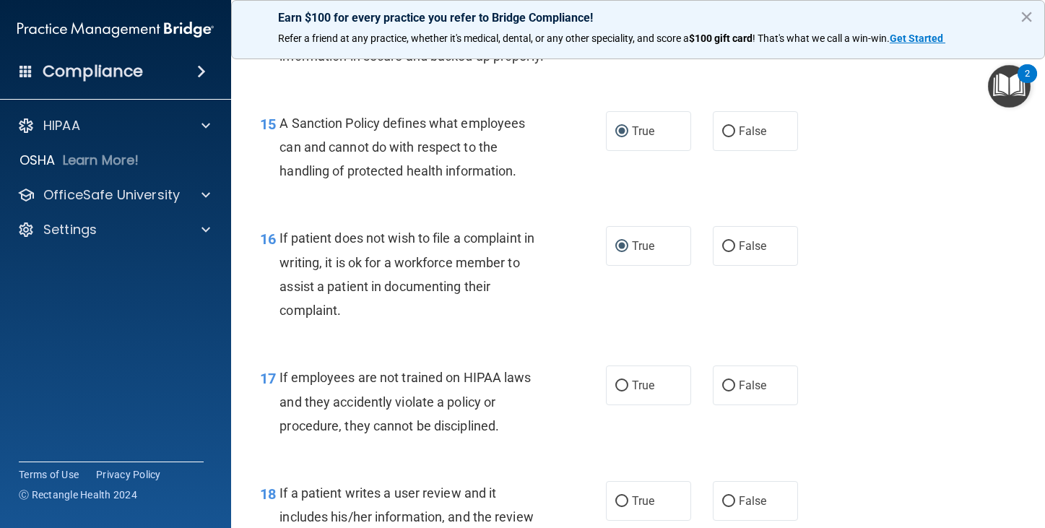
scroll to position [2310, 0]
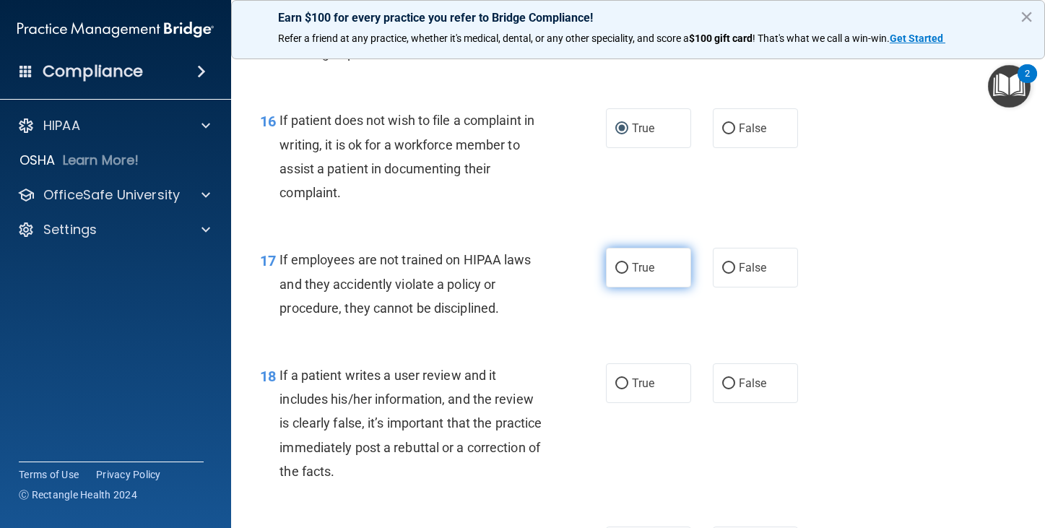
click at [615, 274] on input "True" at bounding box center [621, 268] width 13 height 11
radio input "true"
click at [617, 389] on input "True" at bounding box center [621, 383] width 13 height 11
radio input "true"
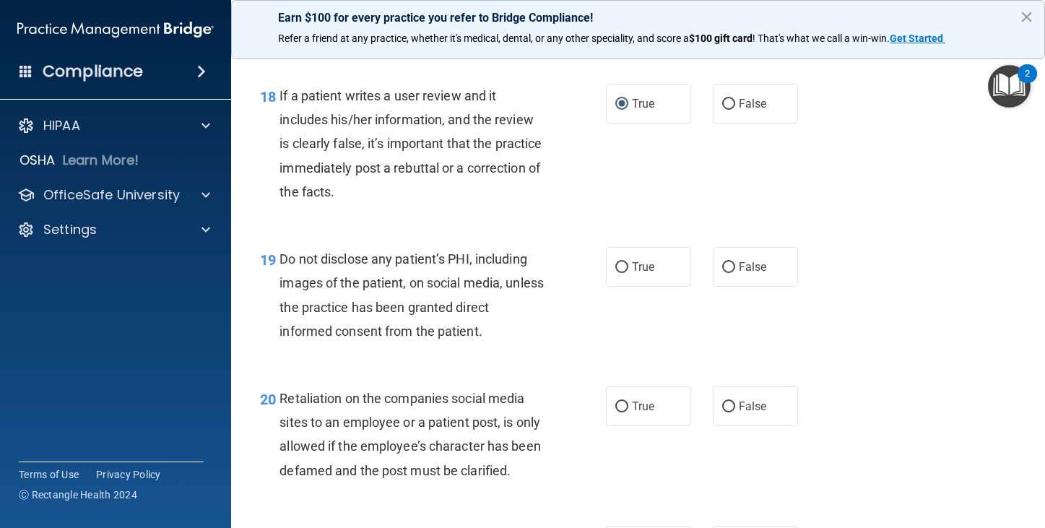
scroll to position [2599, 0]
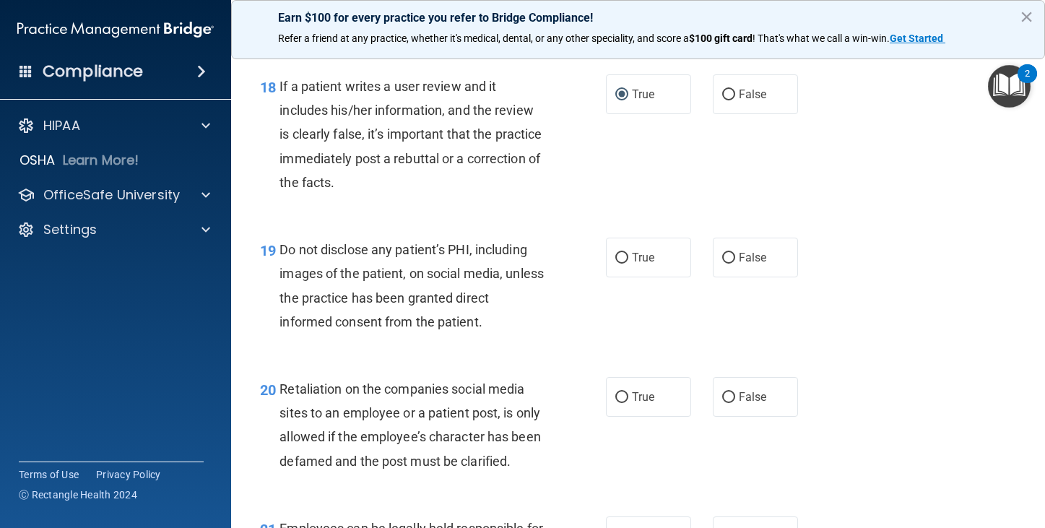
drag, startPoint x: 621, startPoint y: 281, endPoint x: 619, endPoint y: 336, distance: 54.9
click at [621, 263] on input "True" at bounding box center [621, 258] width 13 height 11
radio input "true"
click at [616, 403] on input "True" at bounding box center [621, 397] width 13 height 11
radio input "true"
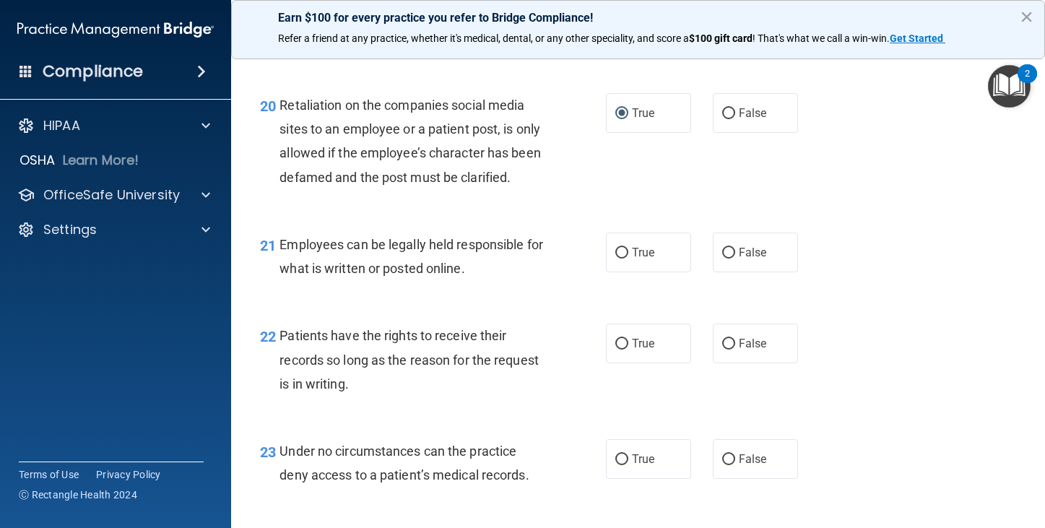
scroll to position [2888, 0]
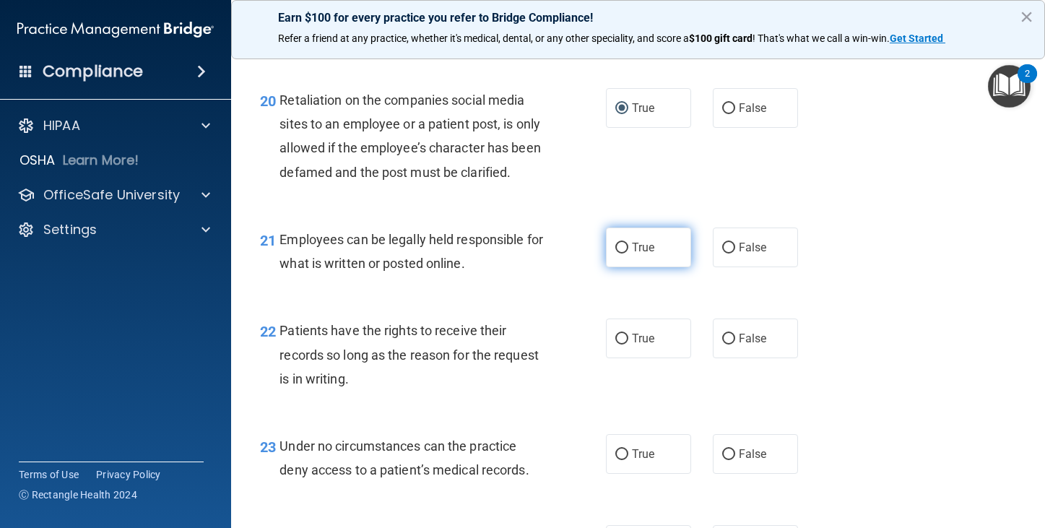
click at [615, 253] on input "True" at bounding box center [621, 248] width 13 height 11
radio input "true"
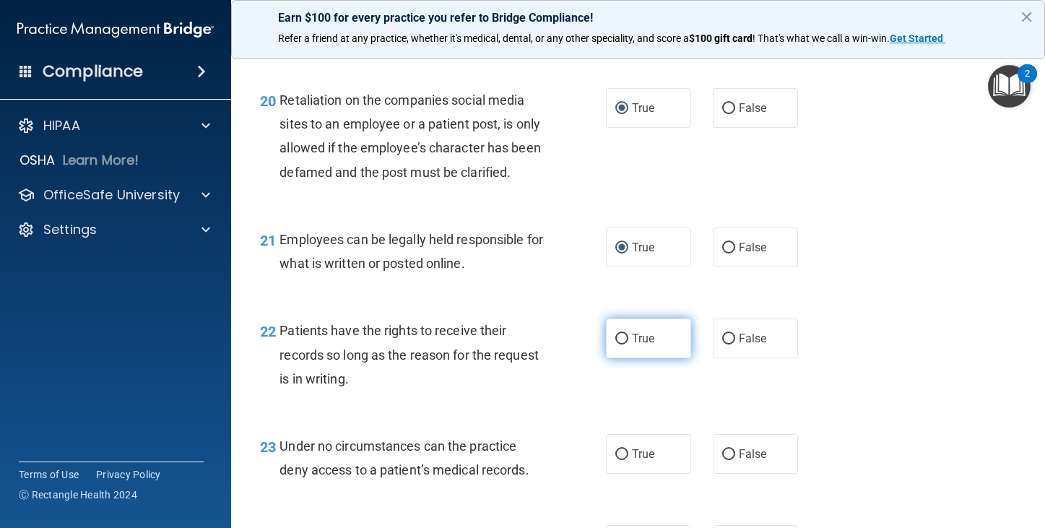
click at [615, 344] on input "True" at bounding box center [621, 339] width 13 height 11
radio input "true"
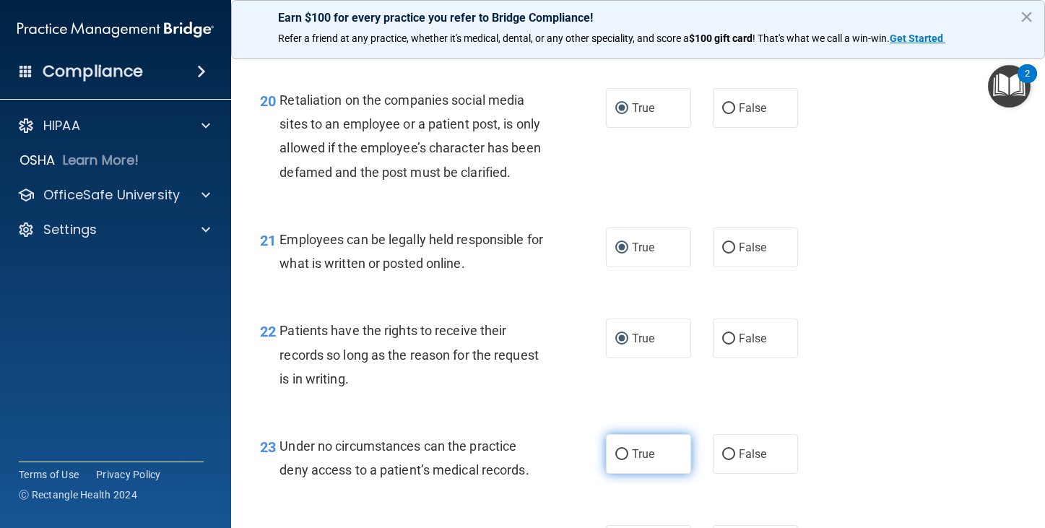
drag, startPoint x: 616, startPoint y: 505, endPoint x: 610, endPoint y: 486, distance: 19.6
click at [617, 460] on input "True" at bounding box center [621, 454] width 13 height 11
radio input "true"
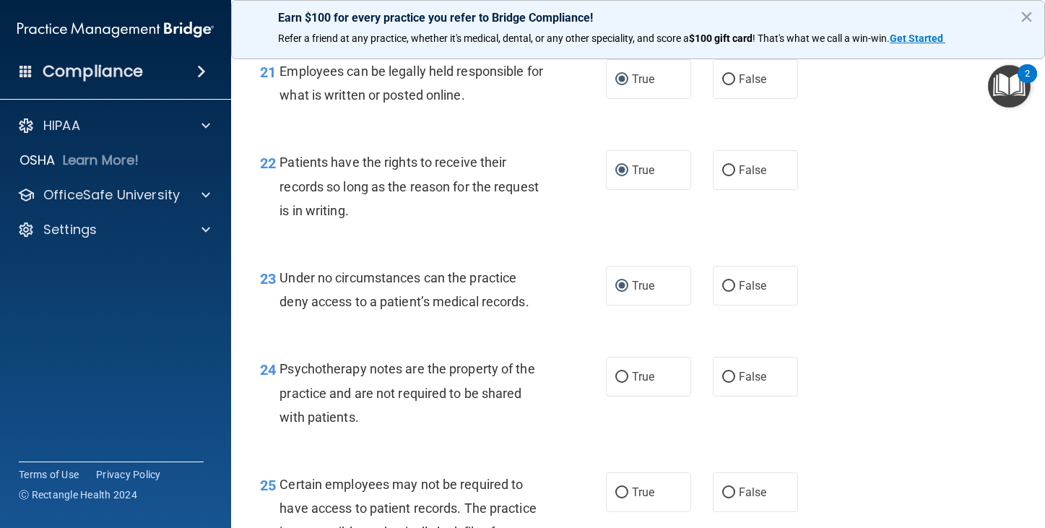
scroll to position [3104, 0]
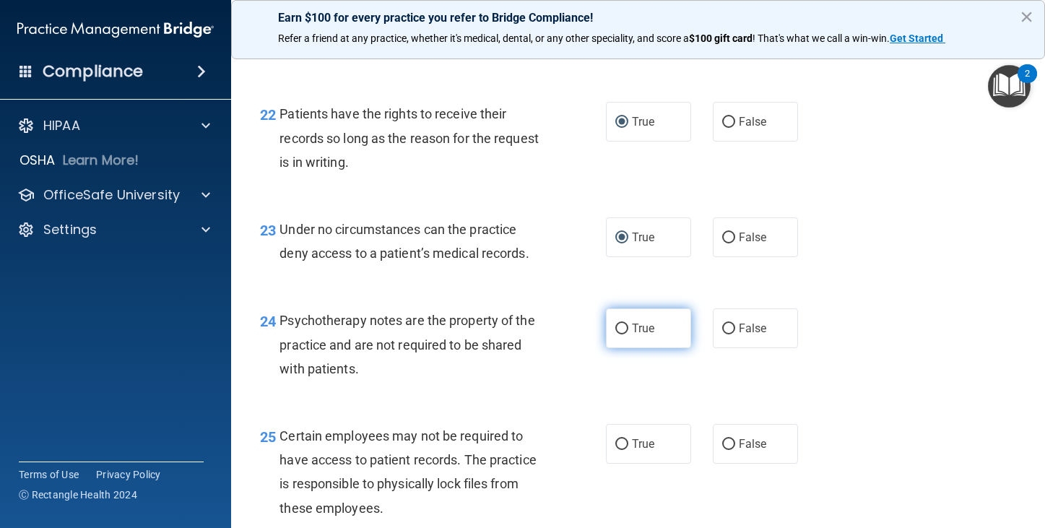
click at [619, 334] on input "True" at bounding box center [621, 328] width 13 height 11
radio input "true"
drag, startPoint x: 616, startPoint y: 492, endPoint x: 626, endPoint y: 469, distance: 25.2
click at [620, 463] on label "True" at bounding box center [648, 444] width 85 height 40
click at [620, 450] on input "True" at bounding box center [621, 444] width 13 height 11
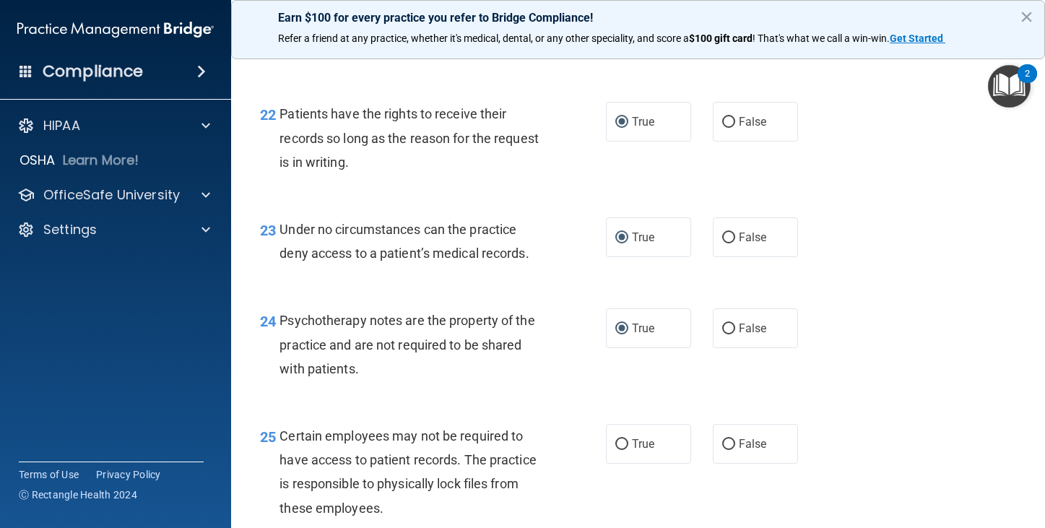
radio input "true"
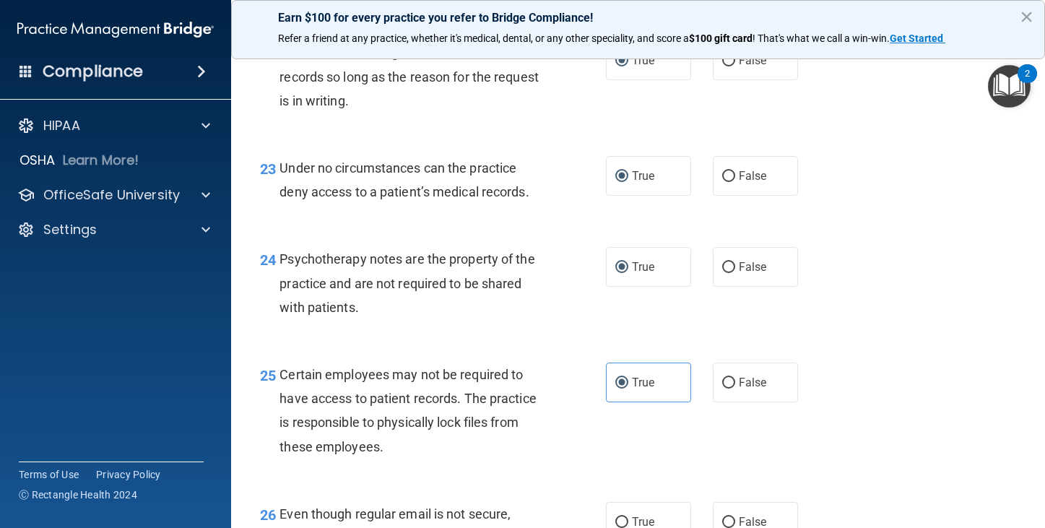
scroll to position [3393, 0]
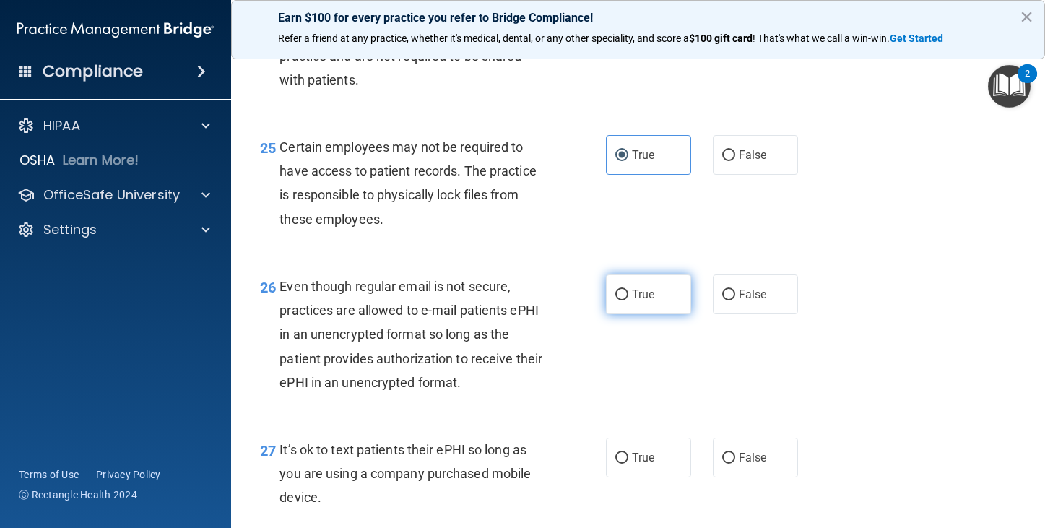
click at [615, 300] on input "True" at bounding box center [621, 294] width 13 height 11
radio input "true"
drag, startPoint x: 614, startPoint y: 502, endPoint x: 596, endPoint y: 469, distance: 38.1
click at [615, 463] on input "True" at bounding box center [621, 458] width 13 height 11
radio input "true"
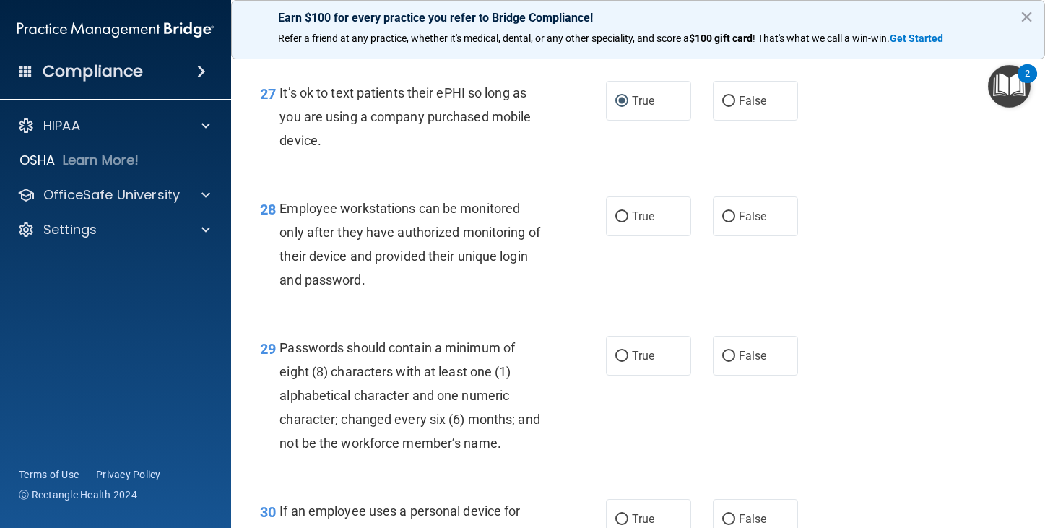
scroll to position [3754, 0]
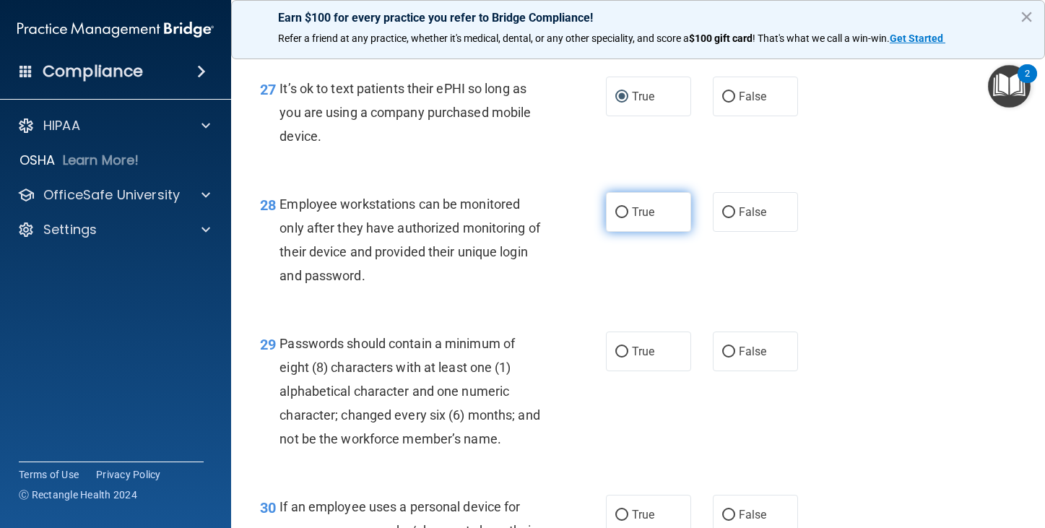
click at [617, 218] on input "True" at bounding box center [621, 212] width 13 height 11
radio input "true"
click at [619, 357] on input "True" at bounding box center [621, 352] width 13 height 11
radio input "true"
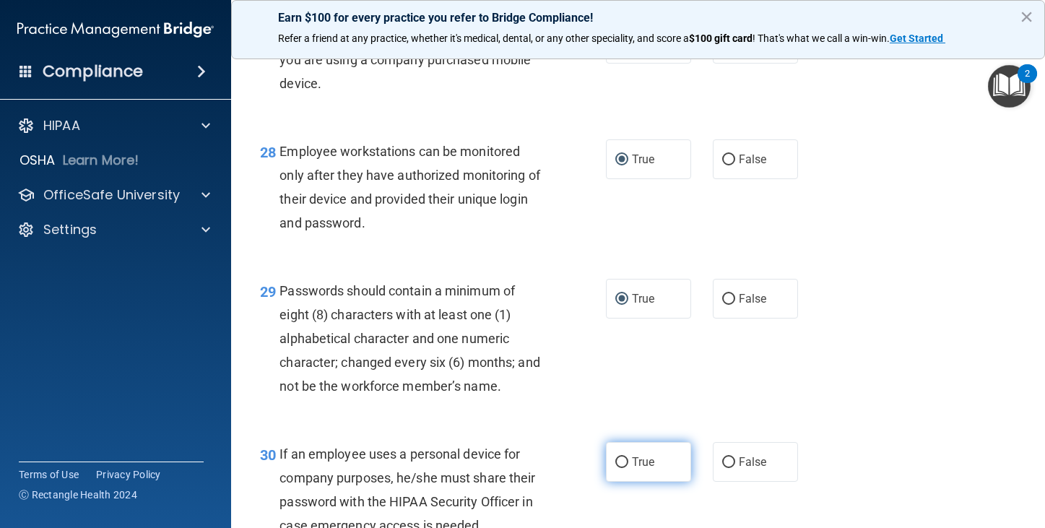
scroll to position [3971, 0]
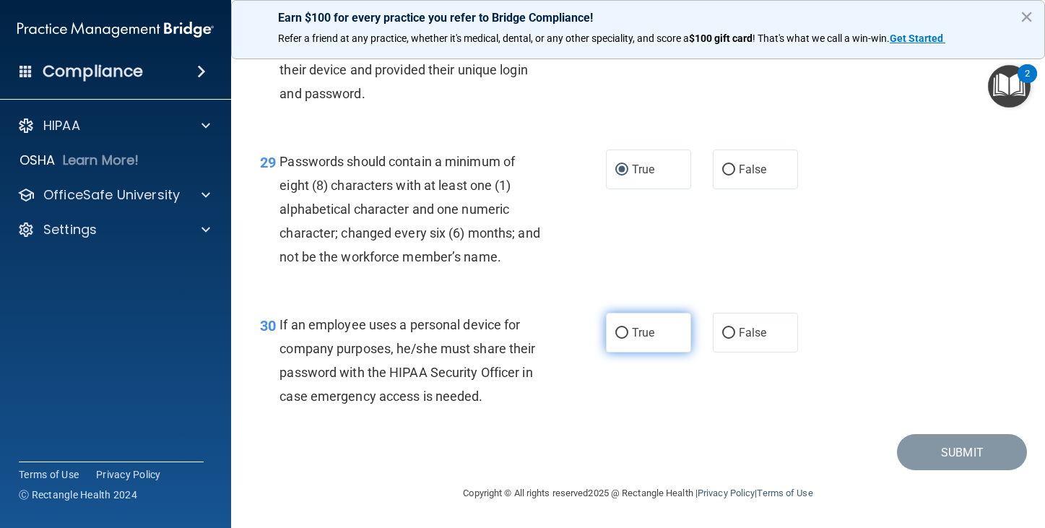
click at [617, 339] on input "True" at bounding box center [621, 333] width 13 height 11
radio input "true"
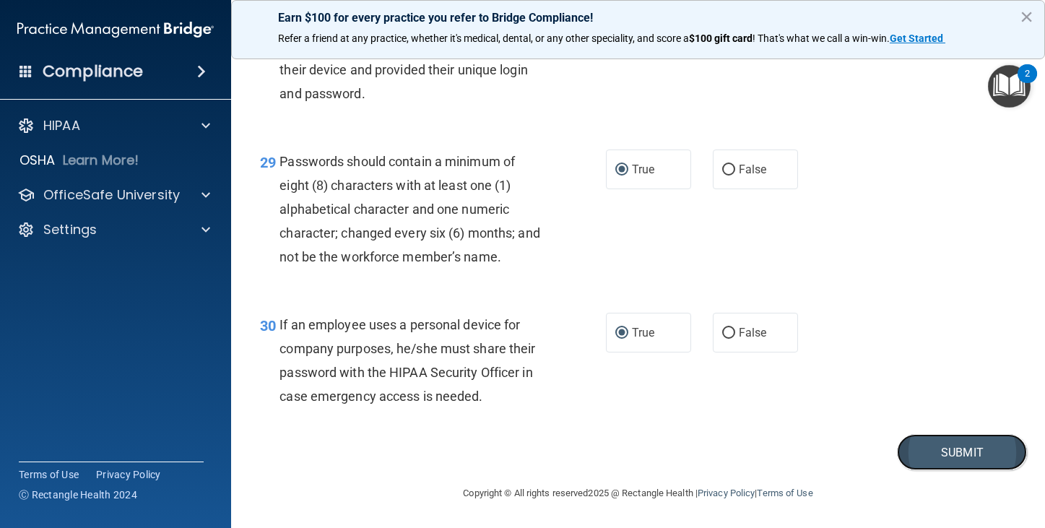
click at [932, 456] on button "Submit" at bounding box center [962, 452] width 130 height 37
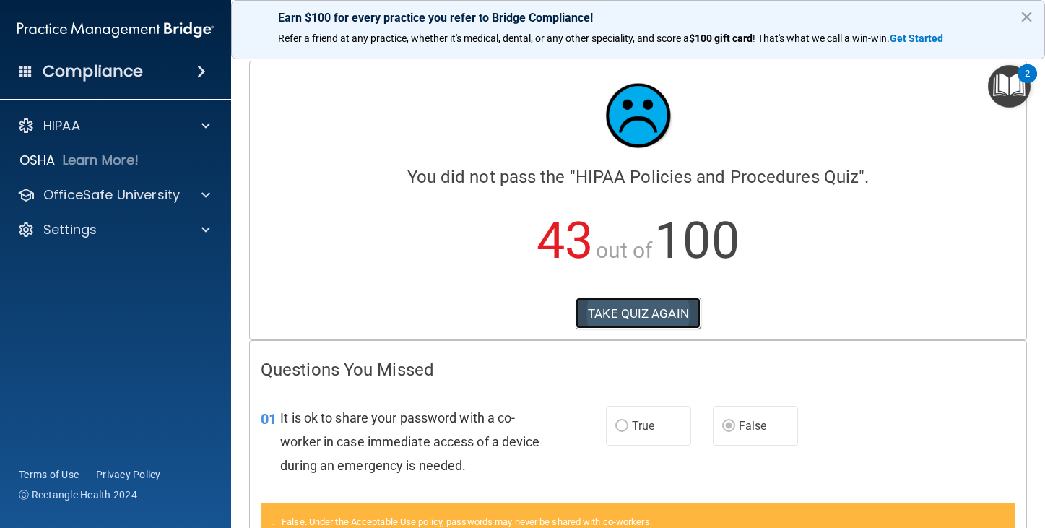
click at [665, 318] on button "TAKE QUIZ AGAIN" at bounding box center [637, 313] width 125 height 32
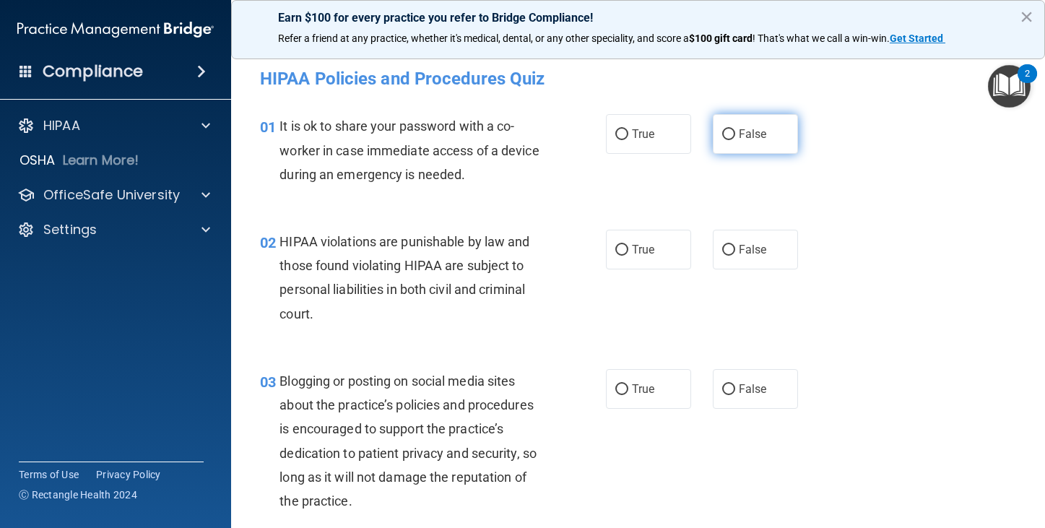
click at [728, 131] on label "False" at bounding box center [755, 134] width 85 height 40
click at [728, 131] on input "False" at bounding box center [728, 134] width 13 height 11
radio input "true"
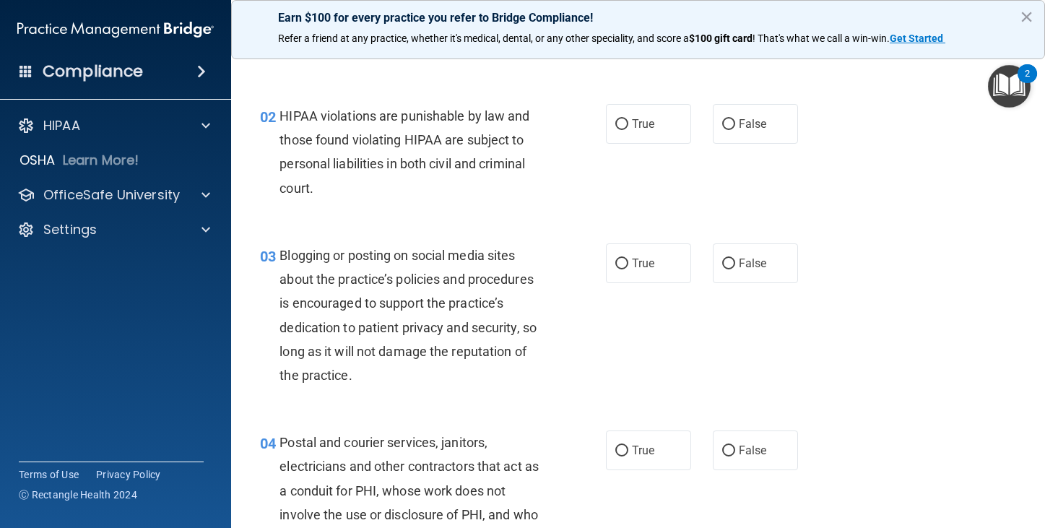
scroll to position [144, 0]
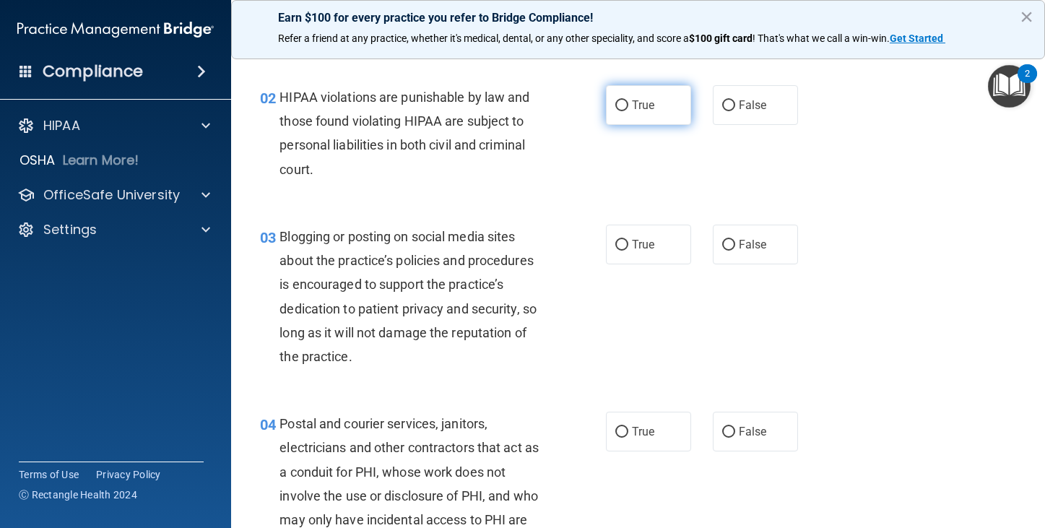
click at [615, 107] on input "True" at bounding box center [621, 105] width 13 height 11
radio input "true"
click at [722, 242] on input "False" at bounding box center [728, 245] width 13 height 11
radio input "true"
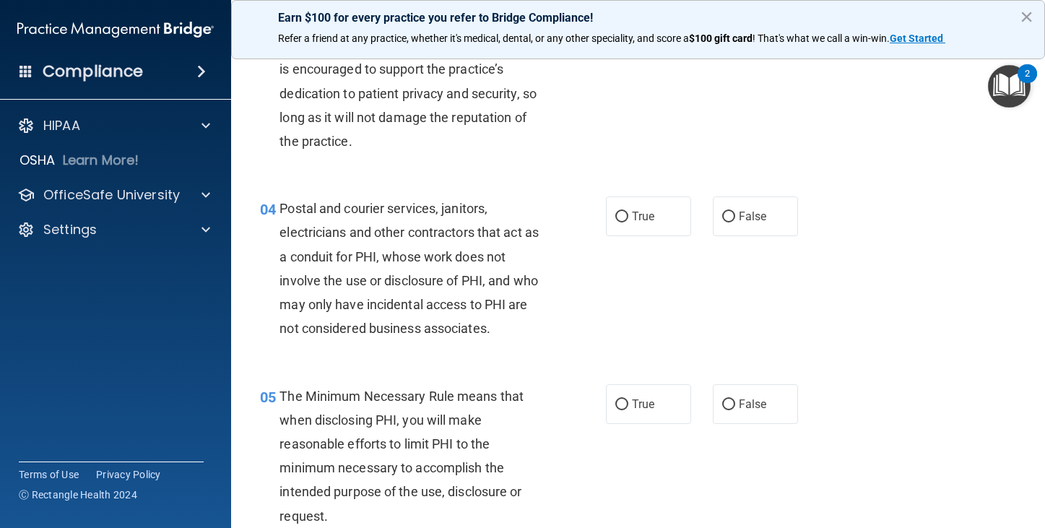
scroll to position [361, 0]
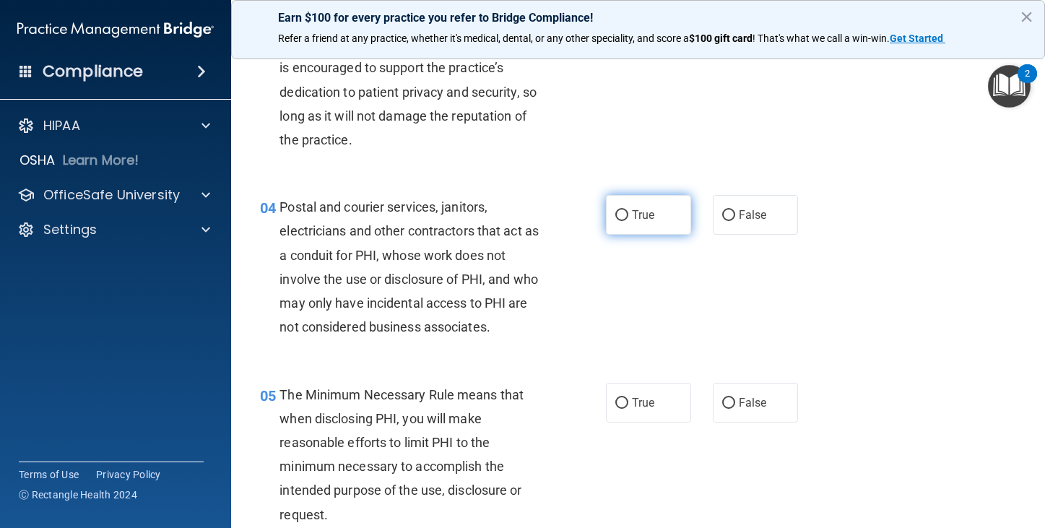
click at [634, 216] on span "True" at bounding box center [643, 215] width 22 height 14
click at [615, 401] on input "True" at bounding box center [621, 403] width 13 height 11
radio input "true"
drag, startPoint x: 614, startPoint y: 209, endPoint x: 663, endPoint y: 236, distance: 56.2
click at [615, 210] on input "True" at bounding box center [621, 215] width 13 height 11
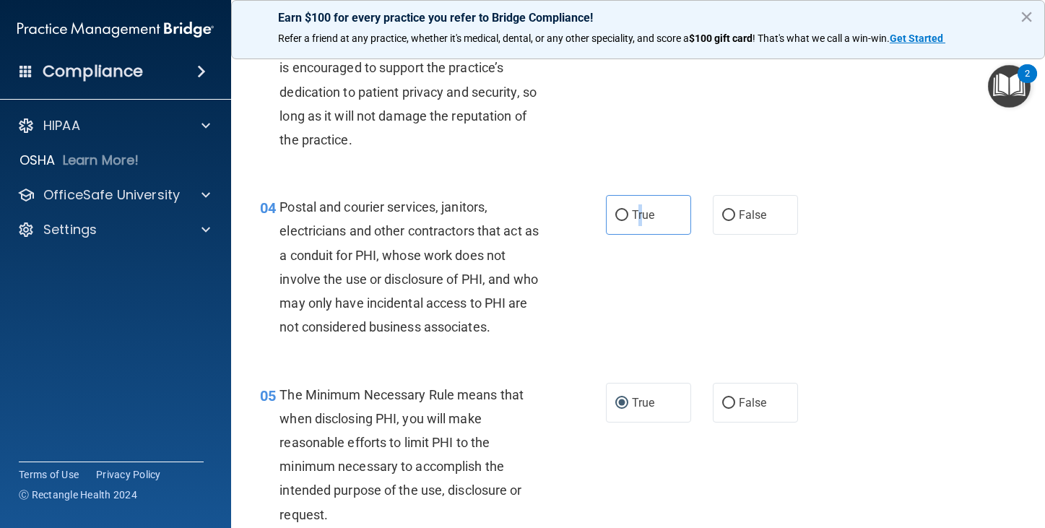
radio input "true"
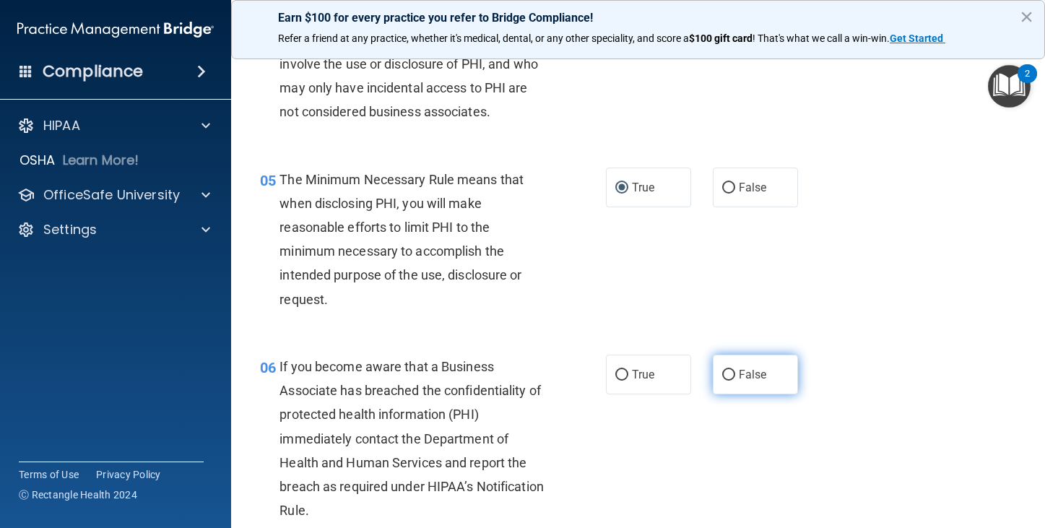
scroll to position [578, 0]
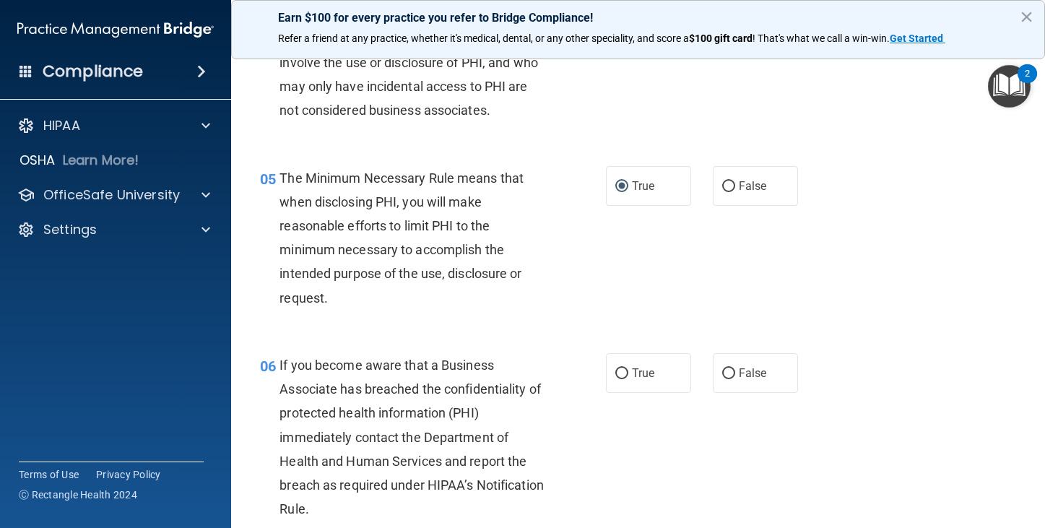
drag, startPoint x: 715, startPoint y: 373, endPoint x: 700, endPoint y: 313, distance: 61.3
click at [722, 370] on input "False" at bounding box center [728, 373] width 13 height 11
radio input "true"
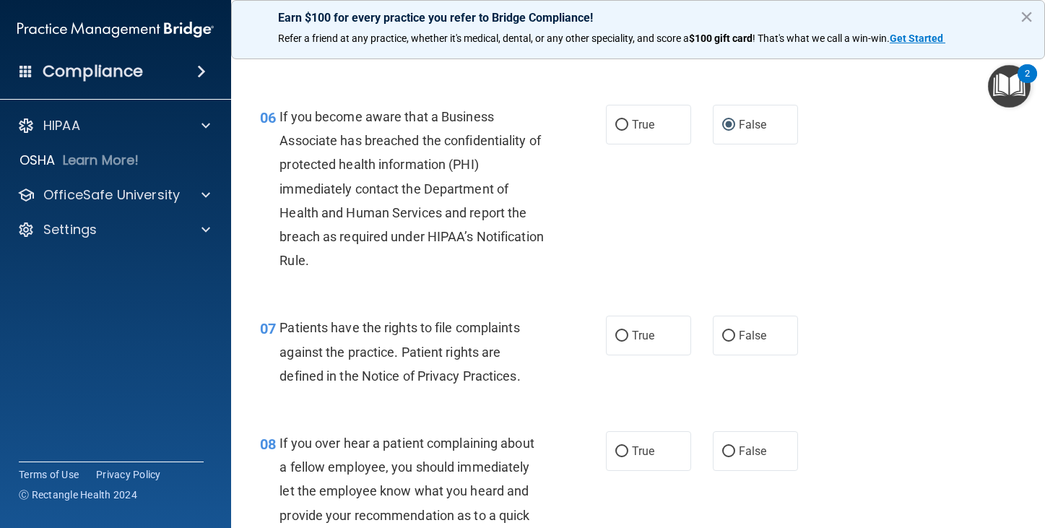
scroll to position [866, 0]
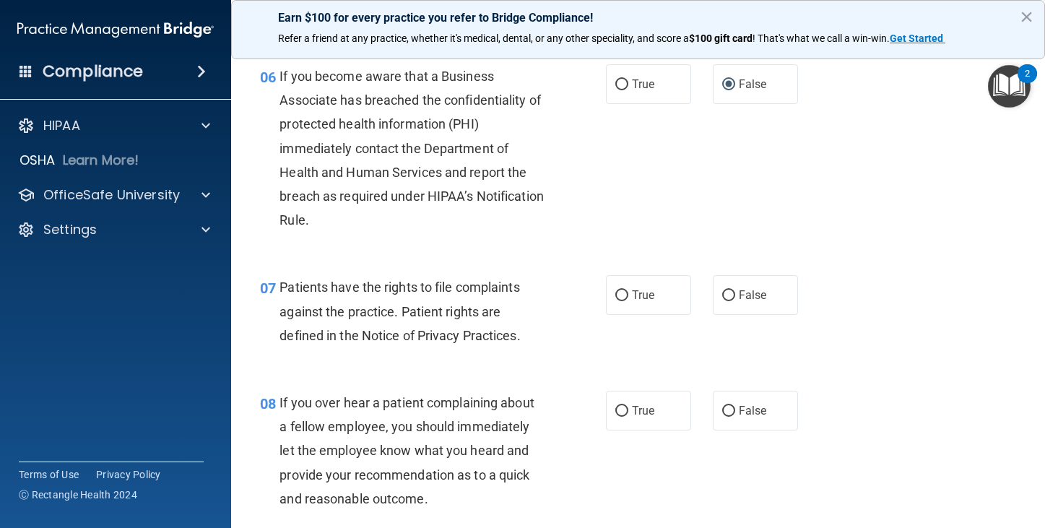
drag, startPoint x: 618, startPoint y: 299, endPoint x: 684, endPoint y: 359, distance: 89.4
click at [680, 355] on div "07 Patients have the rights to file complaints against the practice. Patient ri…" at bounding box center [637, 315] width 777 height 116
click at [620, 292] on input "True" at bounding box center [621, 295] width 13 height 11
radio input "true"
drag, startPoint x: 718, startPoint y: 402, endPoint x: 666, endPoint y: 331, distance: 88.4
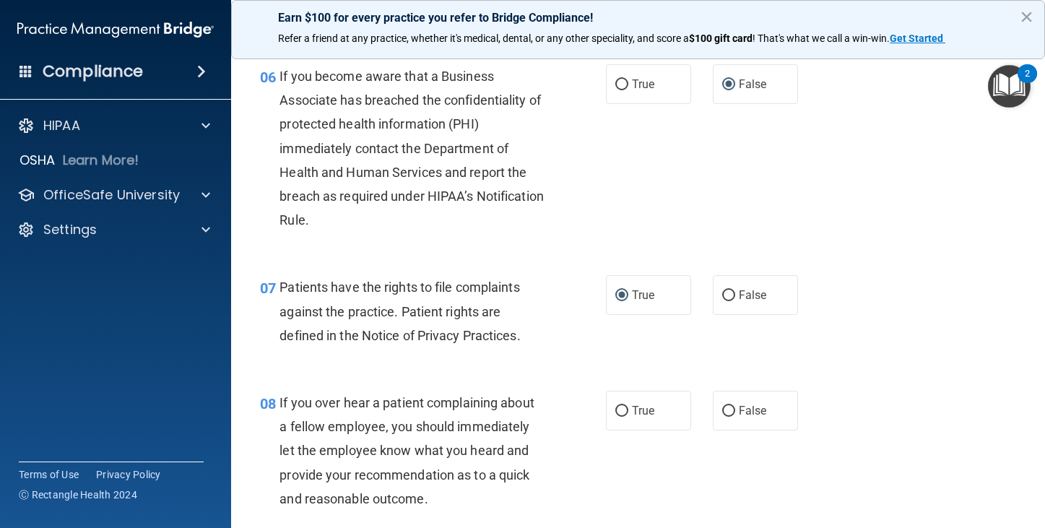
click at [717, 400] on label "False" at bounding box center [755, 411] width 85 height 40
click at [722, 406] on input "False" at bounding box center [728, 411] width 13 height 11
radio input "true"
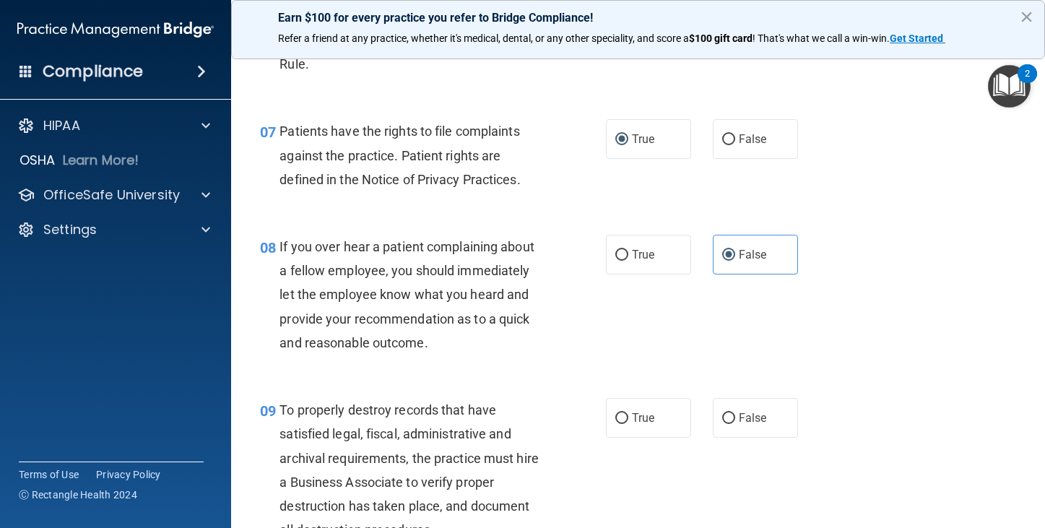
scroll to position [1155, 0]
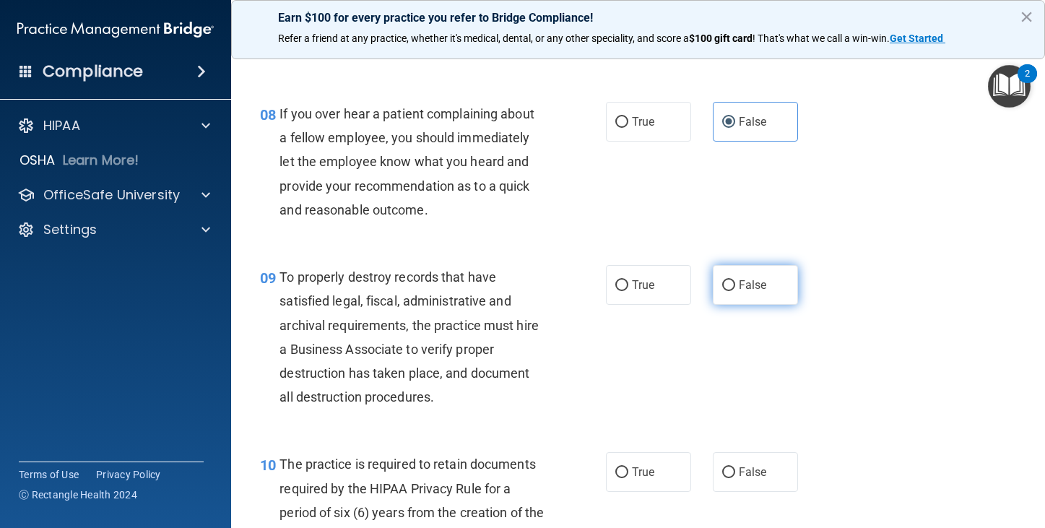
click at [722, 286] on input "False" at bounding box center [728, 285] width 13 height 11
radio input "true"
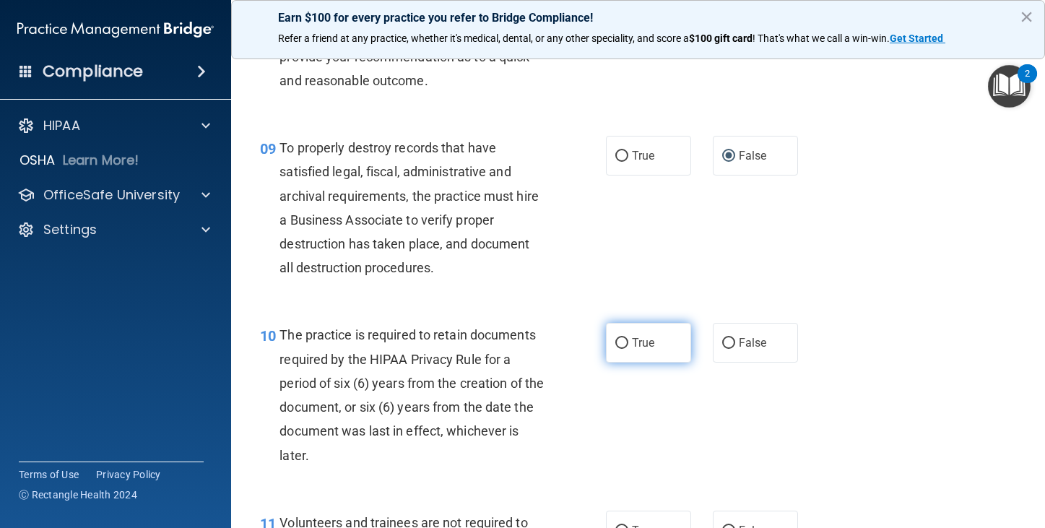
scroll to position [1299, 0]
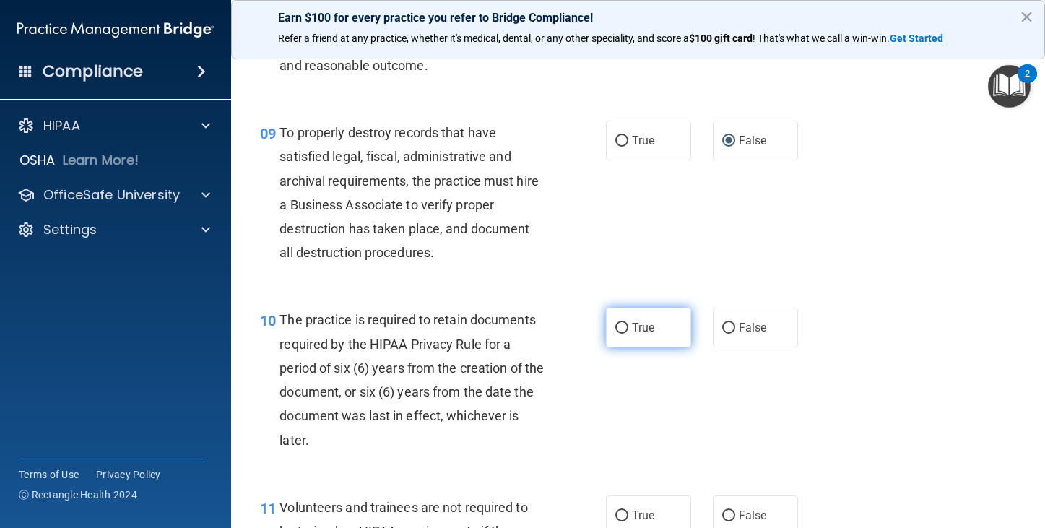
click at [616, 319] on label "True" at bounding box center [648, 328] width 85 height 40
click at [616, 323] on input "True" at bounding box center [621, 328] width 13 height 11
radio input "true"
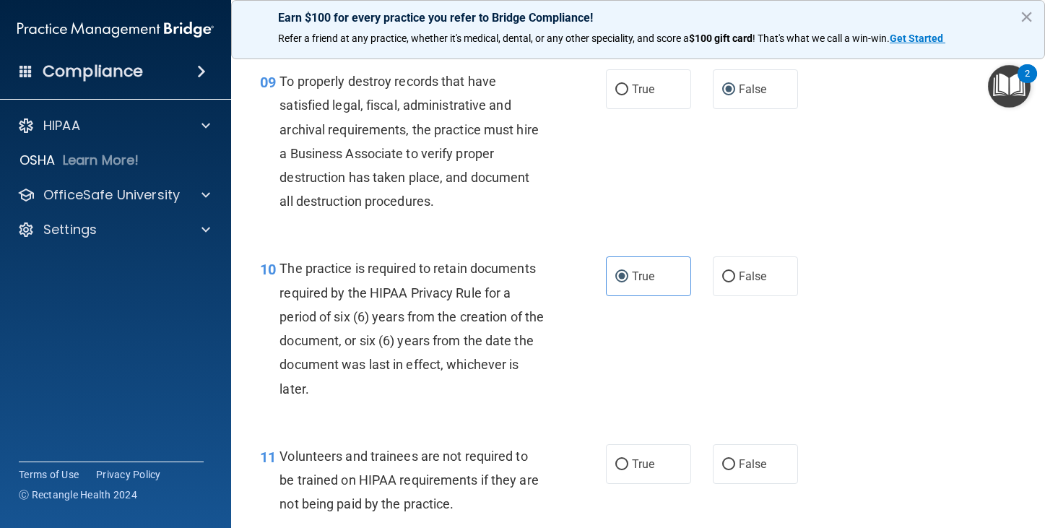
scroll to position [1444, 0]
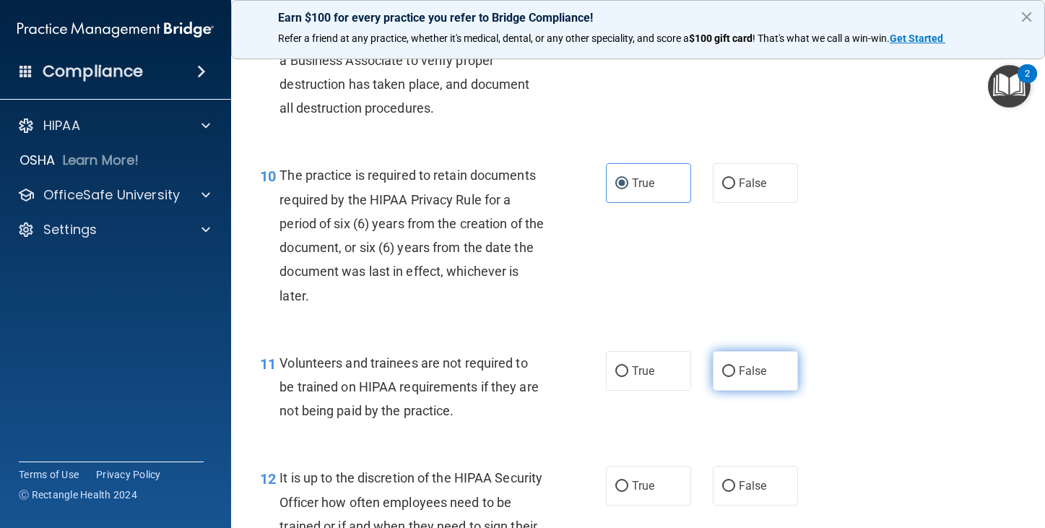
click at [722, 366] on input "False" at bounding box center [728, 371] width 13 height 11
radio input "true"
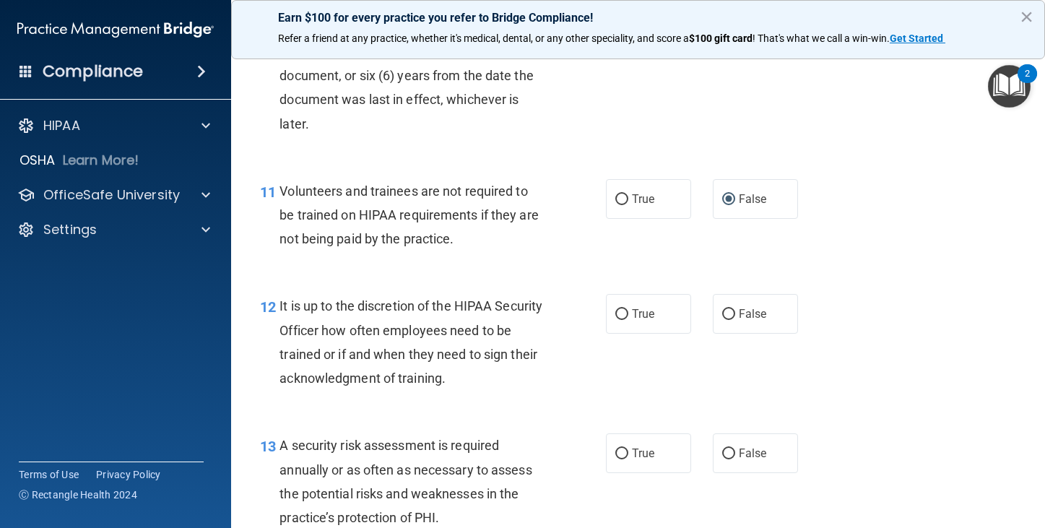
scroll to position [1660, 0]
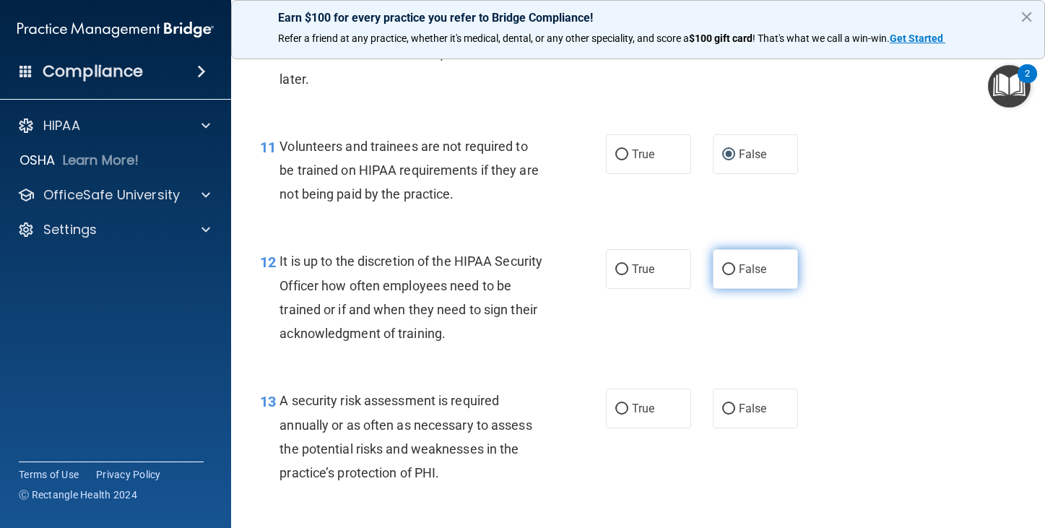
click at [722, 271] on input "False" at bounding box center [728, 269] width 13 height 11
radio input "true"
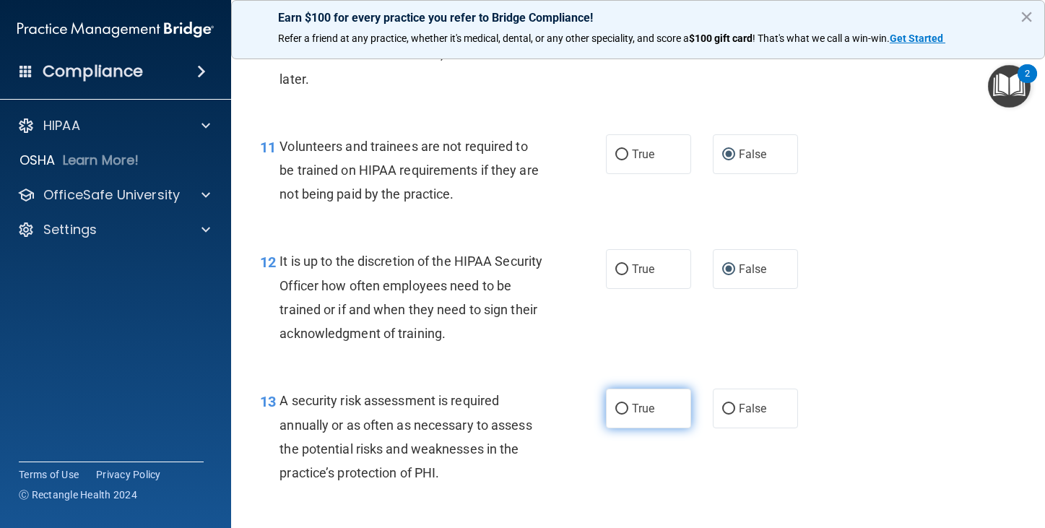
drag, startPoint x: 611, startPoint y: 401, endPoint x: 618, endPoint y: 391, distance: 11.4
click at [612, 398] on label "True" at bounding box center [648, 408] width 85 height 40
click at [615, 404] on input "True" at bounding box center [621, 409] width 13 height 11
radio input "true"
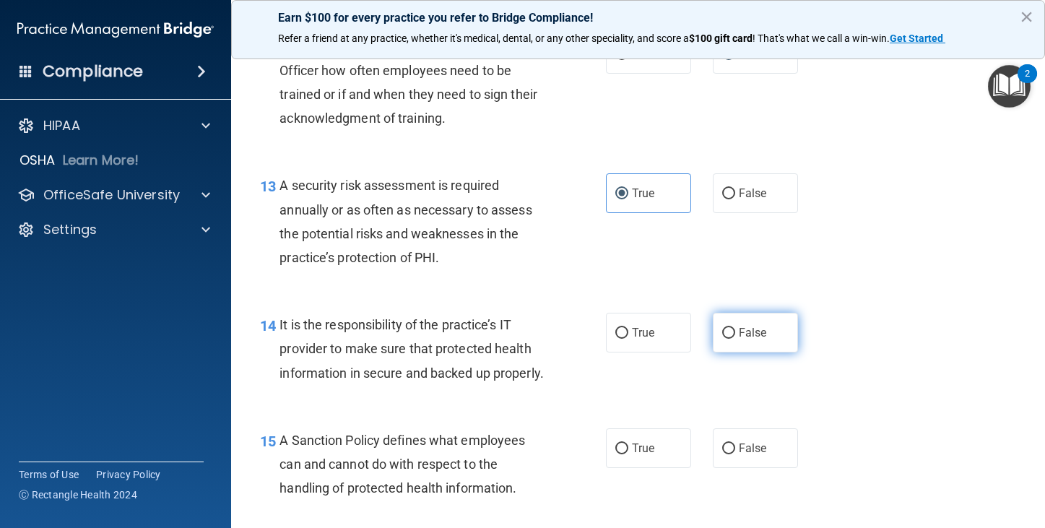
scroll to position [1877, 0]
click at [722, 331] on input "False" at bounding box center [728, 331] width 13 height 11
radio input "true"
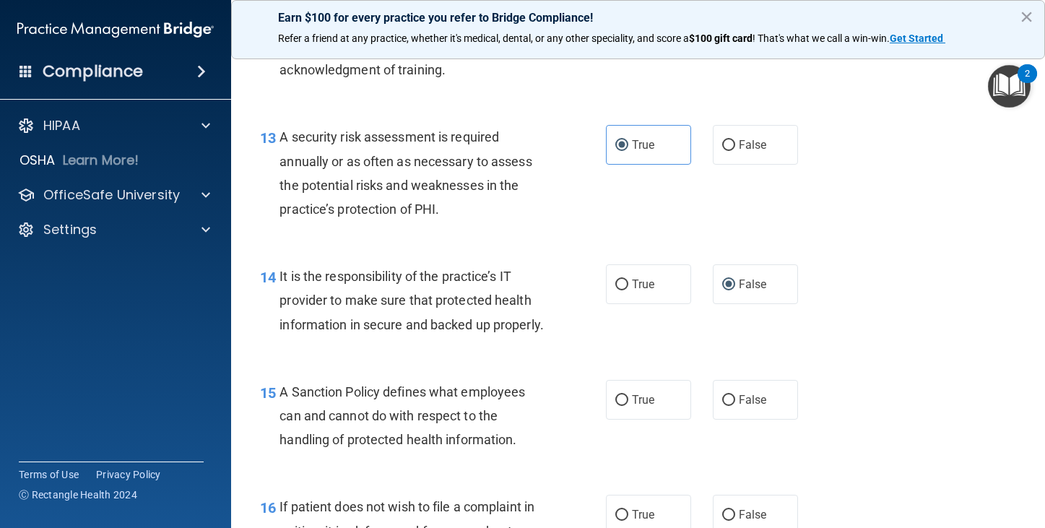
scroll to position [2021, 0]
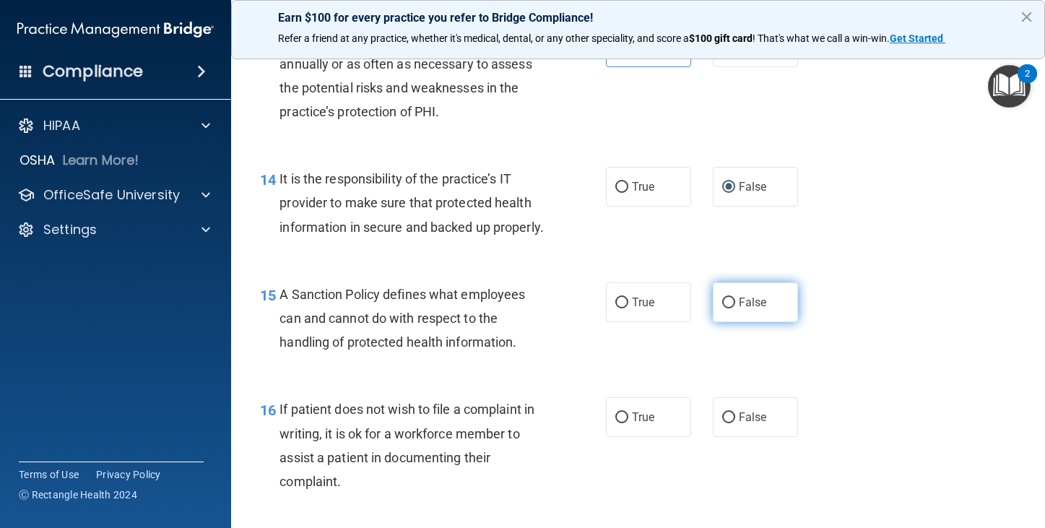
click at [722, 308] on input "False" at bounding box center [728, 302] width 13 height 11
radio input "true"
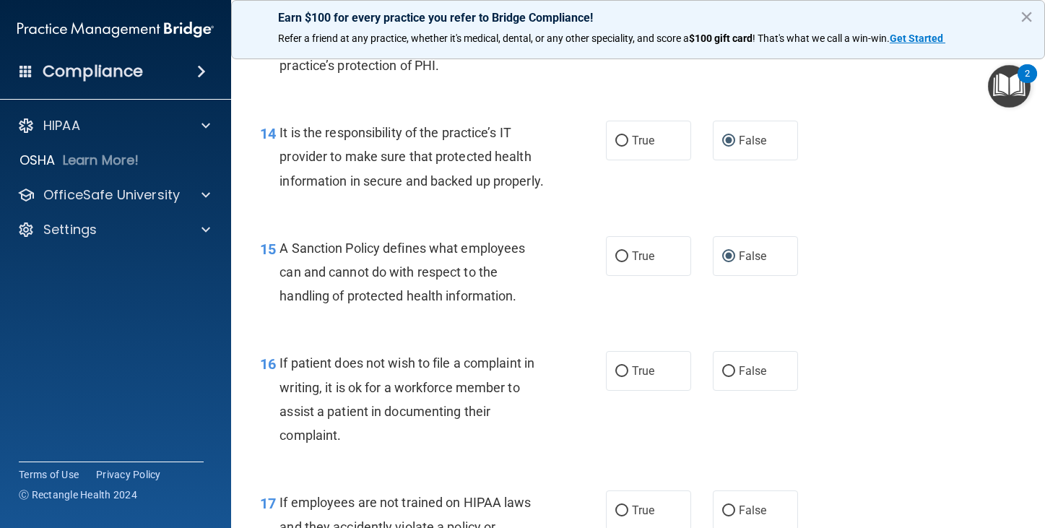
scroll to position [2166, 0]
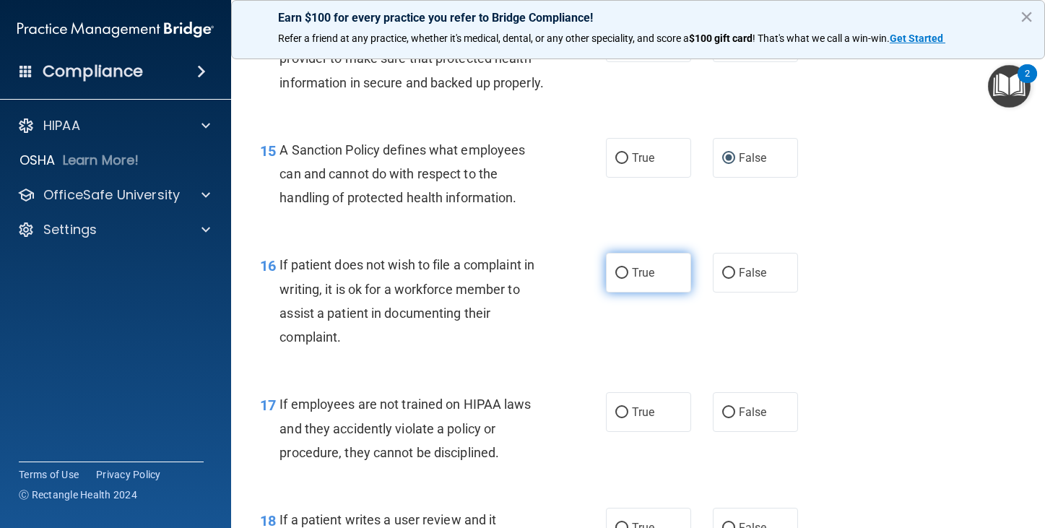
click at [617, 279] on input "True" at bounding box center [621, 273] width 13 height 11
radio input "true"
drag, startPoint x: 717, startPoint y: 432, endPoint x: 716, endPoint y: 424, distance: 8.0
click at [722, 418] on input "False" at bounding box center [728, 412] width 13 height 11
radio input "true"
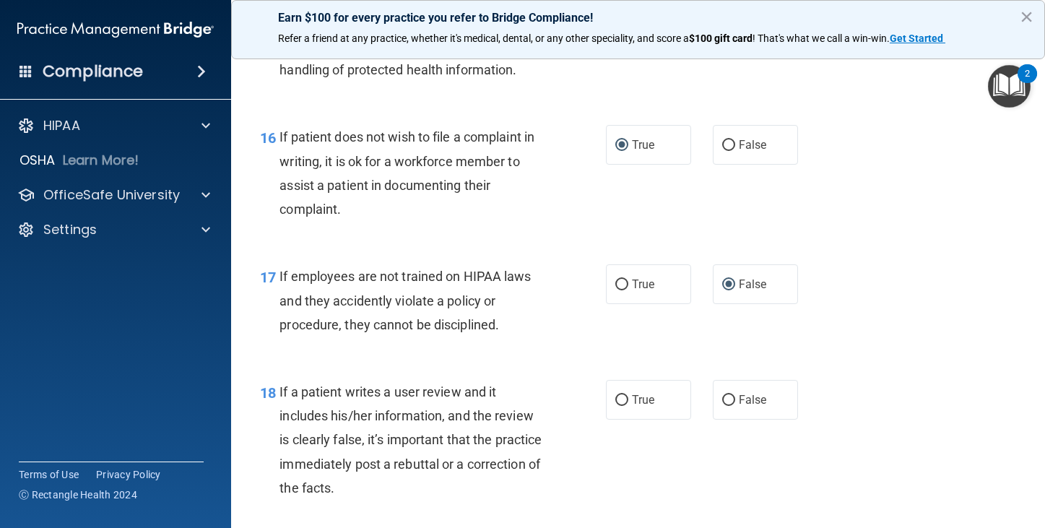
scroll to position [2382, 0]
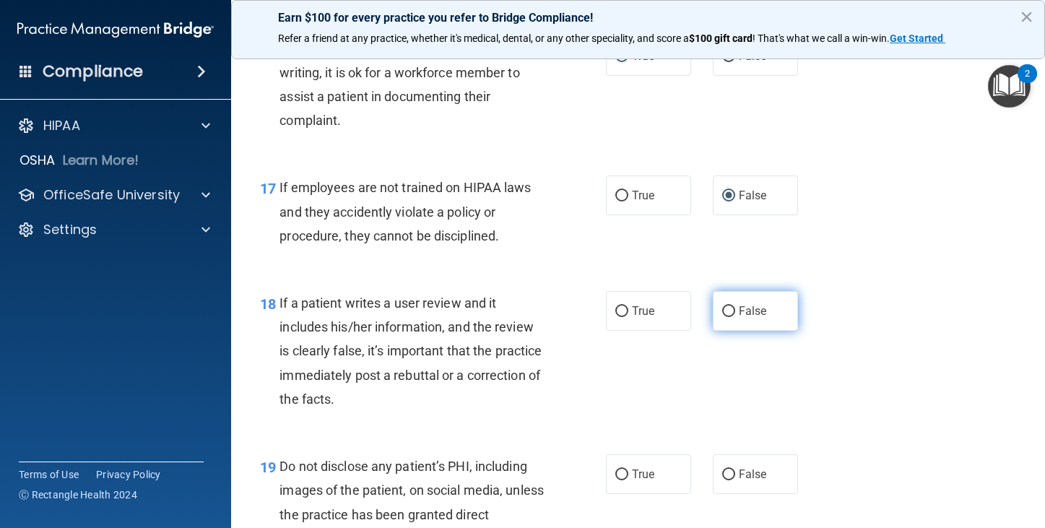
click at [715, 330] on label "False" at bounding box center [755, 311] width 85 height 40
click at [723, 317] on input "False" at bounding box center [728, 311] width 13 height 11
radio input "true"
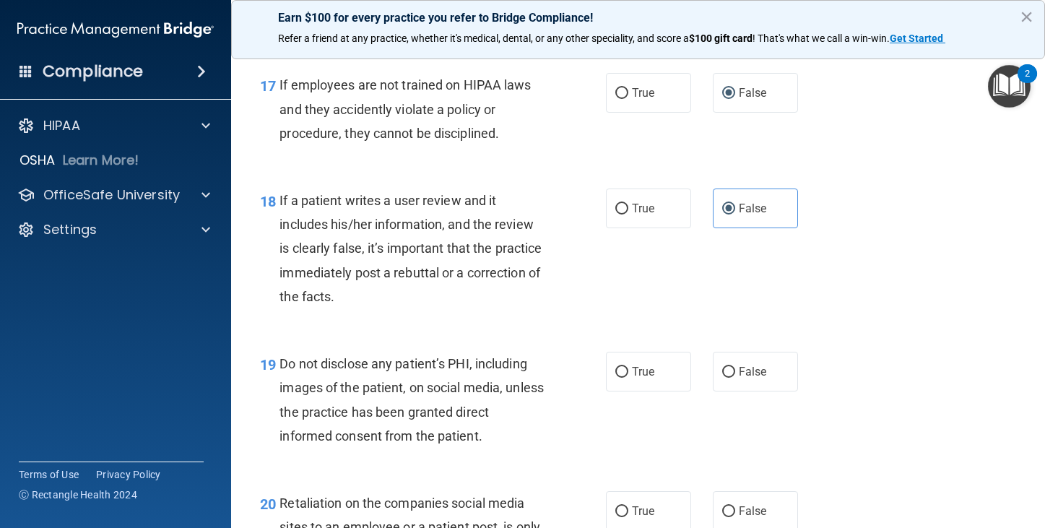
scroll to position [2599, 0]
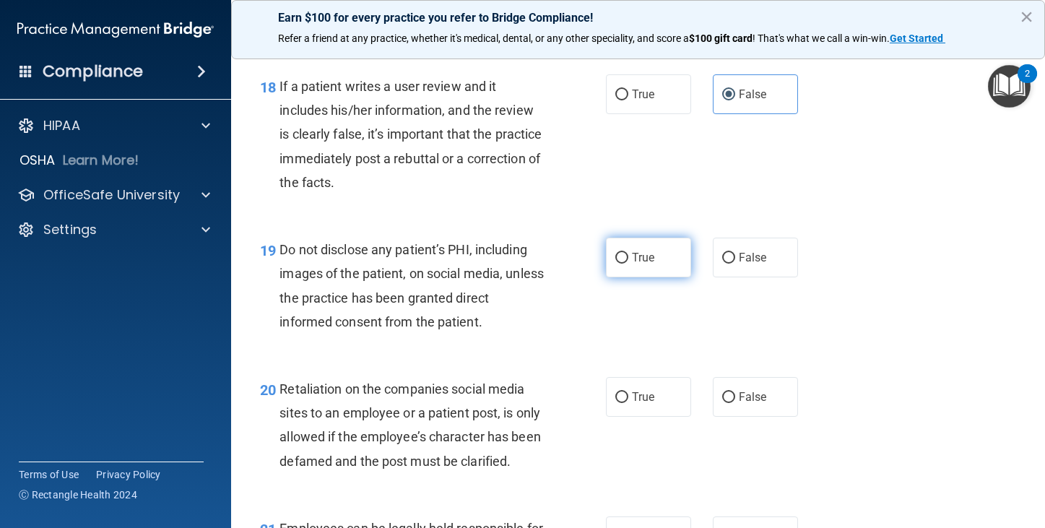
click at [619, 263] on input "True" at bounding box center [621, 258] width 13 height 11
radio input "true"
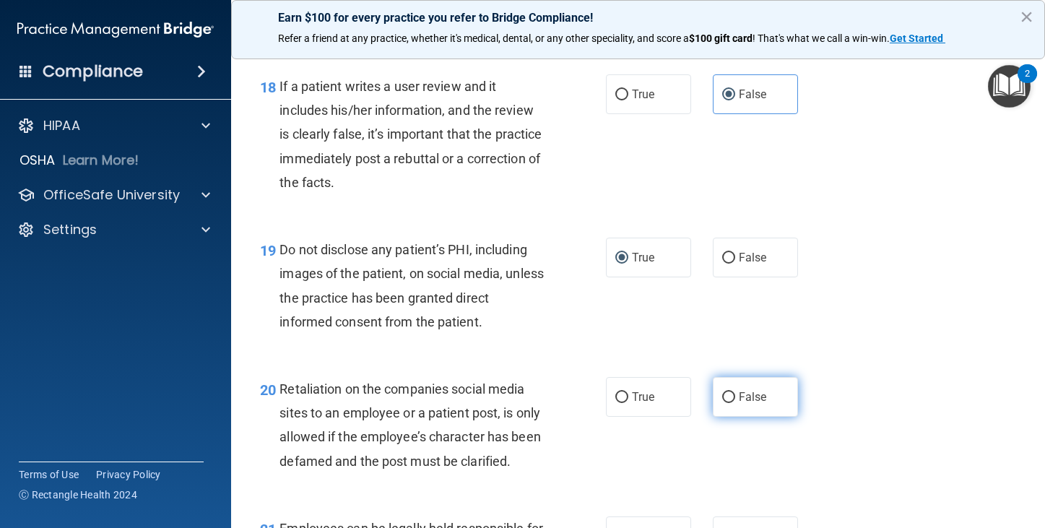
click at [722, 403] on input "False" at bounding box center [728, 397] width 13 height 11
radio input "true"
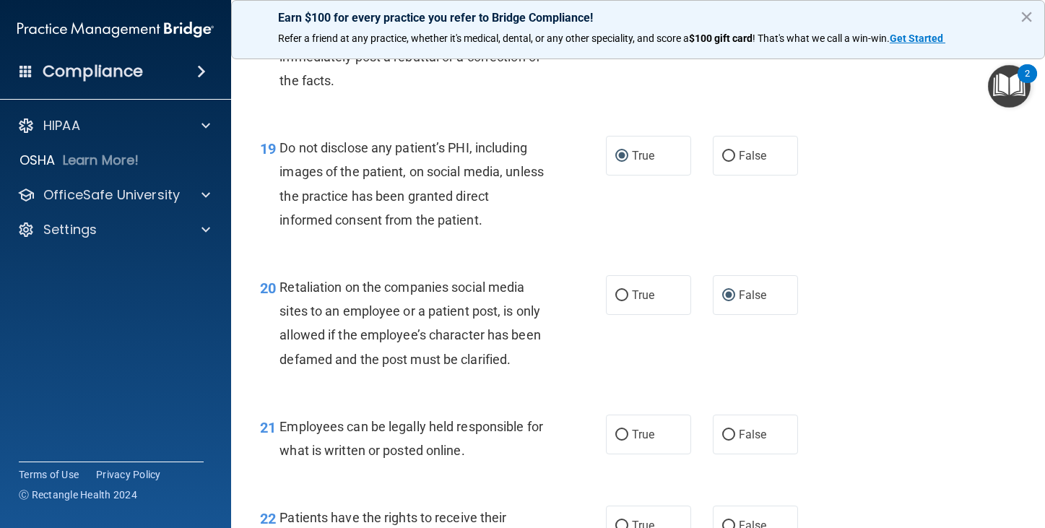
scroll to position [2815, 0]
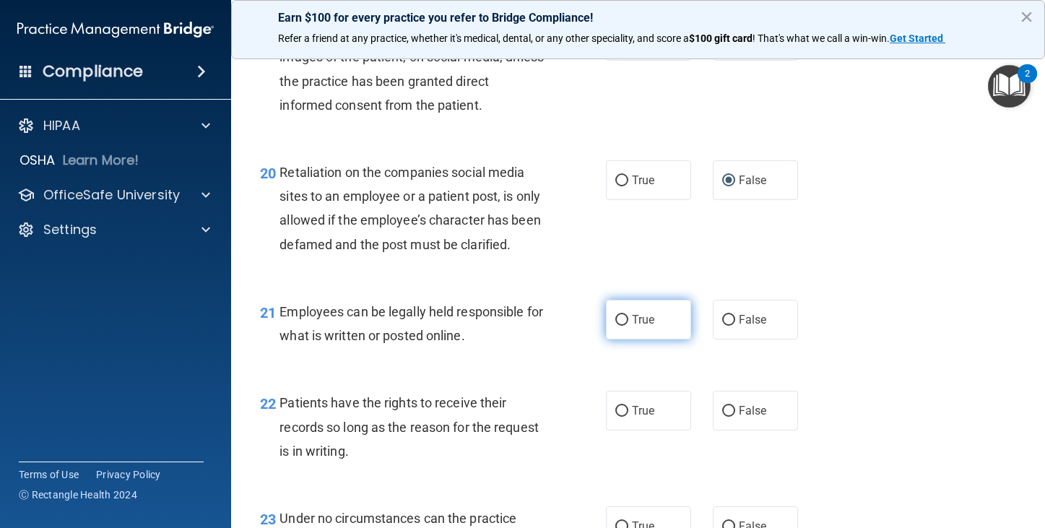
click at [623, 339] on label "True" at bounding box center [648, 320] width 85 height 40
click at [619, 326] on input "True" at bounding box center [621, 320] width 13 height 11
radio input "true"
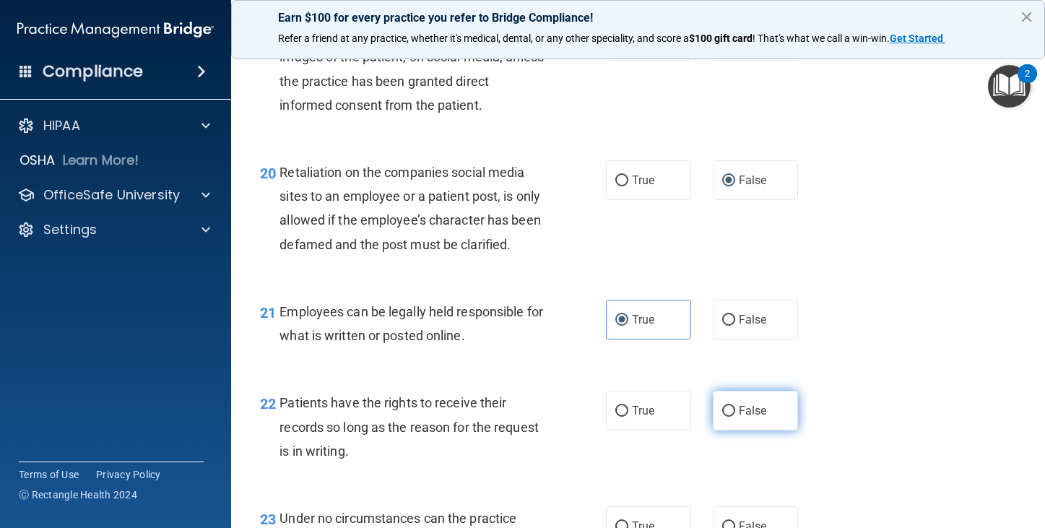
click at [722, 417] on input "False" at bounding box center [728, 411] width 13 height 11
radio input "true"
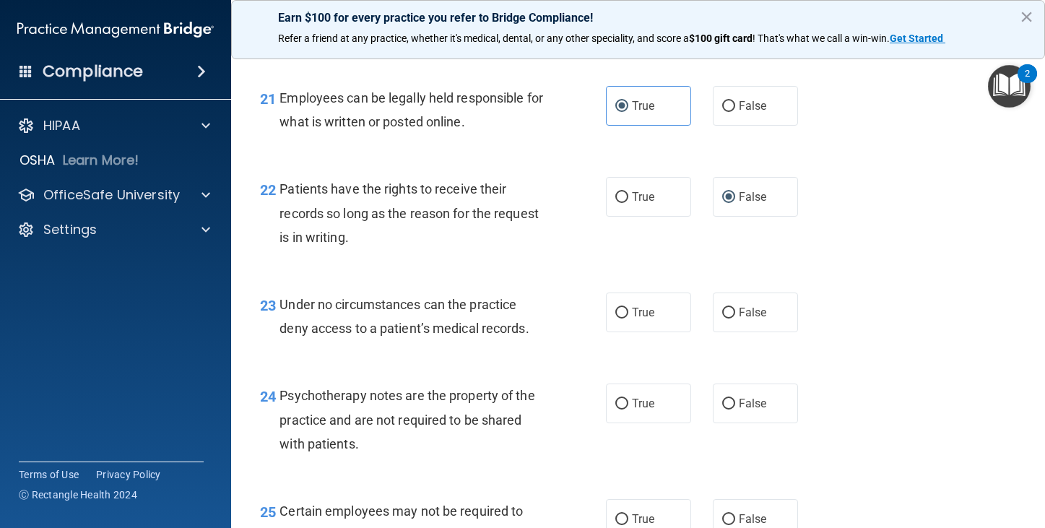
scroll to position [3032, 0]
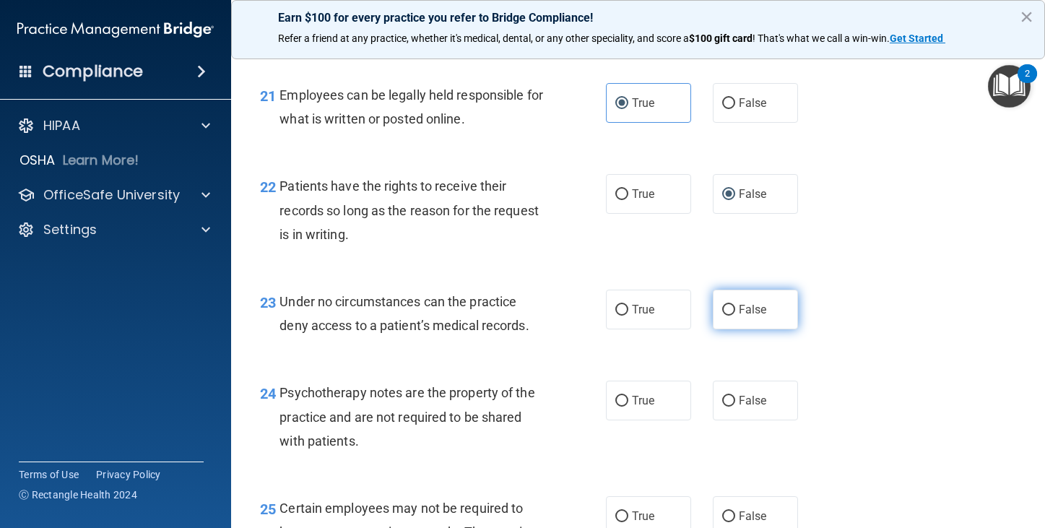
click at [723, 315] on input "False" at bounding box center [728, 310] width 13 height 11
radio input "true"
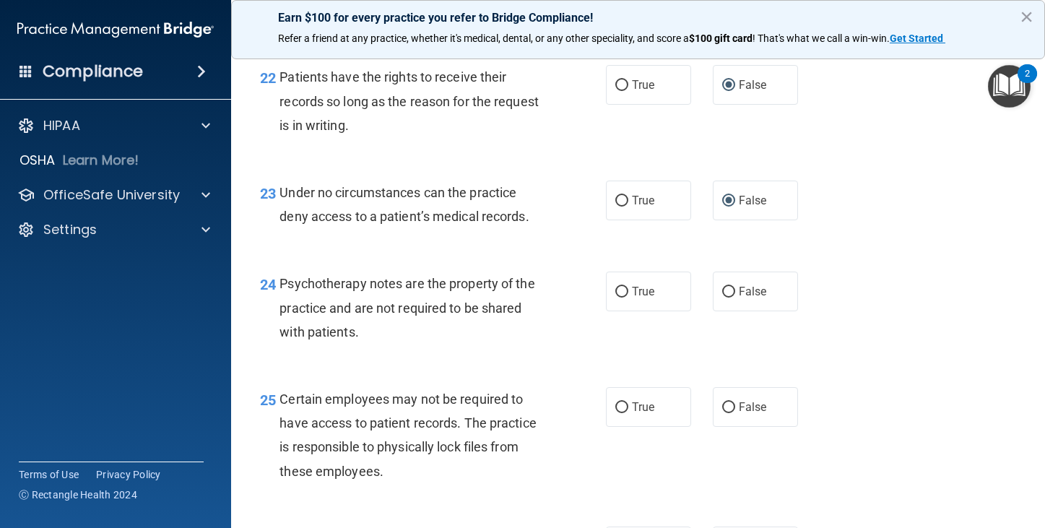
scroll to position [3176, 0]
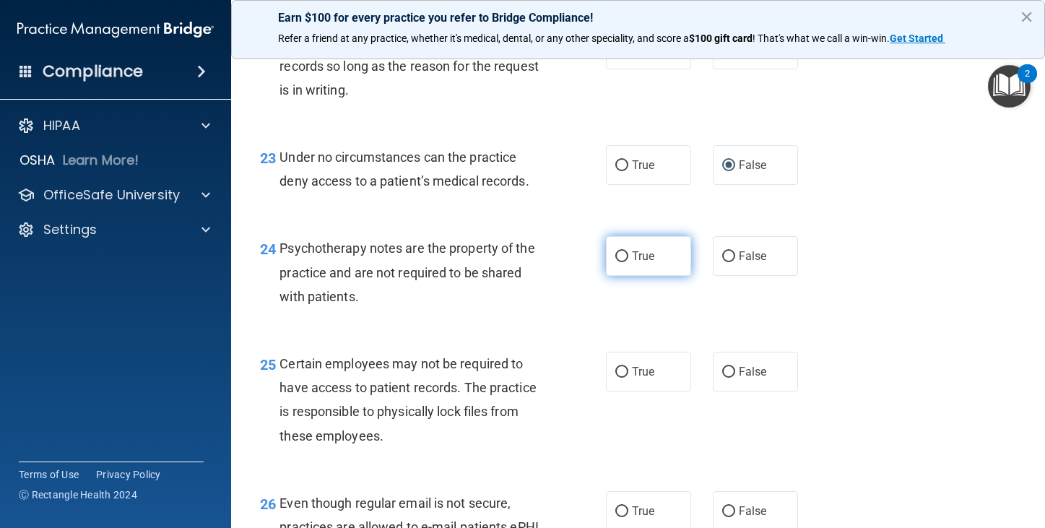
click at [615, 262] on input "True" at bounding box center [621, 256] width 13 height 11
radio input "true"
click at [615, 378] on input "True" at bounding box center [621, 372] width 13 height 11
radio input "true"
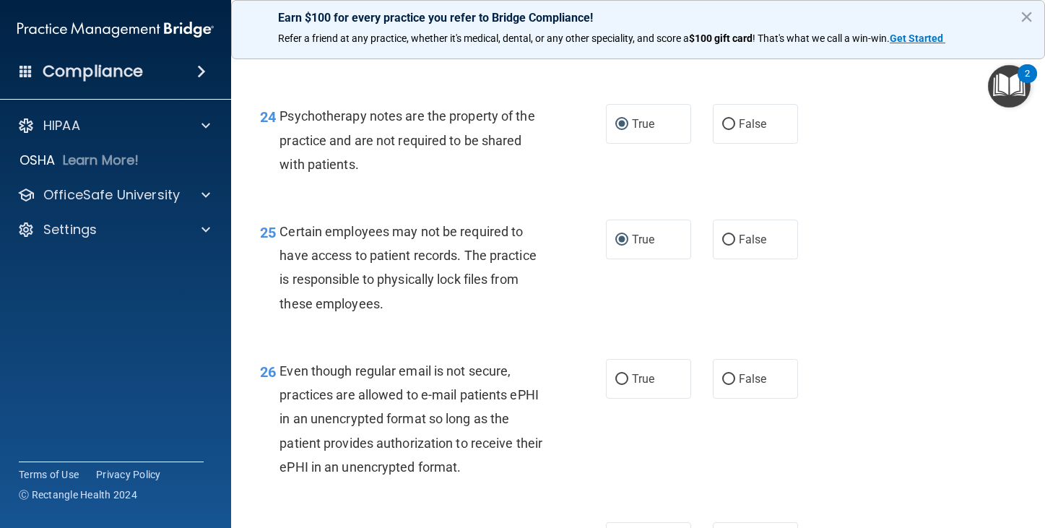
scroll to position [3393, 0]
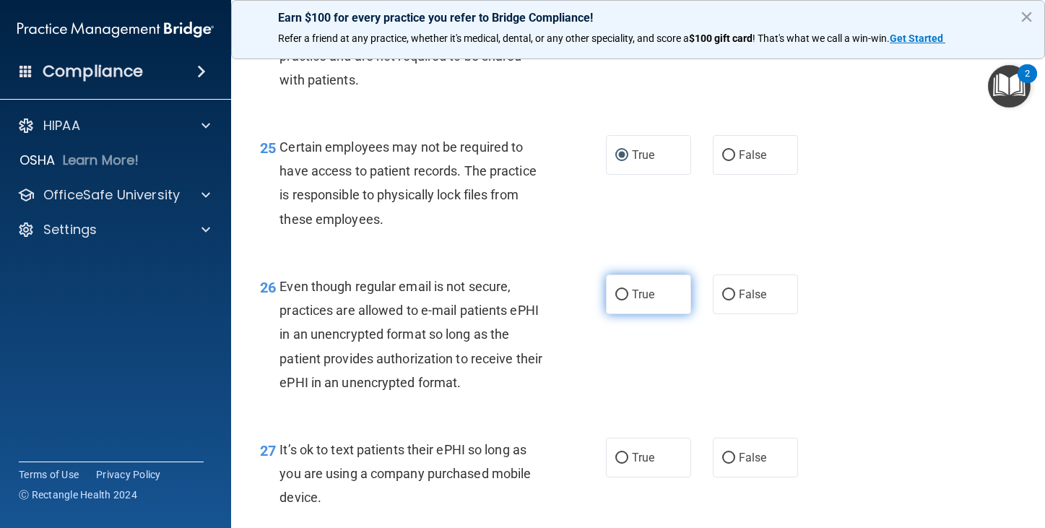
click at [617, 300] on input "True" at bounding box center [621, 294] width 13 height 11
radio input "true"
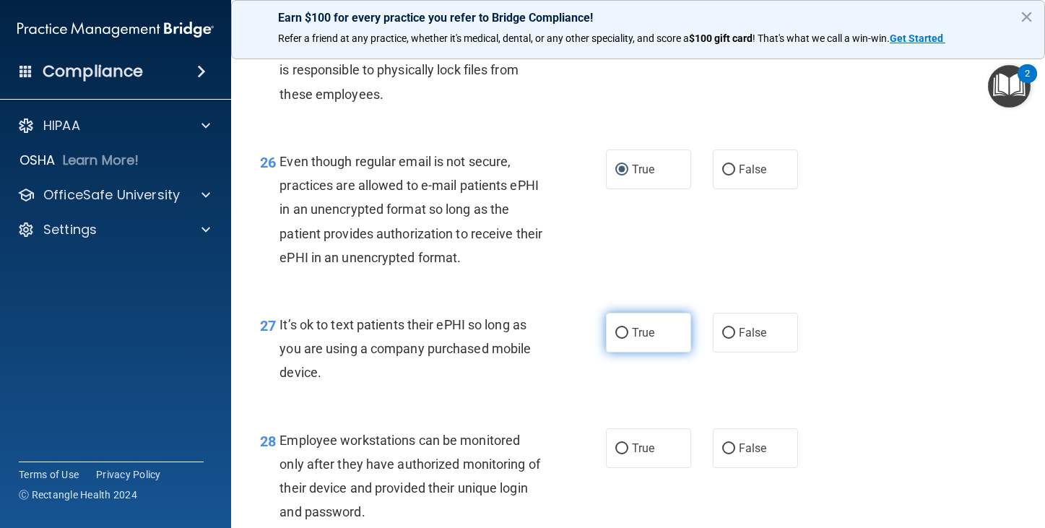
scroll to position [3537, 0]
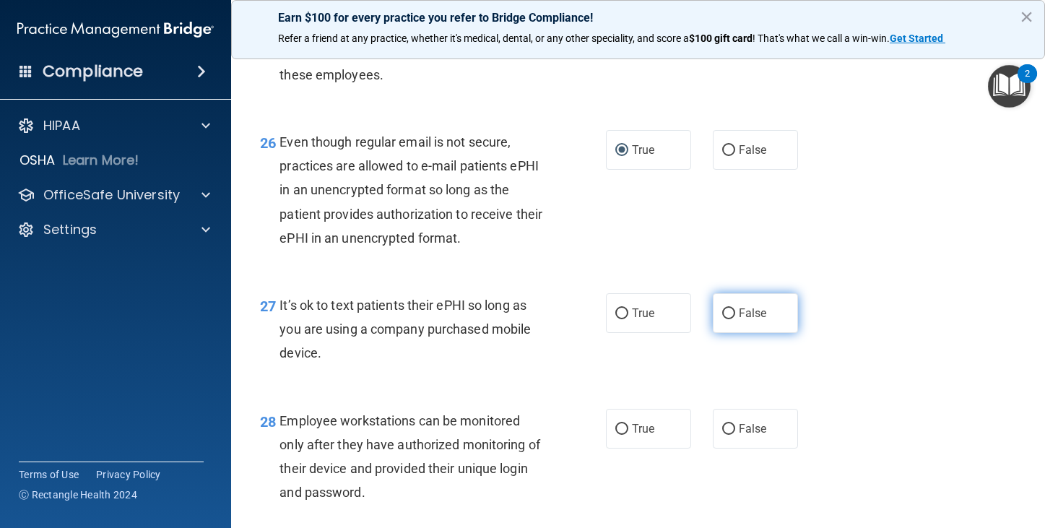
click at [714, 333] on label "False" at bounding box center [755, 313] width 85 height 40
click at [722, 319] on input "False" at bounding box center [728, 313] width 13 height 11
radio input "true"
drag, startPoint x: 718, startPoint y: 476, endPoint x: 717, endPoint y: 453, distance: 23.8
click at [722, 435] on input "False" at bounding box center [728, 429] width 13 height 11
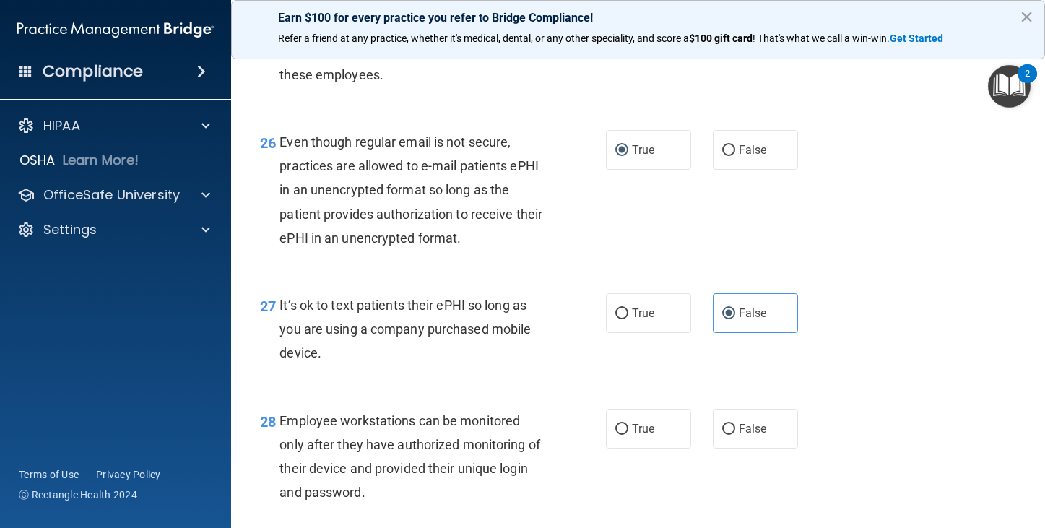
radio input "true"
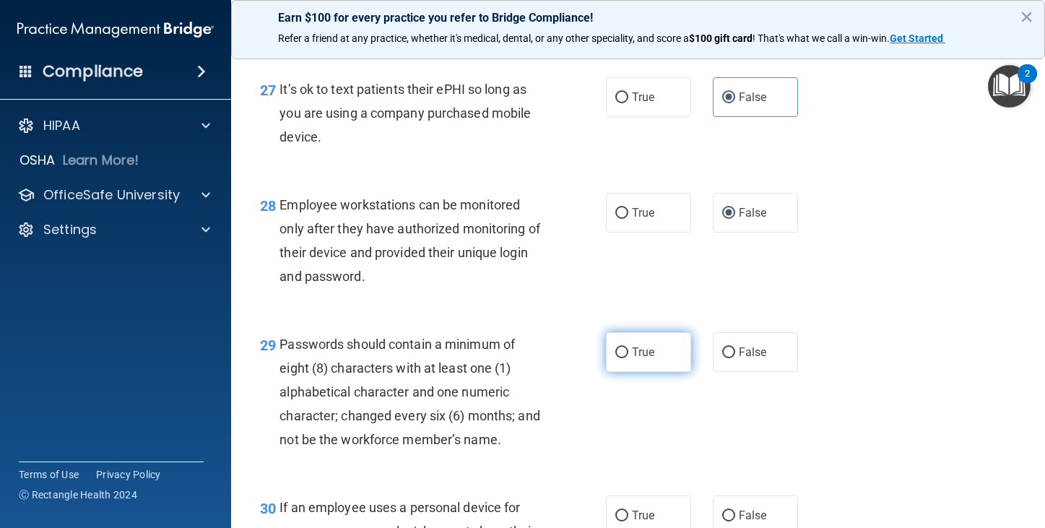
scroll to position [3754, 0]
click at [618, 357] on input "True" at bounding box center [621, 352] width 13 height 11
radio input "true"
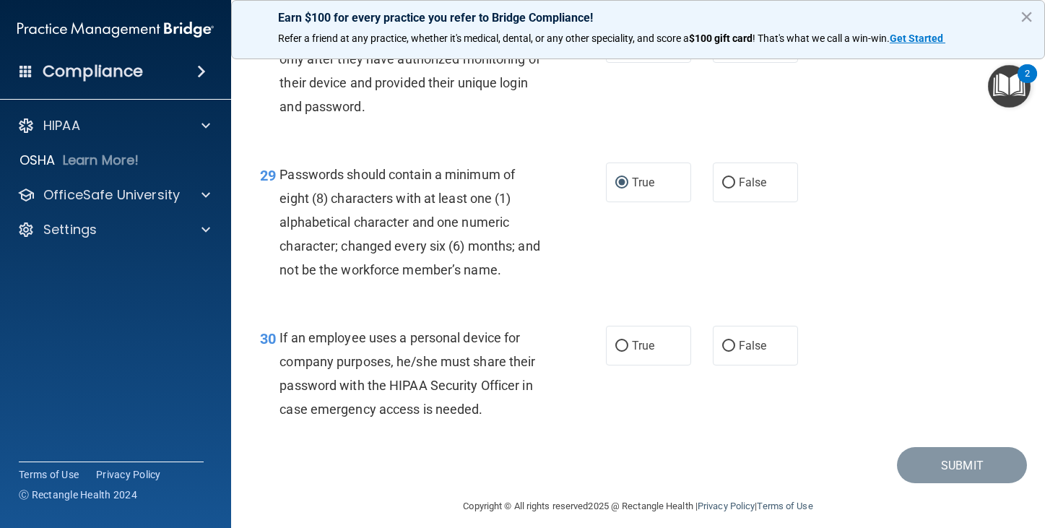
scroll to position [3971, 0]
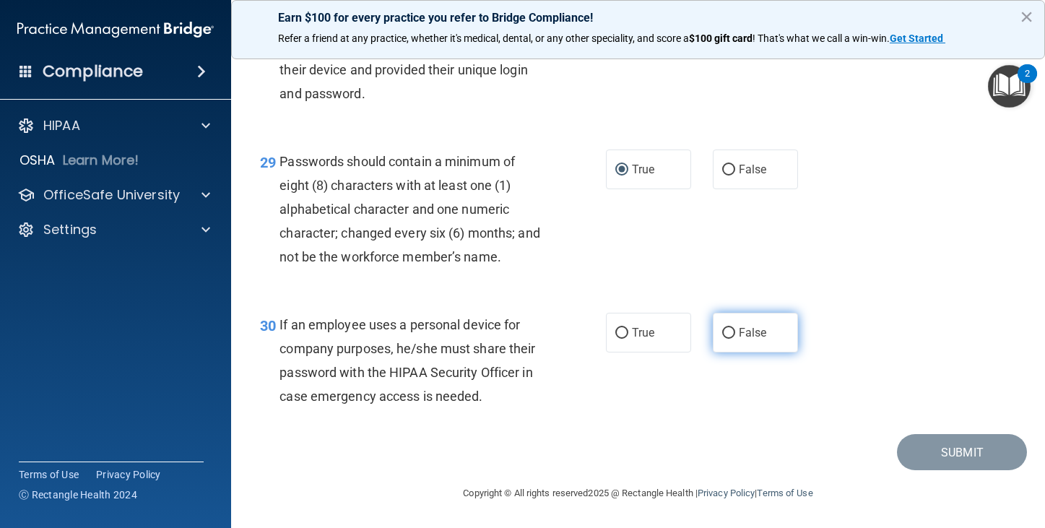
drag, startPoint x: 720, startPoint y: 344, endPoint x: 727, endPoint y: 341, distance: 7.8
click at [722, 339] on input "False" at bounding box center [728, 333] width 13 height 11
radio input "true"
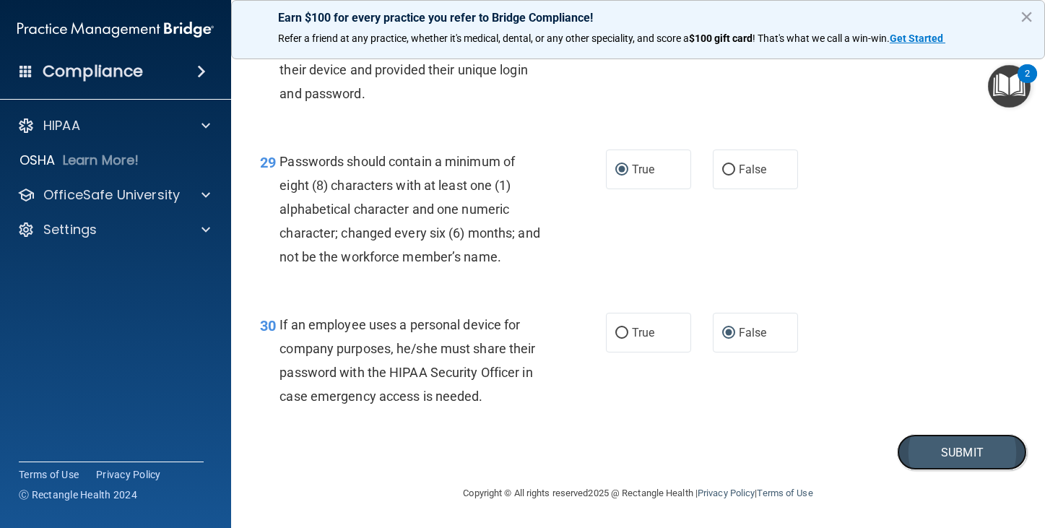
click at [949, 457] on button "Submit" at bounding box center [962, 452] width 130 height 37
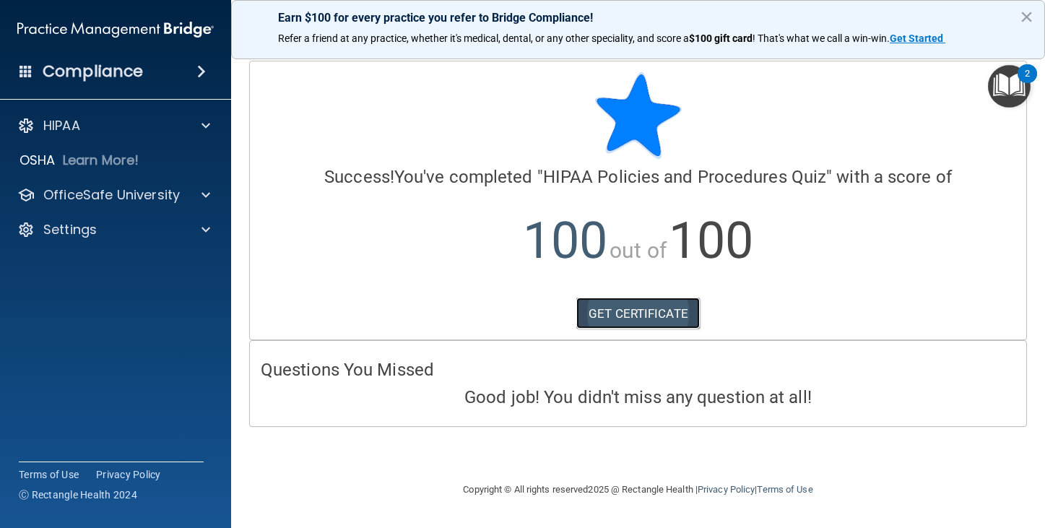
click at [668, 312] on link "GET CERTIFICATE" at bounding box center [637, 313] width 123 height 32
click at [204, 123] on span at bounding box center [205, 125] width 9 height 17
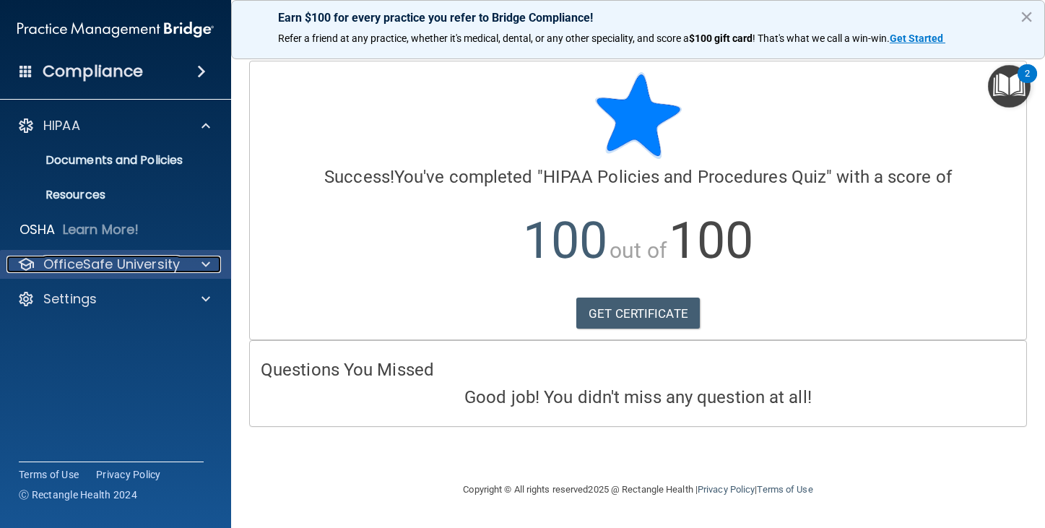
click at [210, 261] on div at bounding box center [204, 264] width 36 height 17
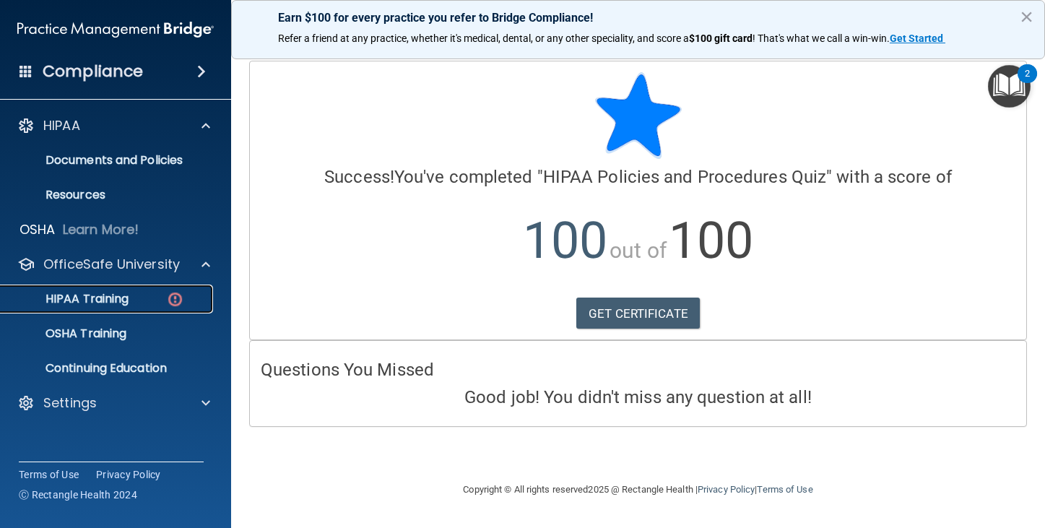
click at [124, 302] on p "HIPAA Training" at bounding box center [68, 299] width 119 height 14
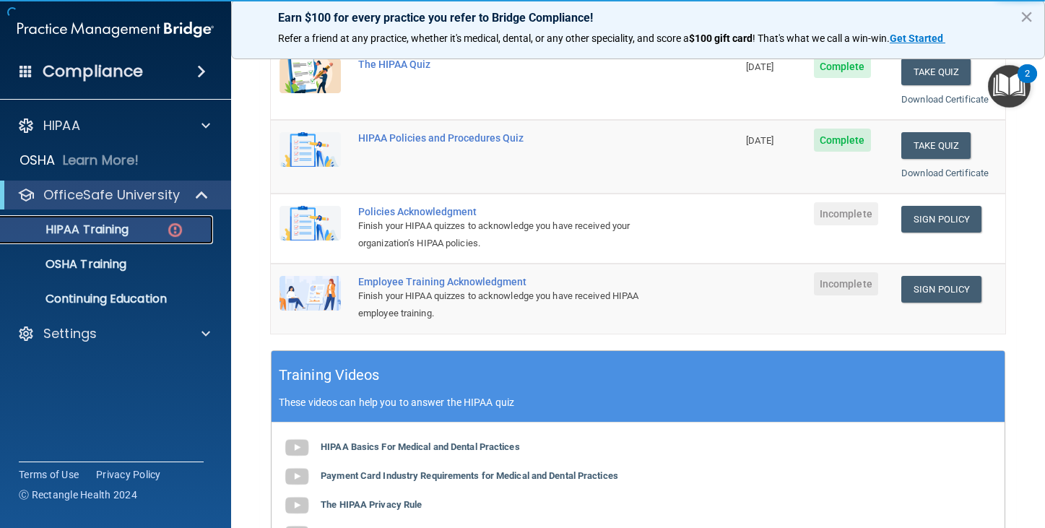
scroll to position [289, 0]
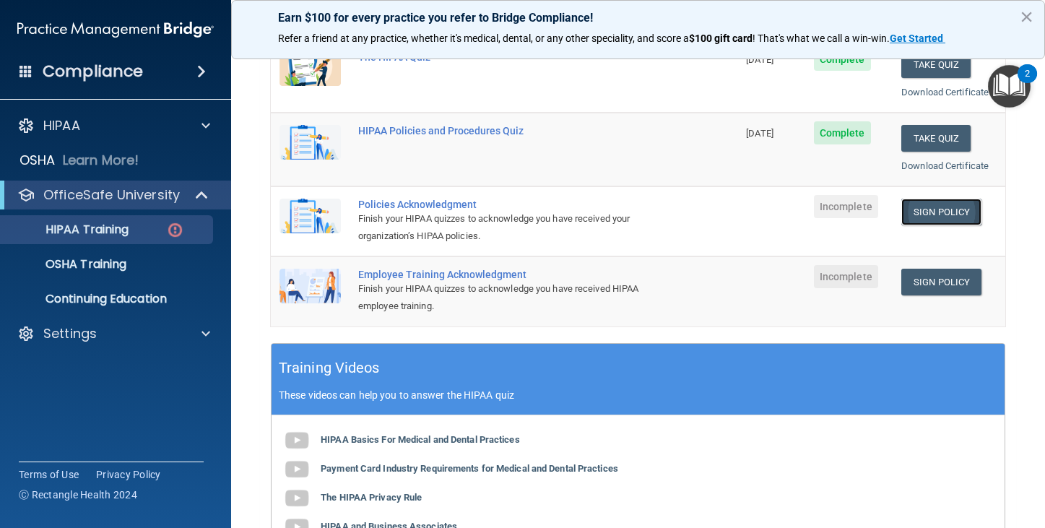
click at [934, 206] on link "Sign Policy" at bounding box center [941, 212] width 80 height 27
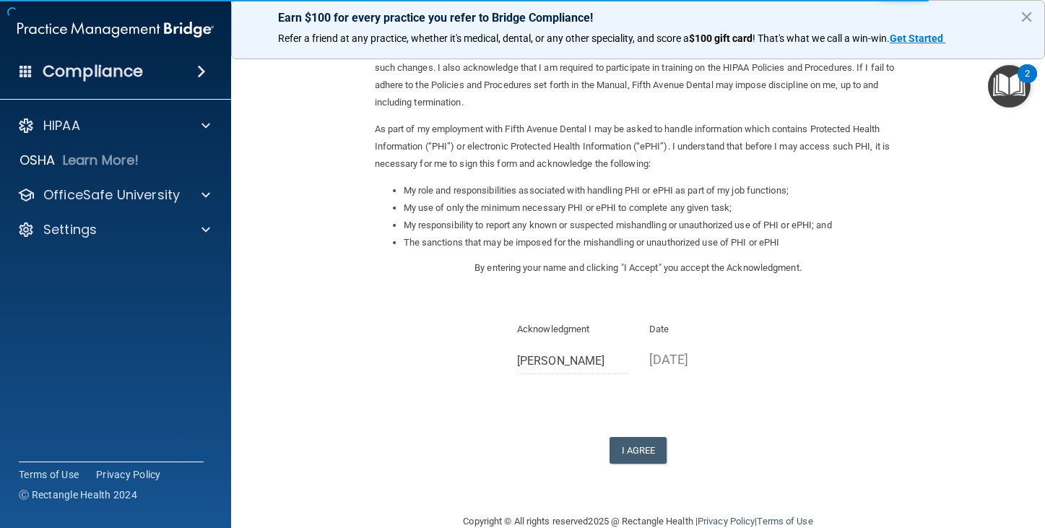
scroll to position [134, 0]
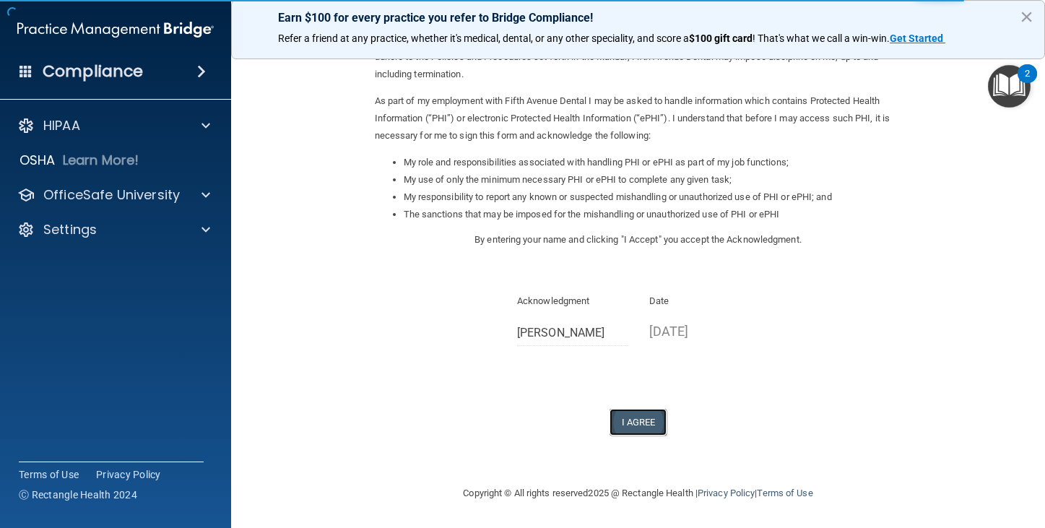
click at [630, 416] on button "I Agree" at bounding box center [638, 422] width 58 height 27
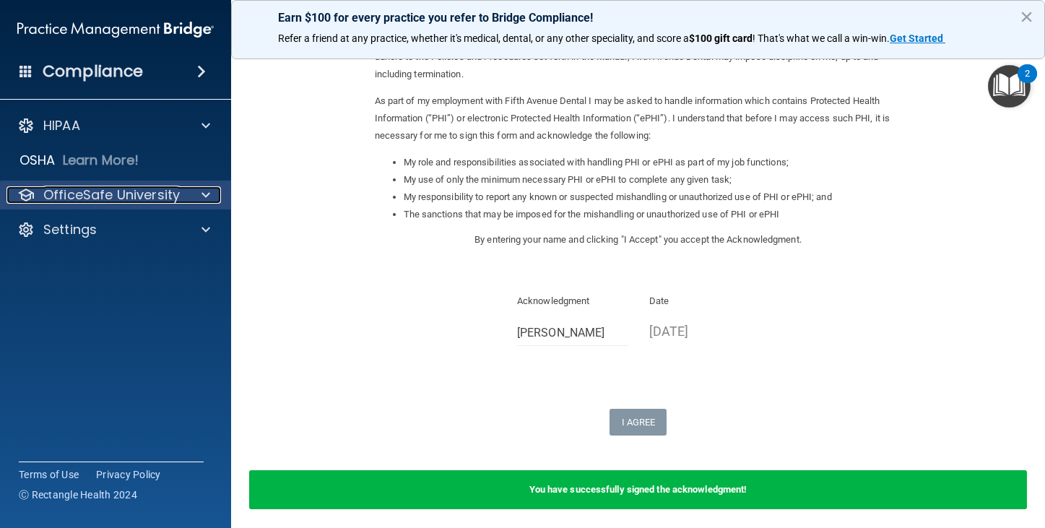
click at [208, 188] on span at bounding box center [205, 194] width 9 height 17
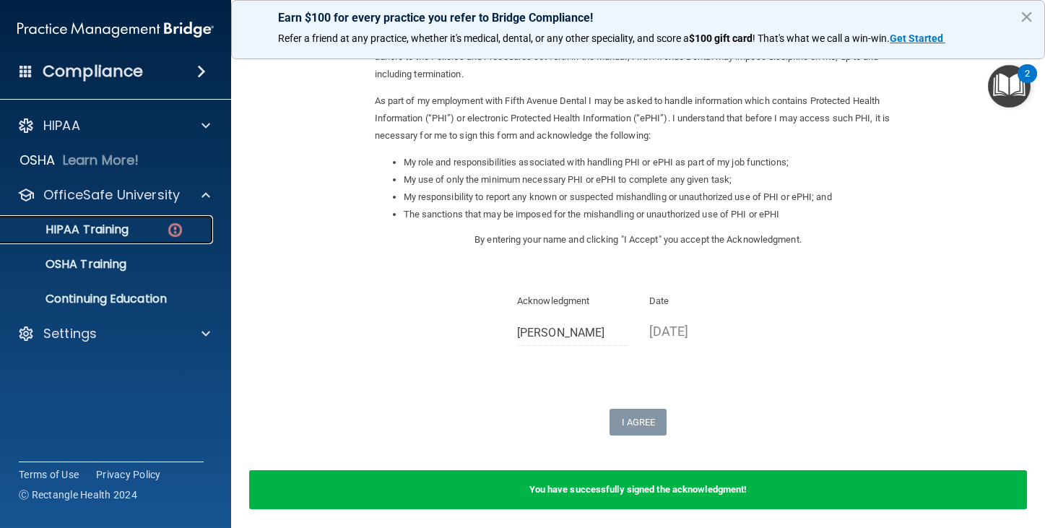
click at [121, 235] on p "HIPAA Training" at bounding box center [68, 229] width 119 height 14
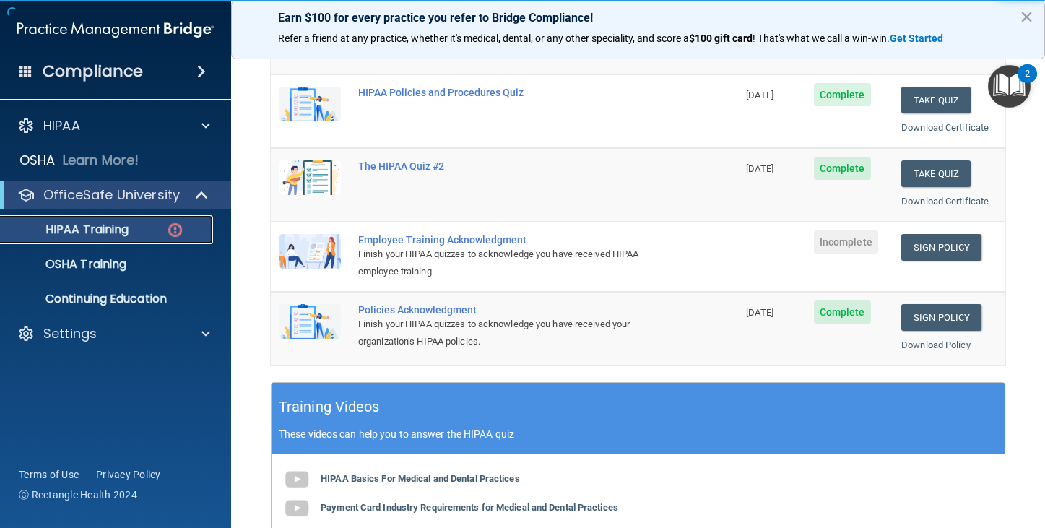
scroll to position [212, 0]
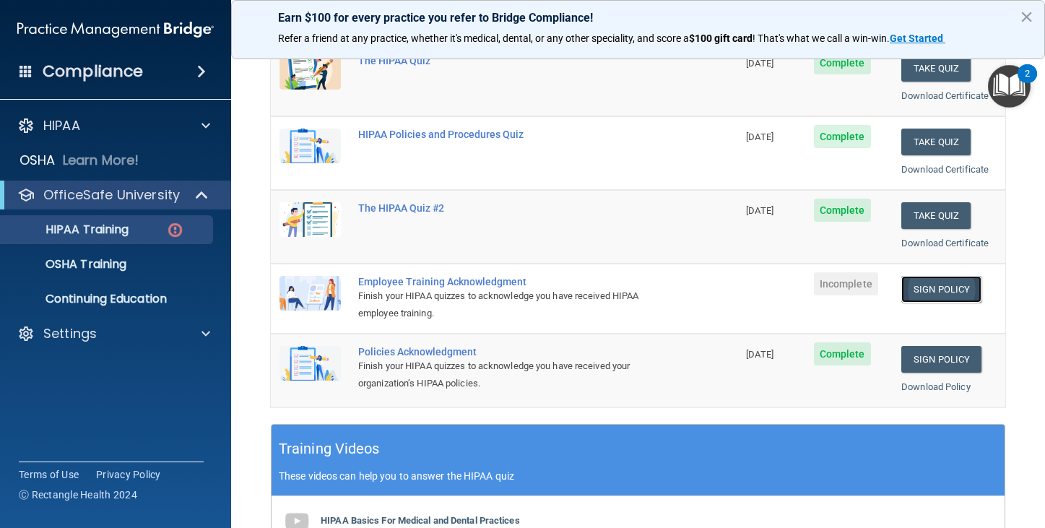
click at [944, 288] on link "Sign Policy" at bounding box center [941, 289] width 80 height 27
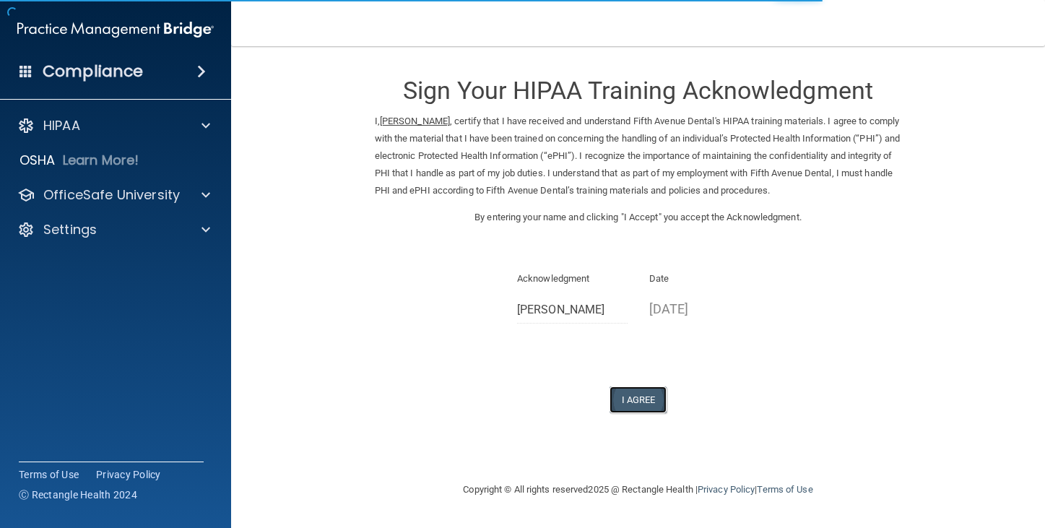
click at [635, 396] on button "I Agree" at bounding box center [638, 399] width 58 height 27
